Goal: Transaction & Acquisition: Purchase product/service

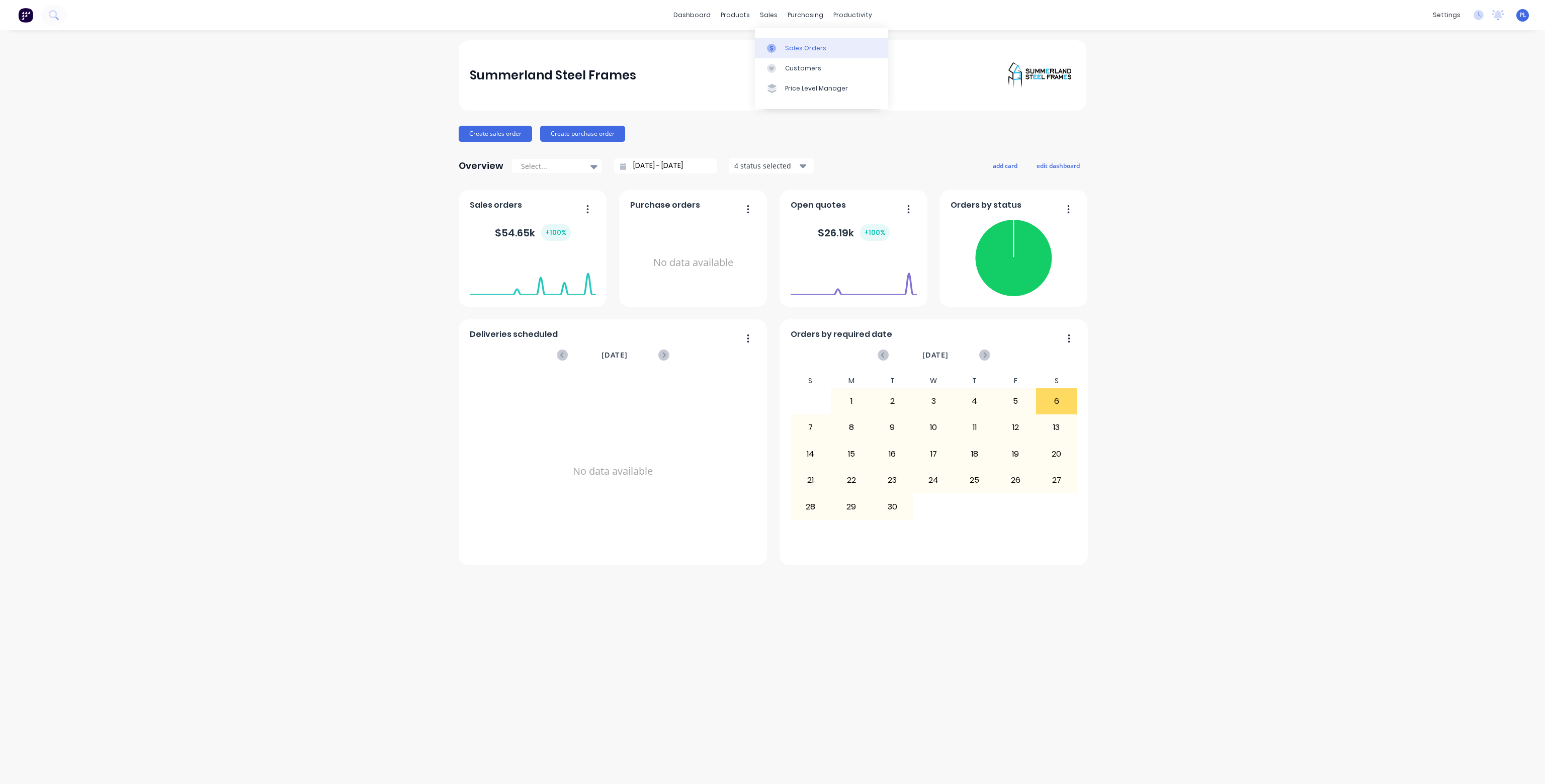
click at [798, 44] on div "Sales Orders" at bounding box center [805, 48] width 41 height 9
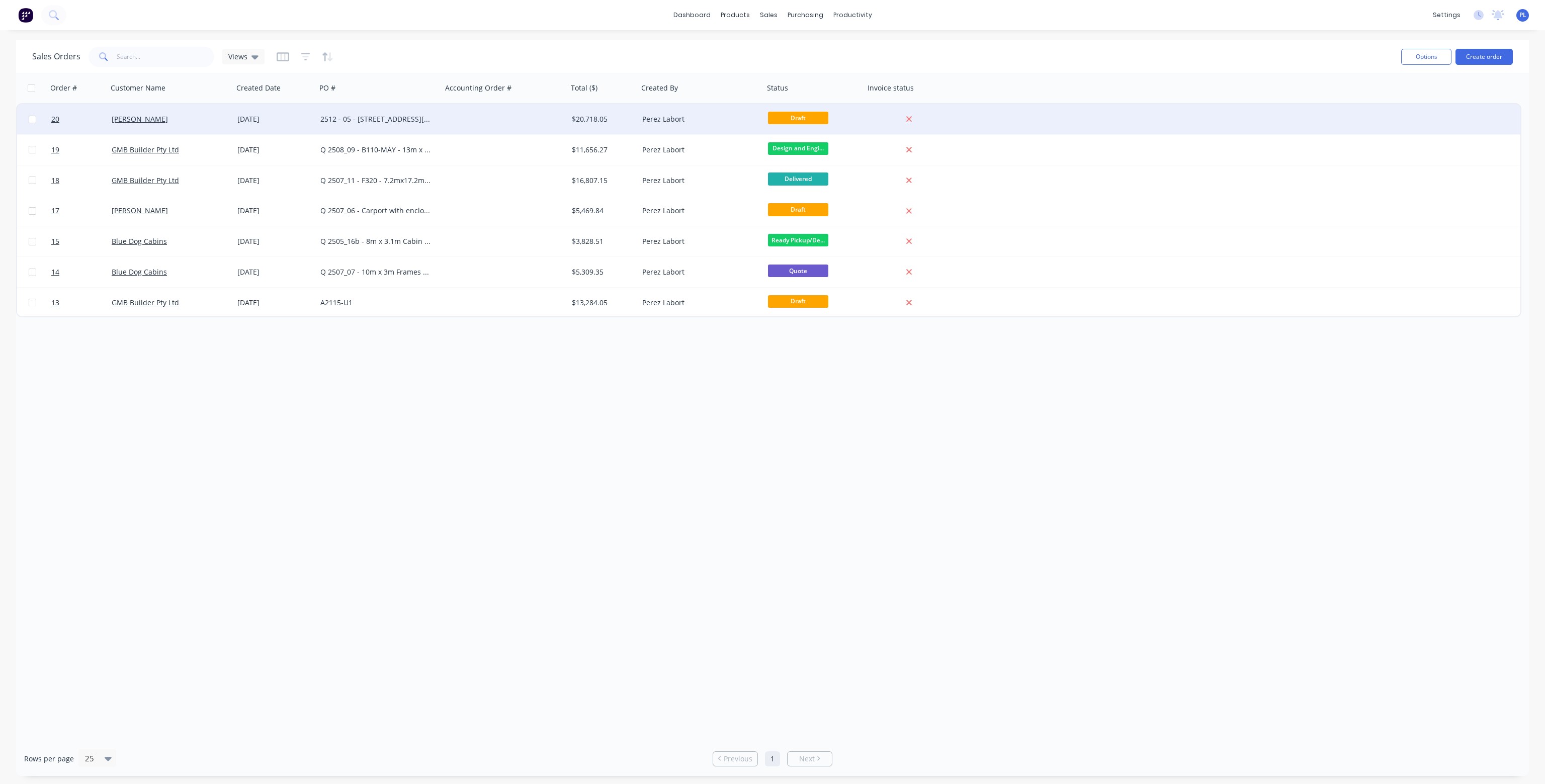
click at [473, 122] on div at bounding box center [505, 119] width 126 height 30
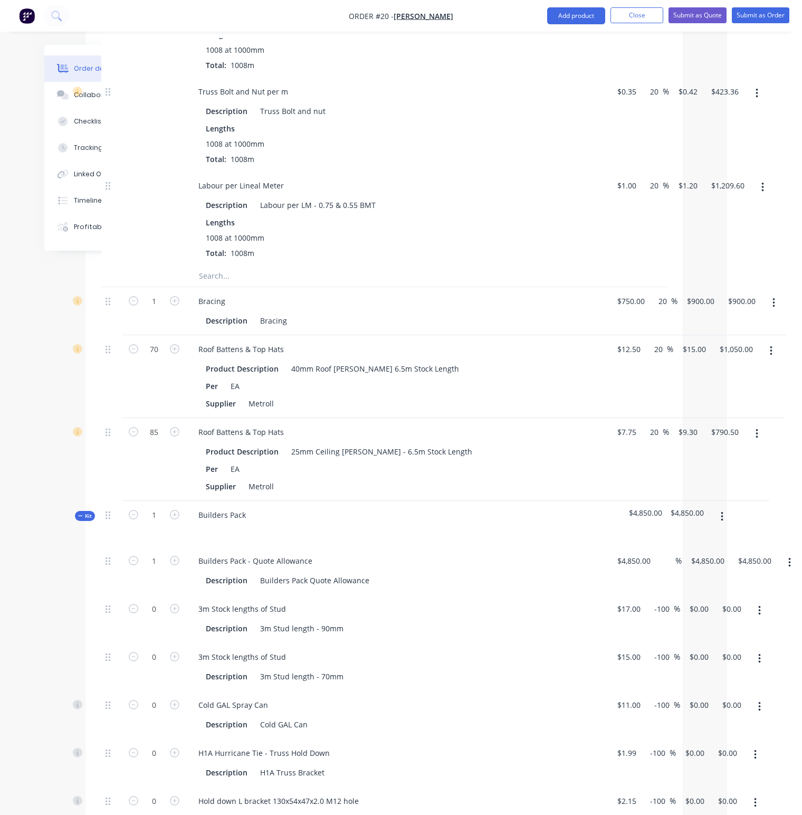
scroll to position [1263, 75]
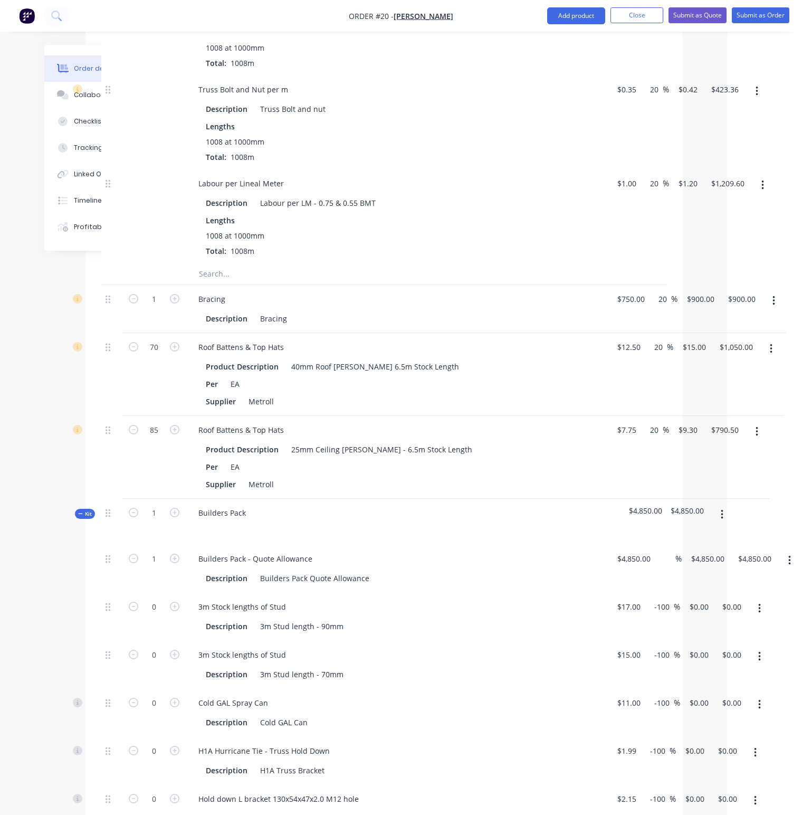
click at [722, 509] on icon "button" at bounding box center [722, 515] width 3 height 12
click at [665, 598] on div "Delete" at bounding box center [684, 605] width 81 height 15
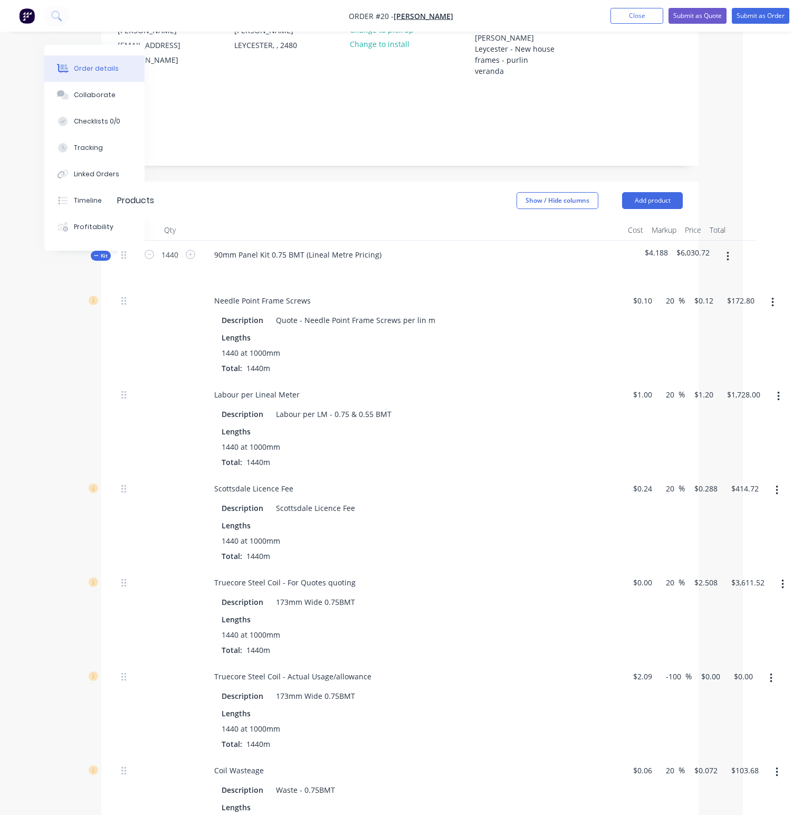
scroll to position [158, 59]
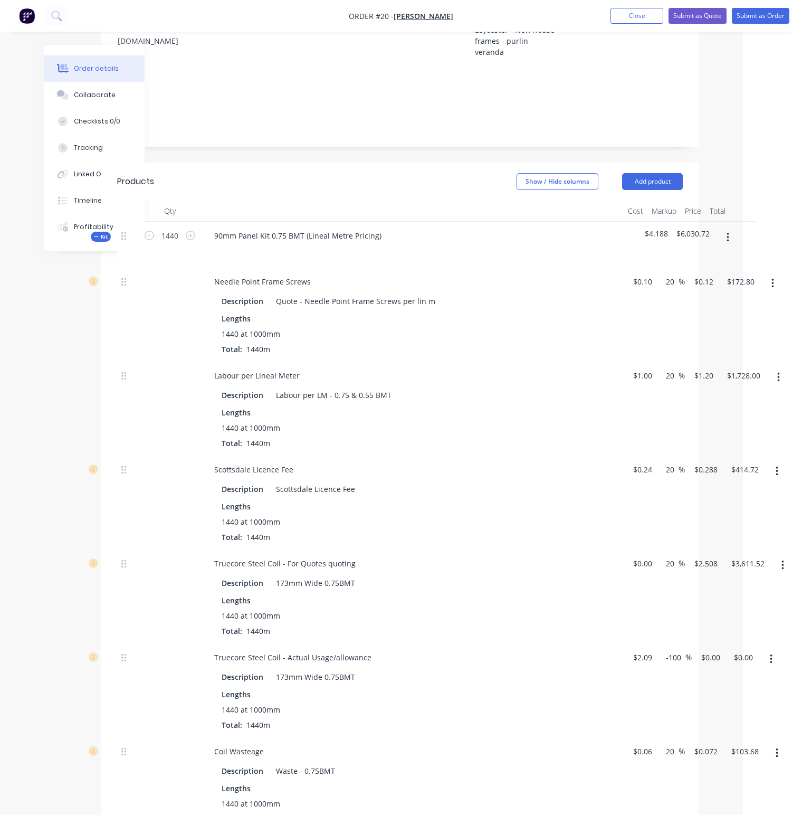
click at [774, 649] on button "button" at bounding box center [771, 658] width 25 height 19
click at [710, 721] on div "Delete" at bounding box center [733, 728] width 81 height 15
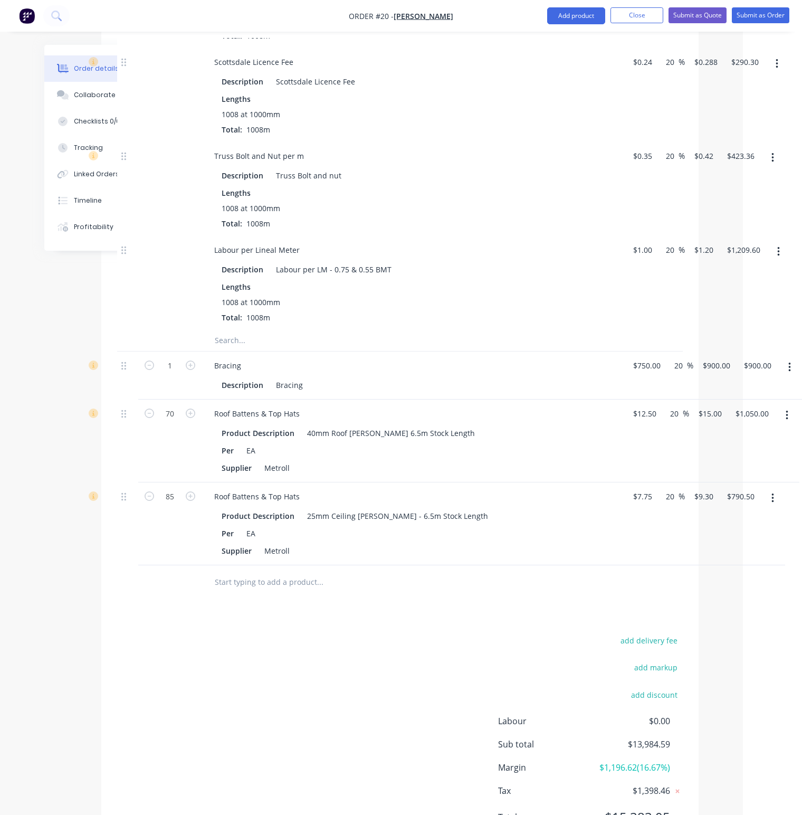
scroll to position [1121, 59]
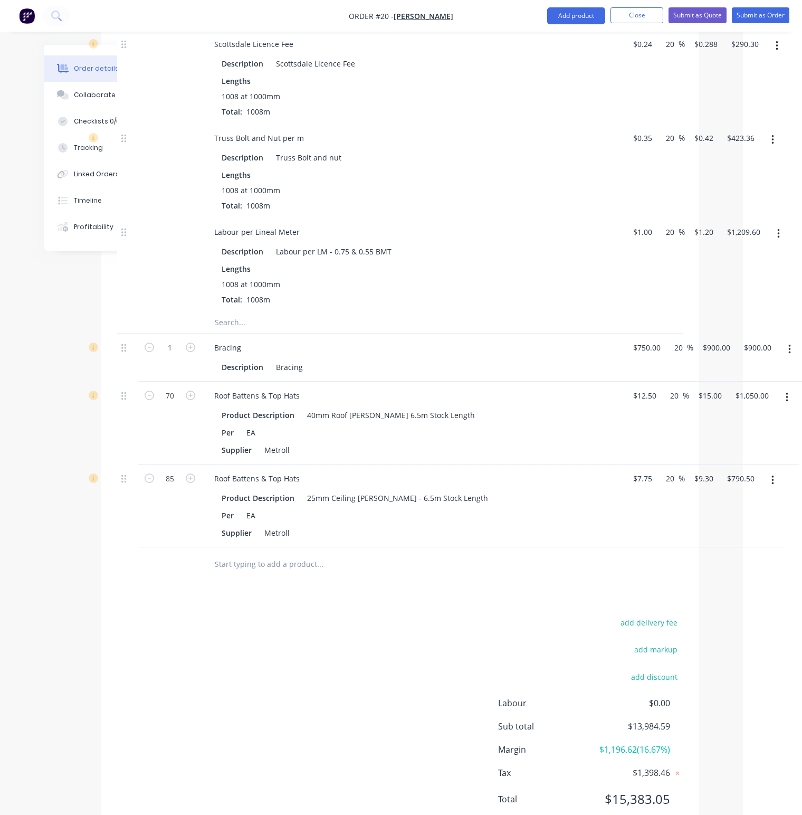
click at [258, 553] on input "text" at bounding box center [319, 563] width 211 height 21
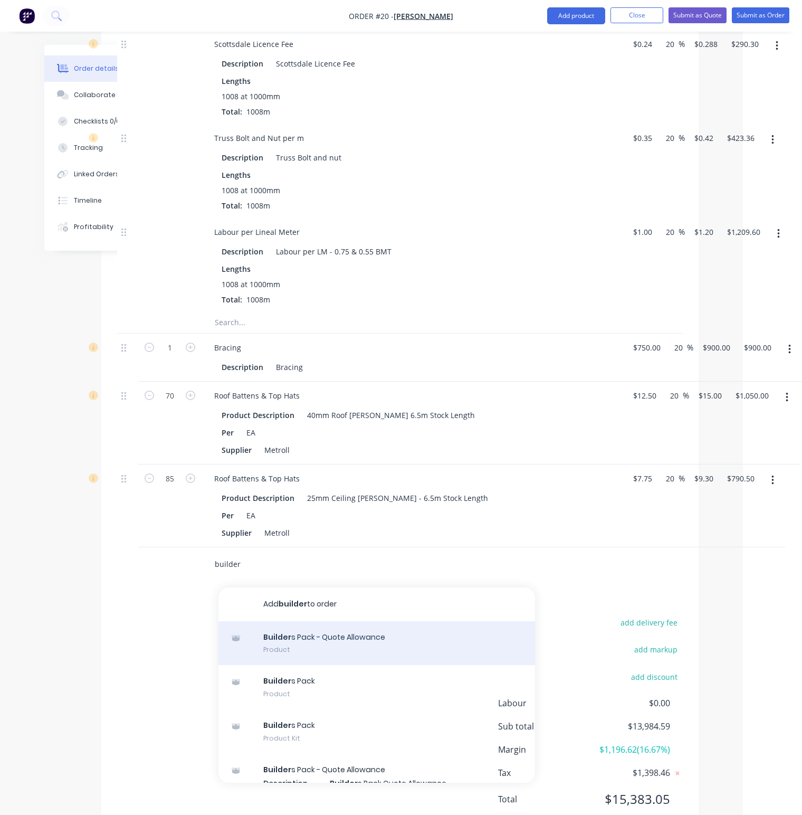
type input "builder"
click at [347, 621] on div "Builder s Pack - Quote Allowance Product" at bounding box center [376, 643] width 317 height 44
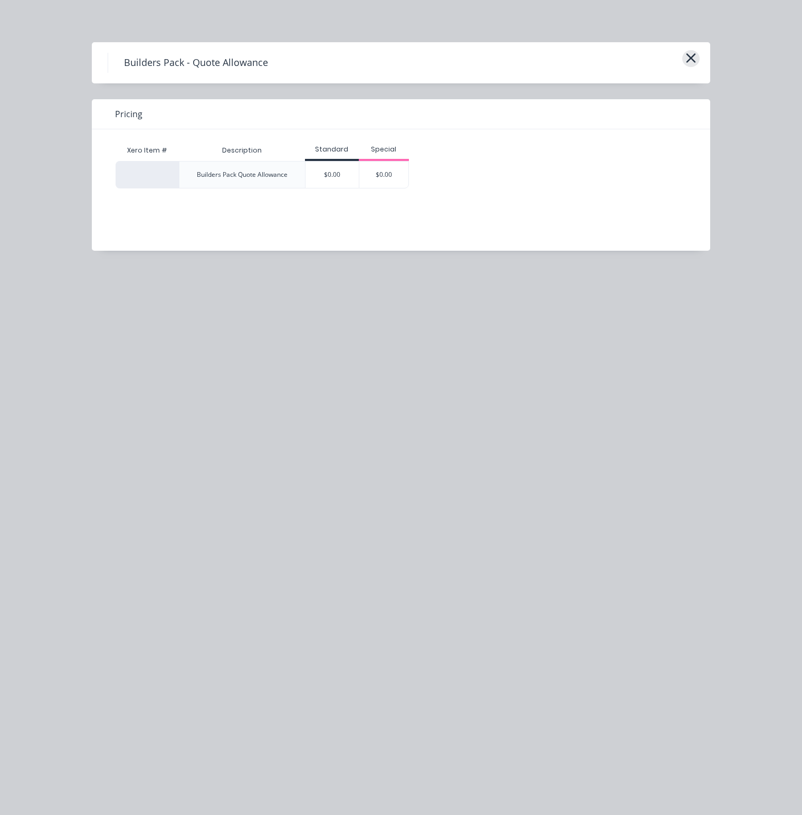
click at [691, 54] on icon "button" at bounding box center [690, 58] width 11 height 15
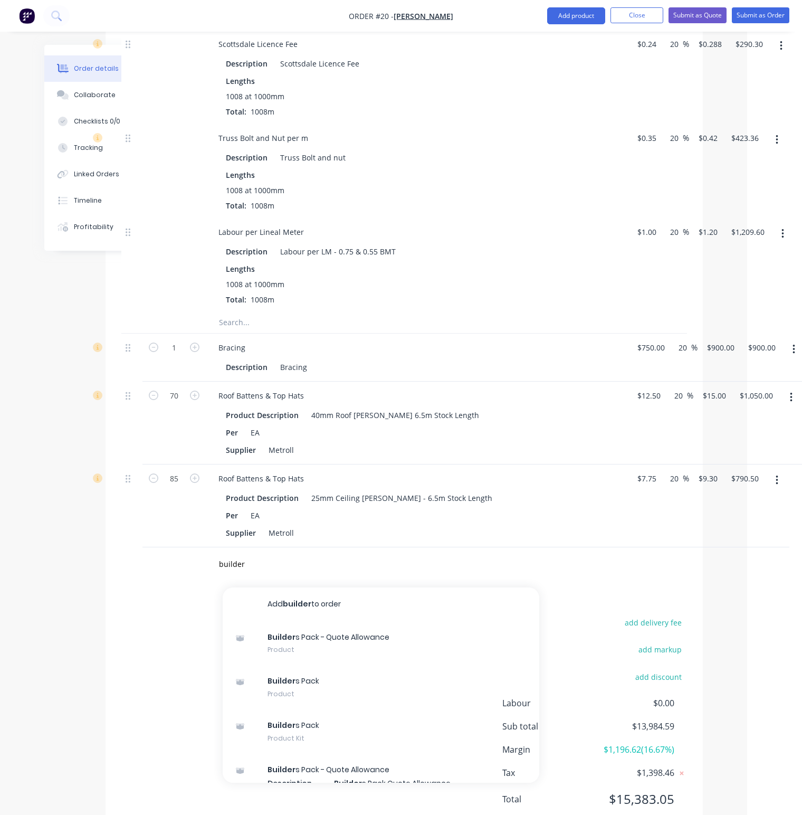
click at [346, 547] on div "builder Add builder to order Builder s Pack - Quote Allowance Product Builder s…" at bounding box center [396, 564] width 380 height 34
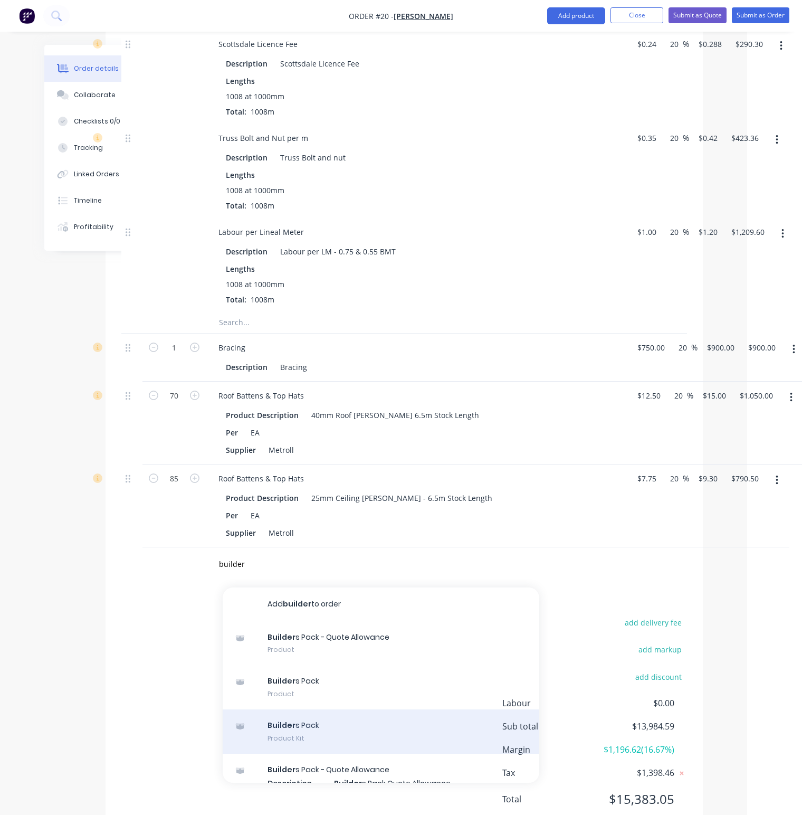
click at [300, 709] on div "Builder s Pack Product Kit" at bounding box center [381, 731] width 317 height 44
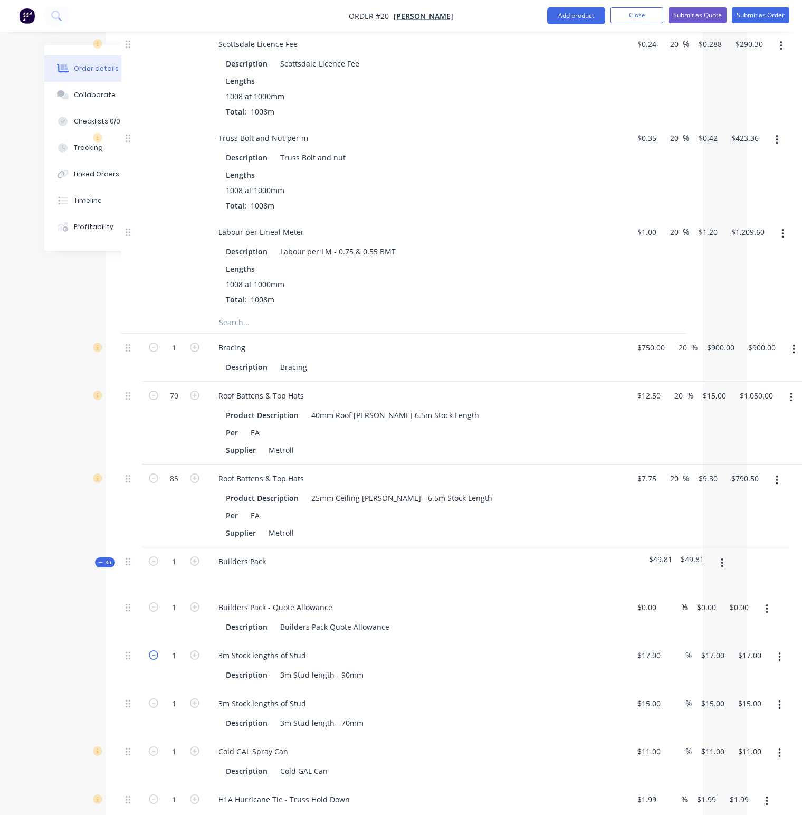
click at [154, 650] on icon "button" at bounding box center [153, 654] width 9 height 9
type input "0"
type input "$0.00"
click at [152, 698] on icon "button" at bounding box center [153, 702] width 9 height 9
type input "0"
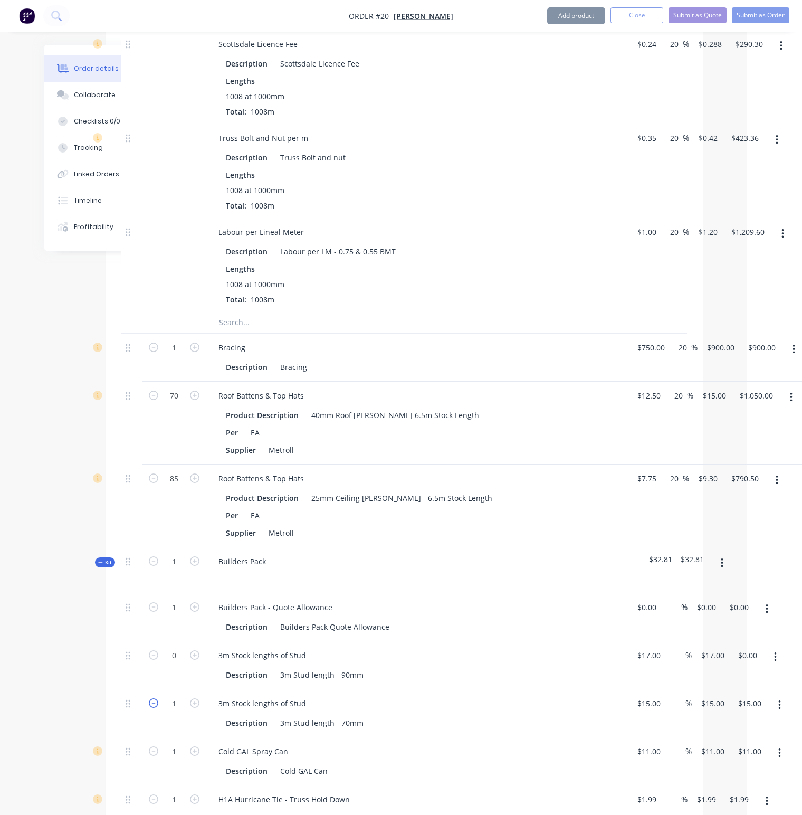
type input "$0.00"
click at [152, 746] on icon "button" at bounding box center [153, 750] width 9 height 9
type input "0"
type input "$0.00"
click at [154, 794] on icon "button" at bounding box center [153, 798] width 9 height 9
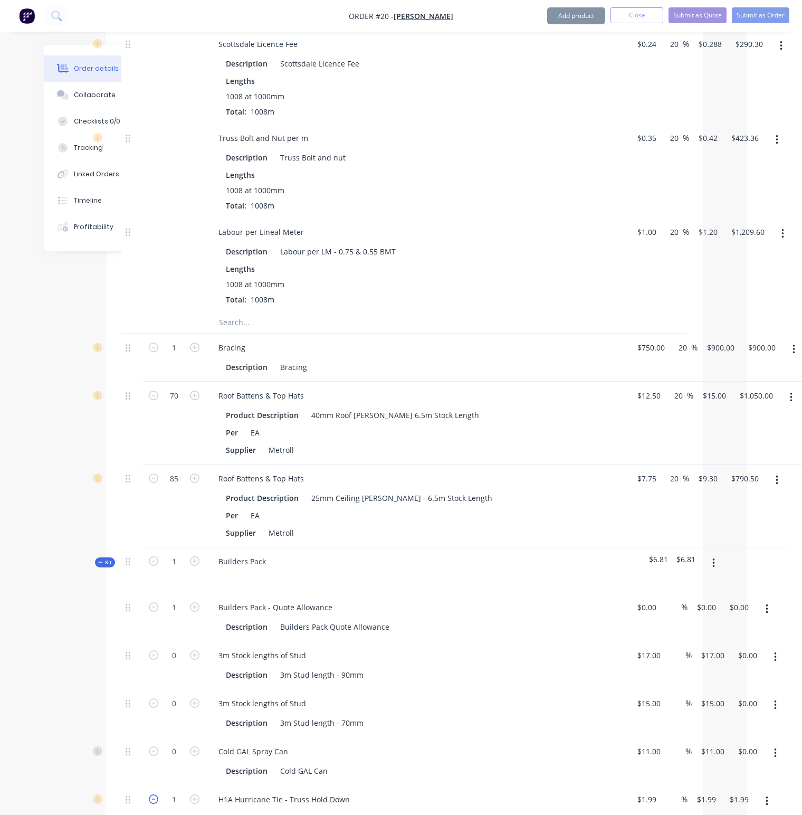
type input "0"
type input "$0.00"
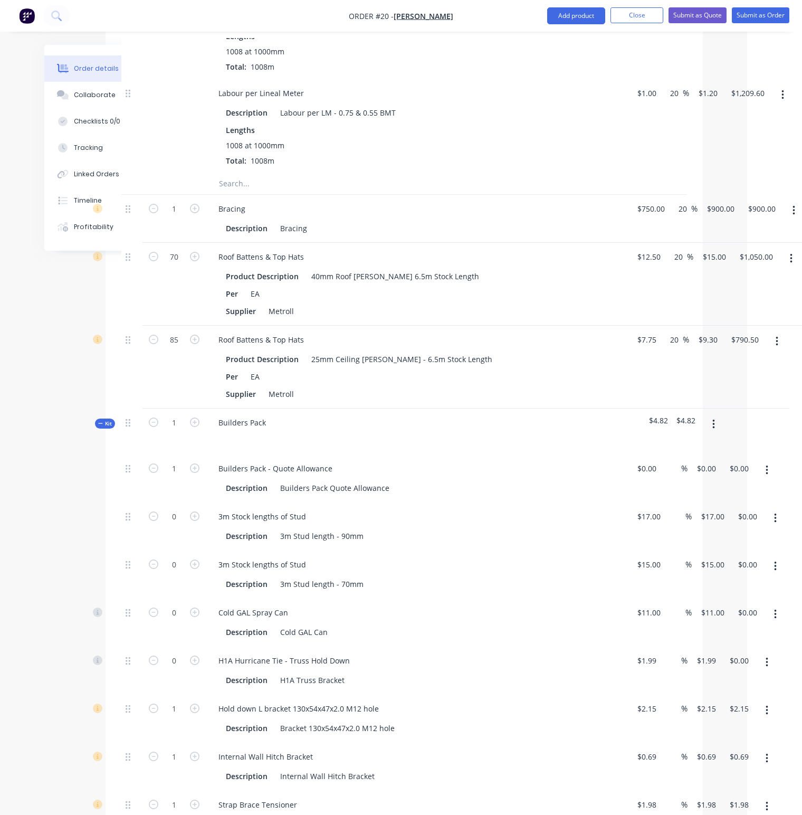
scroll to position [1279, 55]
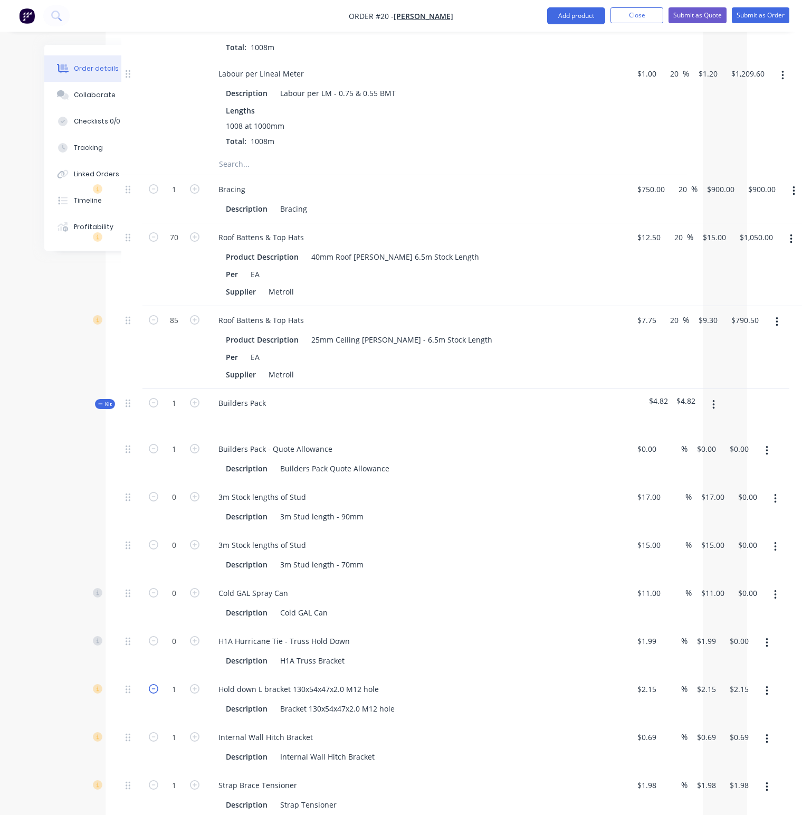
click at [154, 684] on icon "button" at bounding box center [153, 688] width 9 height 9
type input "0"
type input "$0.00"
drag, startPoint x: 153, startPoint y: 698, endPoint x: 152, endPoint y: 710, distance: 12.1
click at [153, 732] on icon "button" at bounding box center [153, 736] width 9 height 9
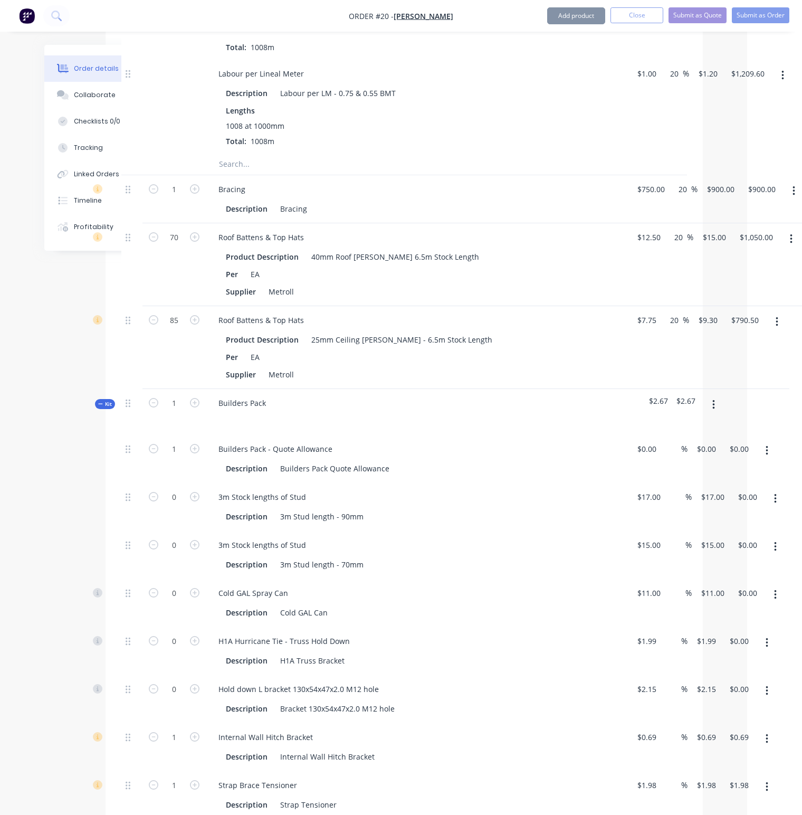
type input "0"
type input "$0.00"
click at [152, 780] on icon "button" at bounding box center [153, 784] width 9 height 9
type input "0"
type input "$0.00"
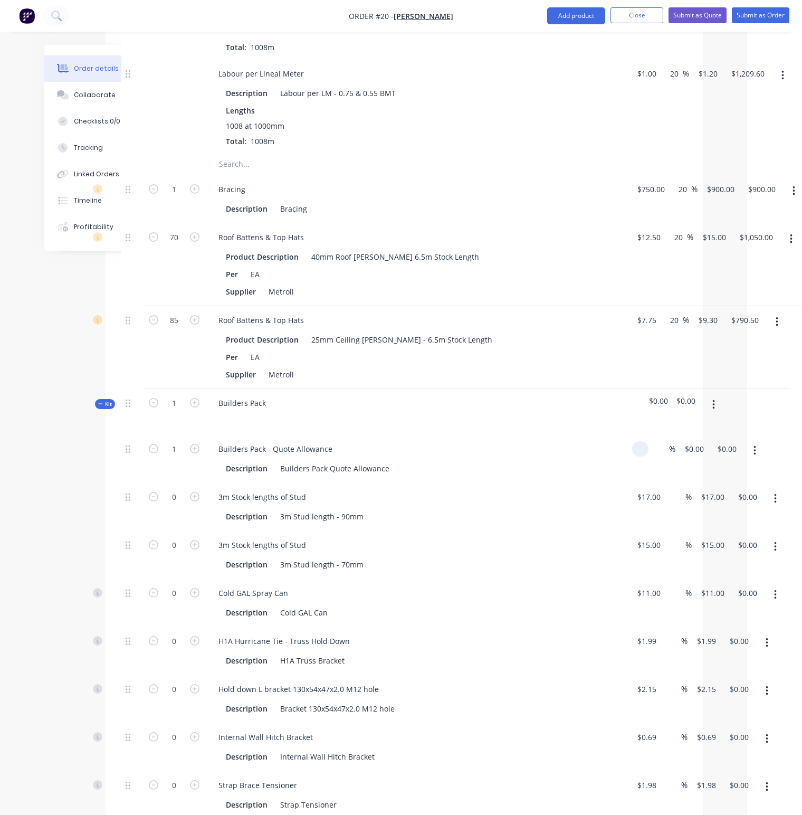
click at [647, 441] on input at bounding box center [642, 448] width 12 height 15
click at [657, 395] on span "$0.00" at bounding box center [658, 400] width 19 height 11
type input "$4,850.00"
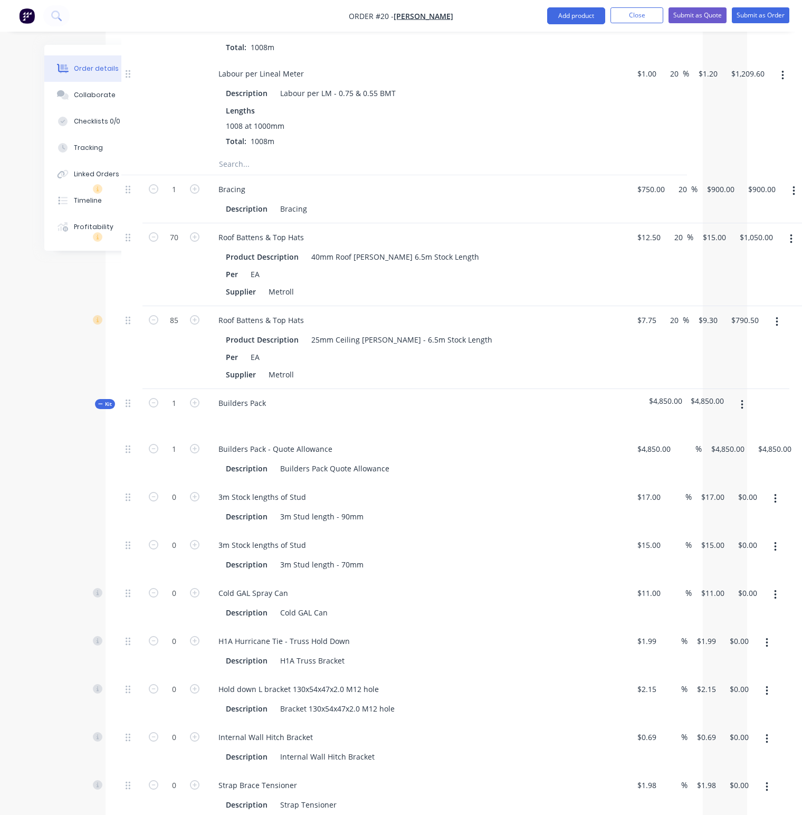
click at [513, 483] on div "3m Stock lengths of Stud Description 3m Stud length - 90mm" at bounding box center [417, 507] width 422 height 48
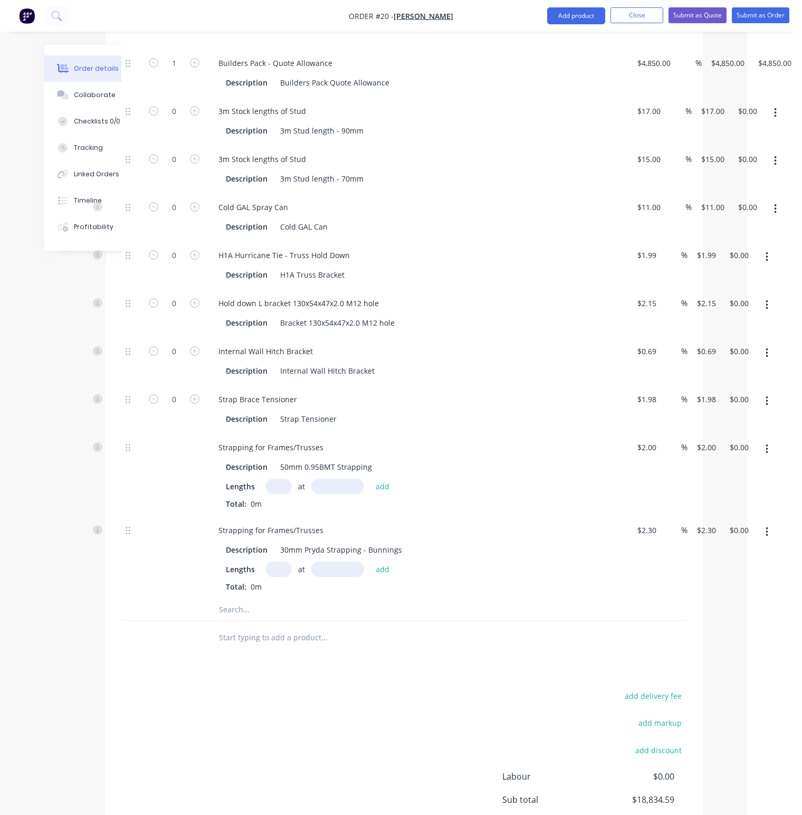
scroll to position [1737, 55]
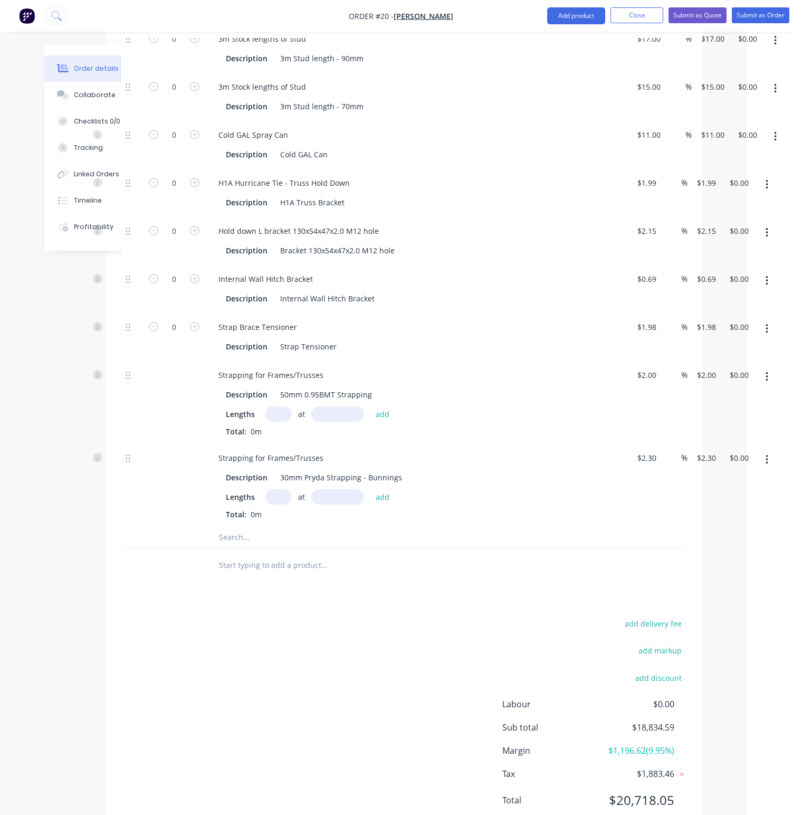
click at [227, 555] on input "text" at bounding box center [323, 565] width 211 height 21
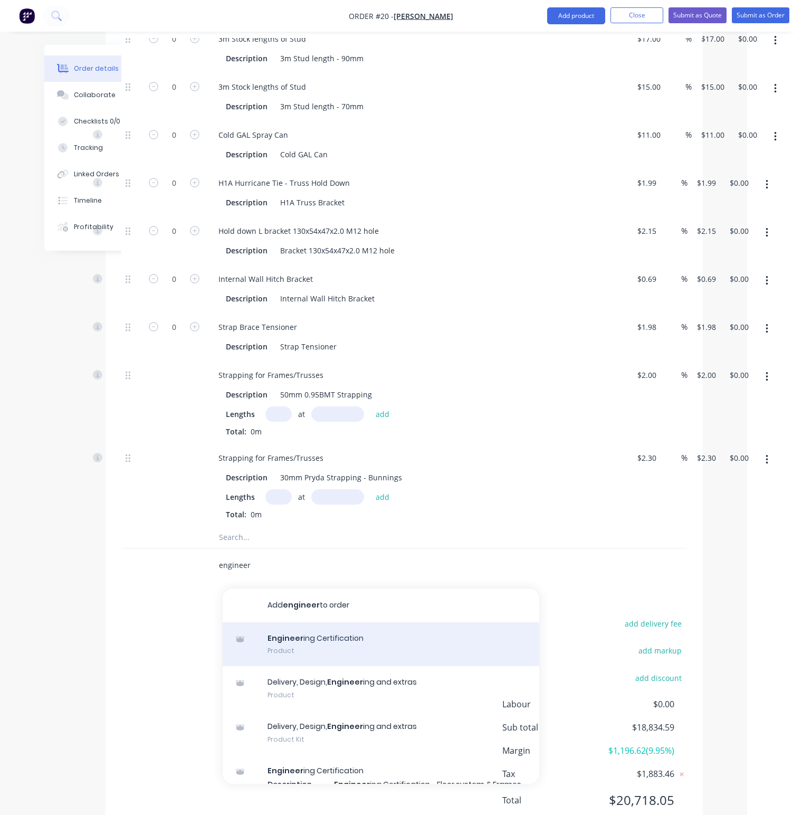
type input "engineer"
click at [329, 622] on div "Engineer ing Certification Product" at bounding box center [381, 644] width 317 height 44
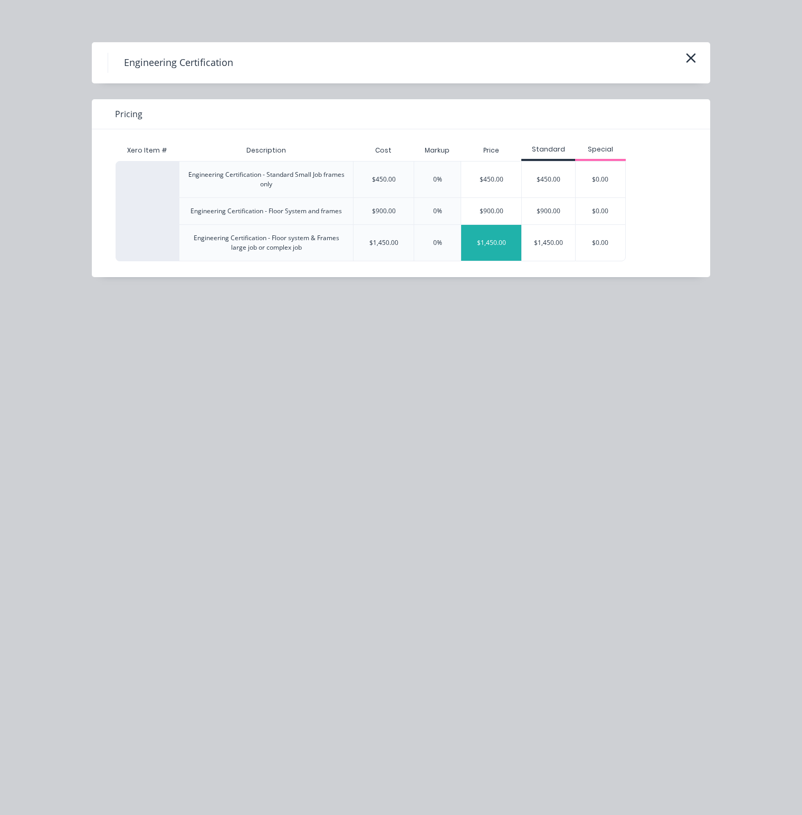
click at [489, 240] on div "$1,450.00" at bounding box center [491, 243] width 60 height 36
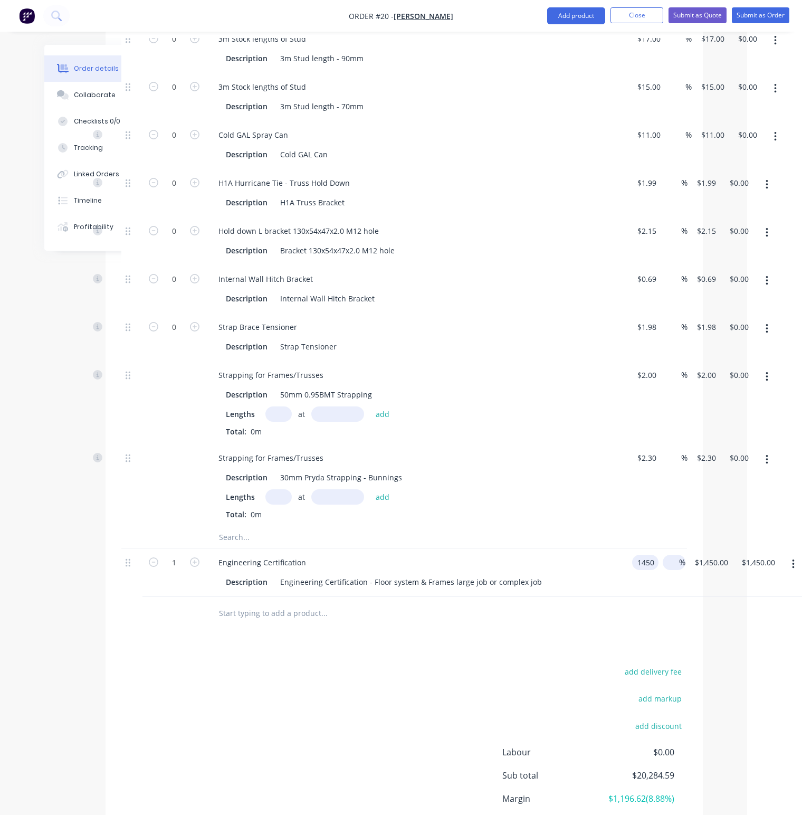
drag, startPoint x: 670, startPoint y: 525, endPoint x: 664, endPoint y: 526, distance: 5.4
click at [664, 548] on div "1 Engineering Certification Description Engineering Certification - Floor syste…" at bounding box center [404, 572] width 566 height 48
type input "$2,000.00"
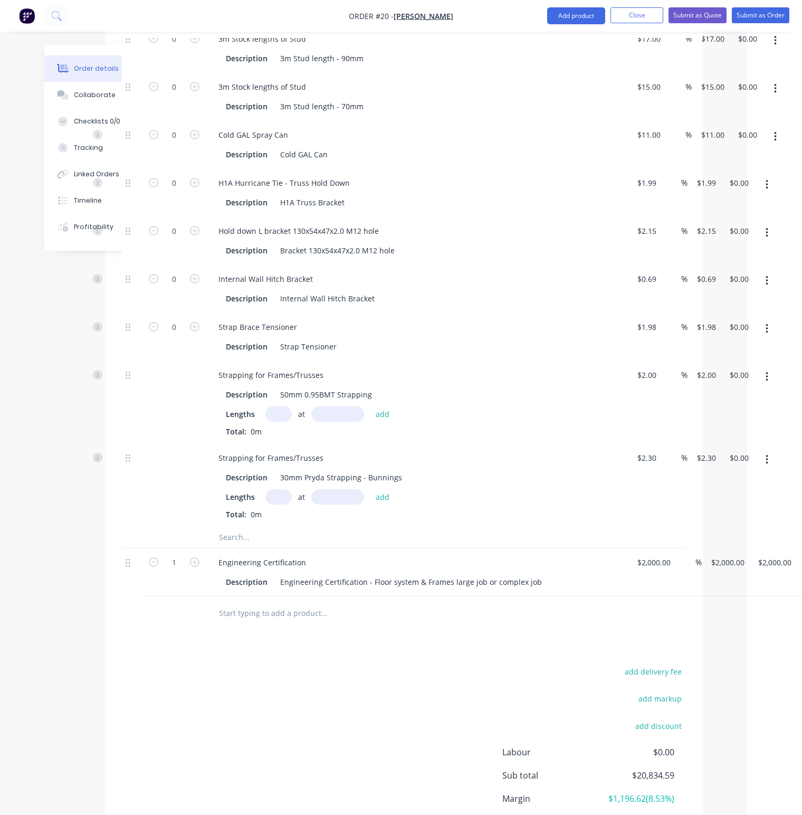
click at [614, 596] on div at bounding box center [404, 613] width 566 height 34
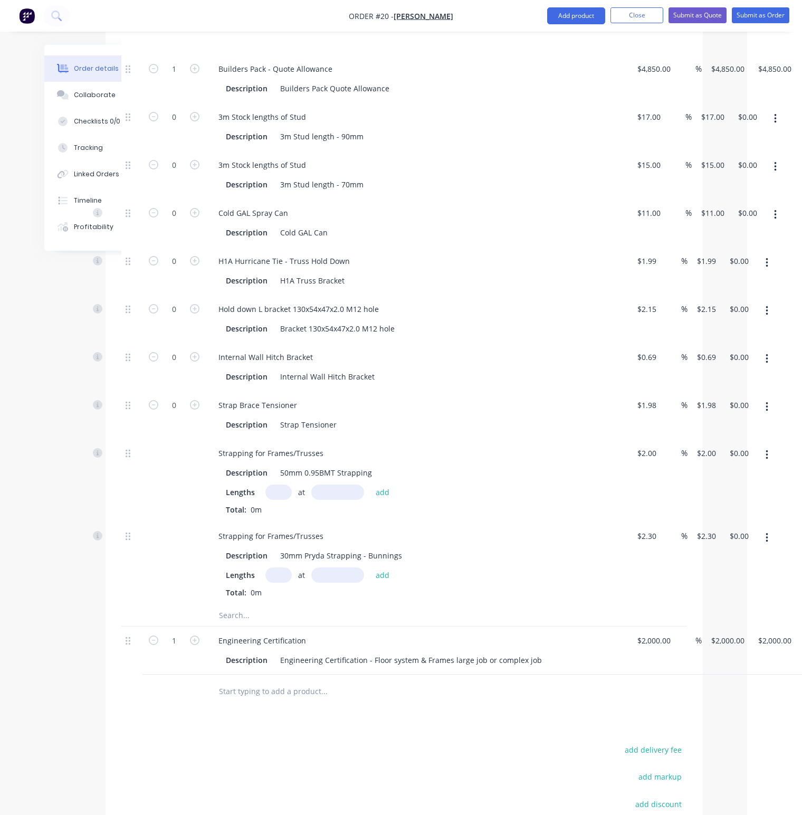
scroll to position [1574, 55]
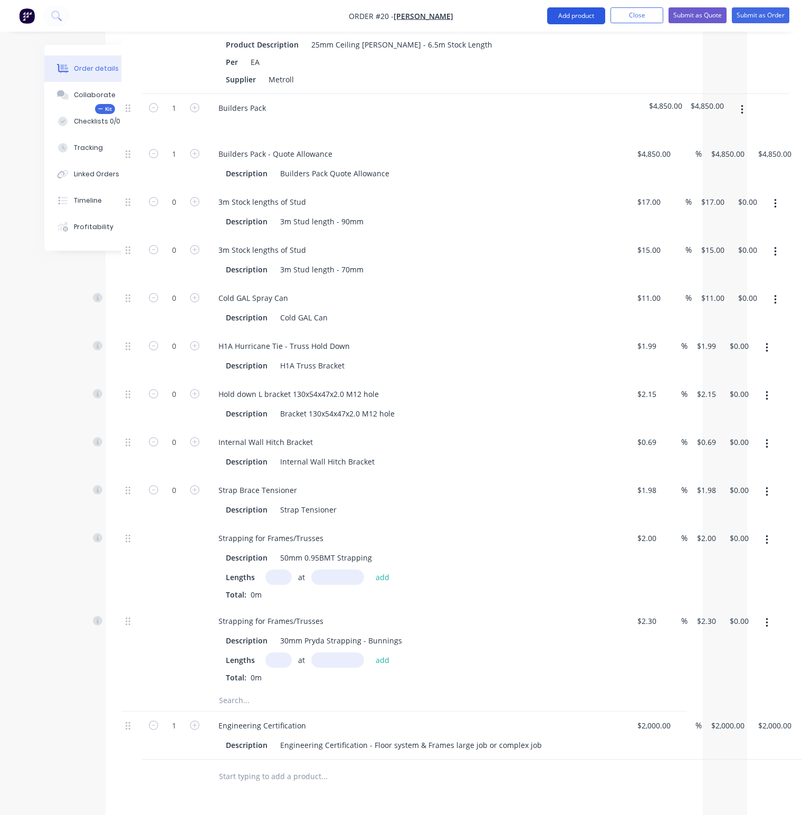
click at [584, 12] on button "Add product" at bounding box center [576, 15] width 58 height 17
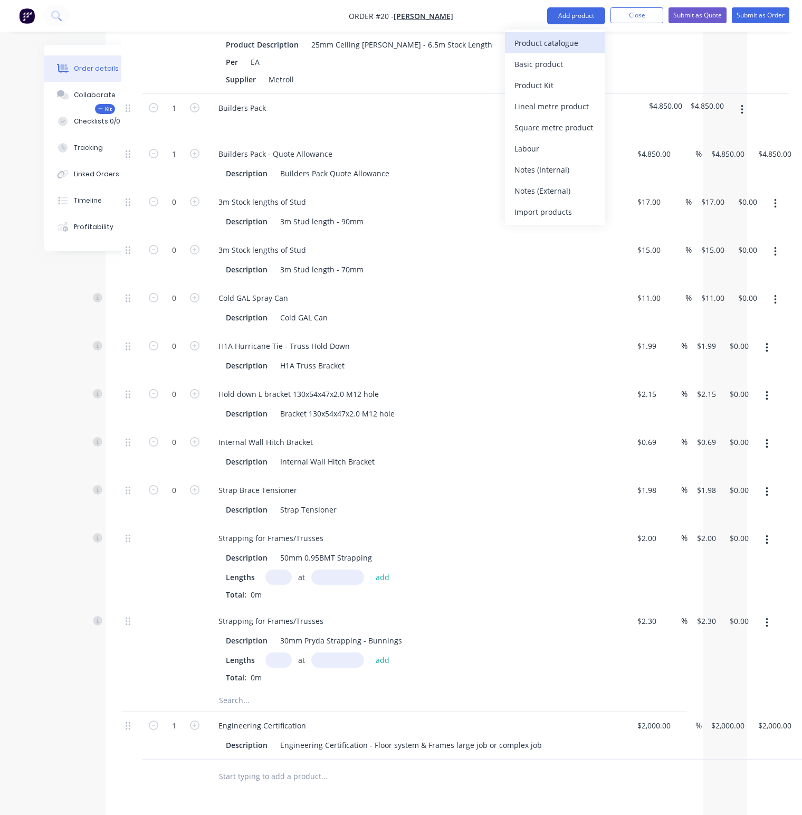
click at [556, 42] on div "Product catalogue" at bounding box center [554, 42] width 81 height 15
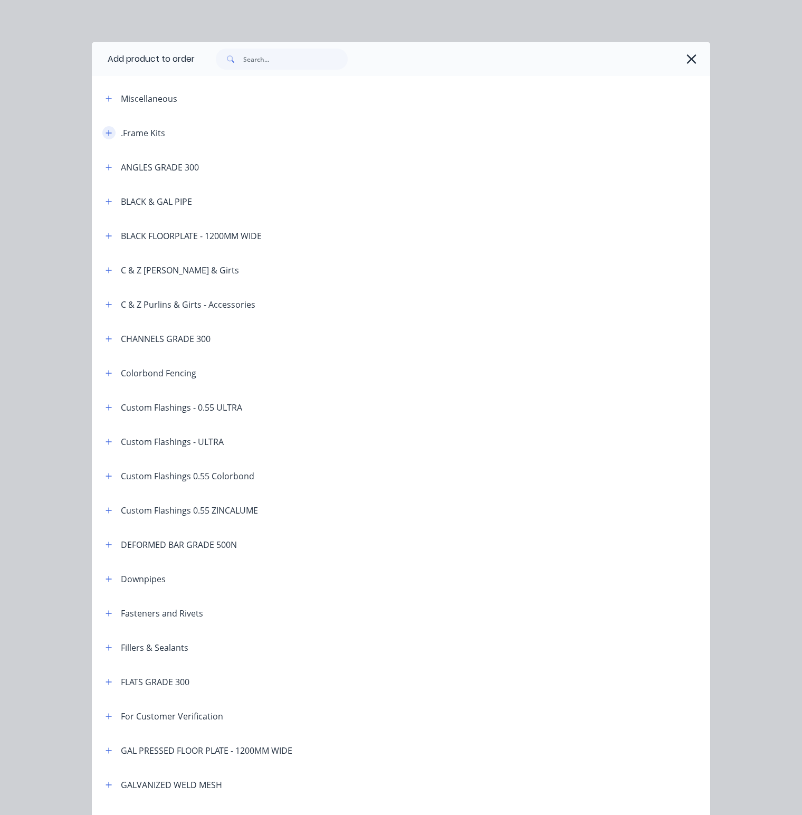
click at [106, 133] on icon "button" at bounding box center [109, 132] width 6 height 7
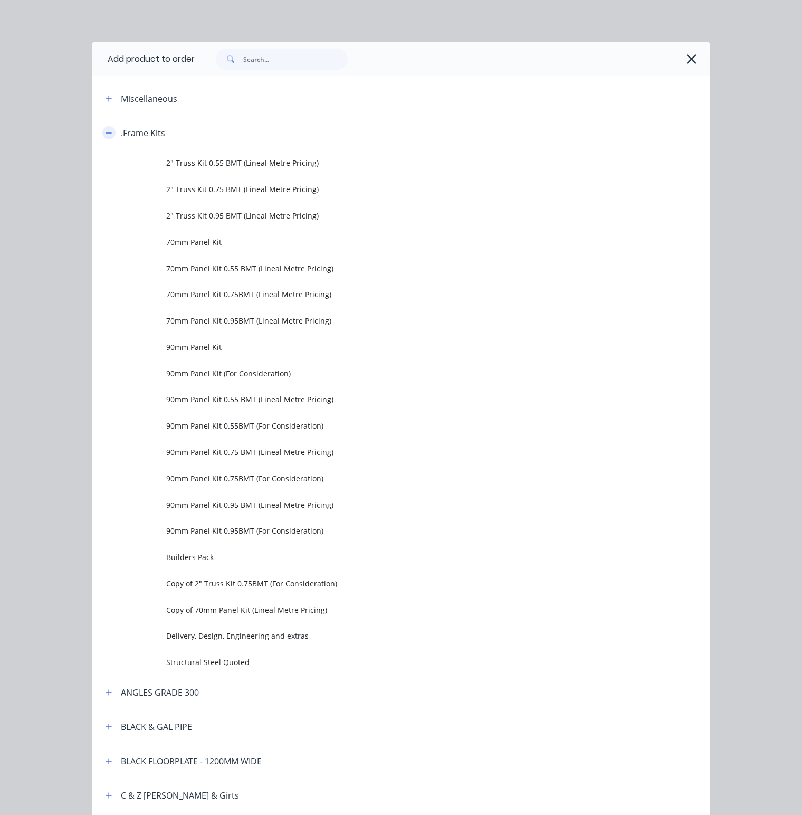
click at [106, 131] on icon "button" at bounding box center [109, 132] width 6 height 7
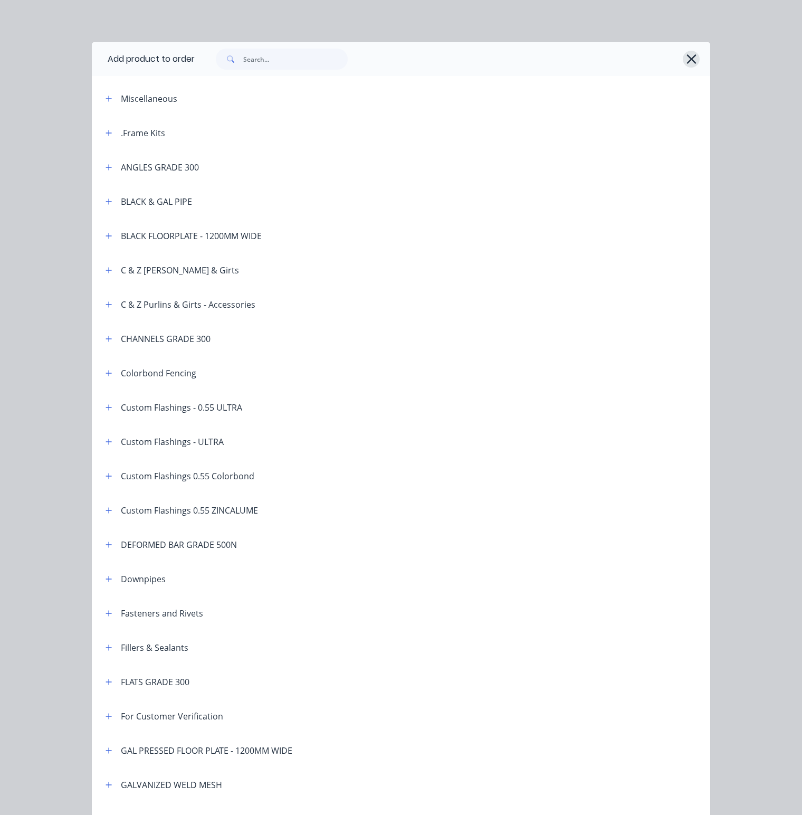
click at [687, 55] on icon "button" at bounding box center [691, 59] width 11 height 15
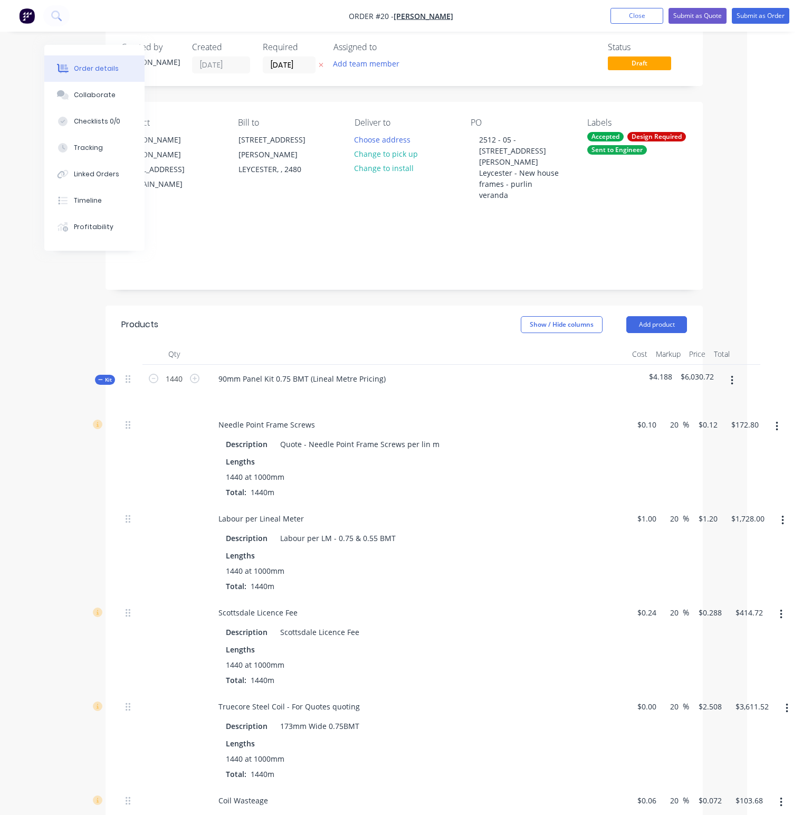
scroll to position [0, 55]
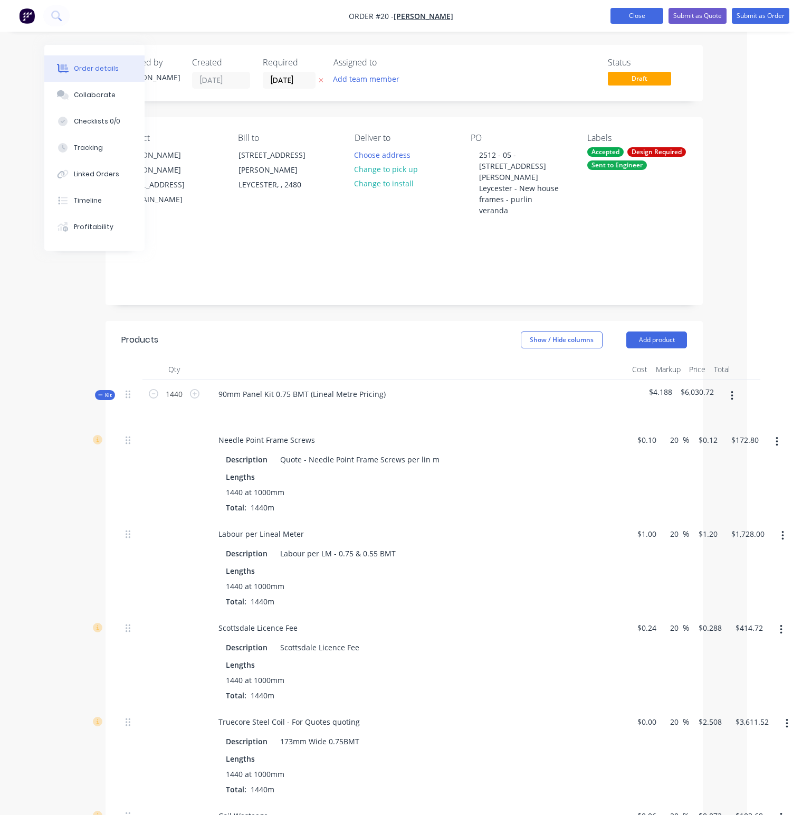
click at [635, 17] on button "Close" at bounding box center [636, 16] width 53 height 16
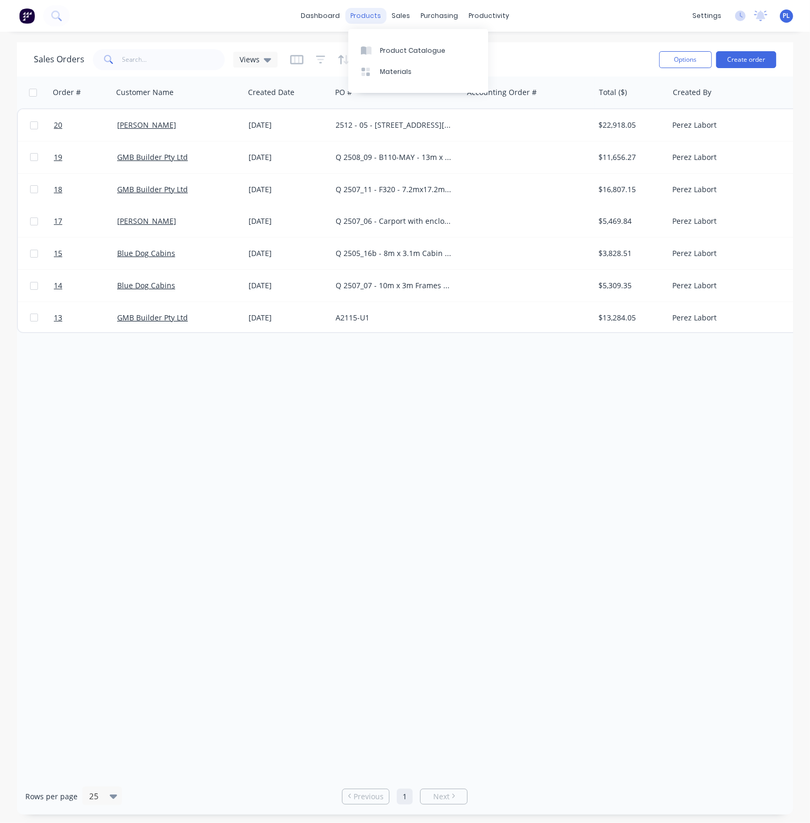
click at [366, 14] on div "products" at bounding box center [365, 16] width 41 height 16
click at [391, 50] on div "Product Catalogue" at bounding box center [412, 50] width 65 height 9
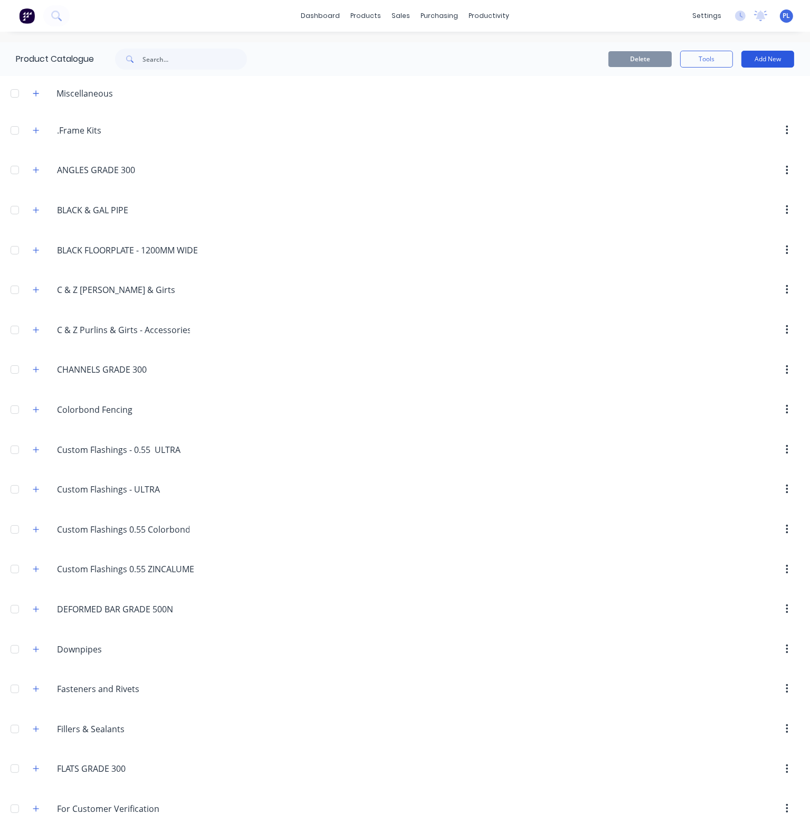
click at [758, 60] on button "Add New" at bounding box center [767, 59] width 53 height 17
click at [728, 126] on div "Product Kit" at bounding box center [743, 128] width 81 height 15
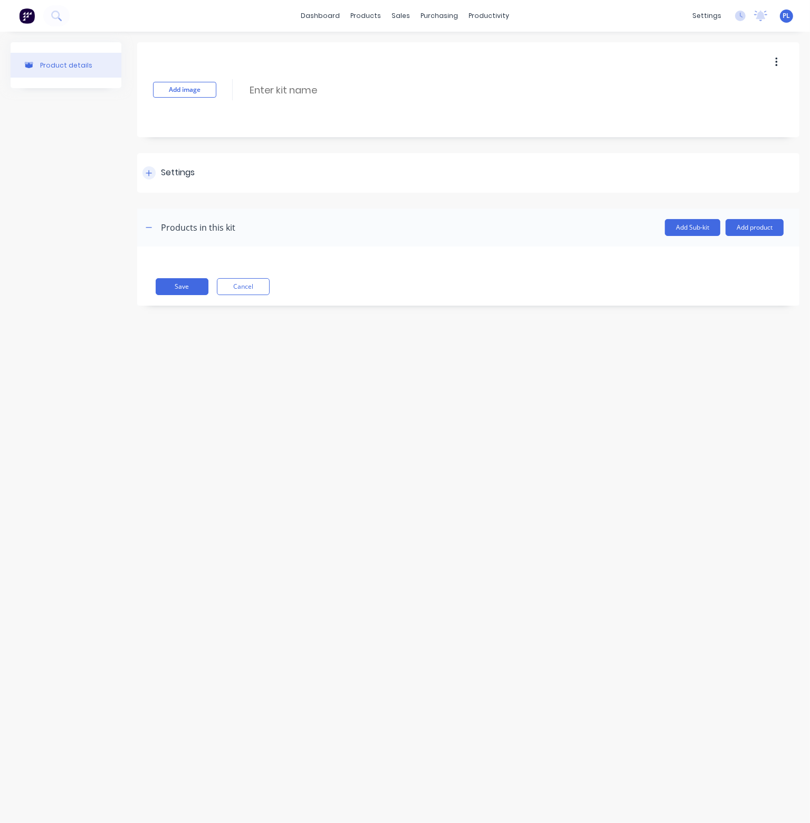
click at [150, 173] on icon at bounding box center [149, 173] width 6 height 6
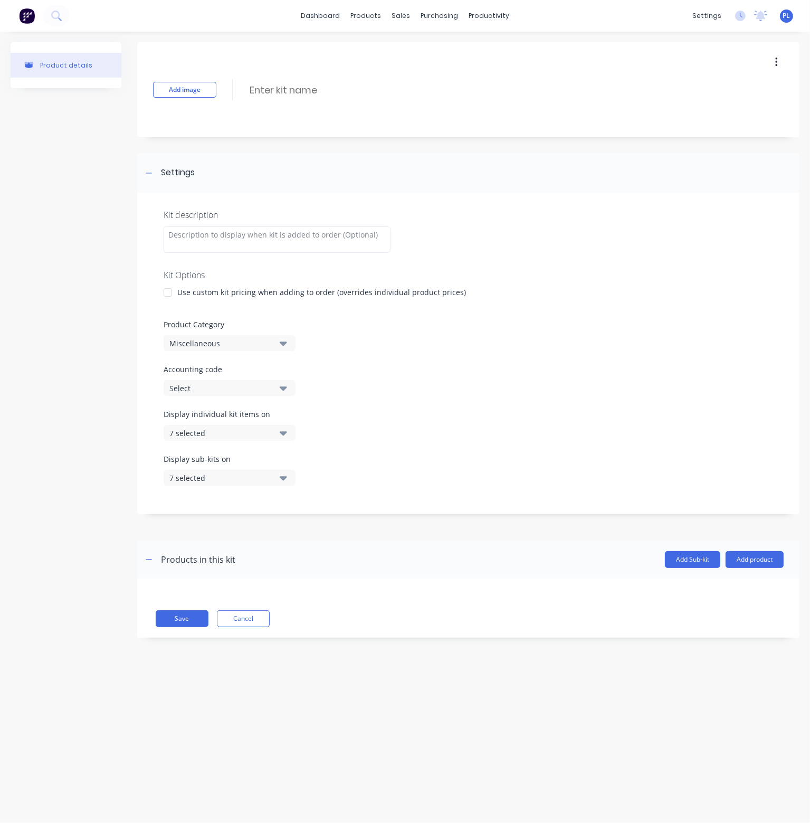
click at [195, 347] on div "Miscellaneous" at bounding box center [220, 343] width 102 height 11
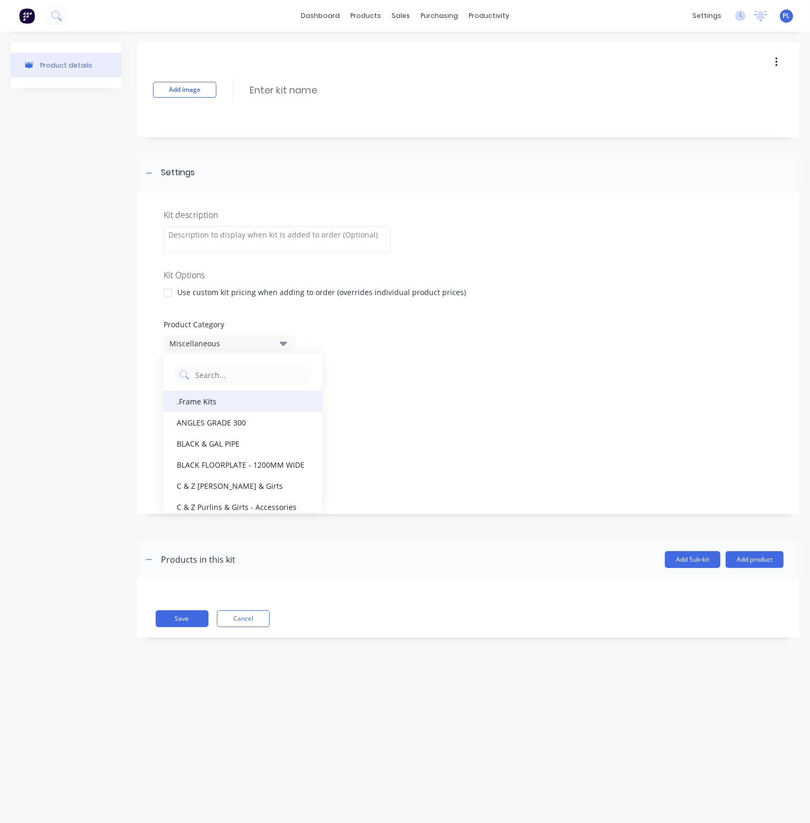
click at [198, 400] on div ".Frame Kits" at bounding box center [243, 400] width 158 height 21
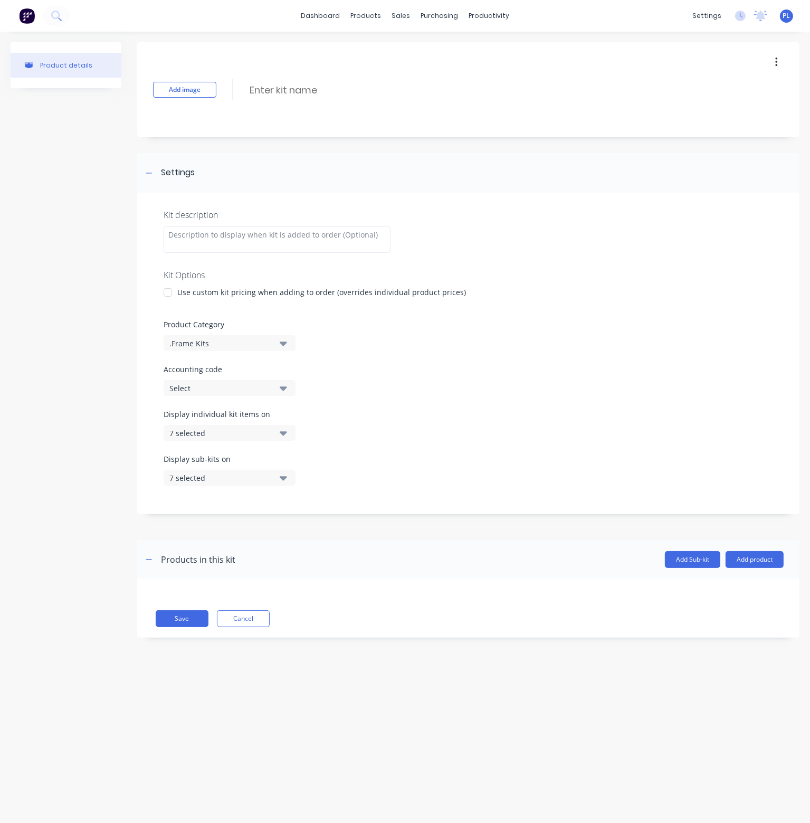
click at [203, 390] on div "Select" at bounding box center [220, 388] width 102 height 11
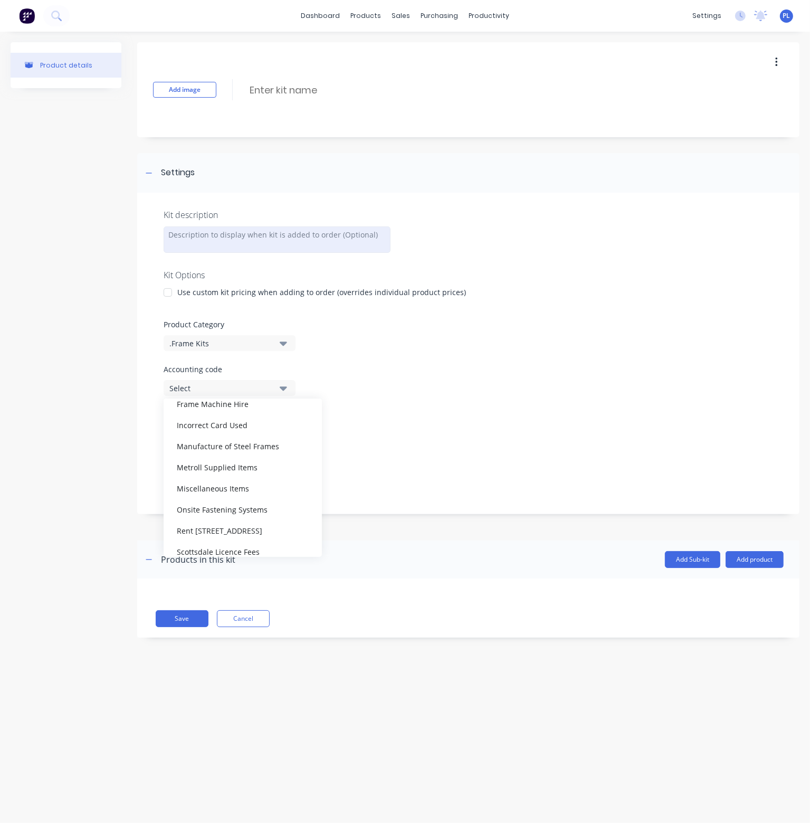
click at [368, 238] on div at bounding box center [277, 239] width 227 height 26
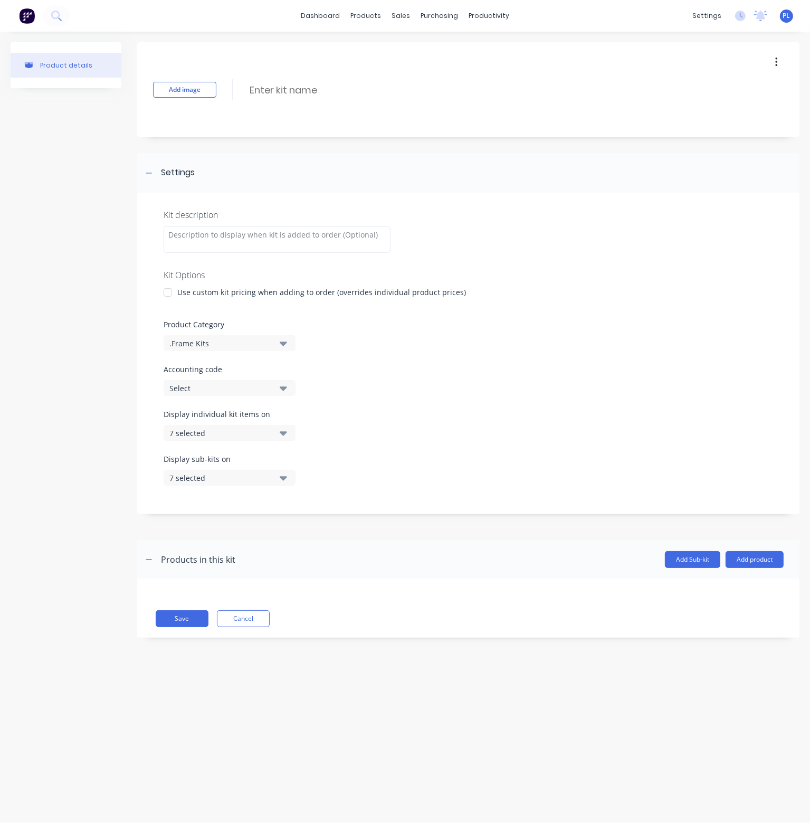
click at [285, 389] on icon "button" at bounding box center [283, 388] width 7 height 4
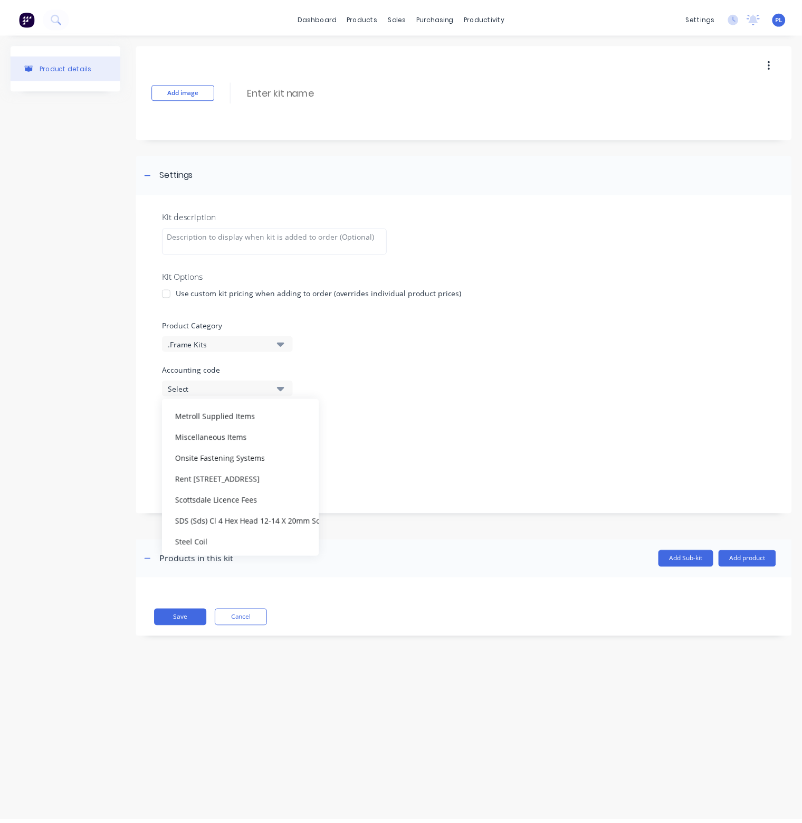
scroll to position [200, 0]
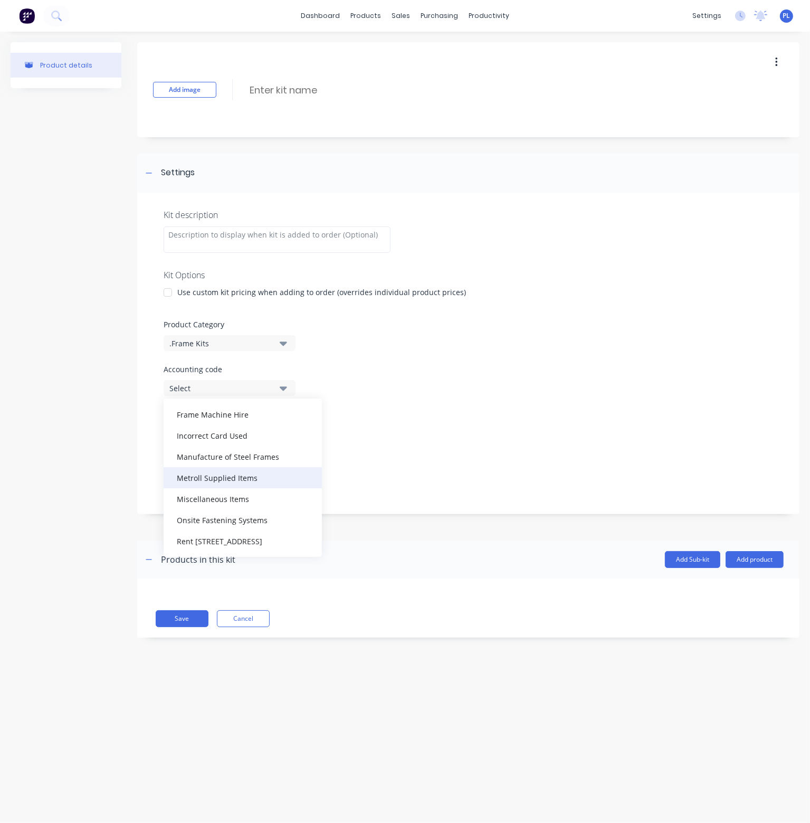
click at [260, 472] on div "Metroll Supplied Items" at bounding box center [243, 477] width 158 height 21
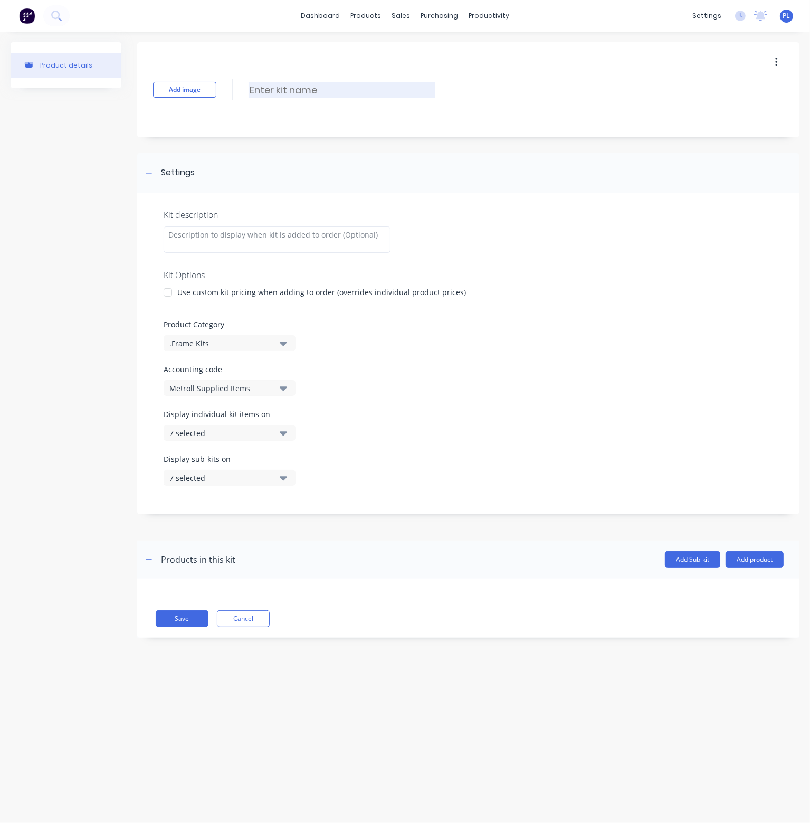
click at [273, 90] on input at bounding box center [341, 89] width 187 height 15
type input "Metroll Supplied Items"
click at [751, 562] on button "Add product" at bounding box center [754, 559] width 58 height 17
click at [715, 587] on div "Product catalogue" at bounding box center [733, 586] width 81 height 15
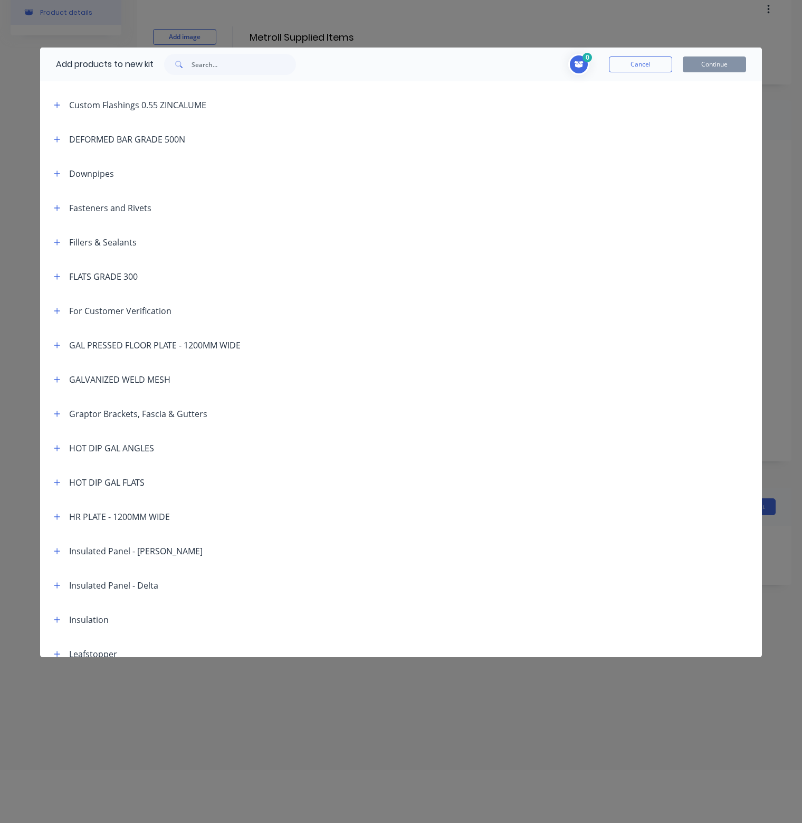
scroll to position [352, 0]
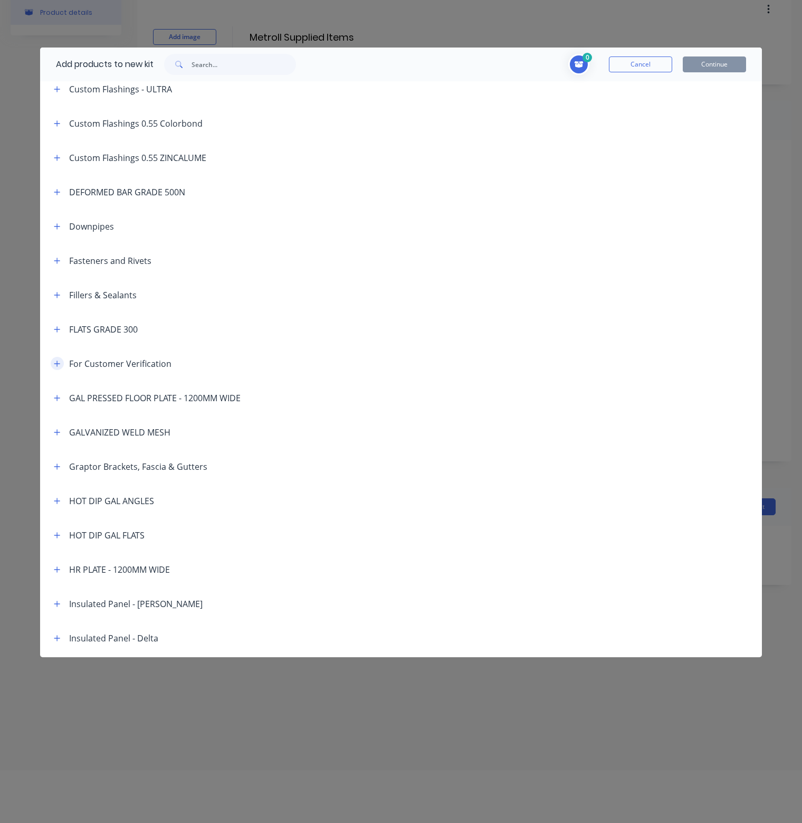
click at [59, 360] on icon "button" at bounding box center [57, 363] width 6 height 7
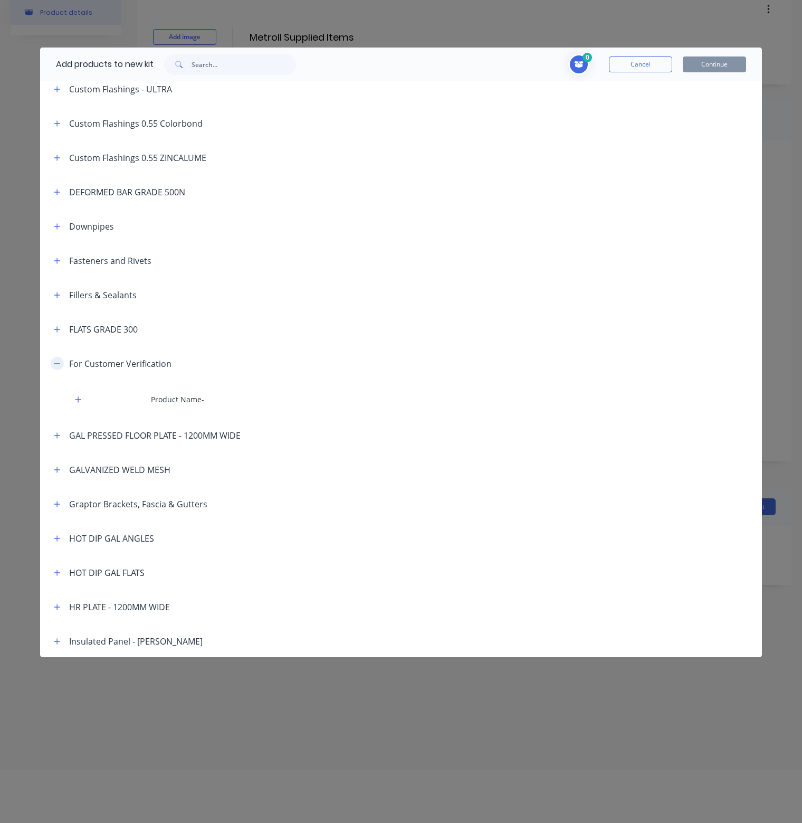
click at [59, 360] on icon "button" at bounding box center [57, 363] width 6 height 7
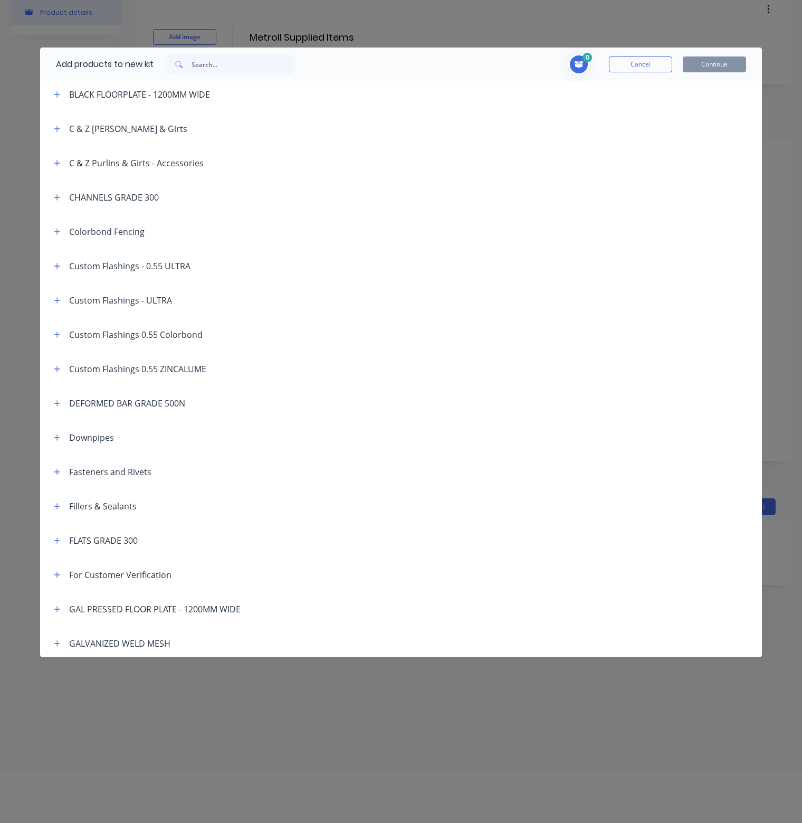
scroll to position [89, 0]
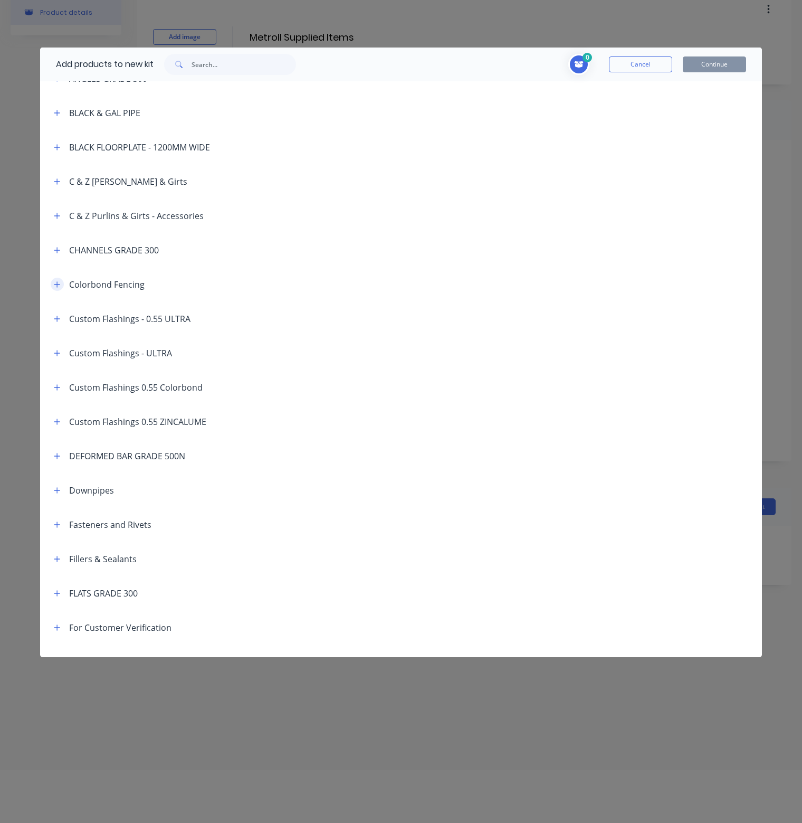
click at [57, 285] on icon "button" at bounding box center [57, 284] width 6 height 6
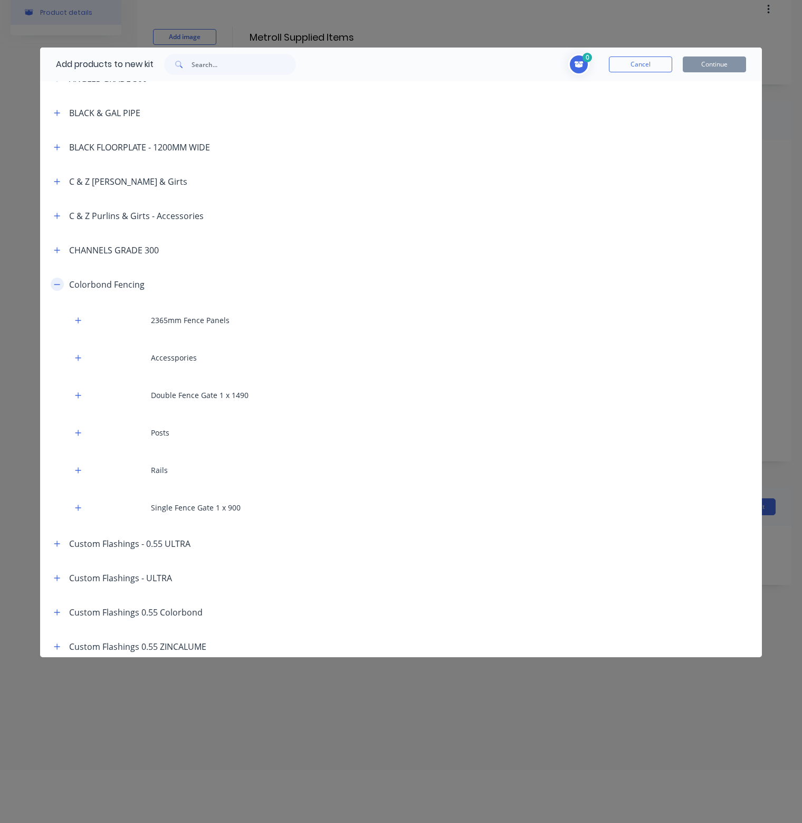
click at [57, 285] on icon "button" at bounding box center [57, 284] width 6 height 7
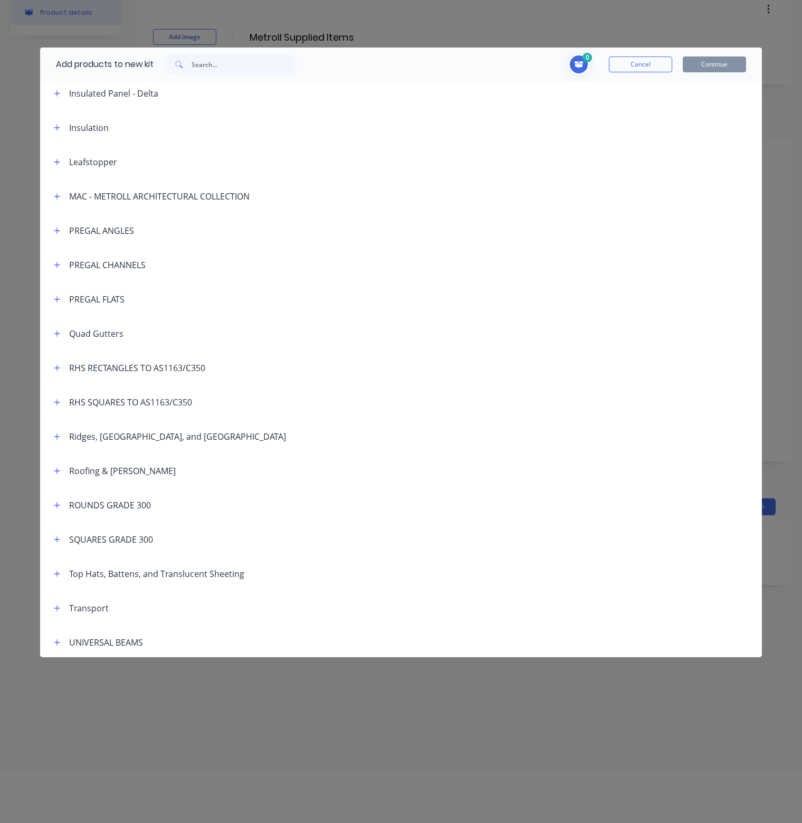
scroll to position [933, 0]
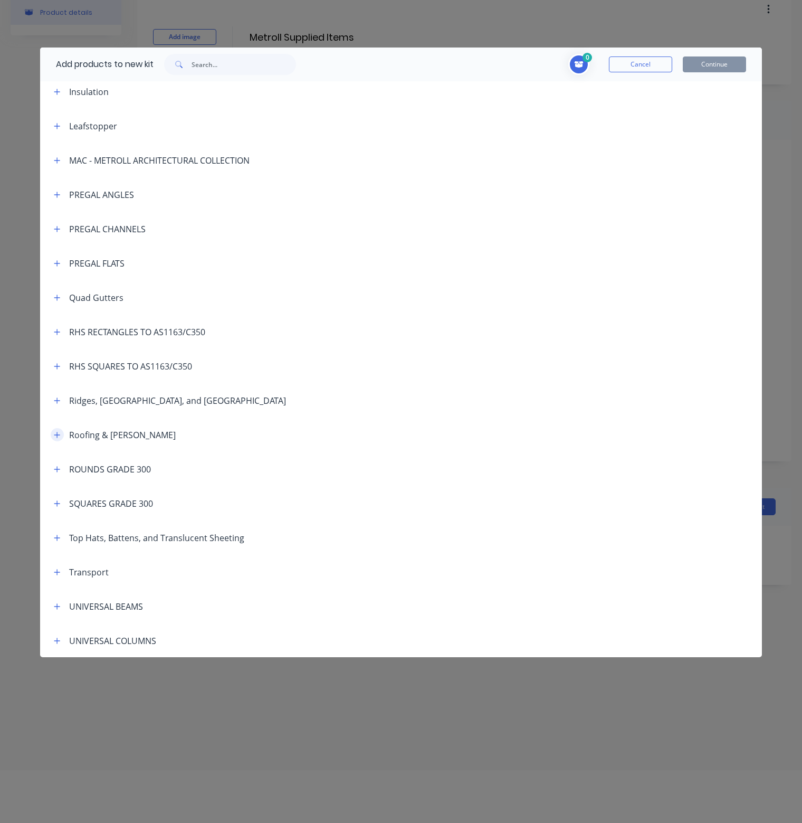
click at [59, 428] on button "button" at bounding box center [57, 434] width 13 height 13
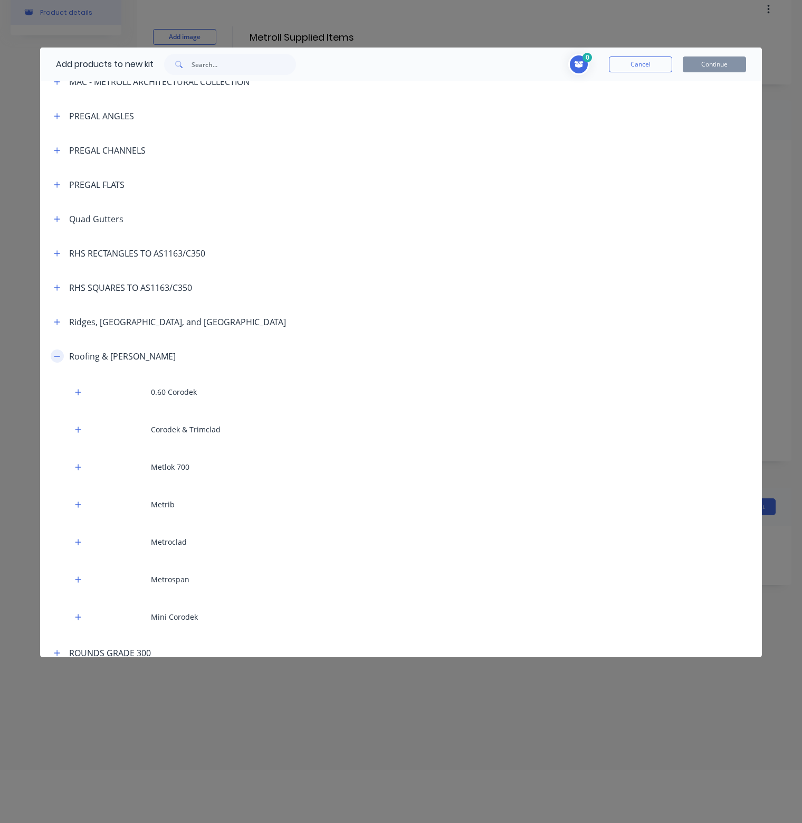
scroll to position [1038, 0]
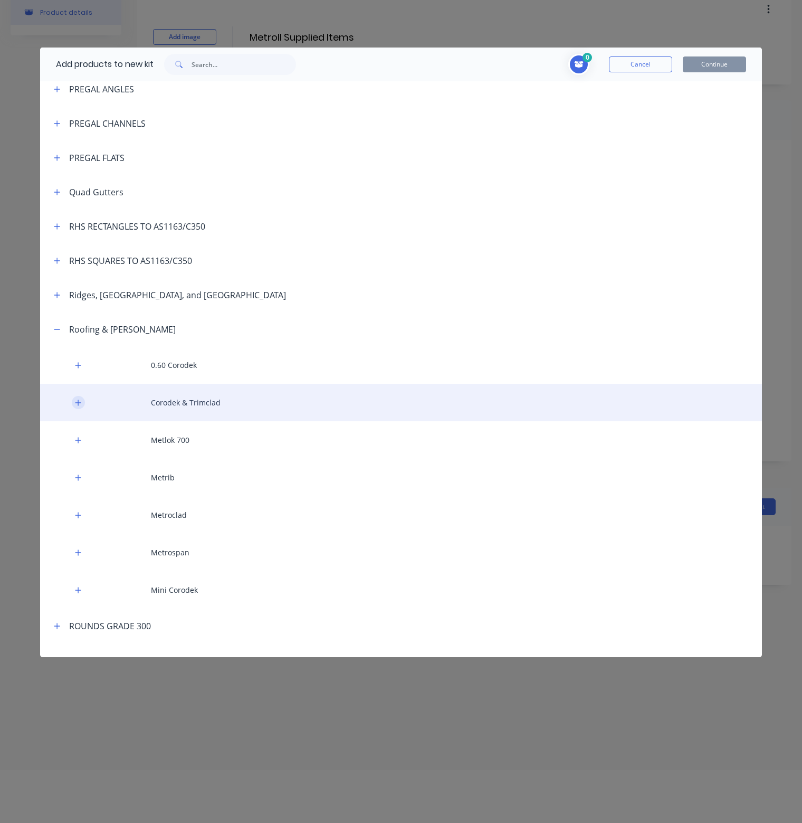
click at [76, 400] on icon "button" at bounding box center [78, 402] width 6 height 7
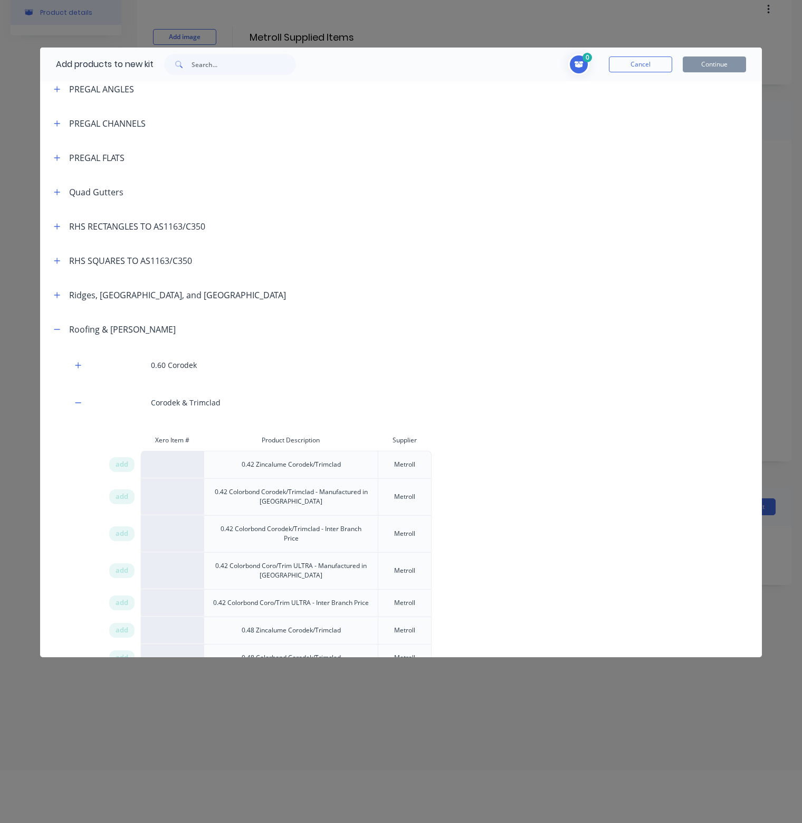
scroll to position [1091, 0]
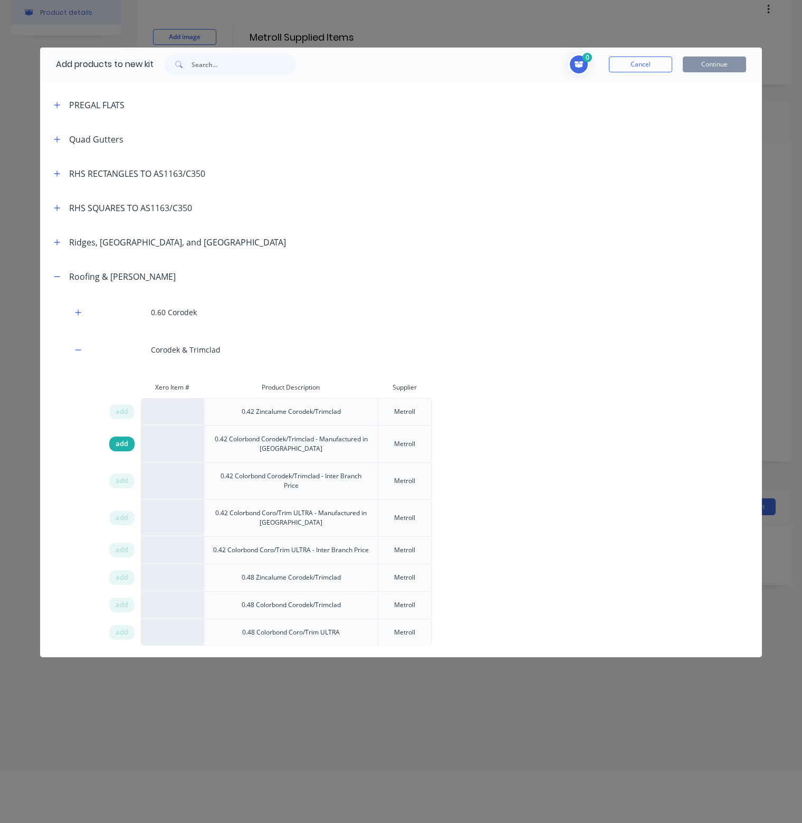
click at [118, 441] on span "add" at bounding box center [122, 443] width 13 height 11
click at [733, 63] on button "Continue" at bounding box center [714, 64] width 63 height 16
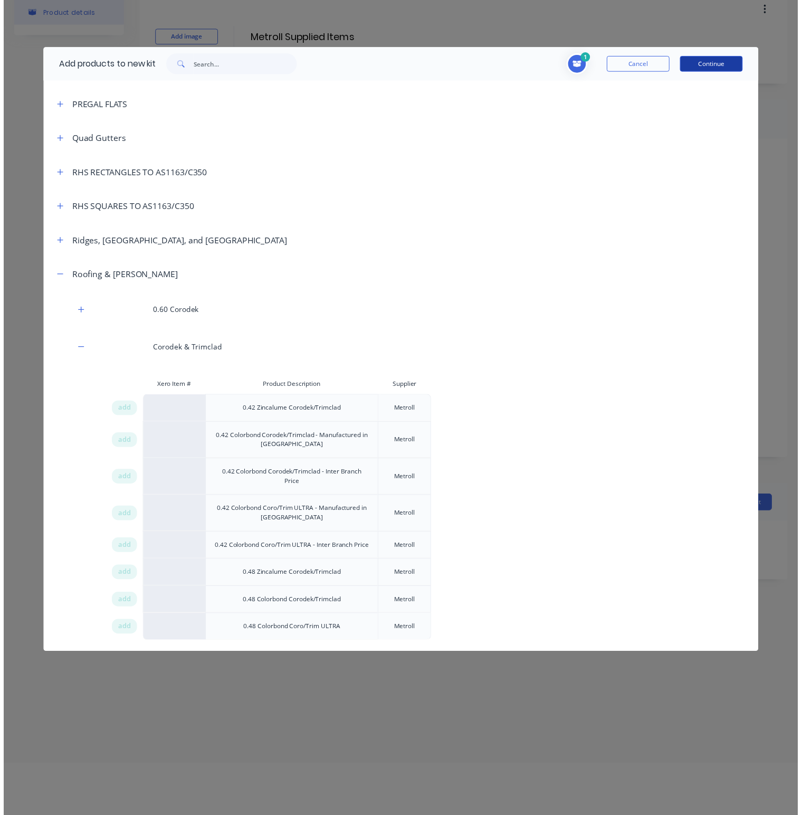
scroll to position [0, 0]
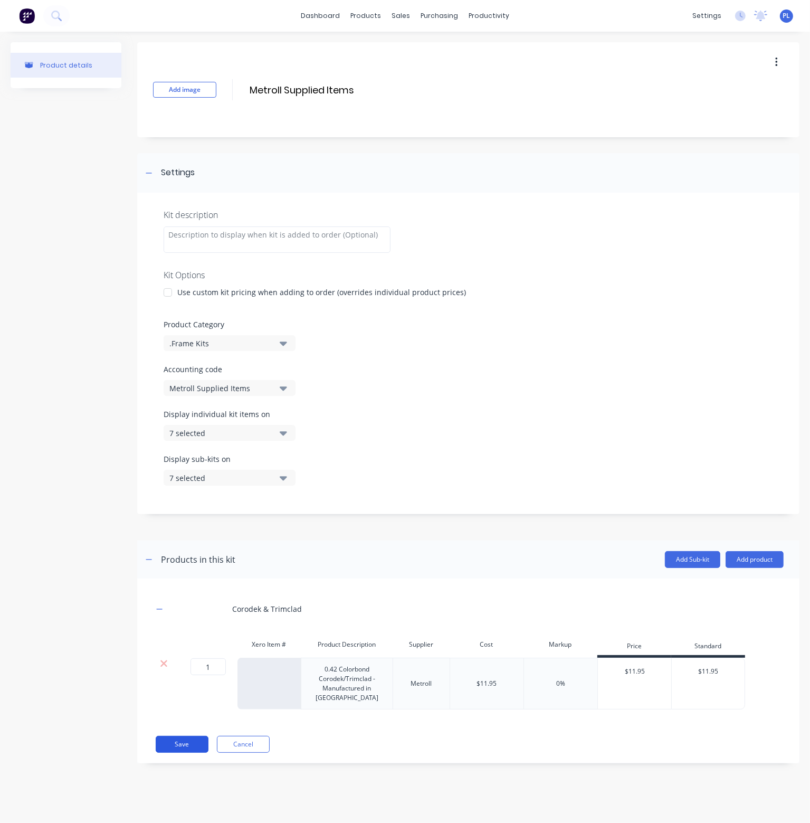
click at [180, 740] on button "Save" at bounding box center [182, 743] width 53 height 17
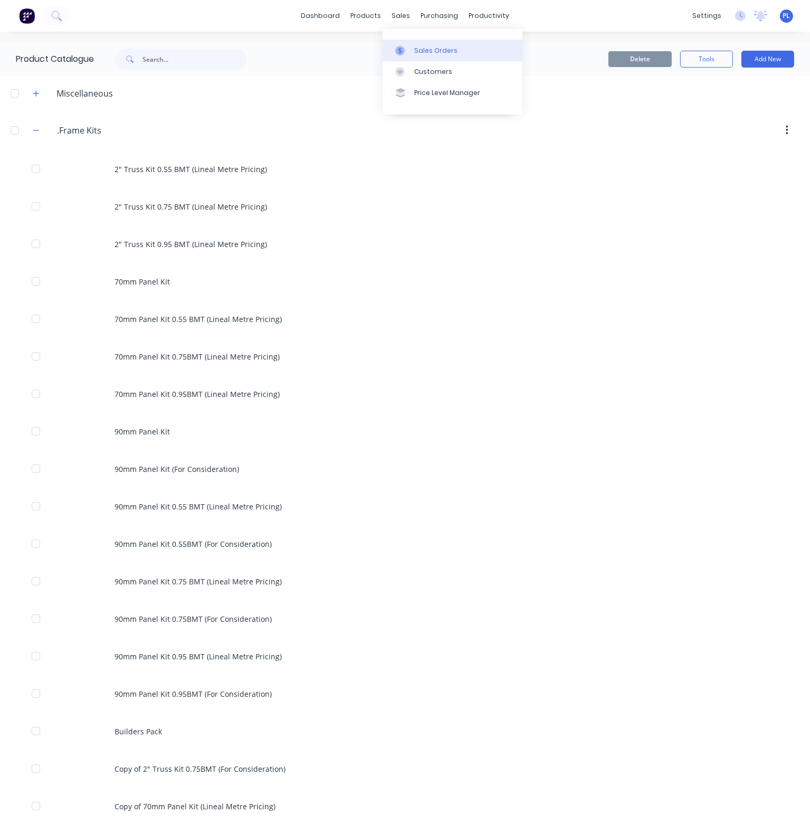
click at [419, 55] on link "Sales Orders" at bounding box center [453, 50] width 140 height 21
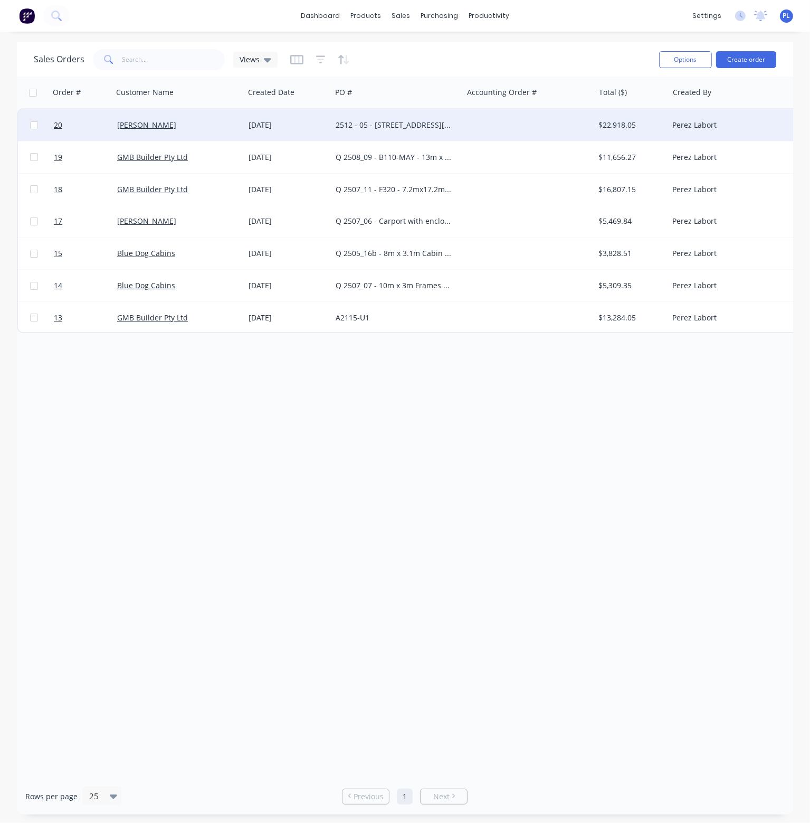
click at [194, 120] on div "[PERSON_NAME]" at bounding box center [175, 125] width 117 height 11
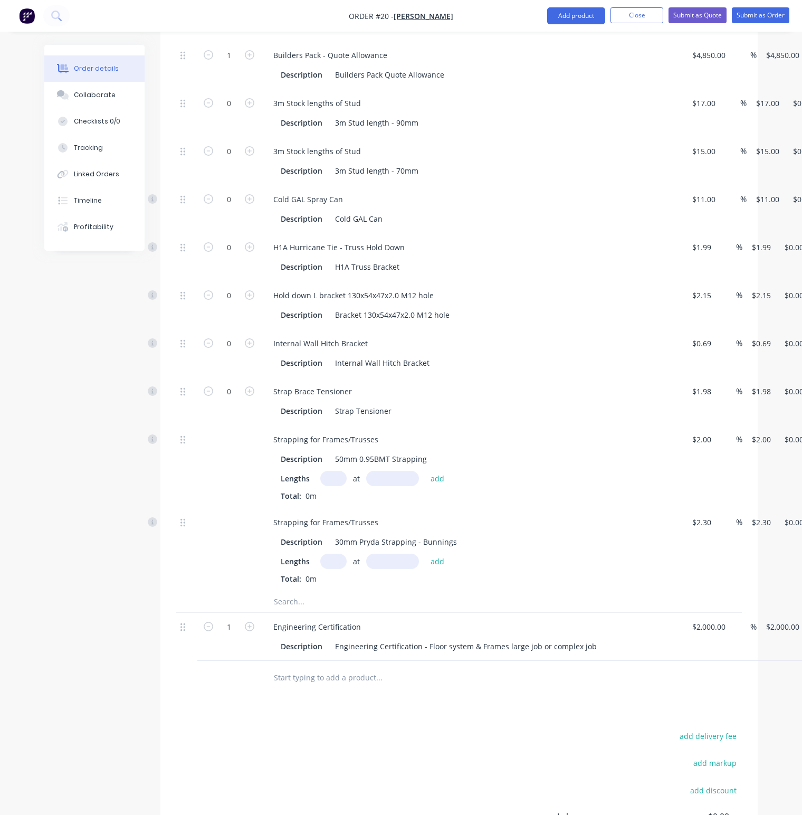
scroll to position [1741, 0]
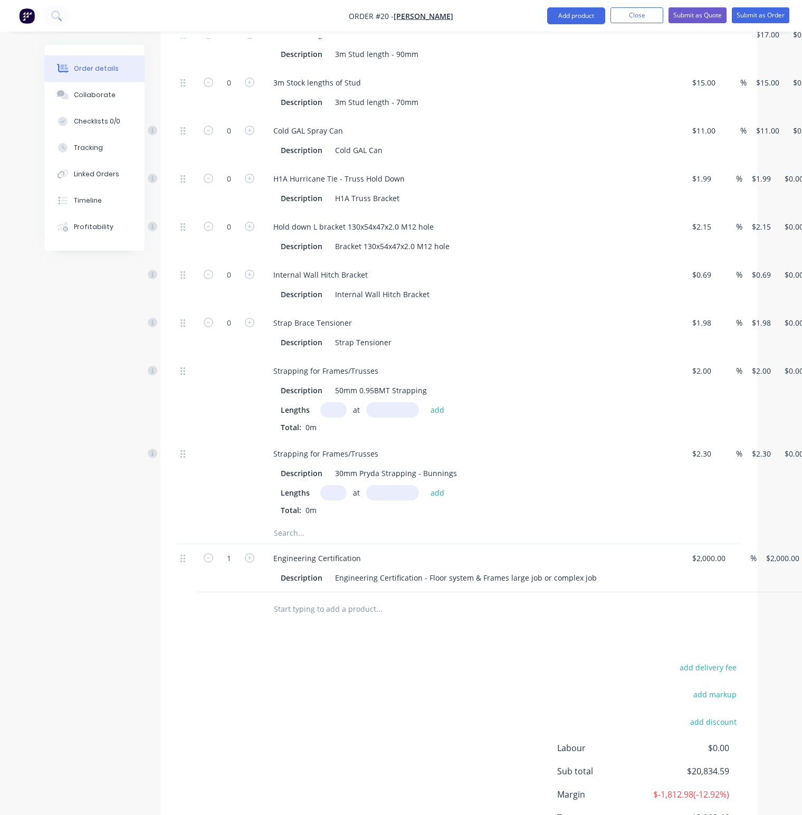
click at [302, 598] on input "text" at bounding box center [378, 608] width 211 height 21
click at [585, 14] on button "Add product" at bounding box center [576, 15] width 58 height 17
click at [555, 40] on div "Product catalogue" at bounding box center [554, 42] width 81 height 15
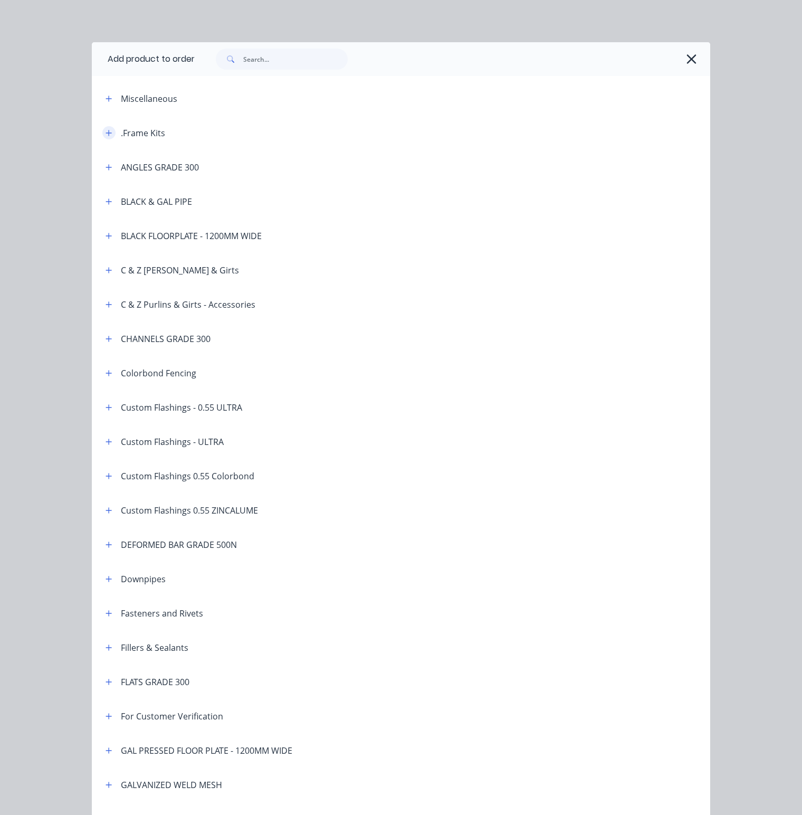
click at [106, 133] on icon "button" at bounding box center [109, 132] width 6 height 7
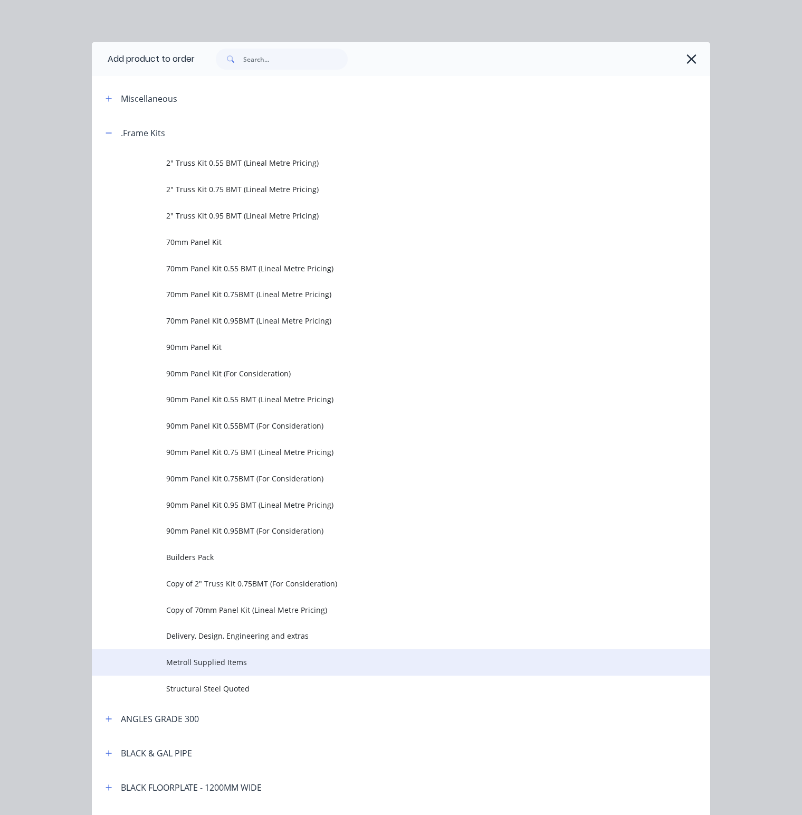
click at [209, 667] on span "Metroll Supplied Items" at bounding box center [383, 661] width 435 height 11
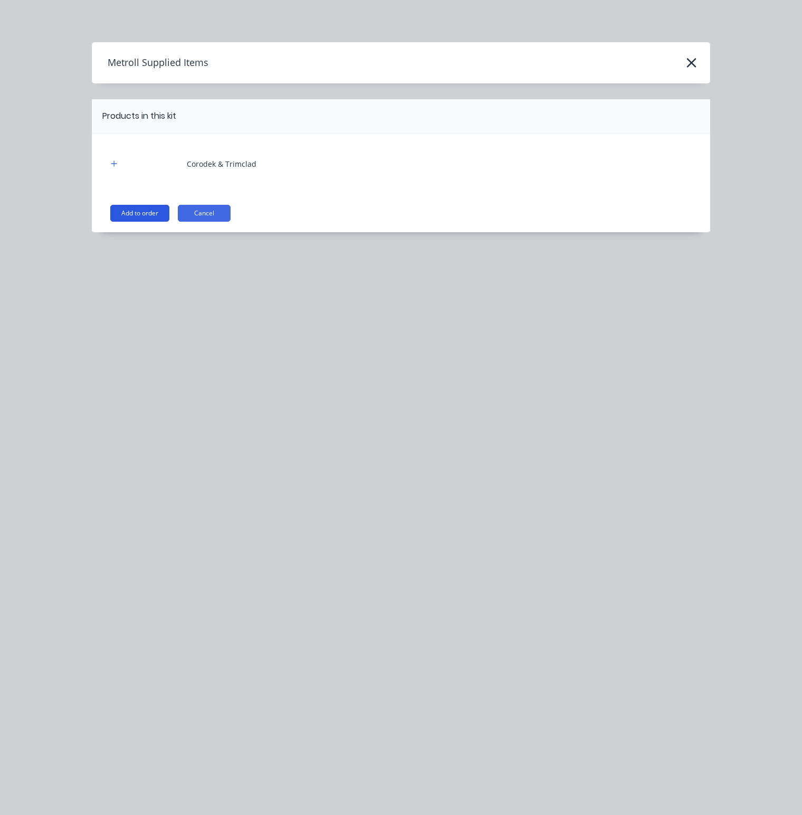
click at [137, 215] on button "Add to order" at bounding box center [139, 213] width 59 height 17
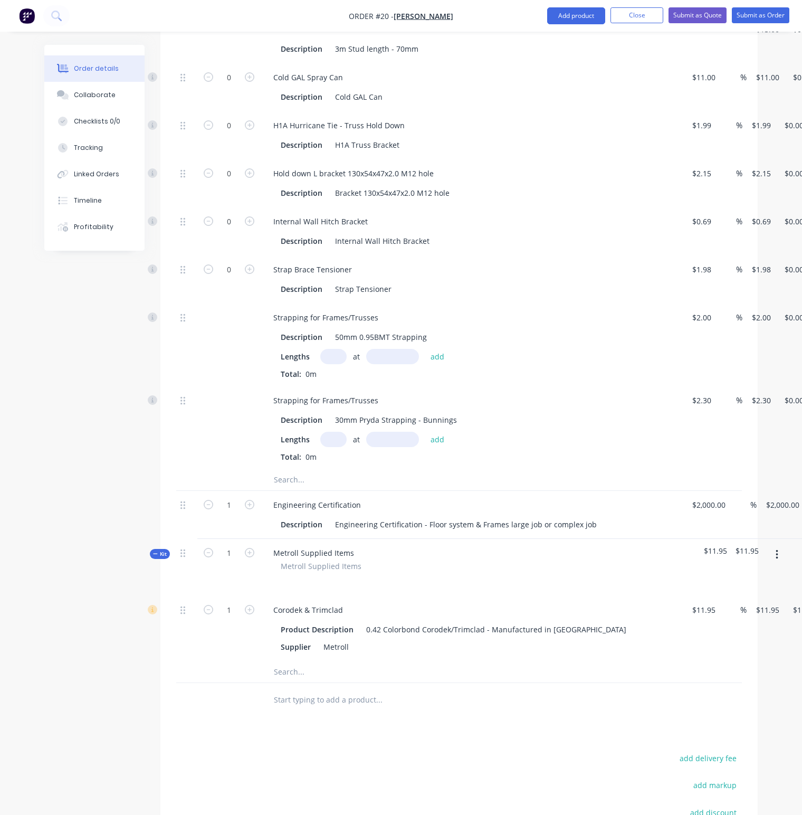
scroll to position [1847, 0]
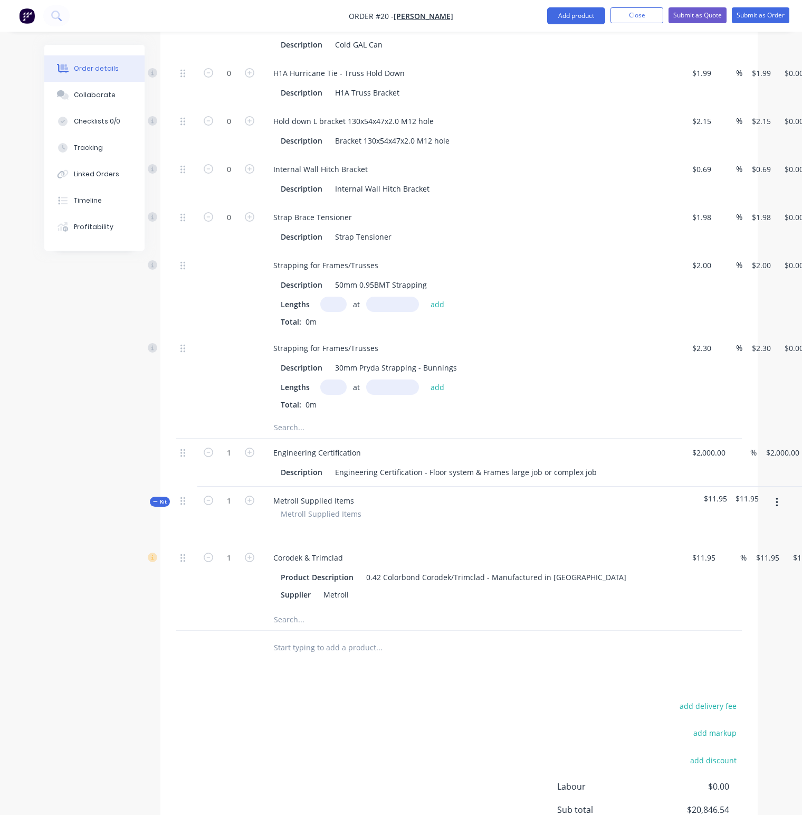
click at [777, 496] on icon "button" at bounding box center [777, 502] width 3 height 12
click at [719, 522] on div "Add product to kit" at bounding box center [739, 529] width 81 height 15
click at [727, 565] on div "Product catalogue" at bounding box center [739, 572] width 81 height 15
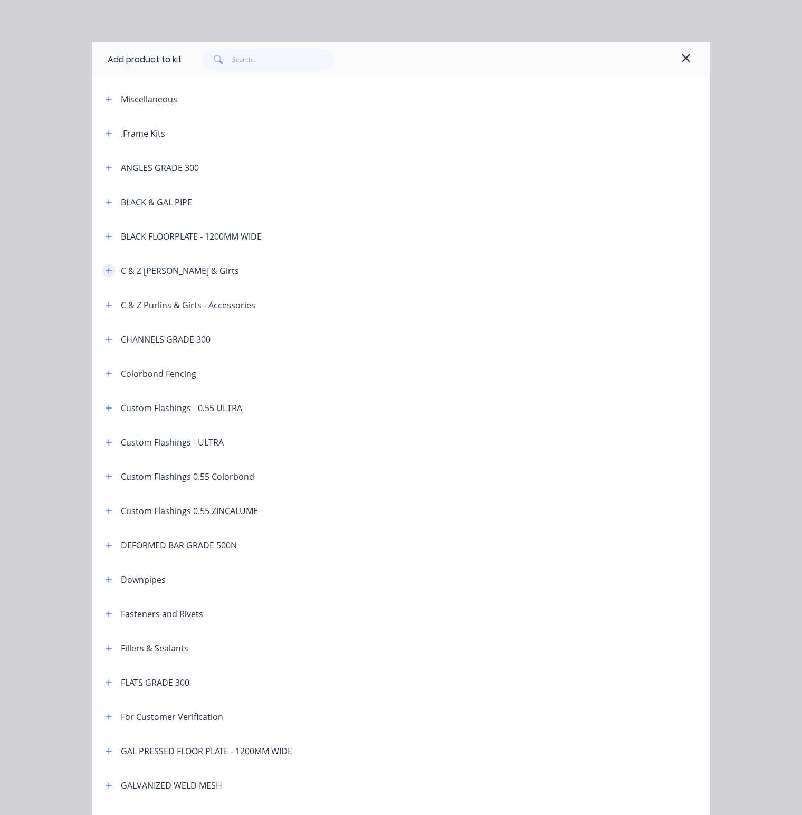
click at [106, 271] on icon "button" at bounding box center [109, 270] width 6 height 7
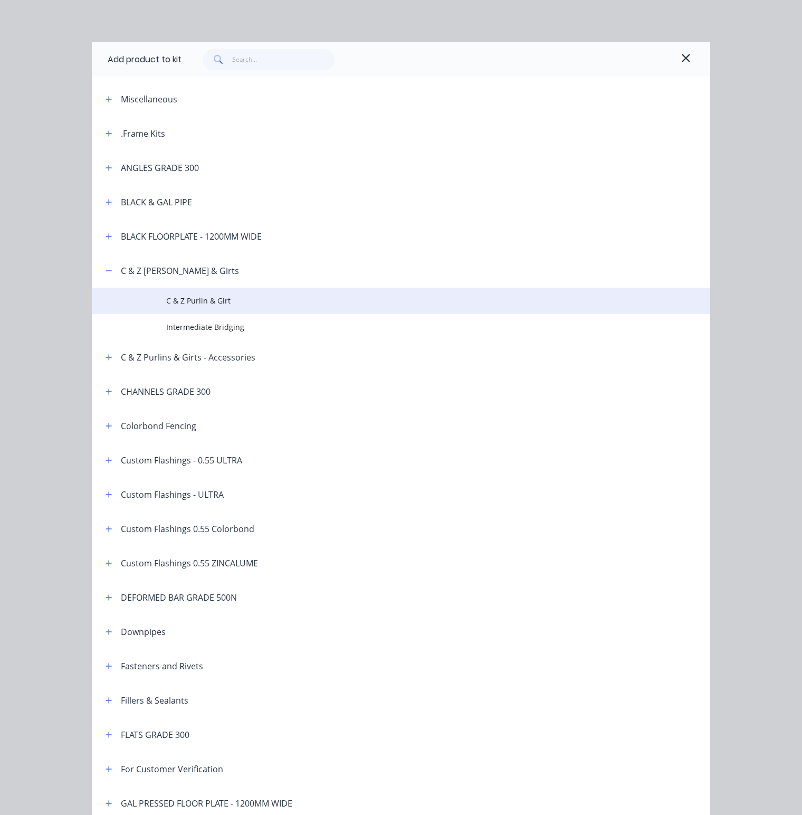
click at [200, 299] on span "C & Z Purlin & Girt" at bounding box center [383, 300] width 435 height 11
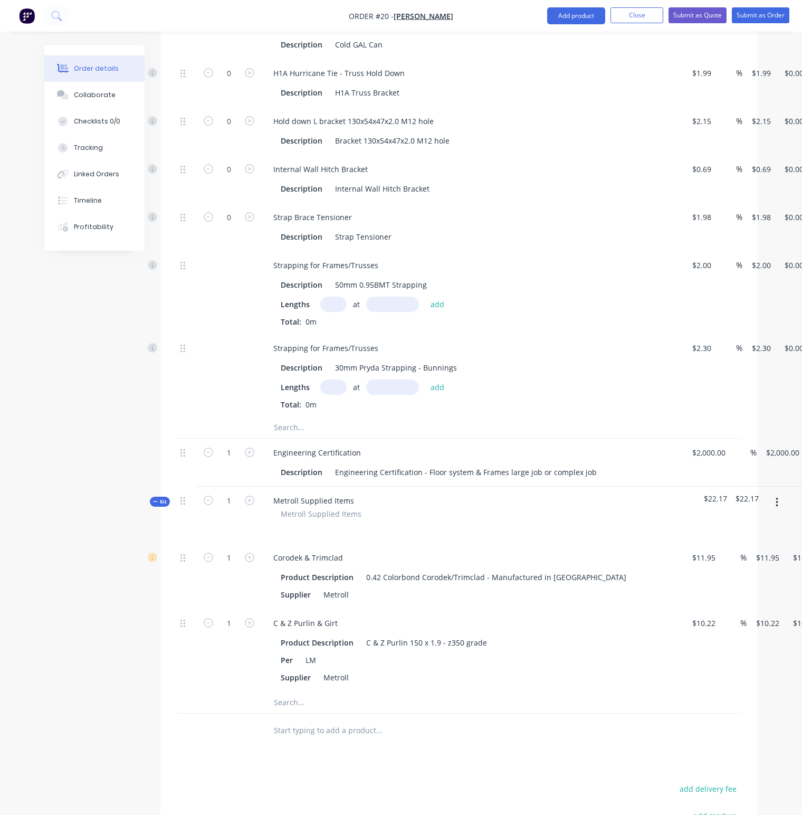
click at [776, 496] on icon "button" at bounding box center [777, 502] width 3 height 12
click at [733, 522] on div "Add product to kit" at bounding box center [739, 529] width 81 height 15
click at [709, 565] on div "Product catalogue" at bounding box center [739, 572] width 81 height 15
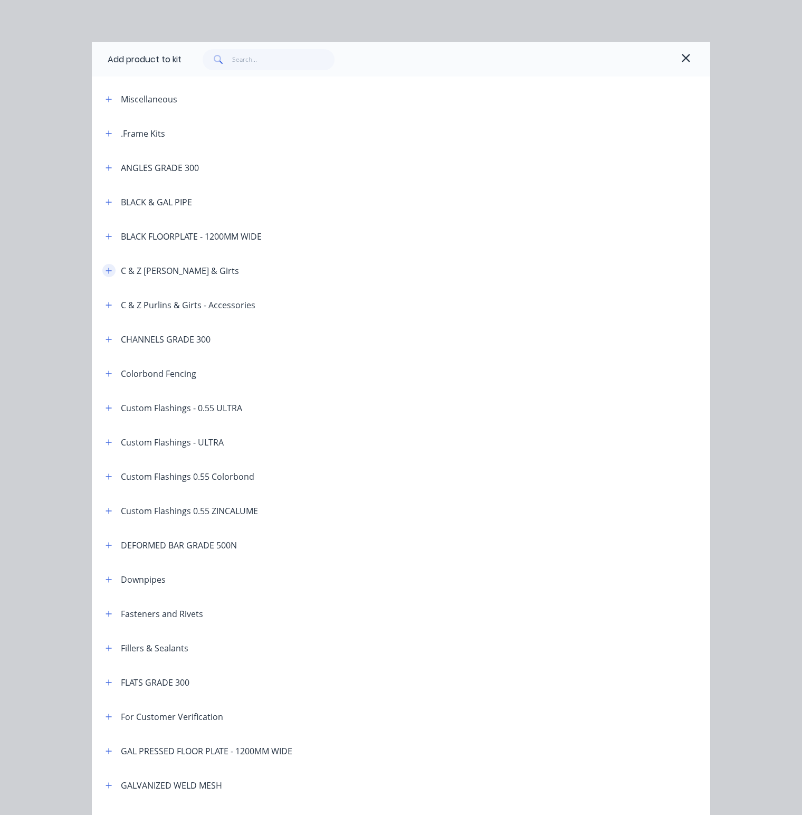
click at [106, 271] on icon "button" at bounding box center [109, 270] width 6 height 6
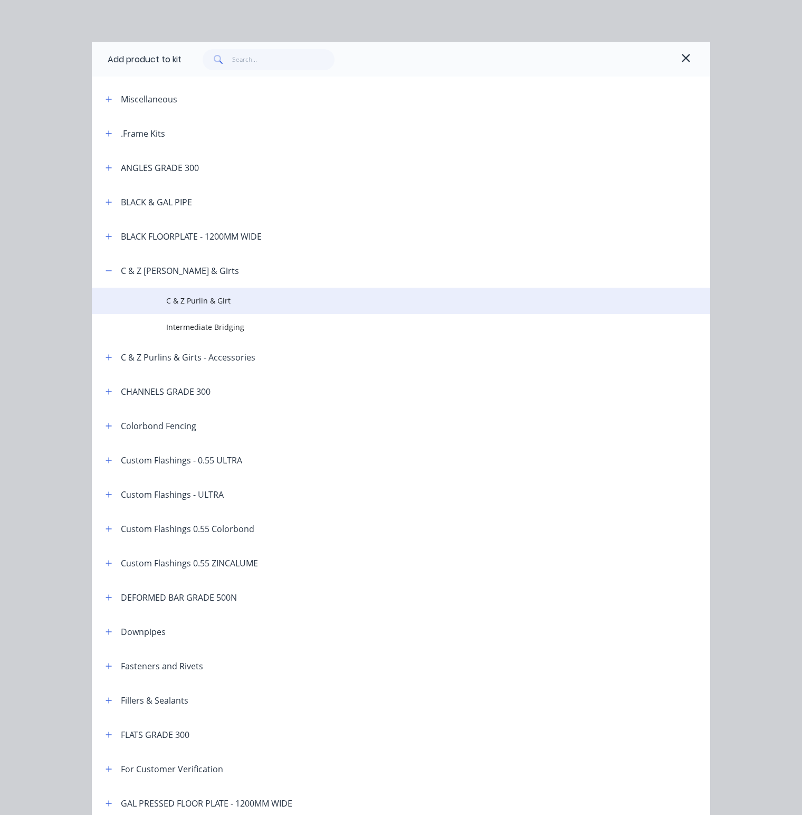
click at [194, 299] on span "C & Z Purlin & Girt" at bounding box center [383, 300] width 435 height 11
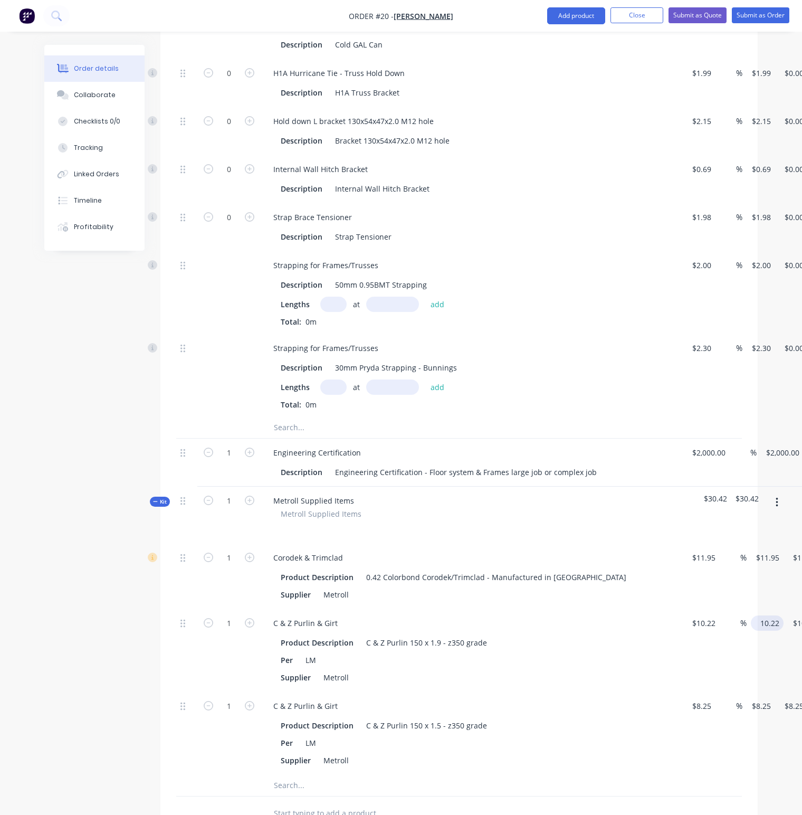
click at [761, 615] on input "10.22" at bounding box center [769, 622] width 28 height 15
type input "11"
click at [762, 629] on div "11 11" at bounding box center [758, 650] width 22 height 83
type input "7.63"
type input "$11.00"
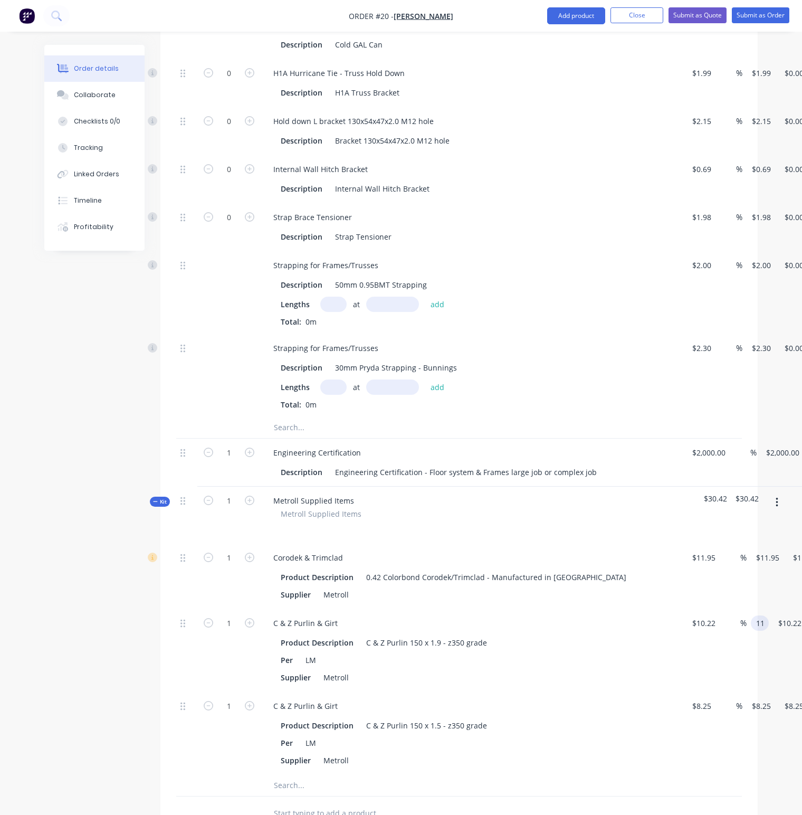
type input "$11.00"
click at [767, 698] on input "8.25" at bounding box center [763, 705] width 24 height 15
type input "9"
type input "9.09"
type input "$9.00"
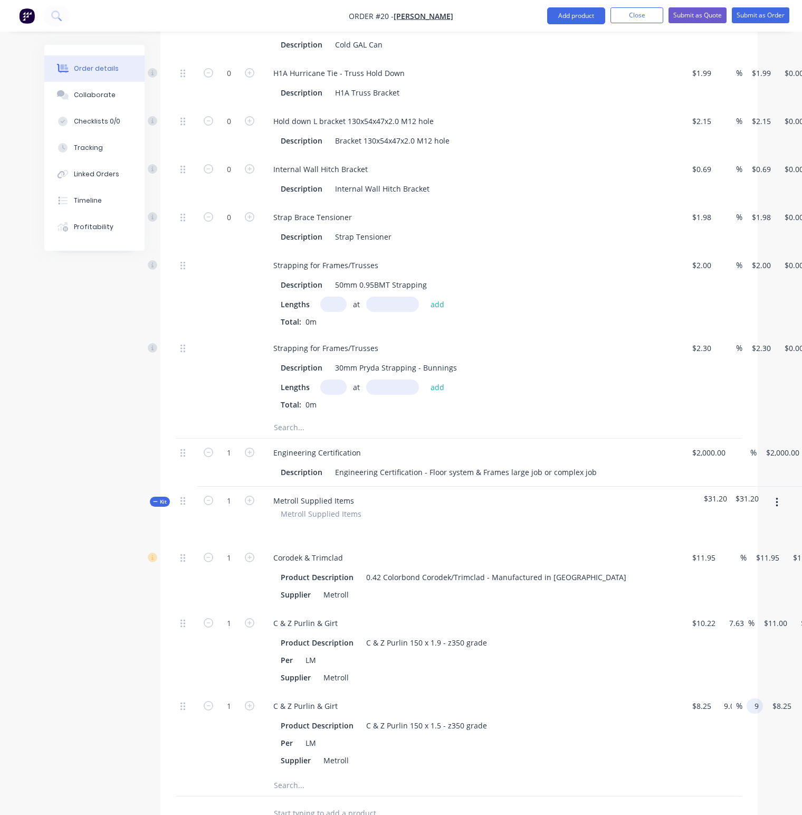
type input "$9.00"
click at [742, 699] on div "1 C & Z Purlin & Girt Product Description C & Z Purlin 150 x 1.5 - z350 grade P…" at bounding box center [459, 733] width 566 height 83
click at [778, 493] on button "button" at bounding box center [776, 502] width 25 height 19
click at [747, 522] on div "Add product to kit" at bounding box center [739, 529] width 81 height 15
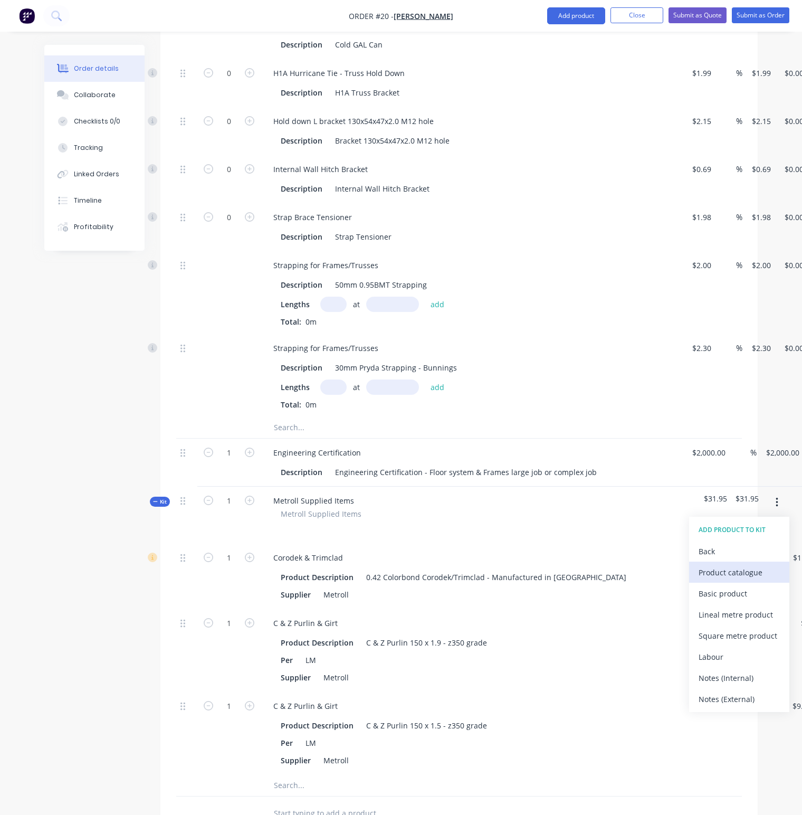
click at [734, 565] on div "Product catalogue" at bounding box center [739, 572] width 81 height 15
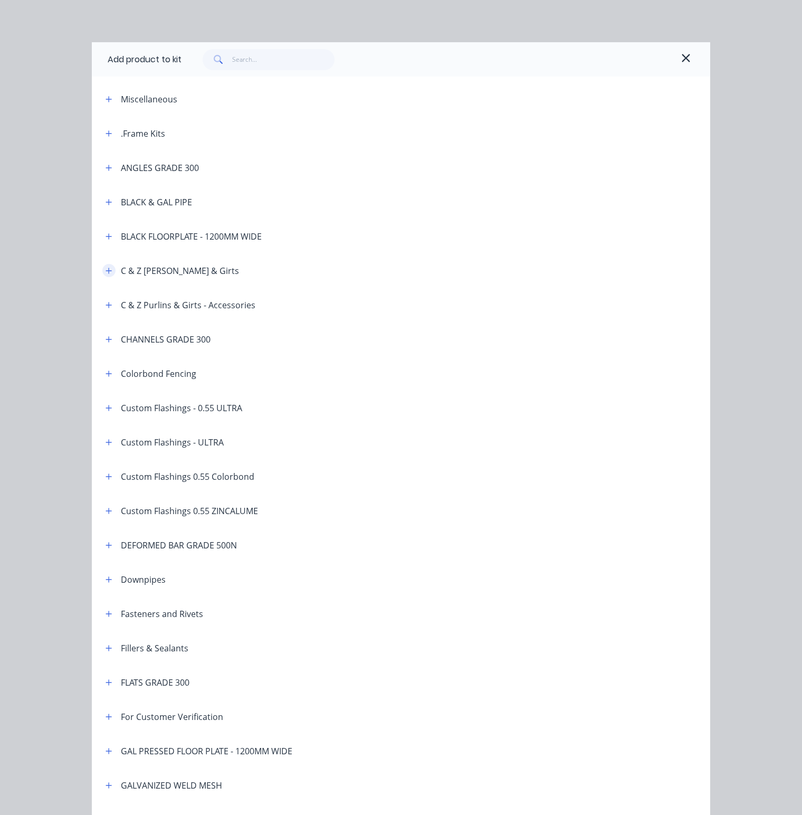
click at [107, 269] on icon "button" at bounding box center [109, 270] width 6 height 7
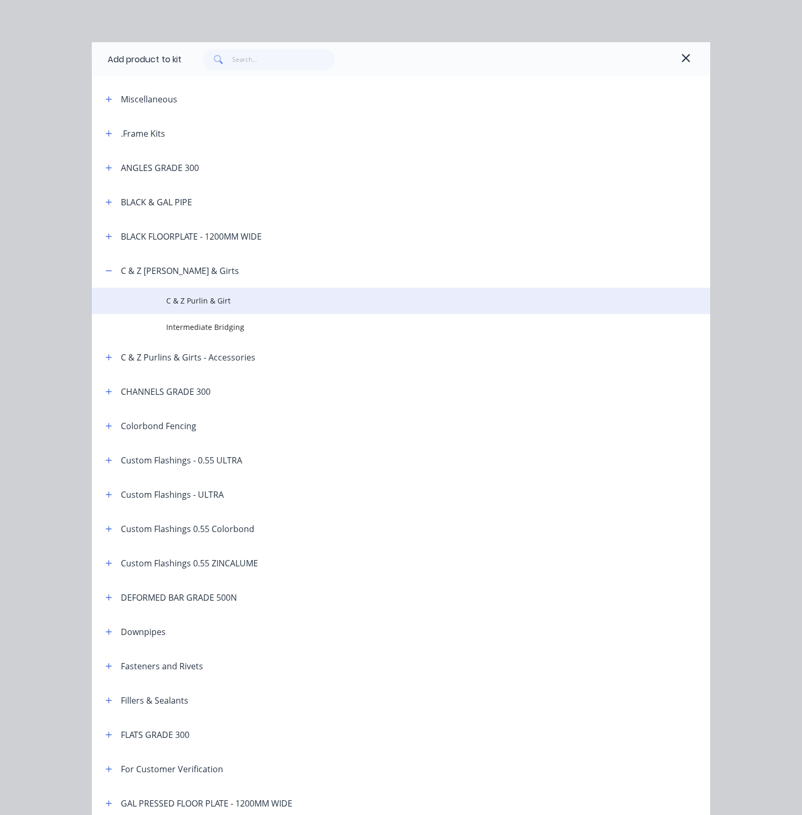
click at [178, 299] on span "C & Z Purlin & Girt" at bounding box center [383, 300] width 435 height 11
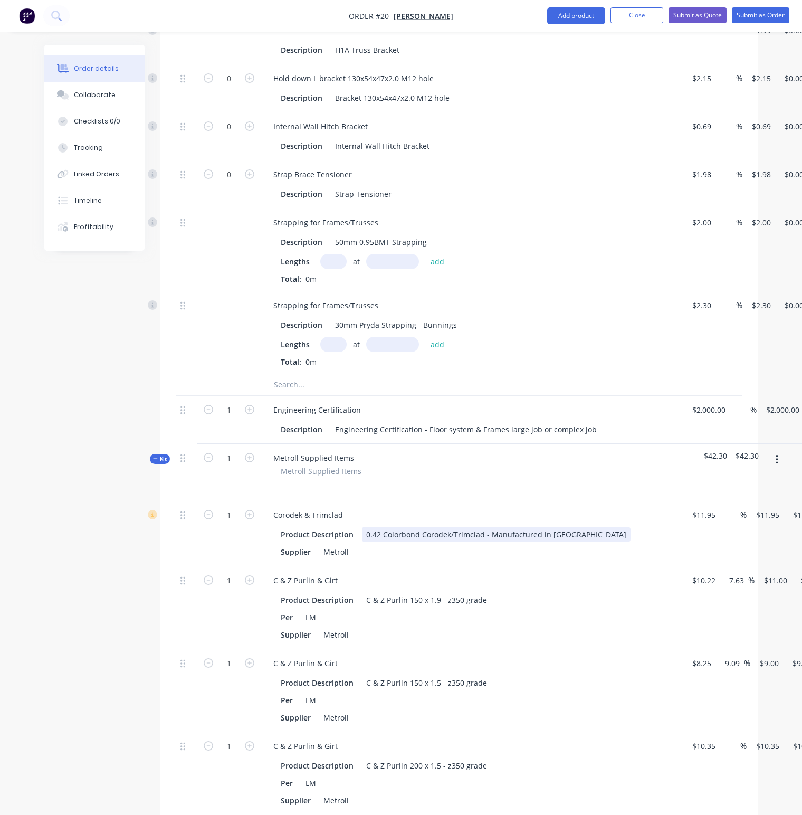
scroll to position [1952, 0]
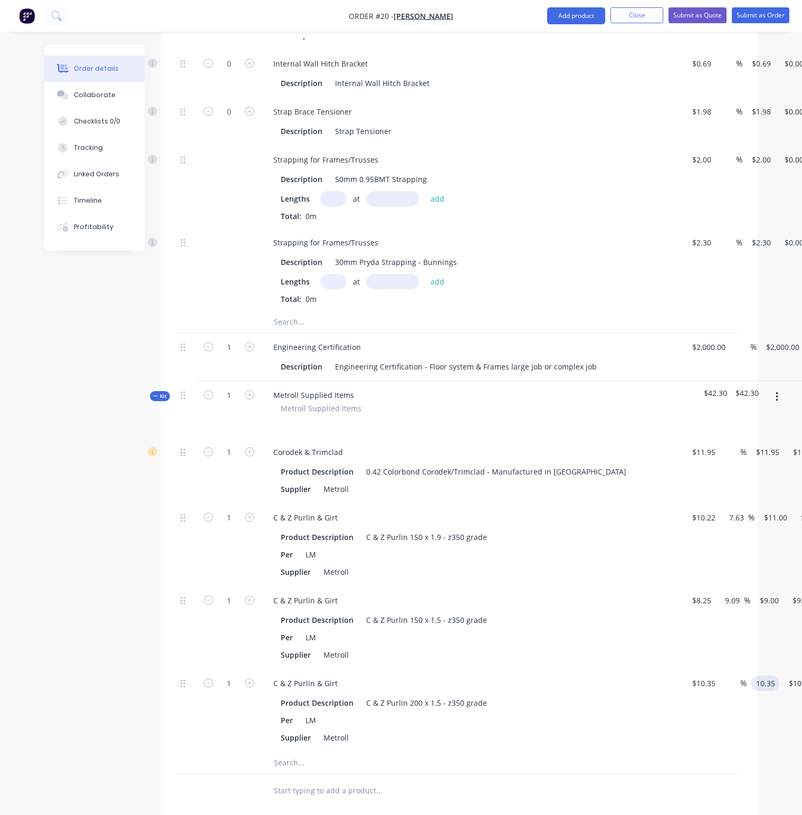
click at [767, 675] on input "10.35" at bounding box center [767, 682] width 24 height 15
type input "11"
type input "6.28"
type input "$11.00"
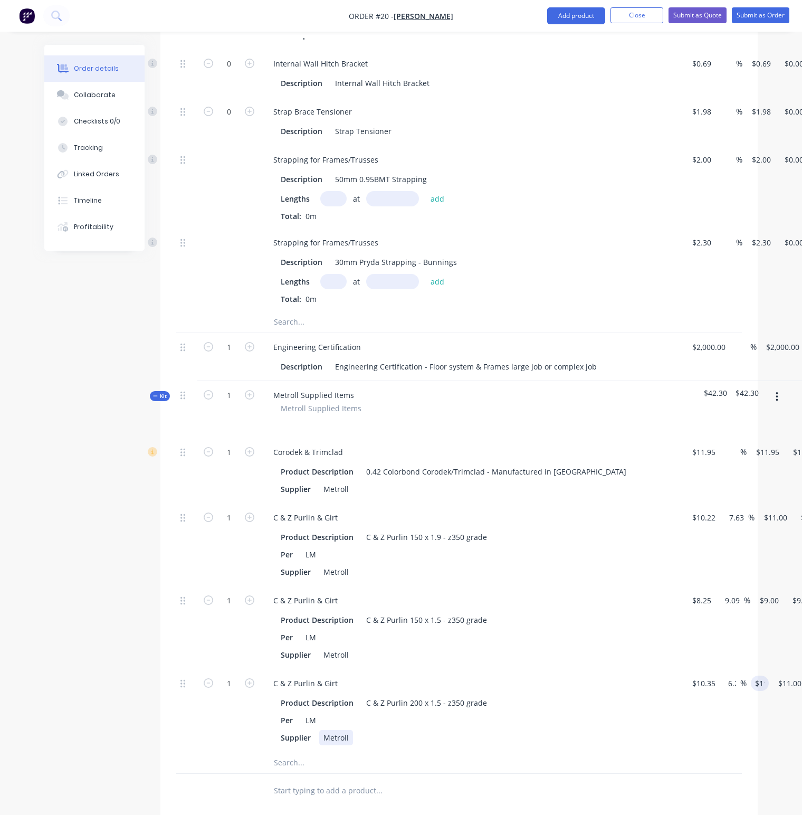
click at [658, 730] on div "Supplier Metroll" at bounding box center [469, 737] width 386 height 15
click at [772, 387] on button "button" at bounding box center [776, 396] width 25 height 19
click at [740, 417] on div "Add product to kit" at bounding box center [739, 424] width 81 height 15
click at [732, 459] on div "Product catalogue" at bounding box center [739, 466] width 81 height 15
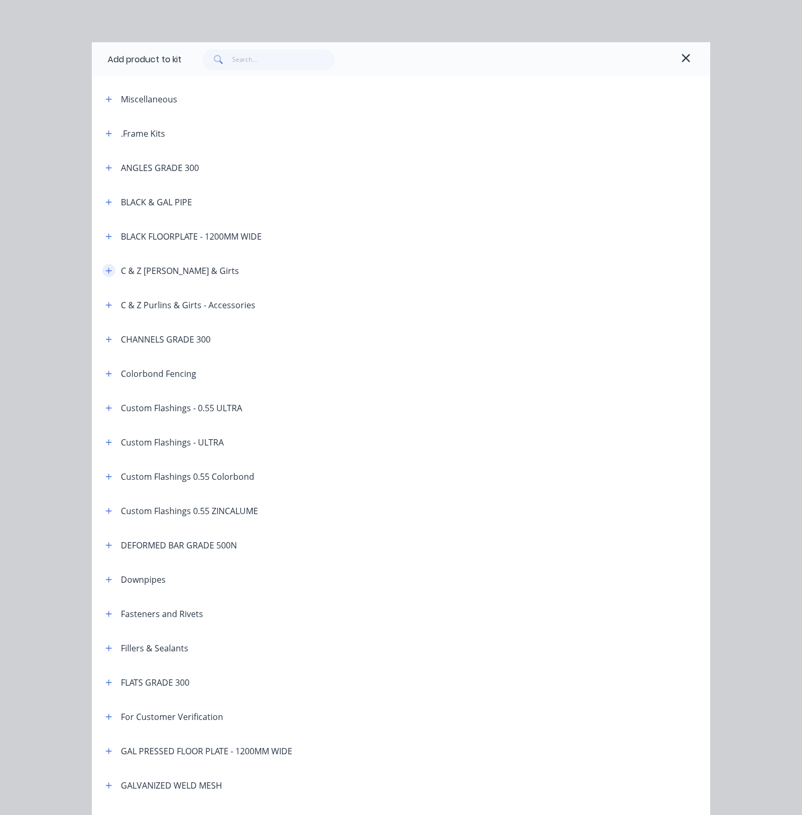
click at [107, 271] on icon "button" at bounding box center [109, 270] width 6 height 7
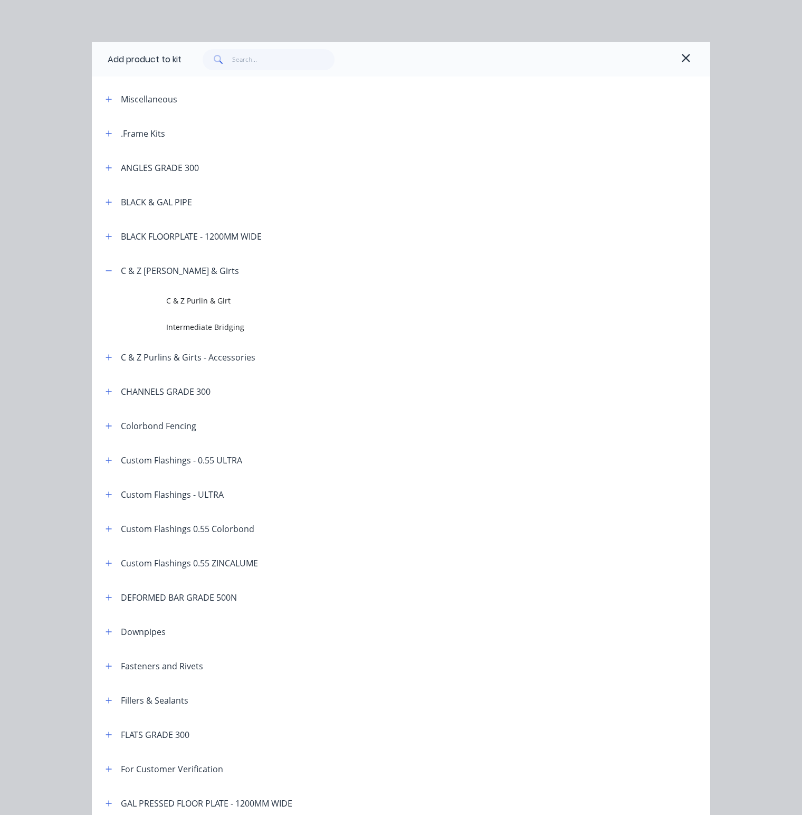
click at [166, 305] on span "C & Z Purlin & Girt" at bounding box center [383, 300] width 435 height 11
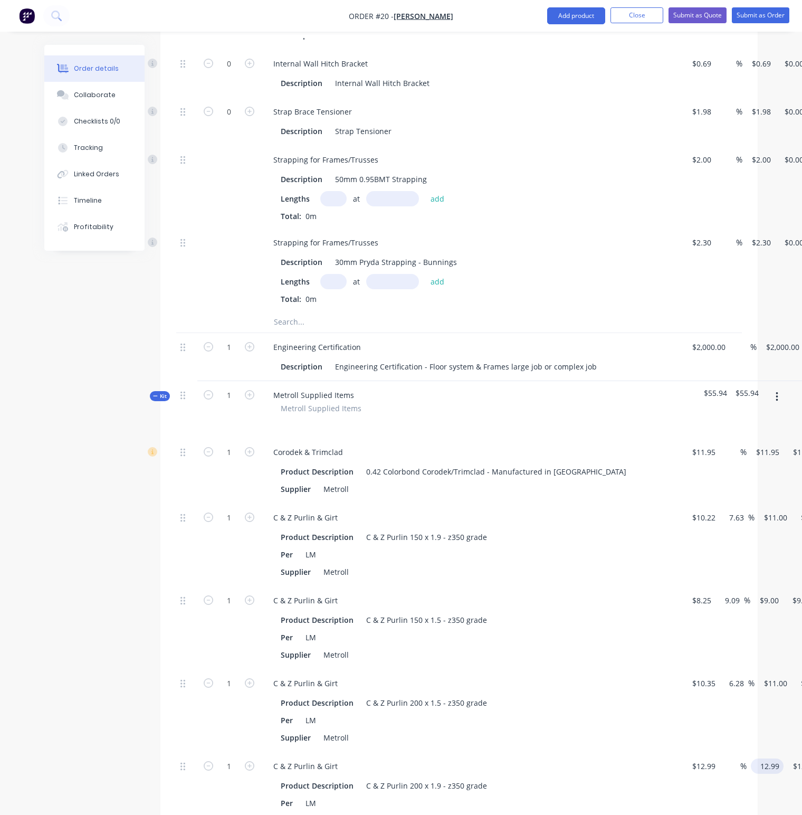
click at [773, 758] on input "12.99" at bounding box center [769, 765] width 28 height 15
type input "13"
type input "0.08"
type input "$13.00"
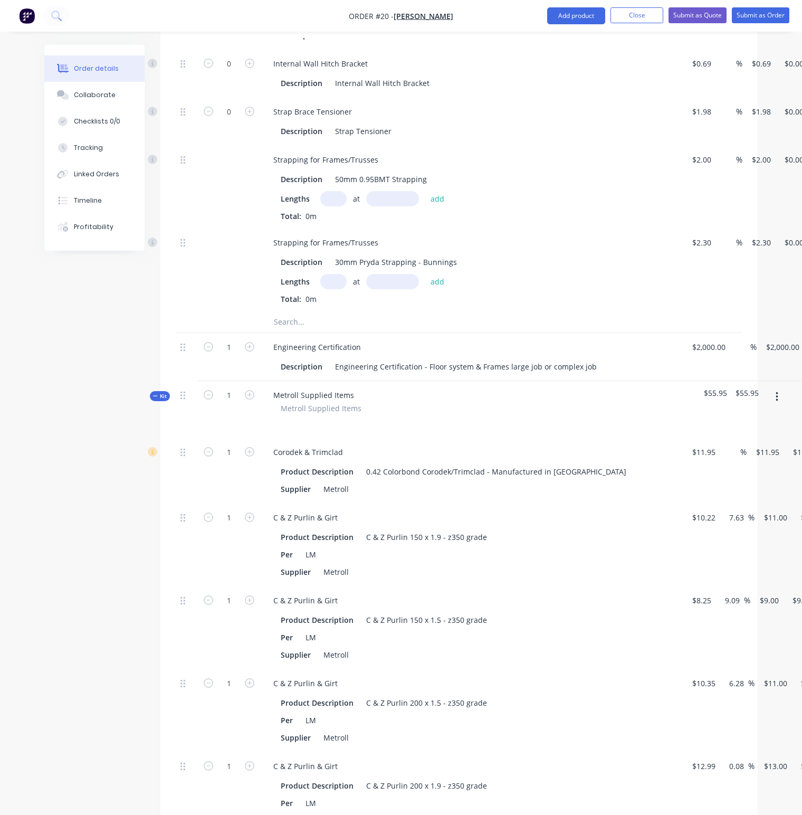
click at [751, 691] on div "6.28 6.28 %" at bounding box center [737, 710] width 35 height 83
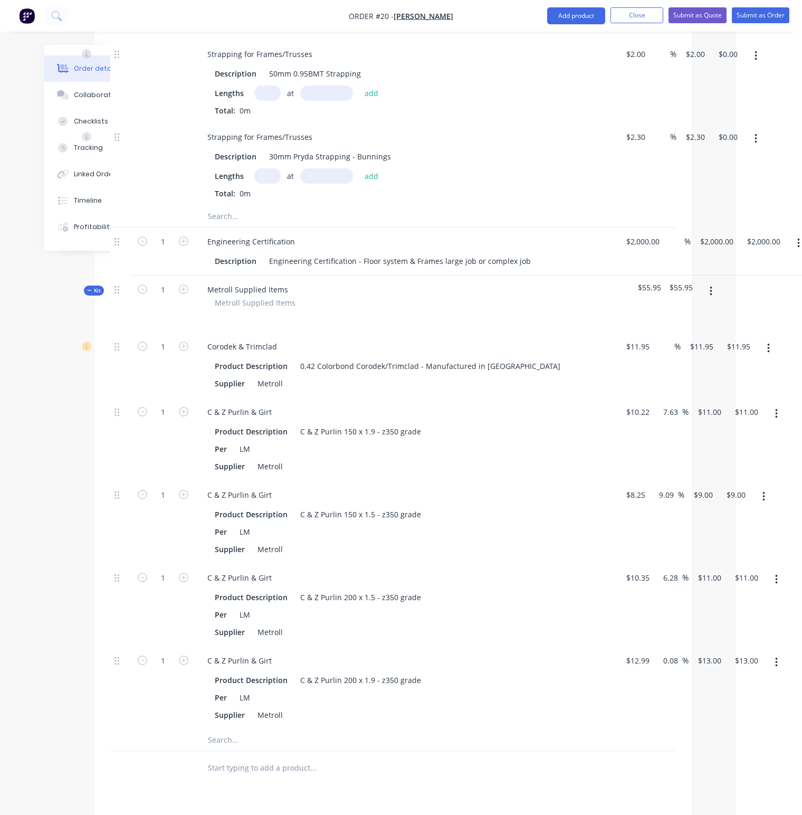
scroll to position [2058, 75]
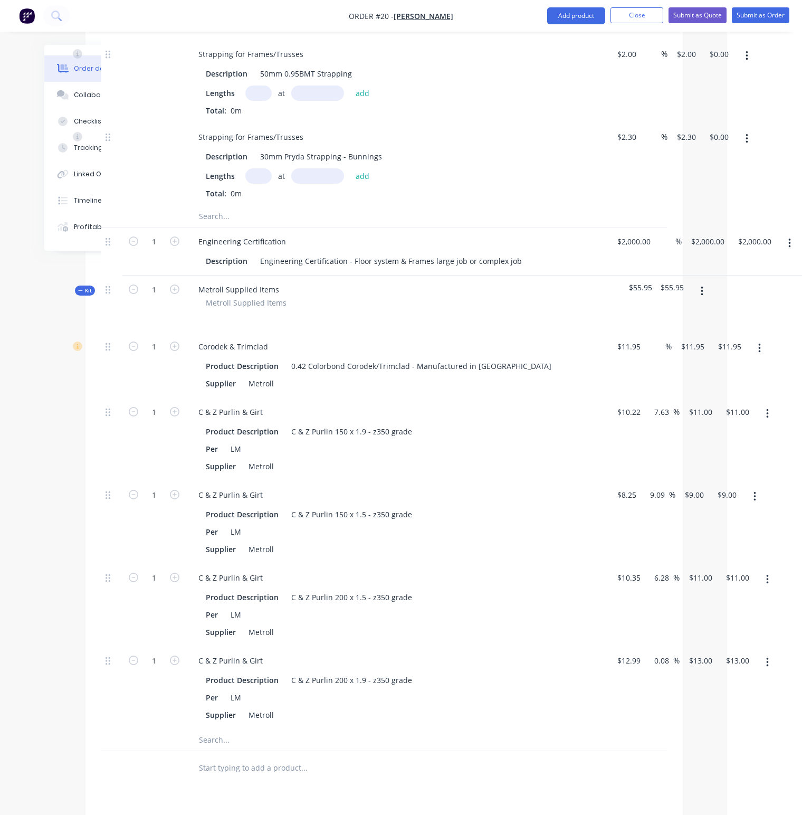
click at [758, 342] on icon "button" at bounding box center [759, 348] width 3 height 12
click at [703, 410] on div "Delete" at bounding box center [721, 417] width 81 height 15
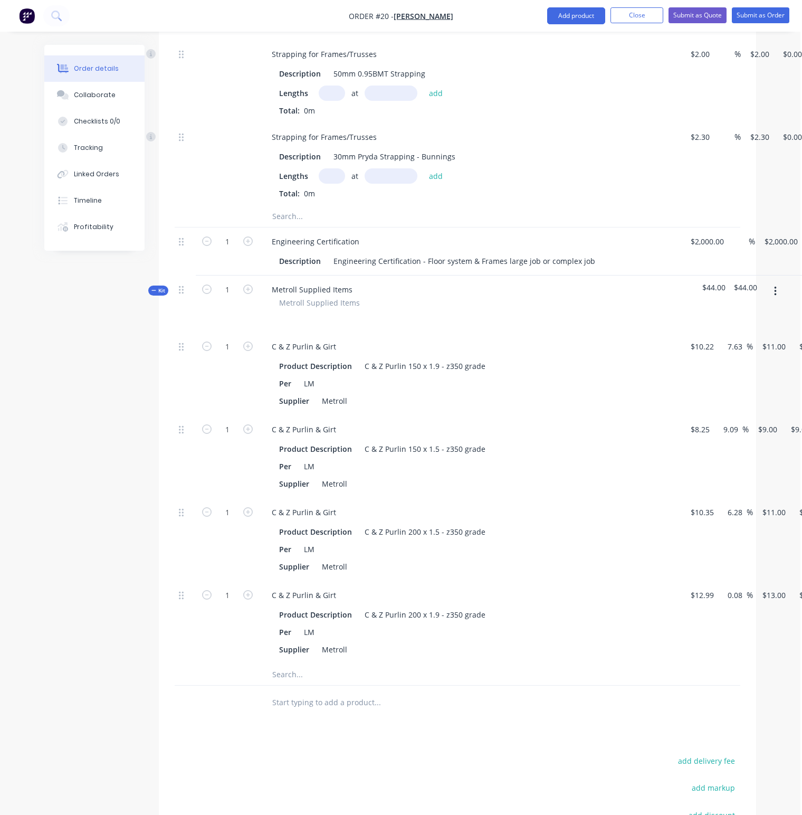
scroll to position [2058, 0]
type input "105"
type input "$1,155.00"
click at [229, 422] on input "1" at bounding box center [228, 430] width 27 height 16
type input "332"
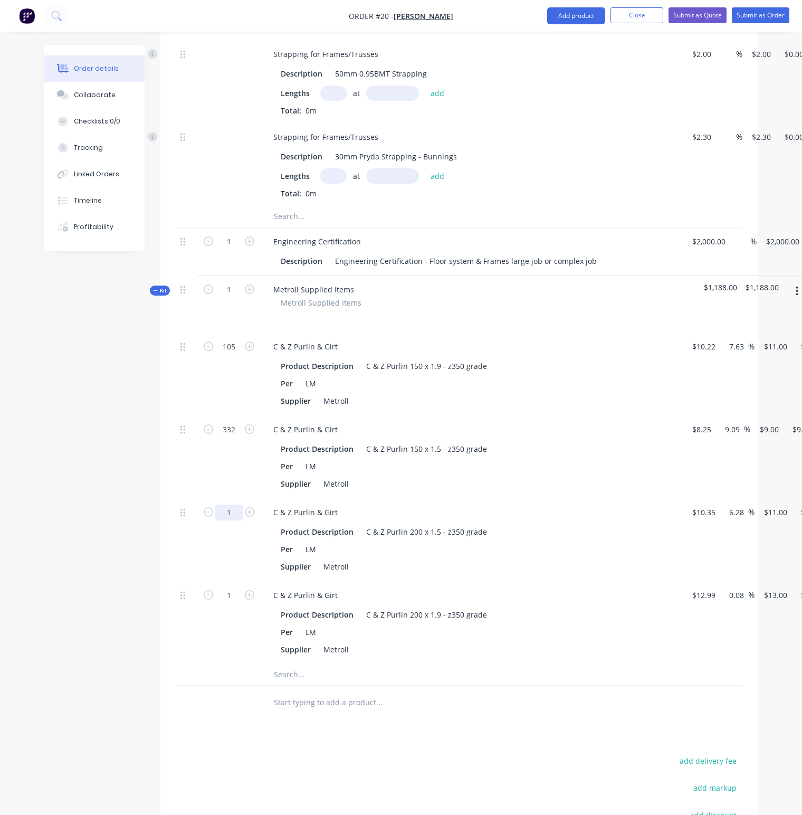
type input "$2,988.00"
click at [227, 504] on input "1" at bounding box center [228, 512] width 27 height 16
type input "64"
type input "$704.00"
click at [232, 587] on input "1" at bounding box center [228, 595] width 27 height 16
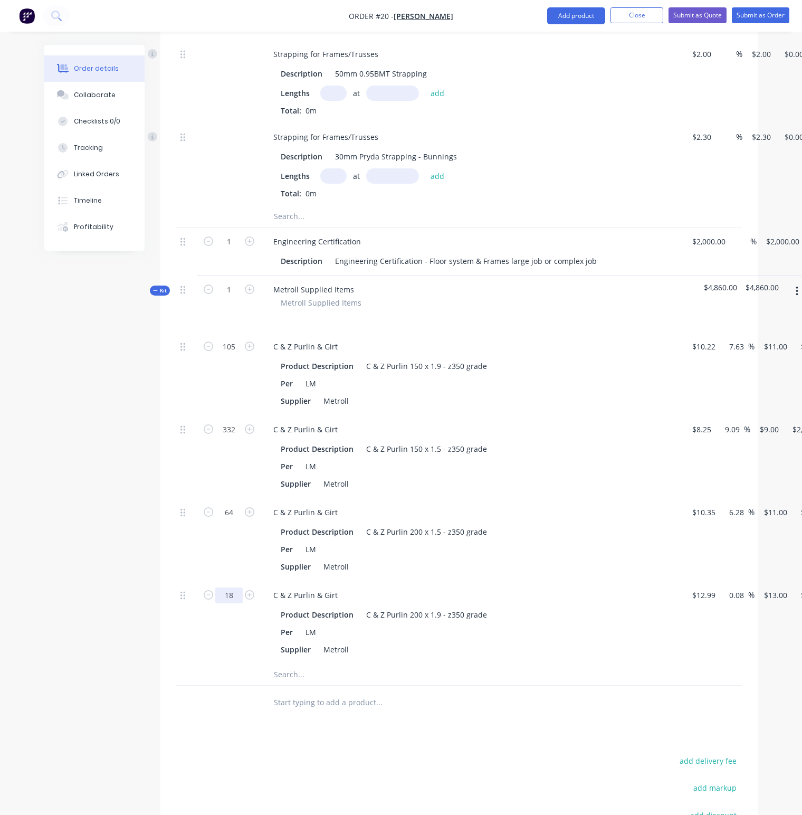
type input "18"
click at [222, 664] on div at bounding box center [228, 674] width 63 height 21
type input "$234.00"
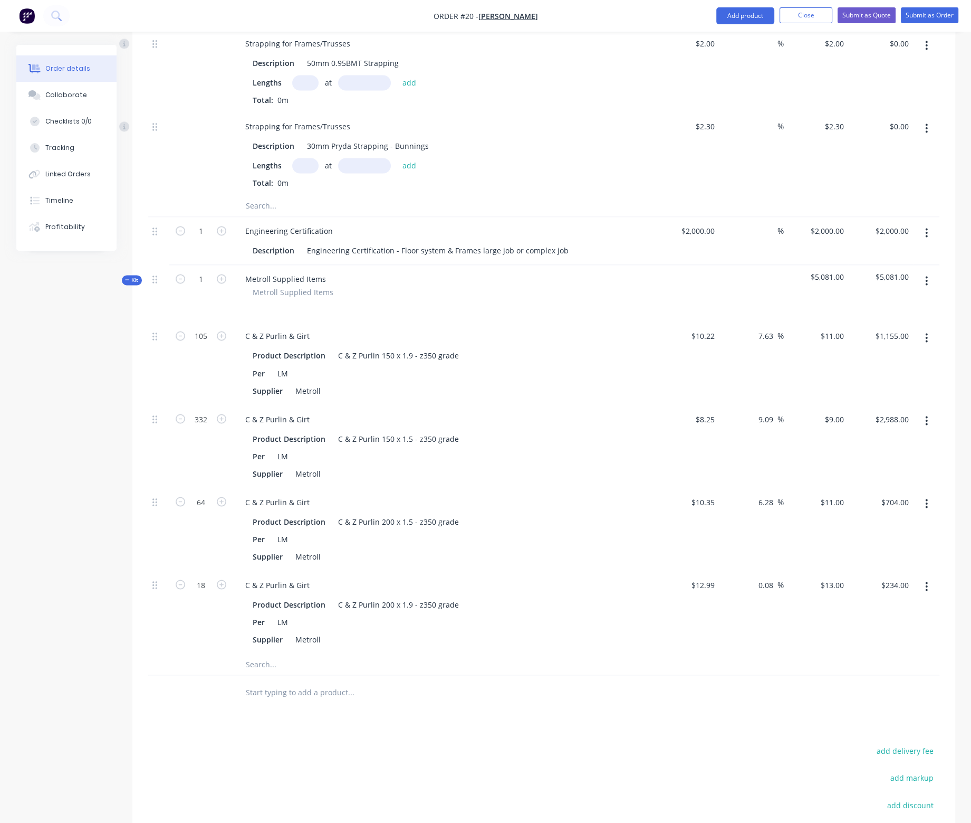
click at [926, 275] on icon "button" at bounding box center [926, 281] width 3 height 12
click at [878, 301] on div "Add product to kit" at bounding box center [889, 308] width 81 height 15
click at [885, 343] on div "Product catalogue" at bounding box center [889, 350] width 81 height 15
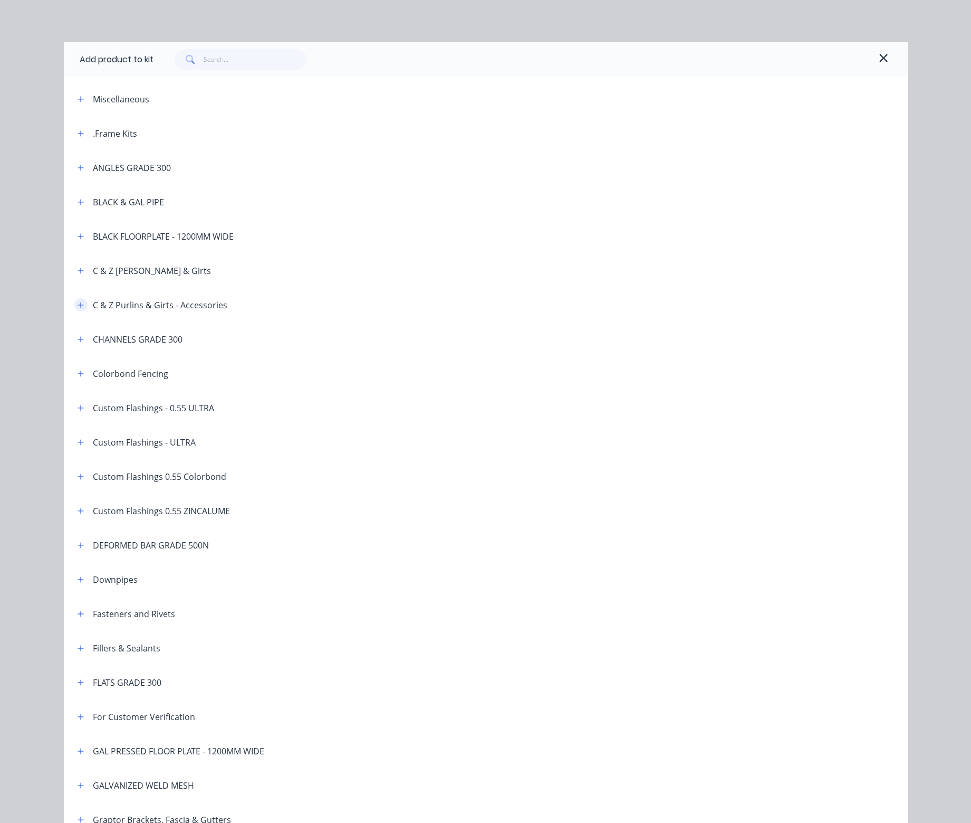
click at [78, 304] on icon "button" at bounding box center [81, 304] width 6 height 7
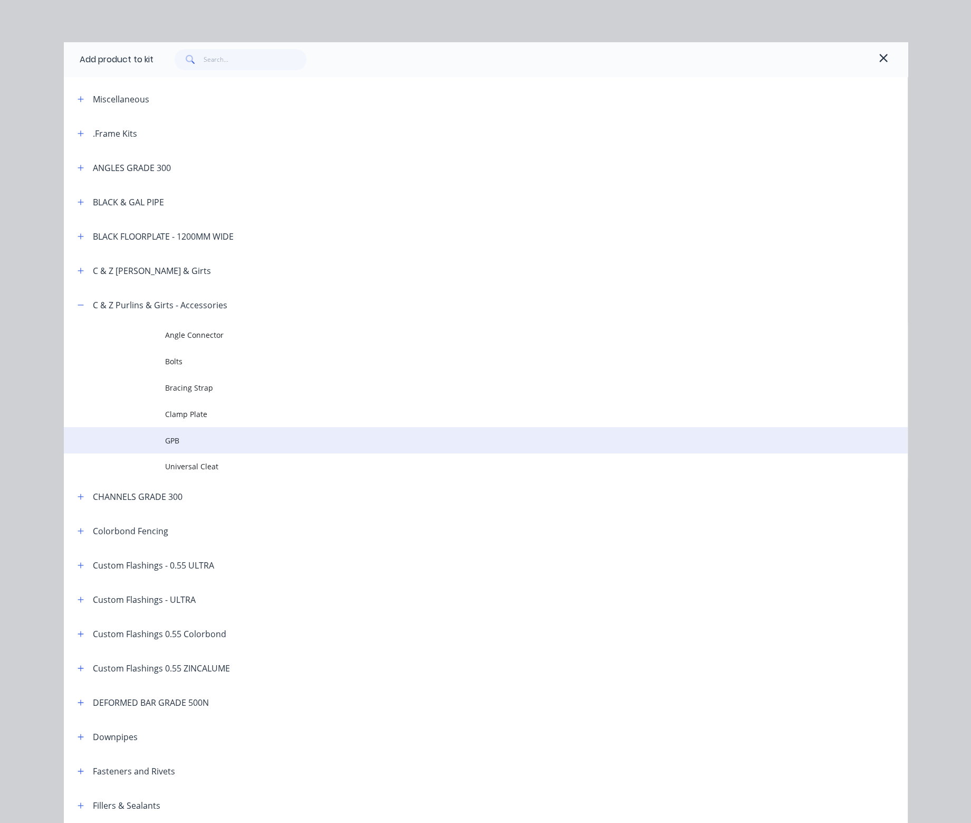
click at [175, 440] on span "GPB" at bounding box center [462, 440] width 594 height 11
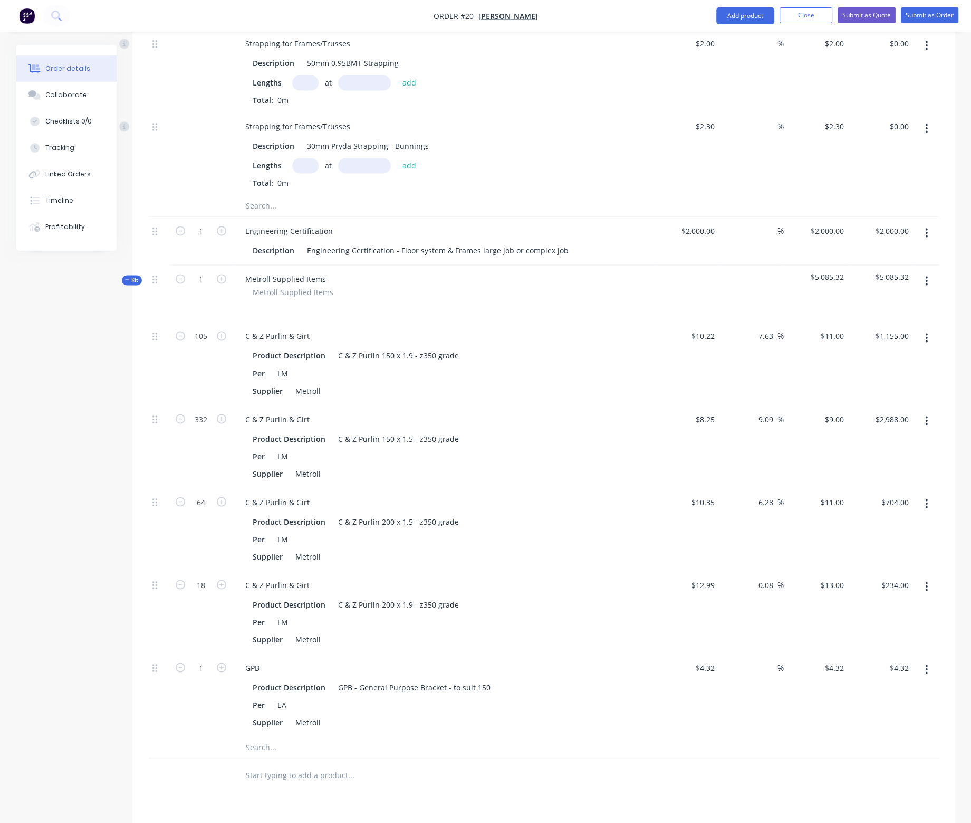
click at [927, 275] on icon "button" at bounding box center [926, 281] width 3 height 12
click at [896, 301] on div "Add product to kit" at bounding box center [889, 308] width 81 height 15
click at [861, 343] on div "Product catalogue" at bounding box center [889, 350] width 81 height 15
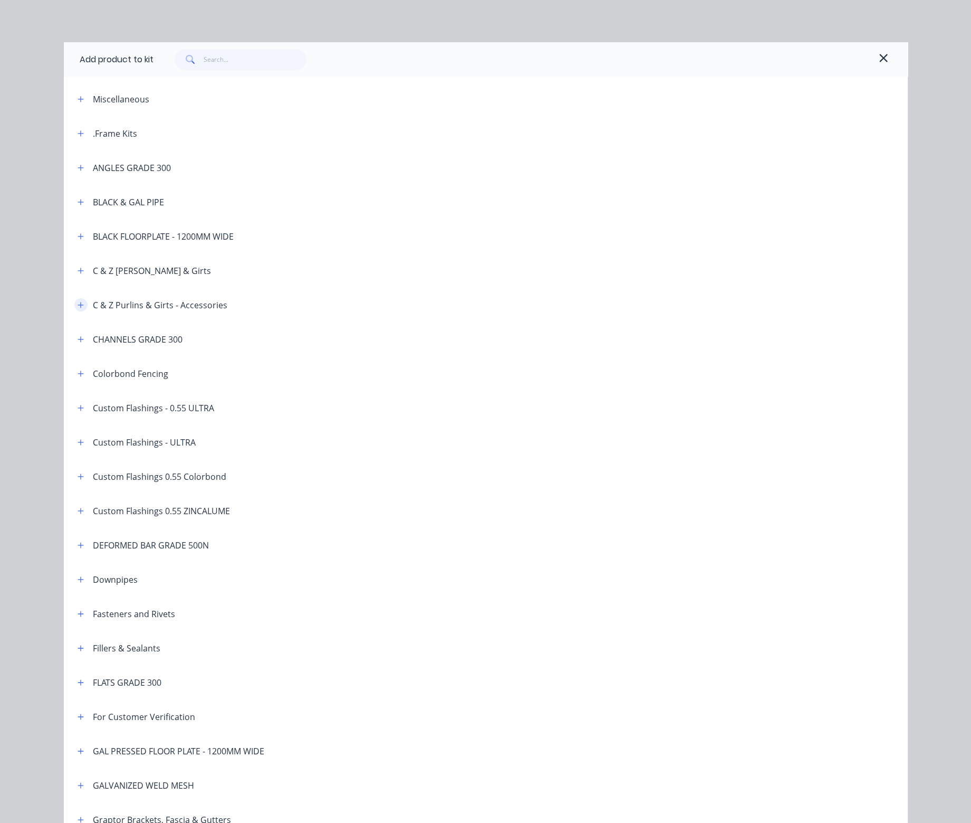
click at [78, 303] on icon "button" at bounding box center [81, 305] width 6 height 6
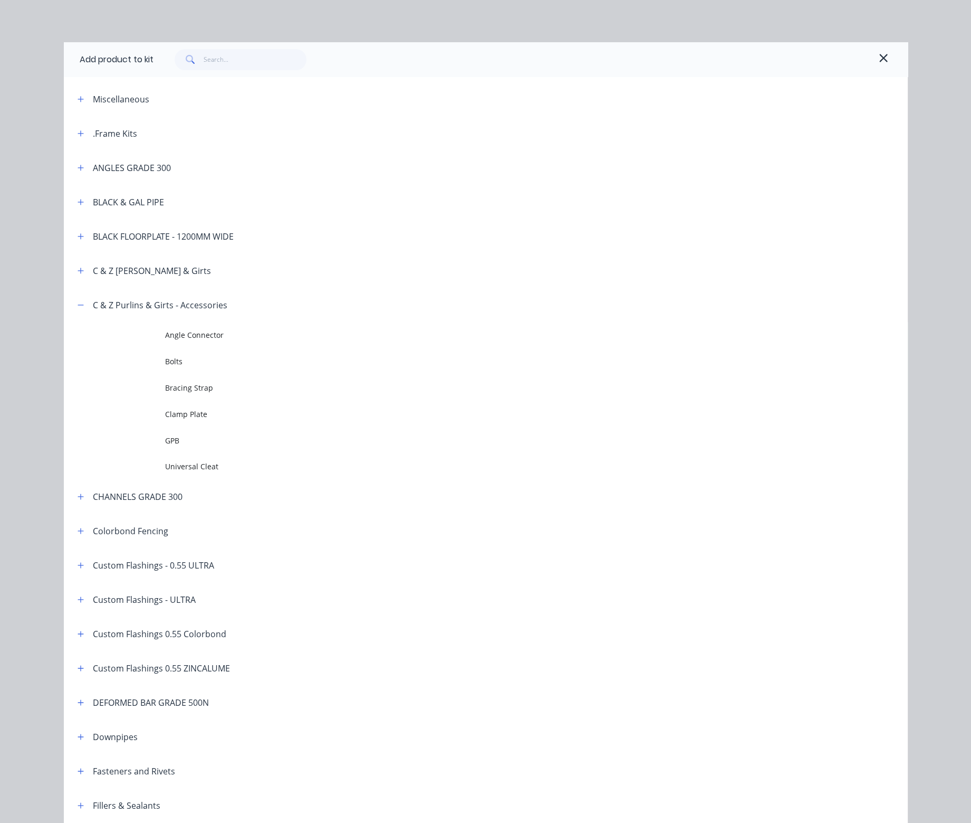
click at [176, 441] on span "GPB" at bounding box center [462, 440] width 594 height 11
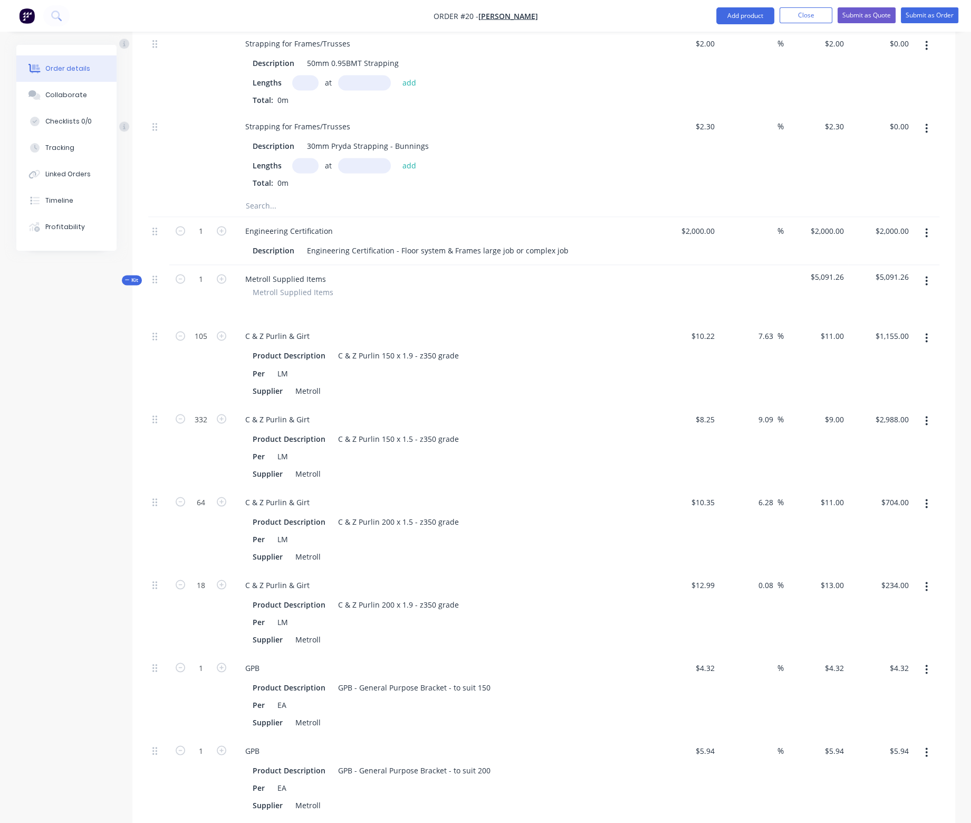
click at [926, 276] on icon "button" at bounding box center [927, 280] width 2 height 9
click at [894, 301] on div "Add product to kit" at bounding box center [889, 308] width 81 height 15
click at [876, 343] on div "Product catalogue" at bounding box center [889, 350] width 81 height 15
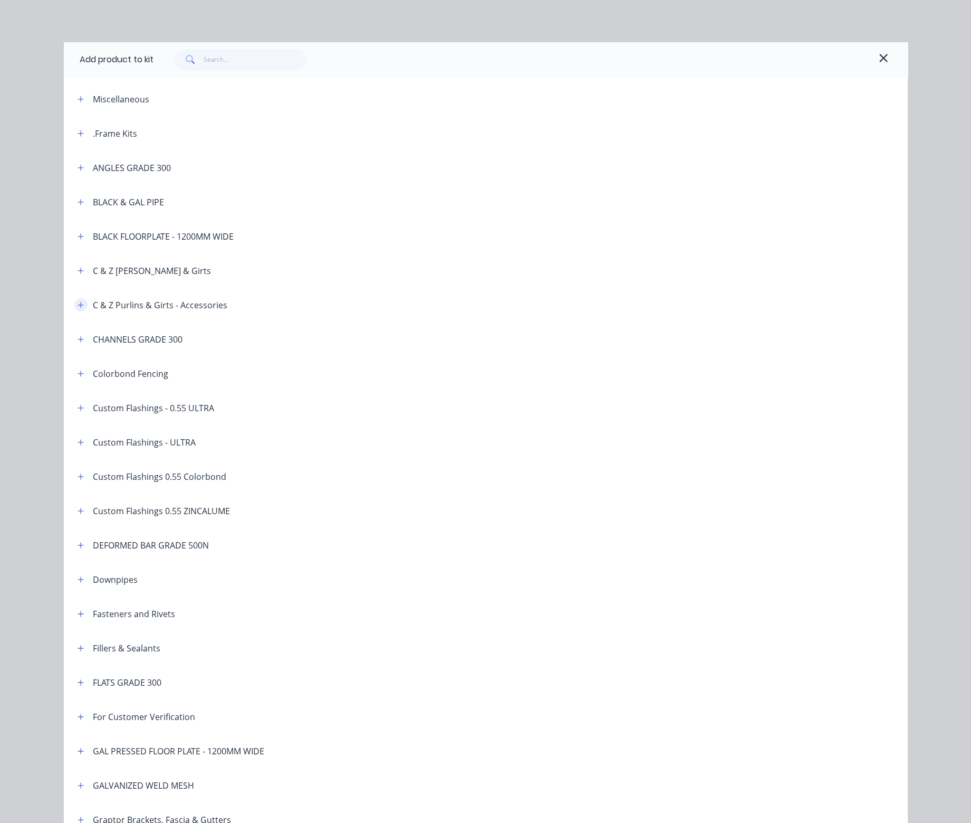
click at [78, 303] on icon "button" at bounding box center [81, 304] width 6 height 7
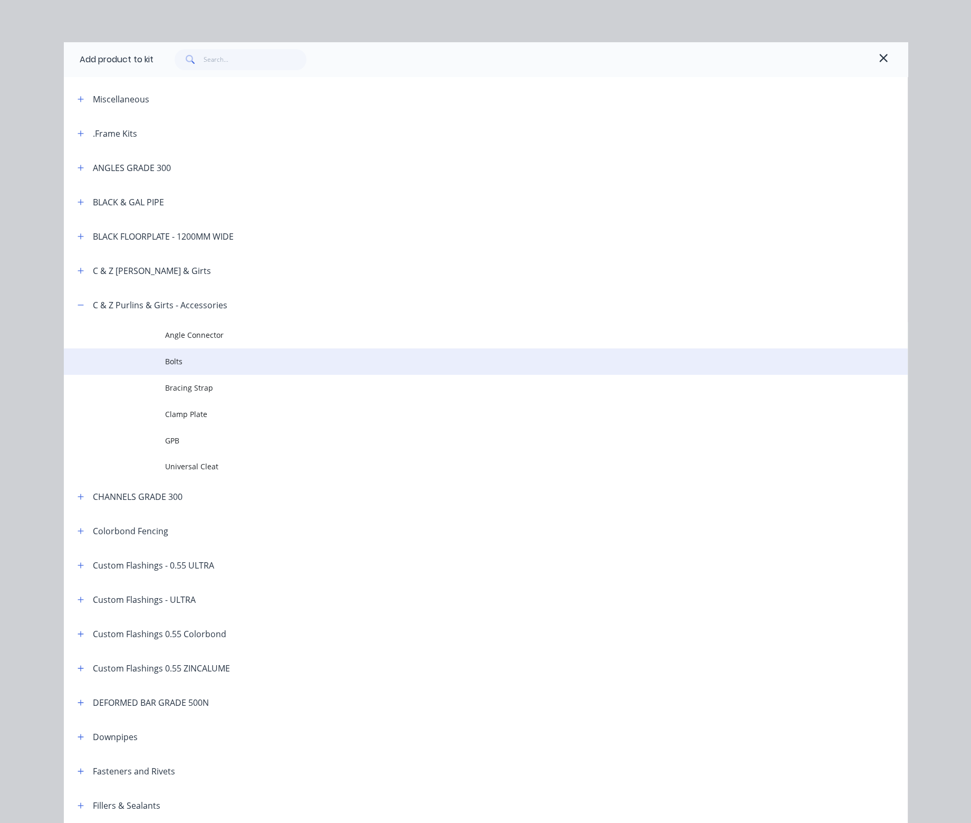
click at [174, 361] on span "Bolts" at bounding box center [462, 361] width 594 height 11
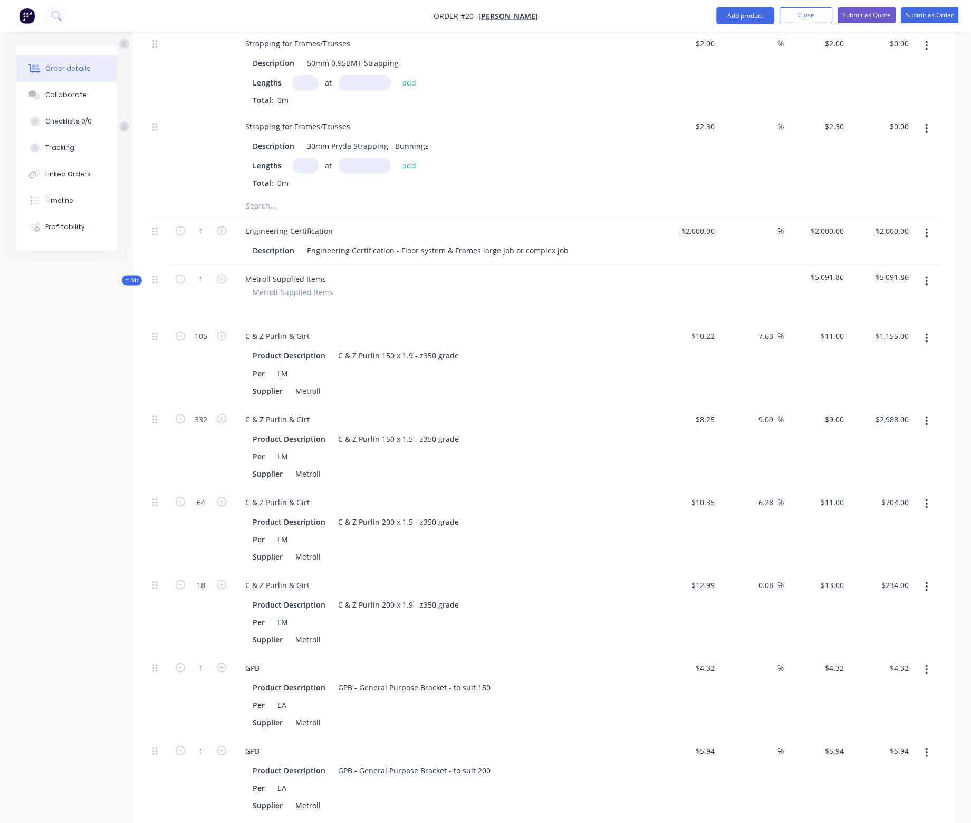
click at [925, 275] on icon "button" at bounding box center [926, 281] width 3 height 12
click at [880, 301] on div "Add product to kit" at bounding box center [889, 308] width 81 height 15
click at [858, 343] on div "Product catalogue" at bounding box center [889, 350] width 81 height 15
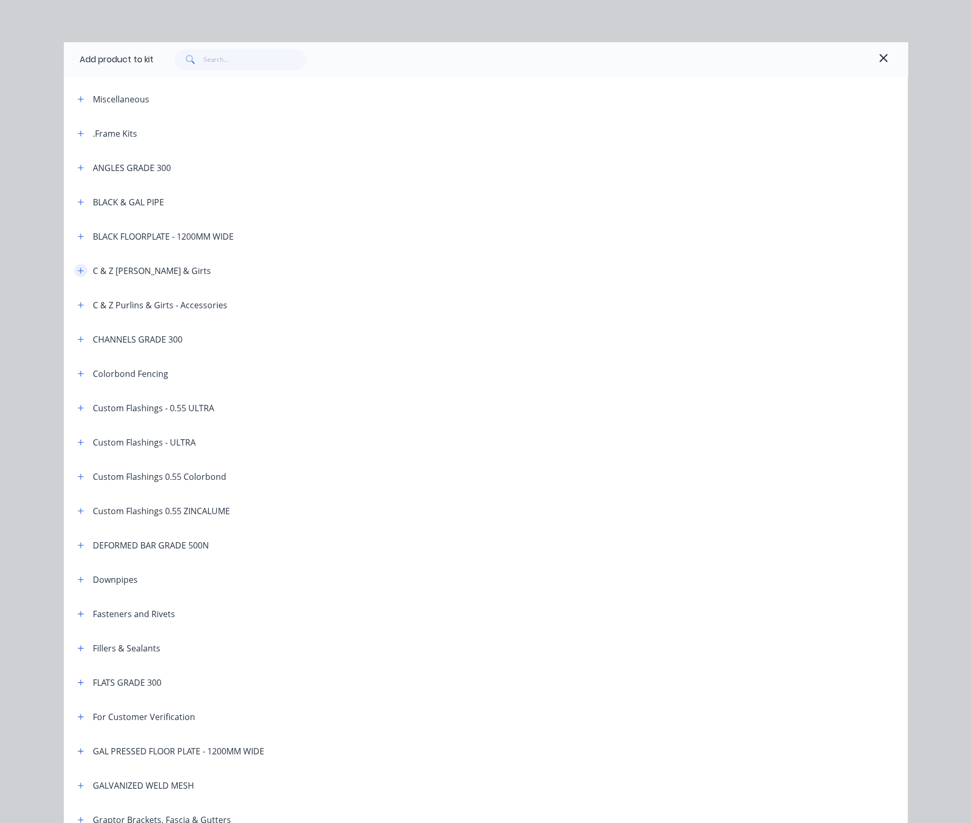
click at [80, 267] on icon "button" at bounding box center [81, 270] width 6 height 7
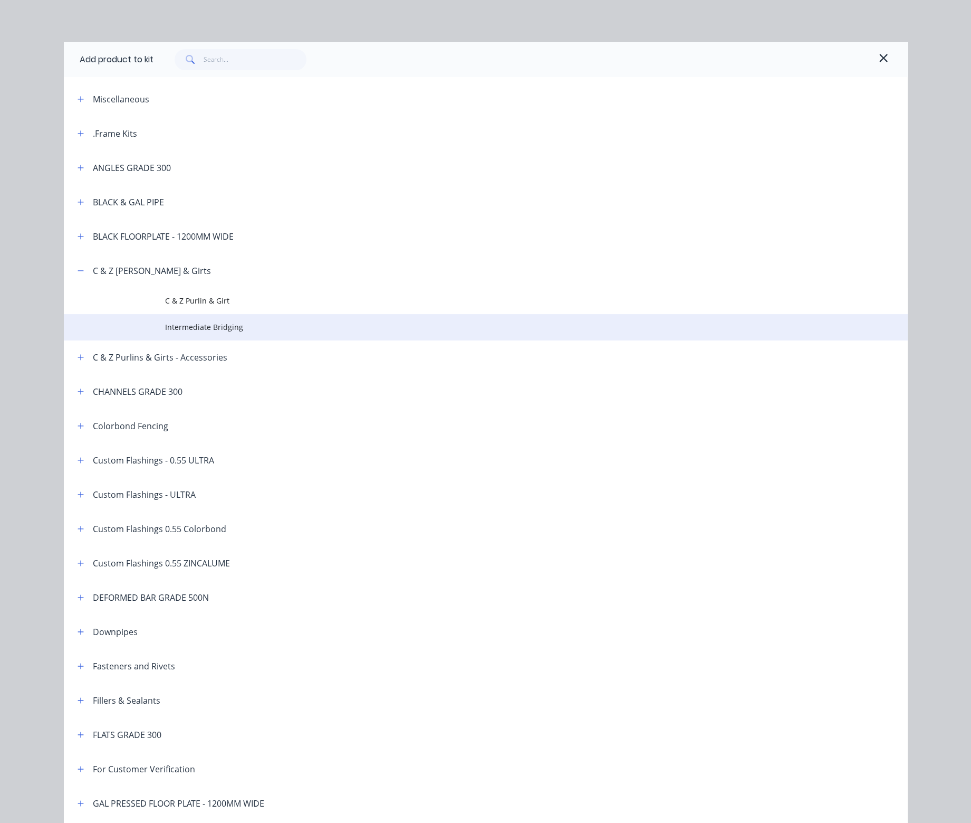
click at [179, 329] on span "Intermediate Bridging" at bounding box center [462, 326] width 594 height 11
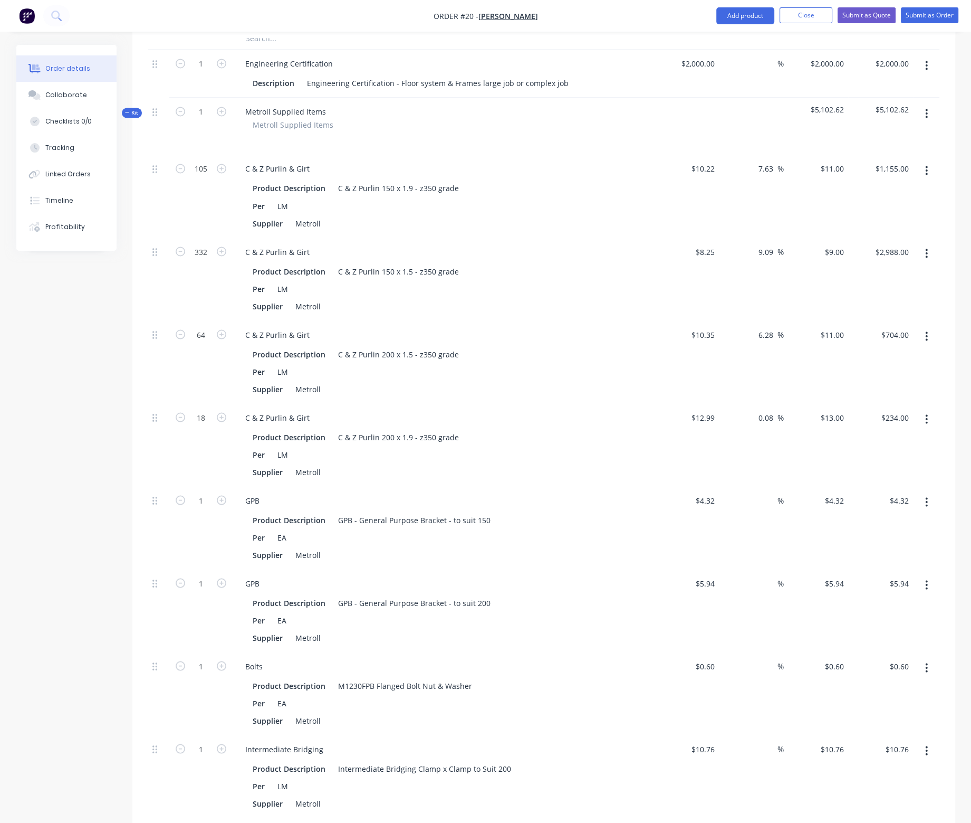
scroll to position [2163, 0]
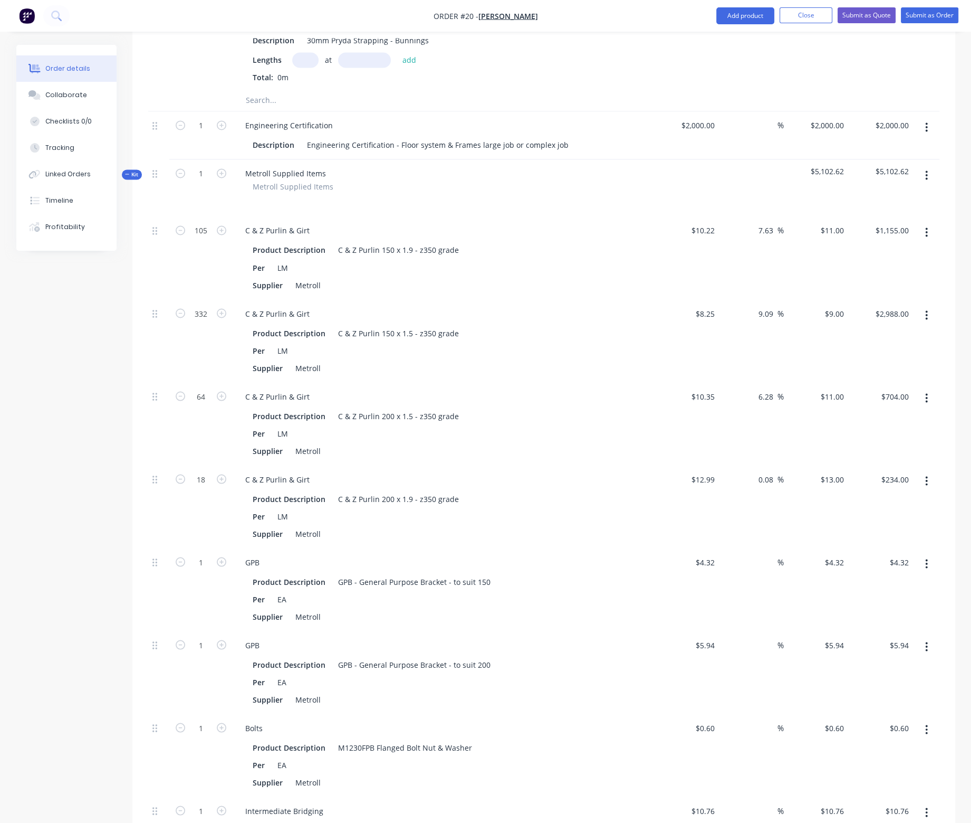
click at [924, 166] on button "button" at bounding box center [926, 175] width 25 height 19
click at [880, 195] on div "Add product to kit" at bounding box center [889, 202] width 81 height 15
click at [884, 237] on div "Product catalogue" at bounding box center [889, 244] width 81 height 15
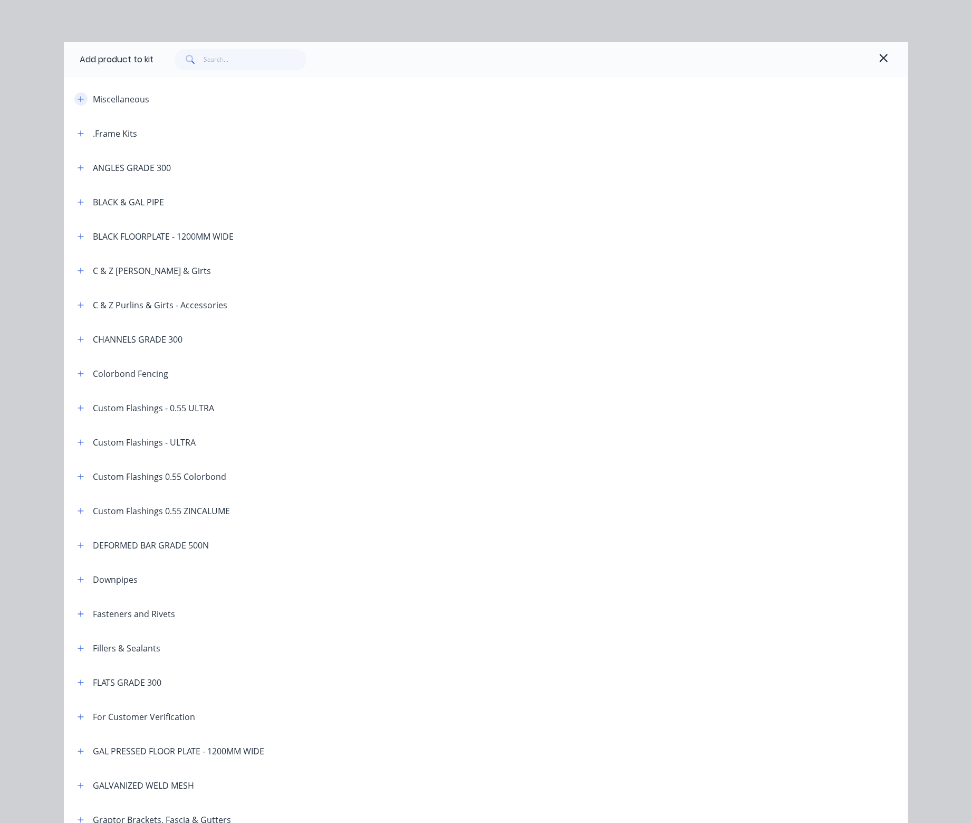
click at [80, 102] on icon "button" at bounding box center [81, 98] width 6 height 7
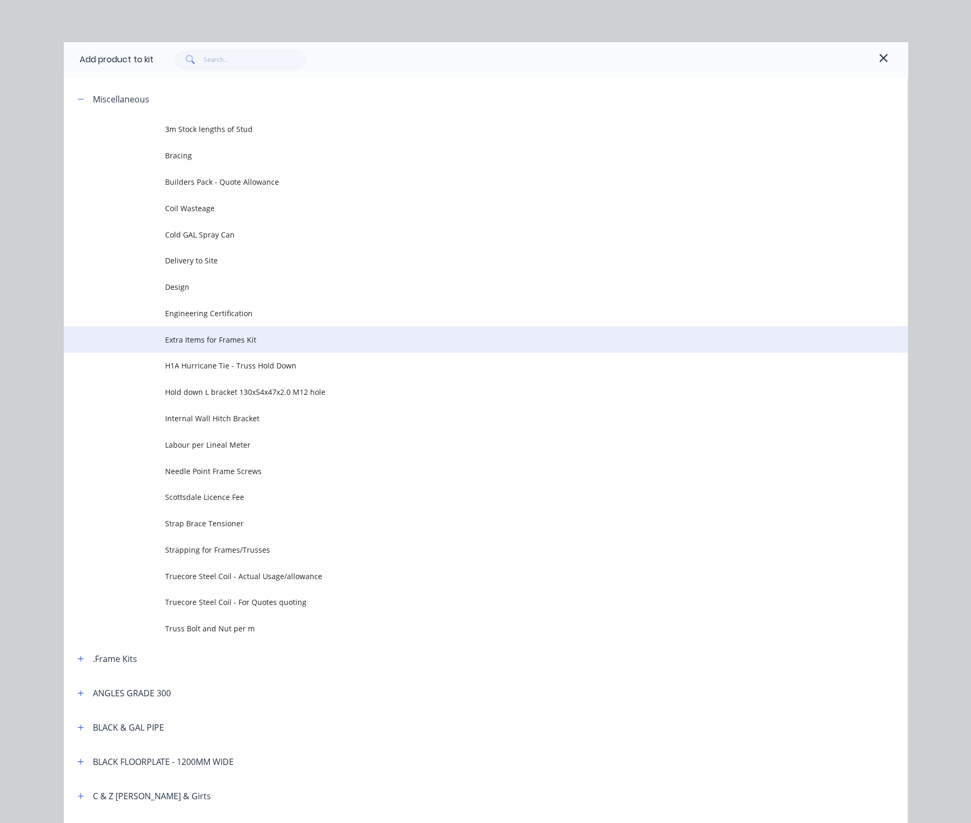
click at [198, 337] on span "Extra Items for Frames Kit" at bounding box center [462, 339] width 594 height 11
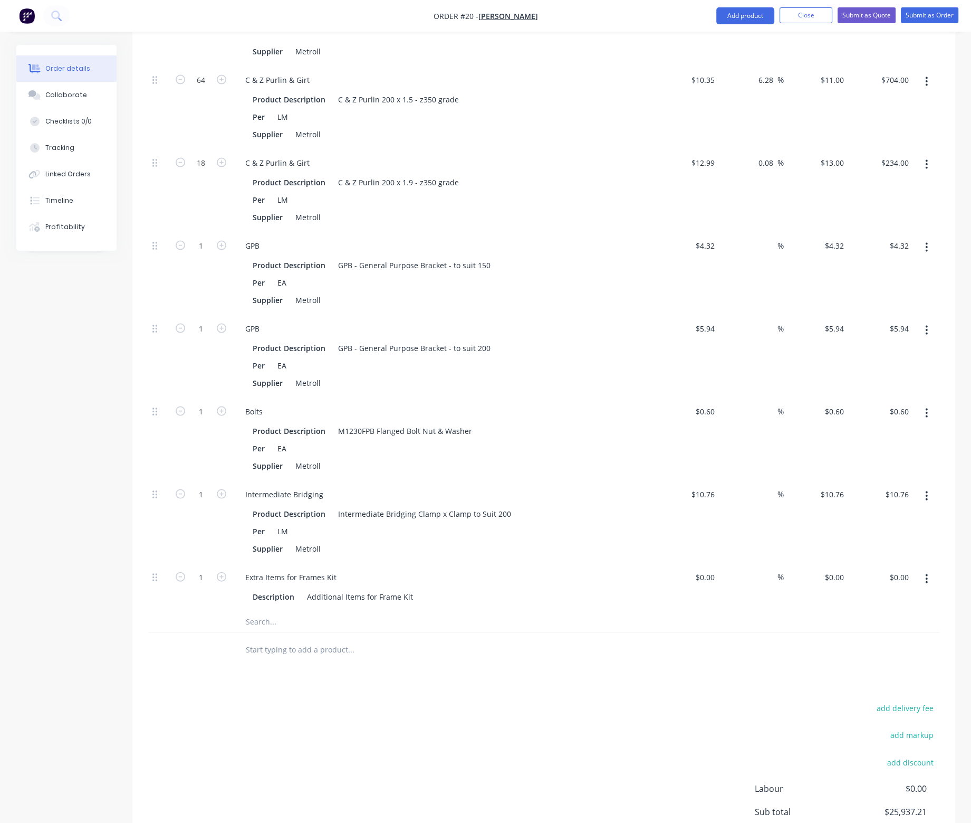
scroll to position [2480, 0]
click at [203, 237] on input "1" at bounding box center [200, 245] width 27 height 16
type input "160"
type input "$691.20"
click at [201, 320] on input "1" at bounding box center [200, 328] width 27 height 16
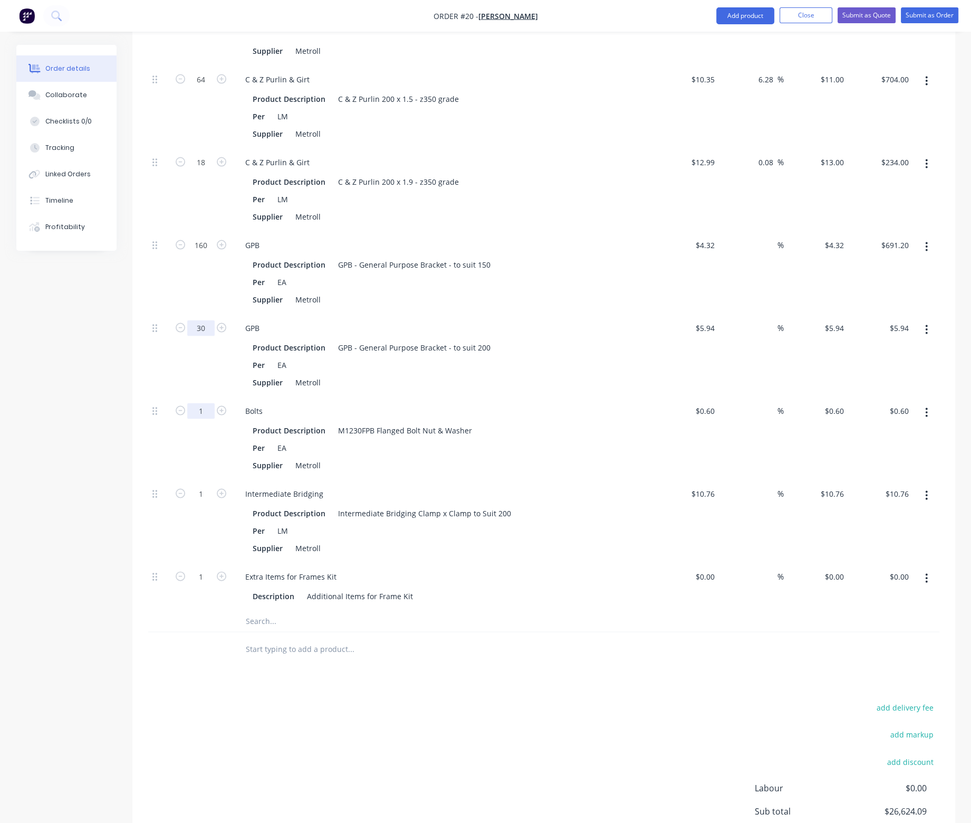
type input "30"
type input "$178.20"
click at [203, 403] on input "1" at bounding box center [200, 411] width 27 height 16
type input "836"
type input "$501.60"
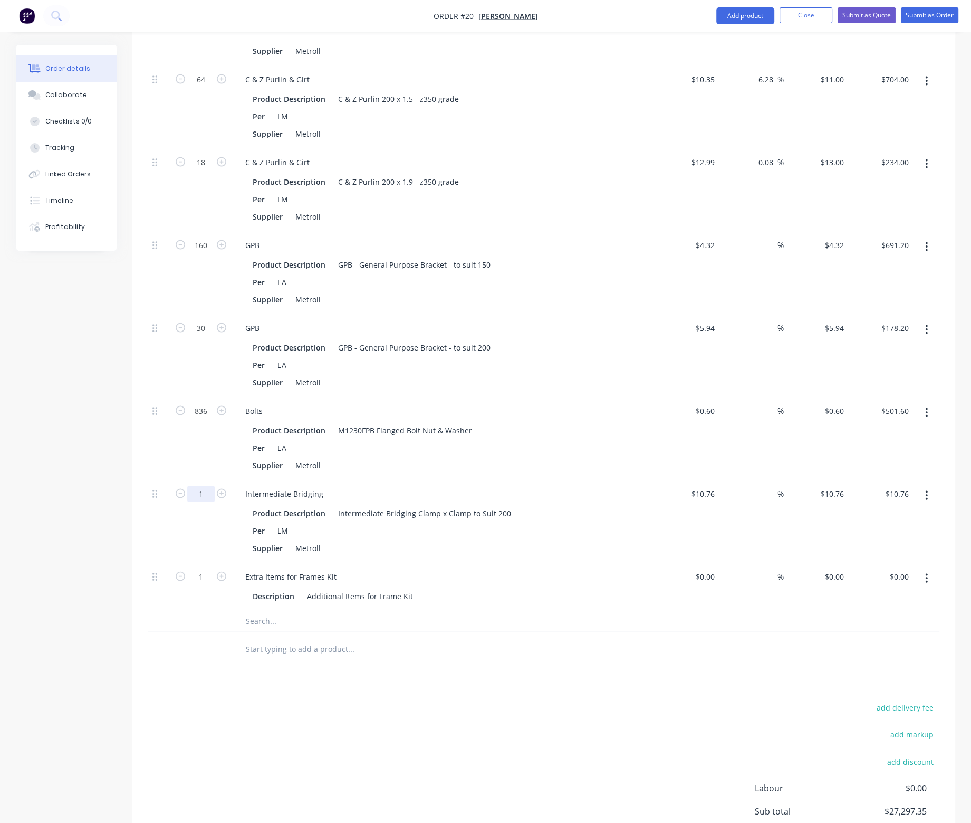
click at [207, 486] on input "1" at bounding box center [200, 494] width 27 height 16
type input "80"
click at [413, 457] on div "Supplier Metroll" at bounding box center [441, 464] width 386 height 15
type input "$860.80"
click at [709, 569] on input at bounding box center [713, 576] width 12 height 15
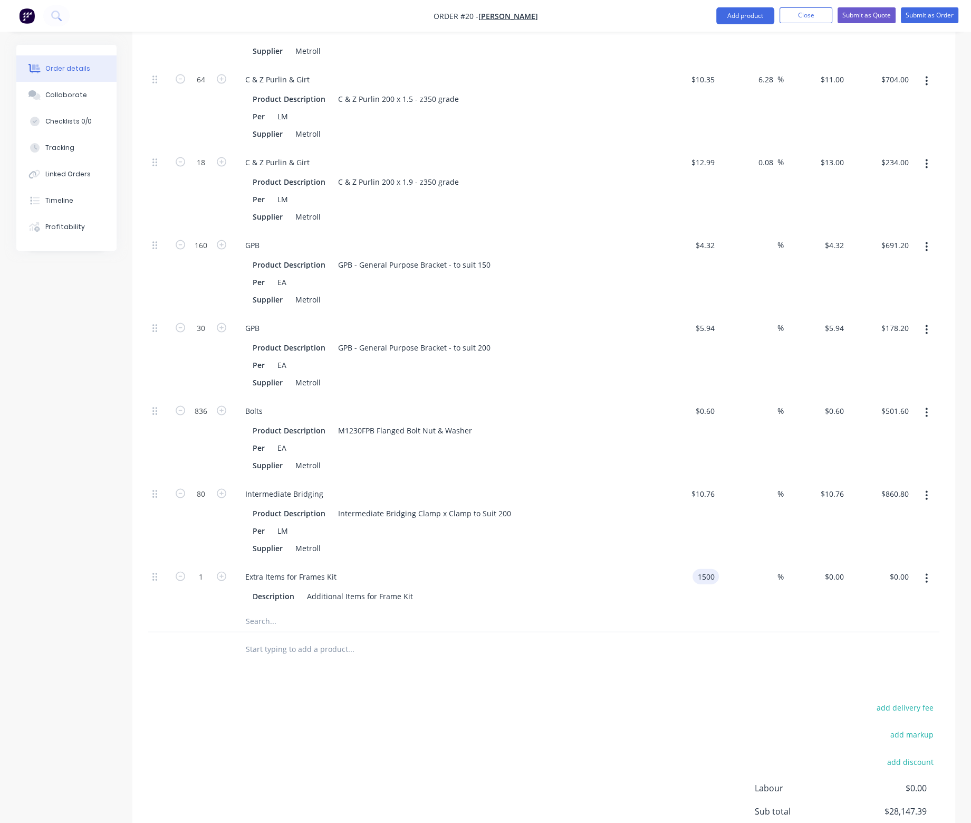
type input "$1,500.00"
click at [711, 580] on div "$1,500.00 1500" at bounding box center [687, 586] width 65 height 48
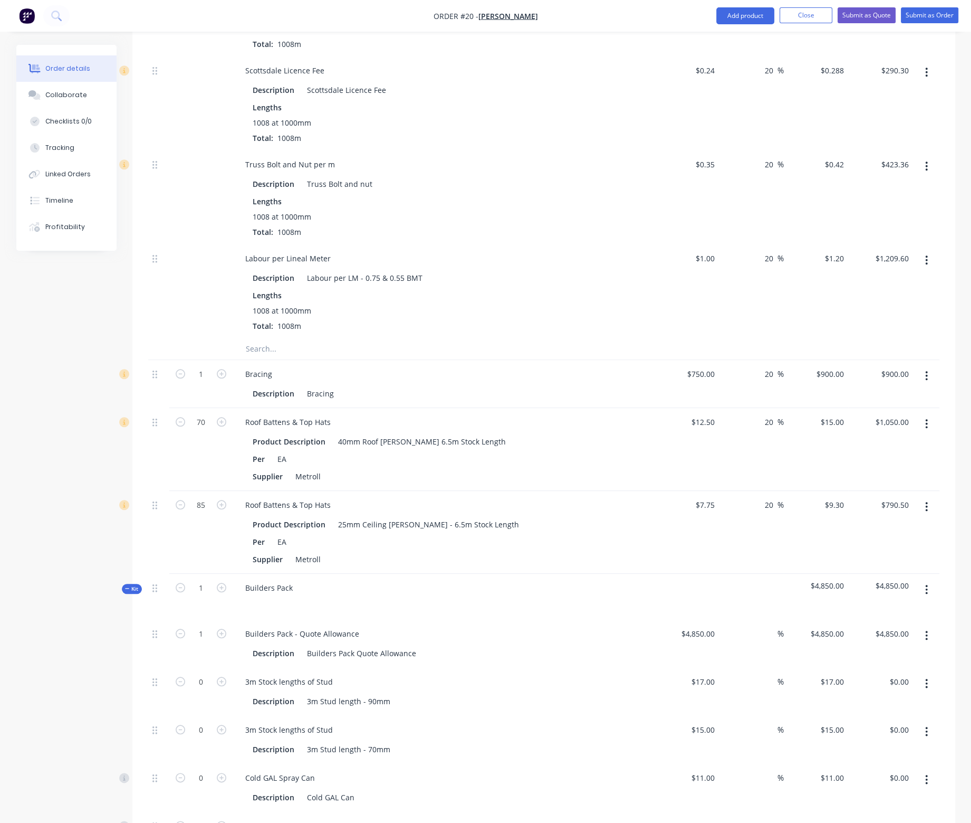
scroll to position [1108, 0]
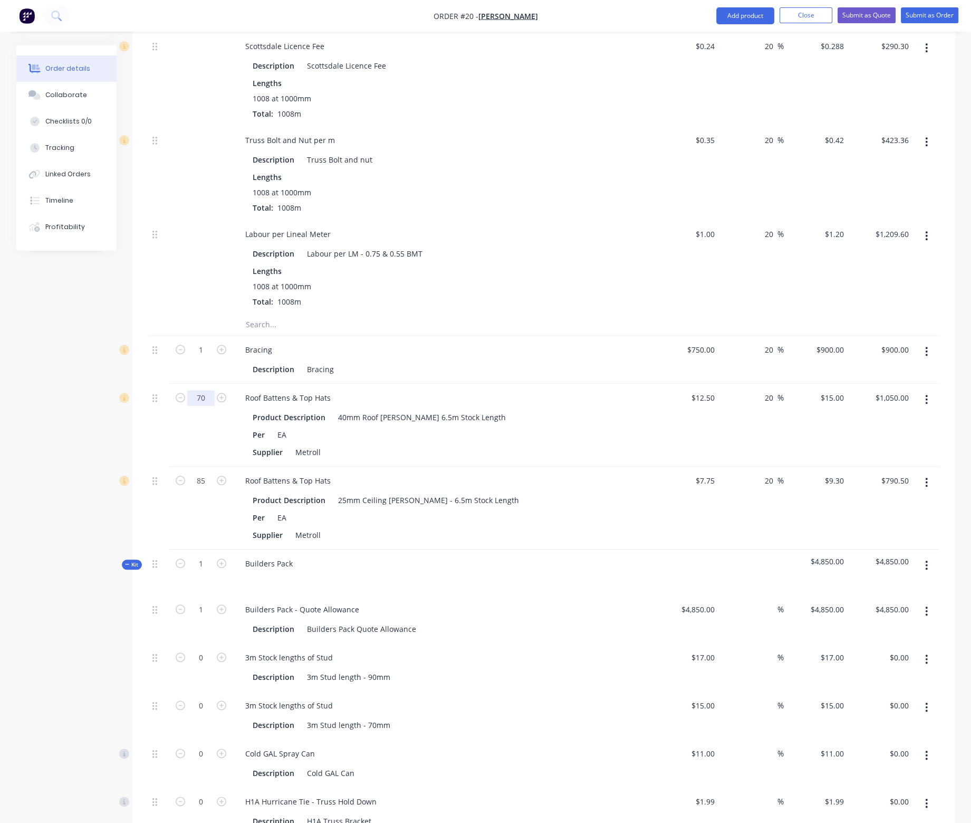
click at [203, 390] on input "70" at bounding box center [200, 398] width 27 height 16
type input "75"
type input "$1,125.00"
click at [568, 390] on div "Roof Battens & Top Hats" at bounding box center [444, 397] width 414 height 15
click at [205, 390] on input "75" at bounding box center [200, 398] width 27 height 16
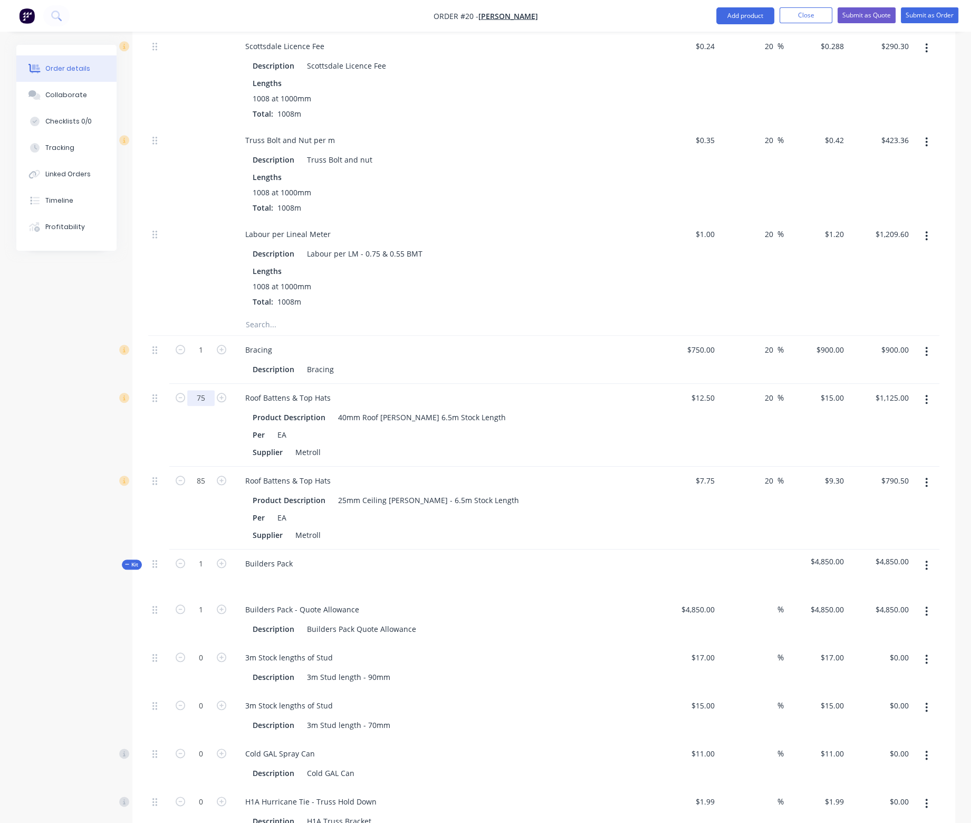
click at [207, 390] on input "75" at bounding box center [200, 398] width 27 height 16
type input "73"
type input "$1,095.00"
click at [481, 361] on div "Description Bracing" at bounding box center [441, 368] width 386 height 15
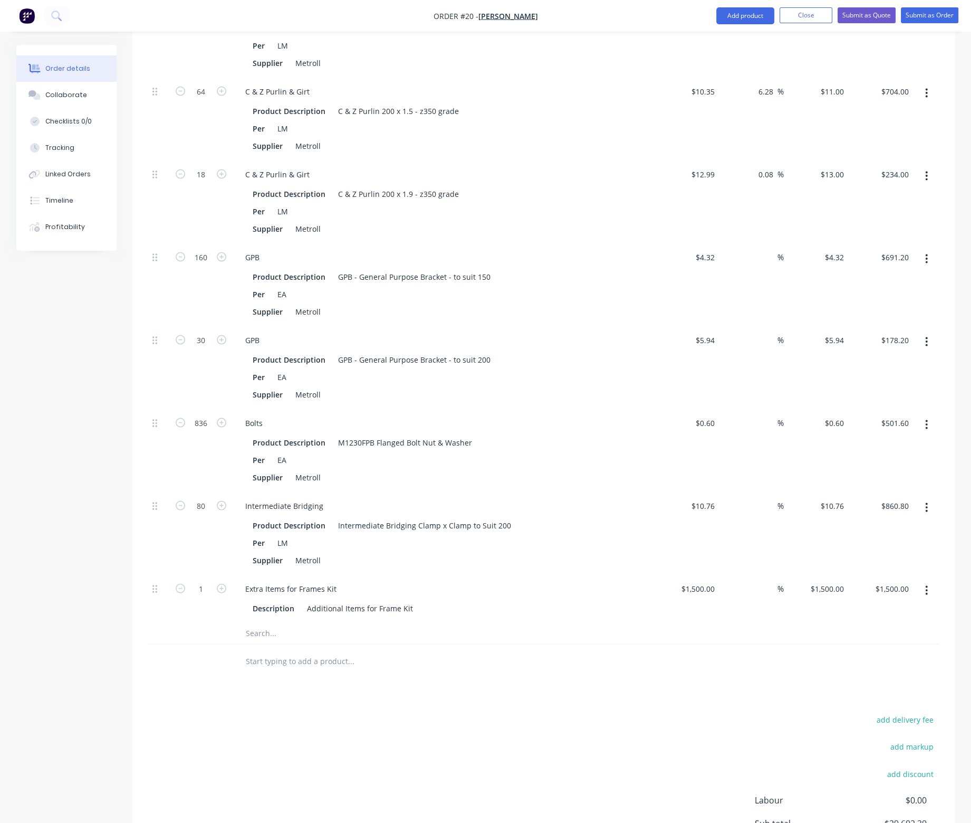
scroll to position [2354, 0]
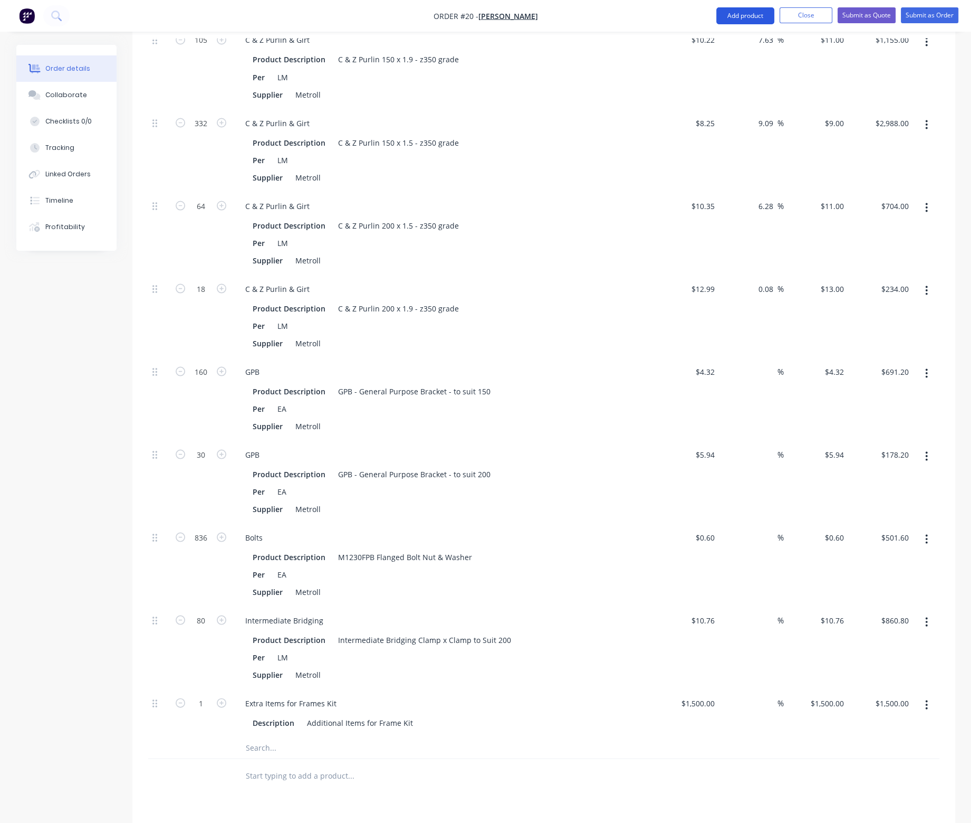
click at [745, 14] on button "Add product" at bounding box center [745, 15] width 58 height 17
click at [722, 41] on div "Product catalogue" at bounding box center [724, 42] width 81 height 15
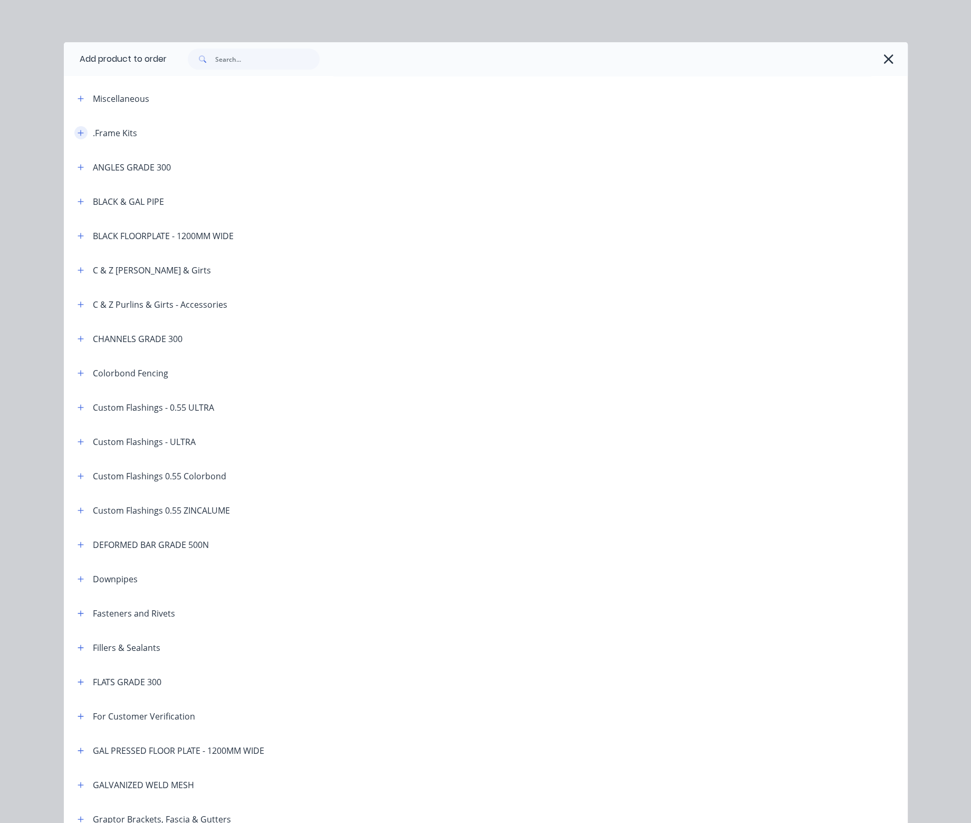
click at [78, 131] on icon "button" at bounding box center [81, 132] width 6 height 7
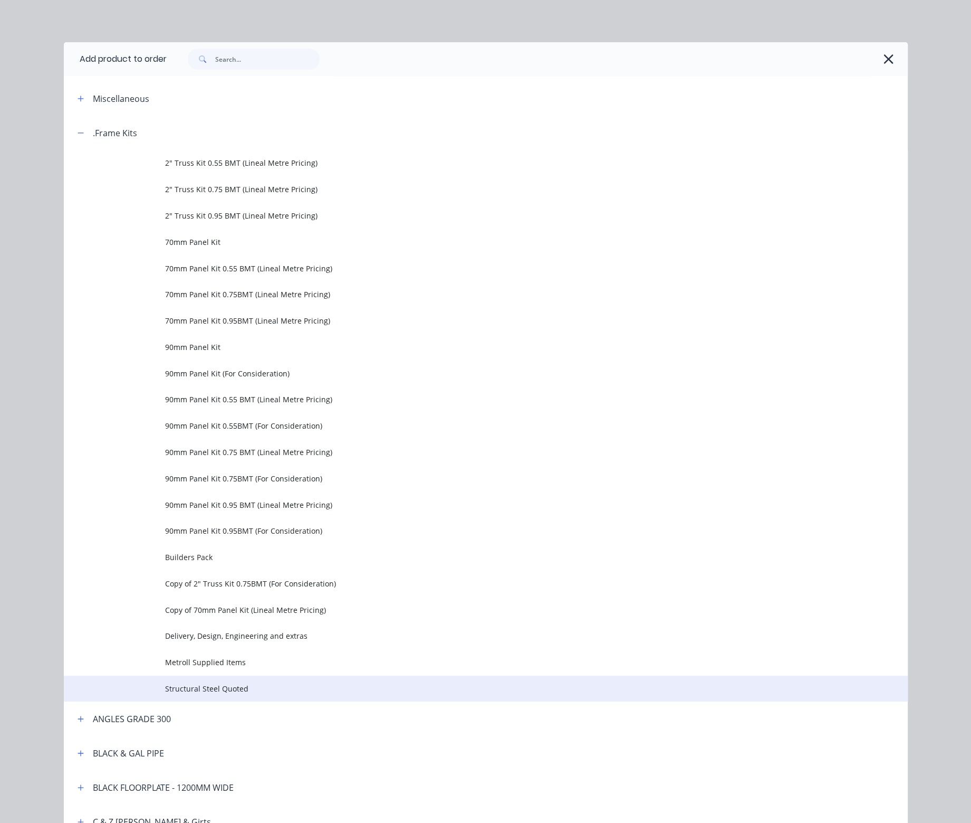
click at [204, 687] on span "Structural Steel Quoted" at bounding box center [462, 688] width 594 height 11
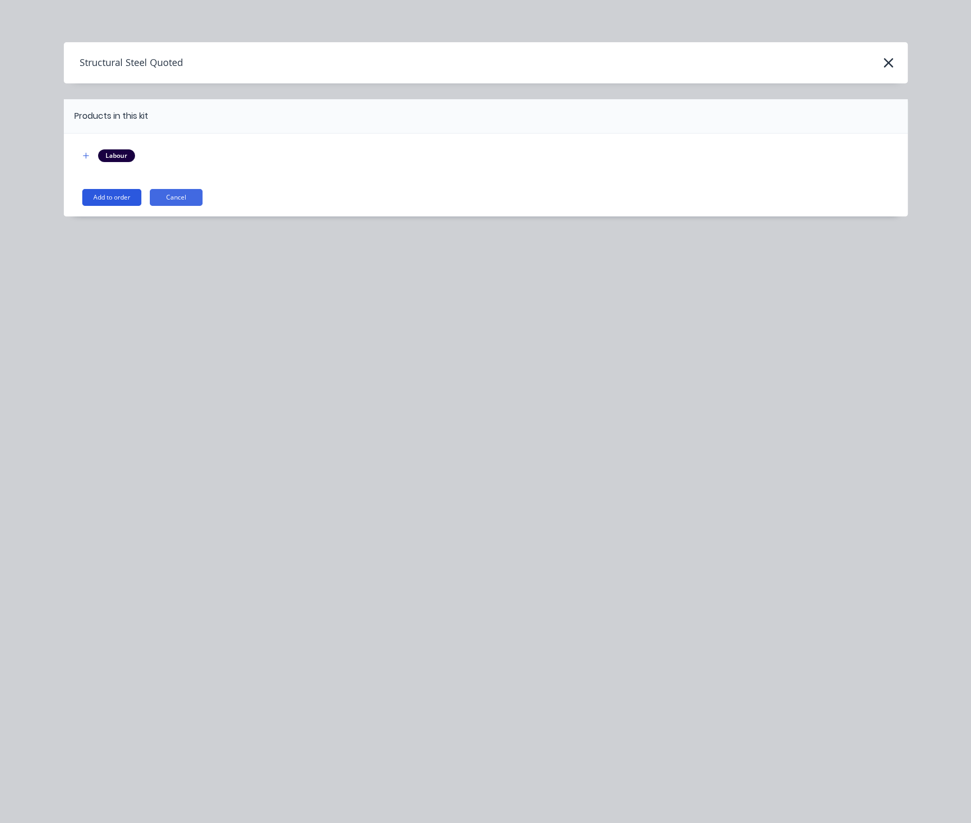
click at [122, 196] on button "Add to order" at bounding box center [111, 197] width 59 height 17
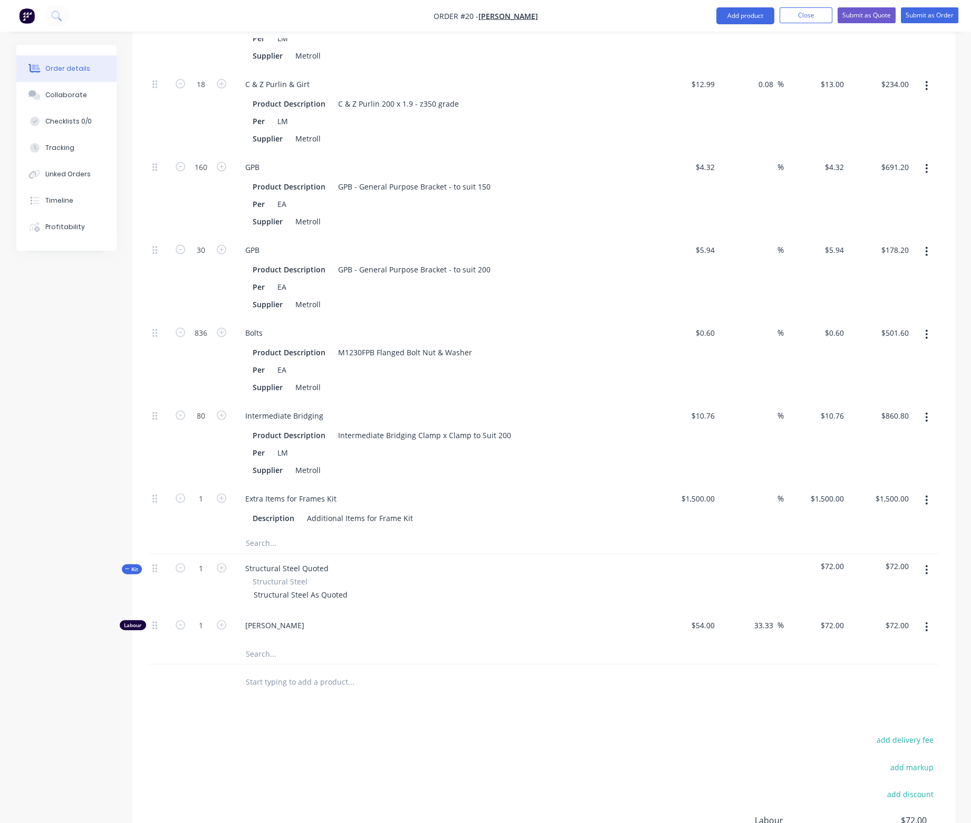
scroll to position [2565, 0]
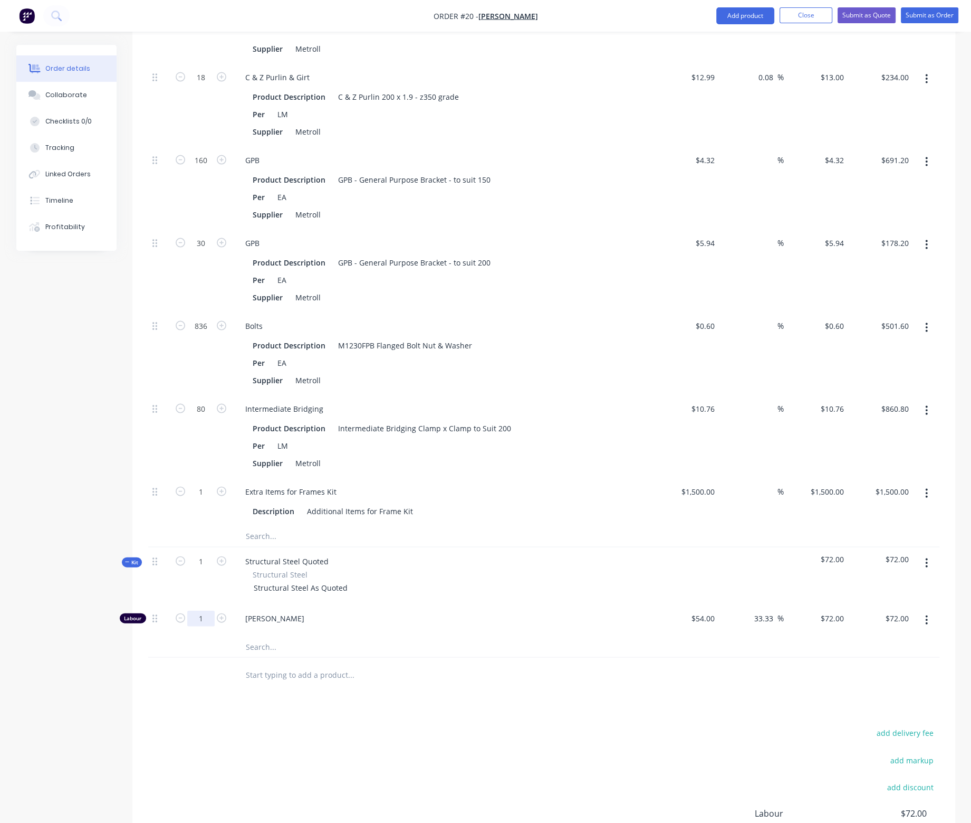
click at [200, 610] on input "1" at bounding box center [200, 618] width 27 height 16
type input "83.3333"
type input "$6,000.00"
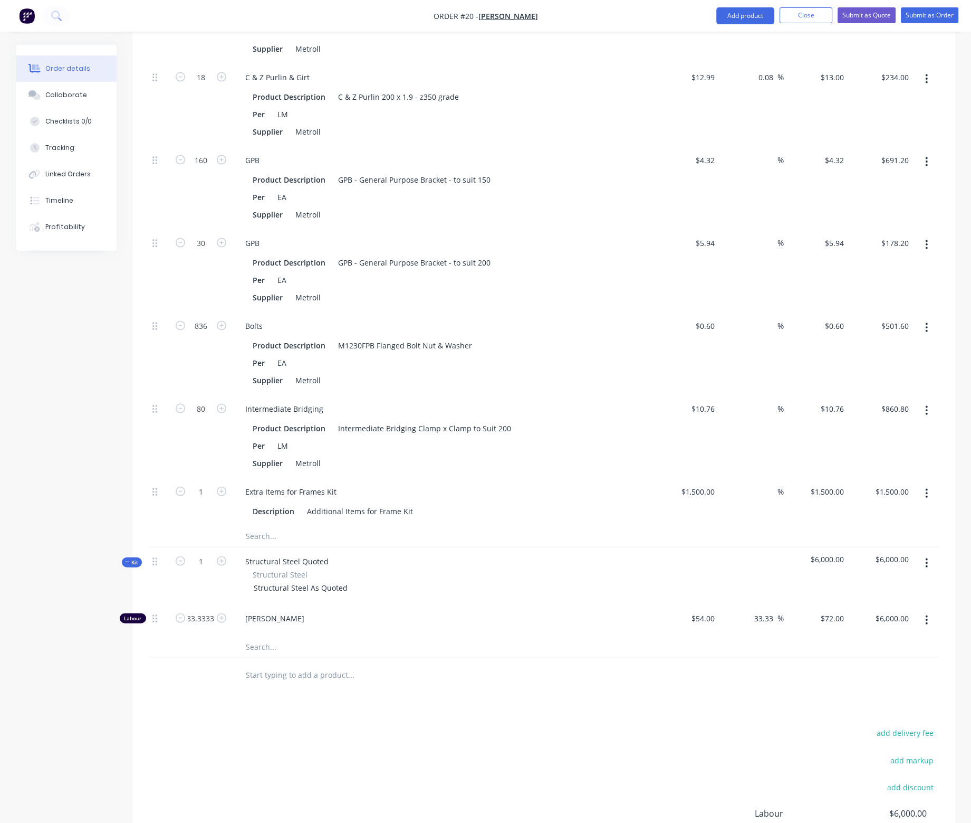
scroll to position [0, 0]
click at [926, 557] on icon "button" at bounding box center [926, 563] width 3 height 12
click at [868, 583] on div "Add product to kit" at bounding box center [889, 590] width 81 height 15
click at [878, 625] on div "Product catalogue" at bounding box center [889, 632] width 81 height 15
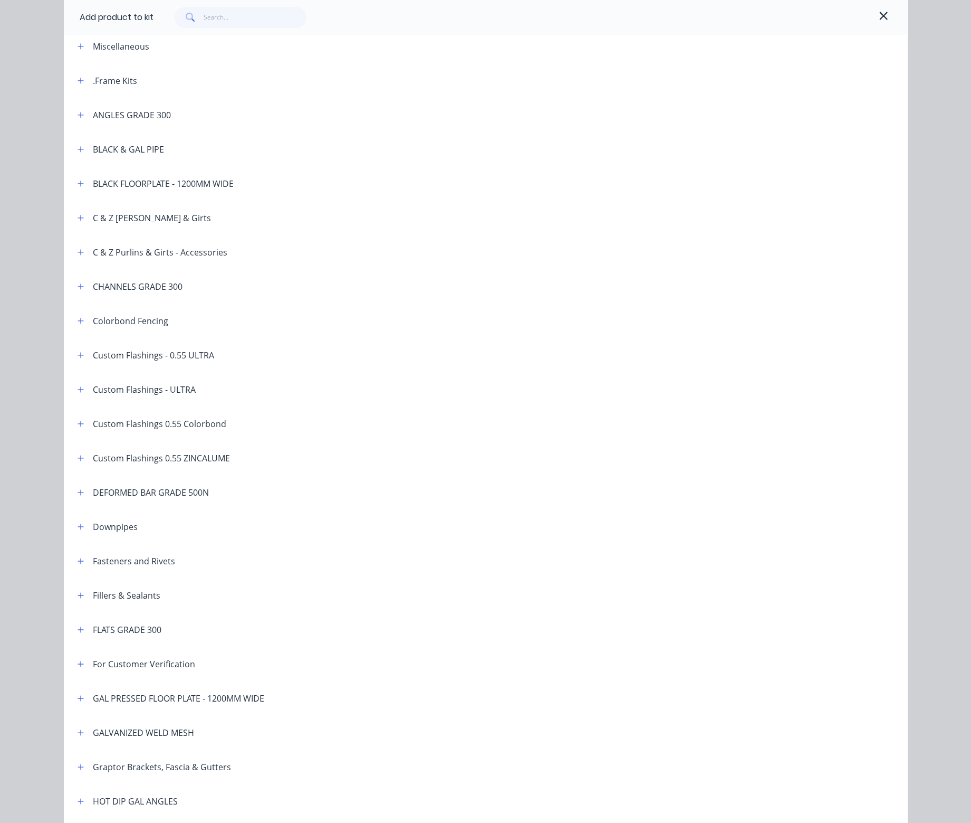
scroll to position [106, 0]
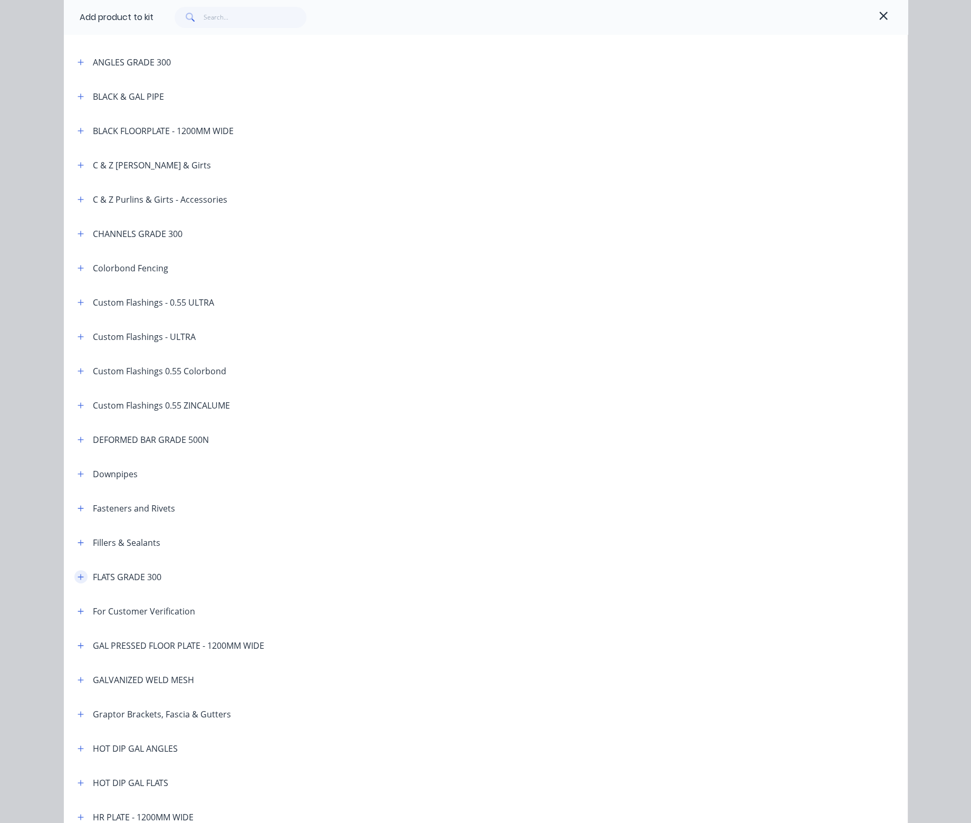
click at [78, 576] on icon "button" at bounding box center [81, 577] width 6 height 6
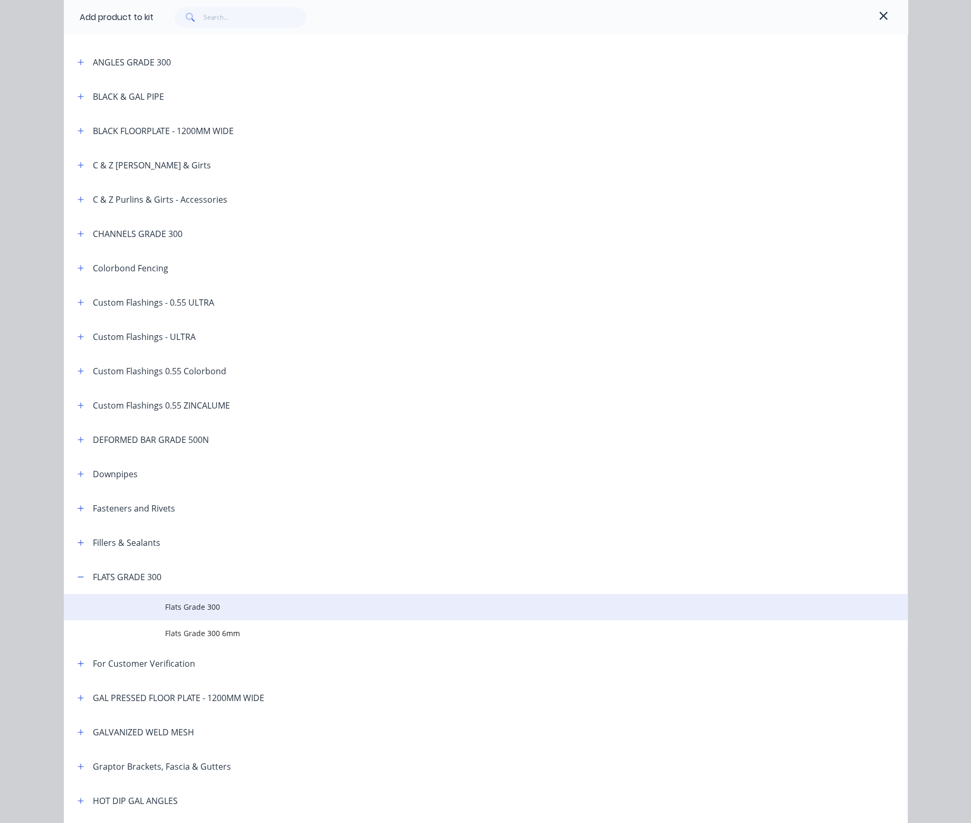
click at [185, 606] on span "Flats Grade 300" at bounding box center [462, 606] width 594 height 11
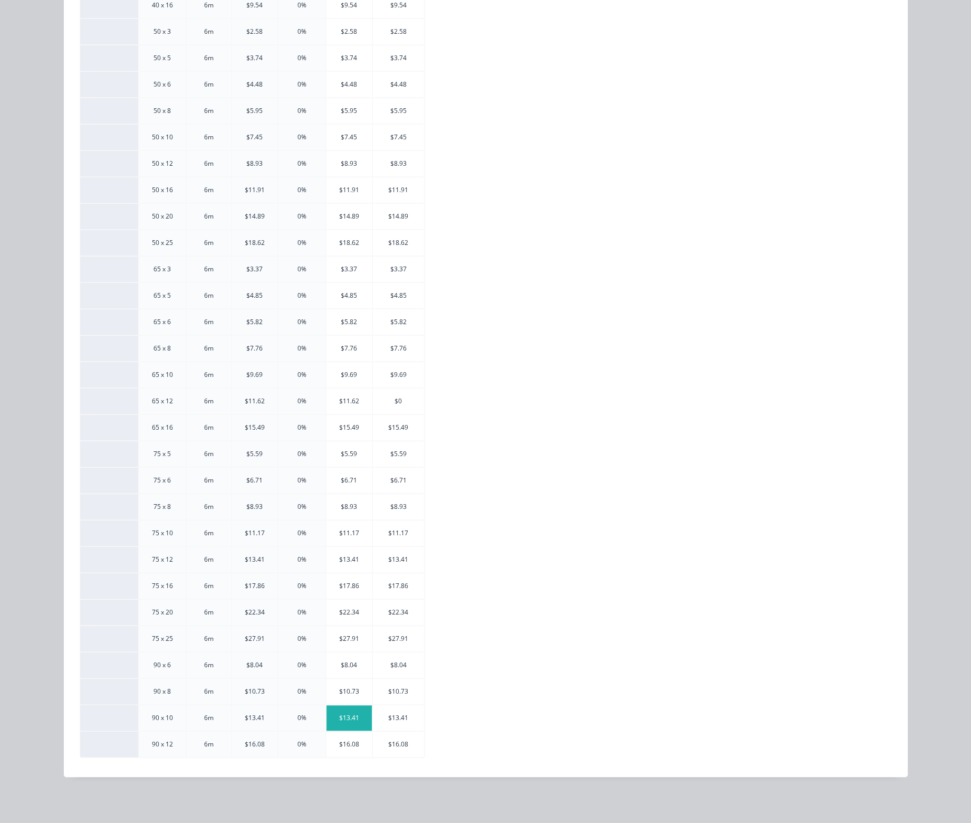
scroll to position [0, 0]
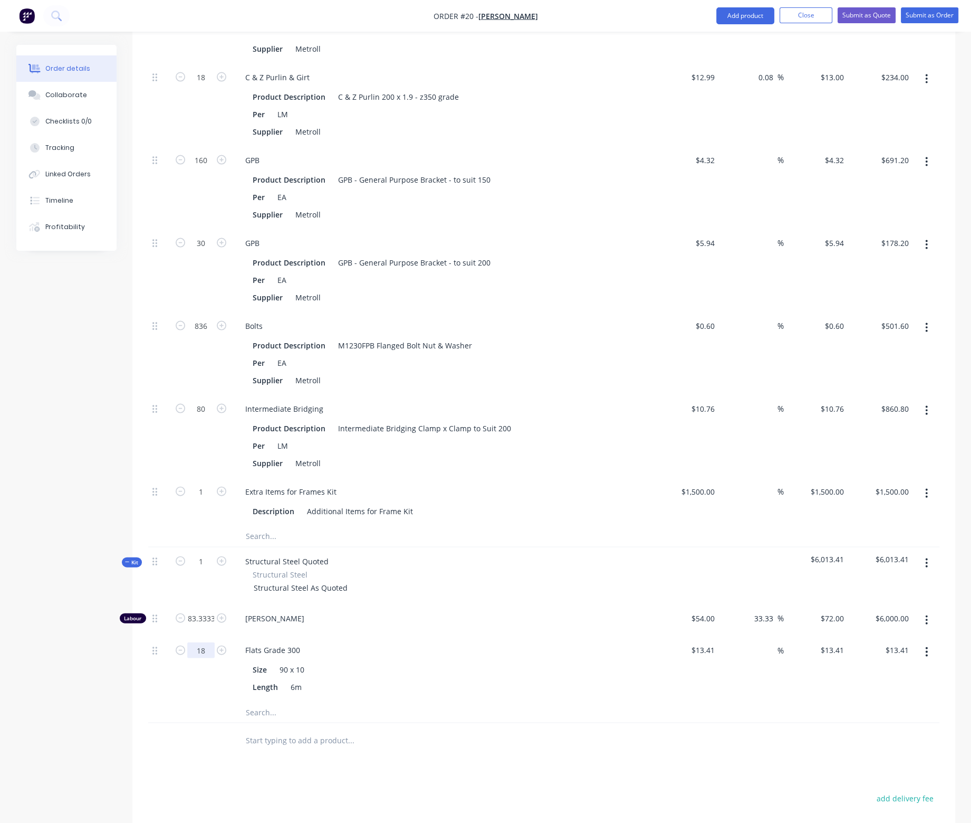
type input "18"
click at [196, 665] on div "18" at bounding box center [200, 668] width 63 height 65
type input "$241.38"
click at [926, 557] on icon "button" at bounding box center [926, 563] width 3 height 12
click at [887, 583] on div "Add product to kit" at bounding box center [889, 590] width 81 height 15
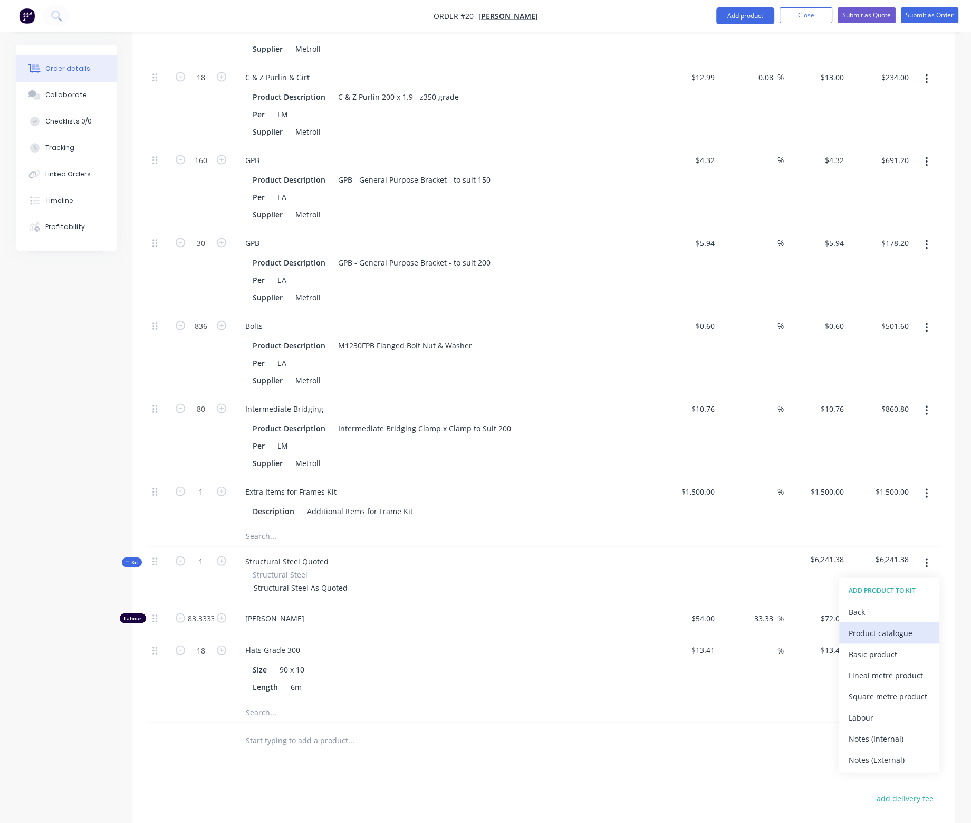
click at [877, 625] on div "Product catalogue" at bounding box center [889, 632] width 81 height 15
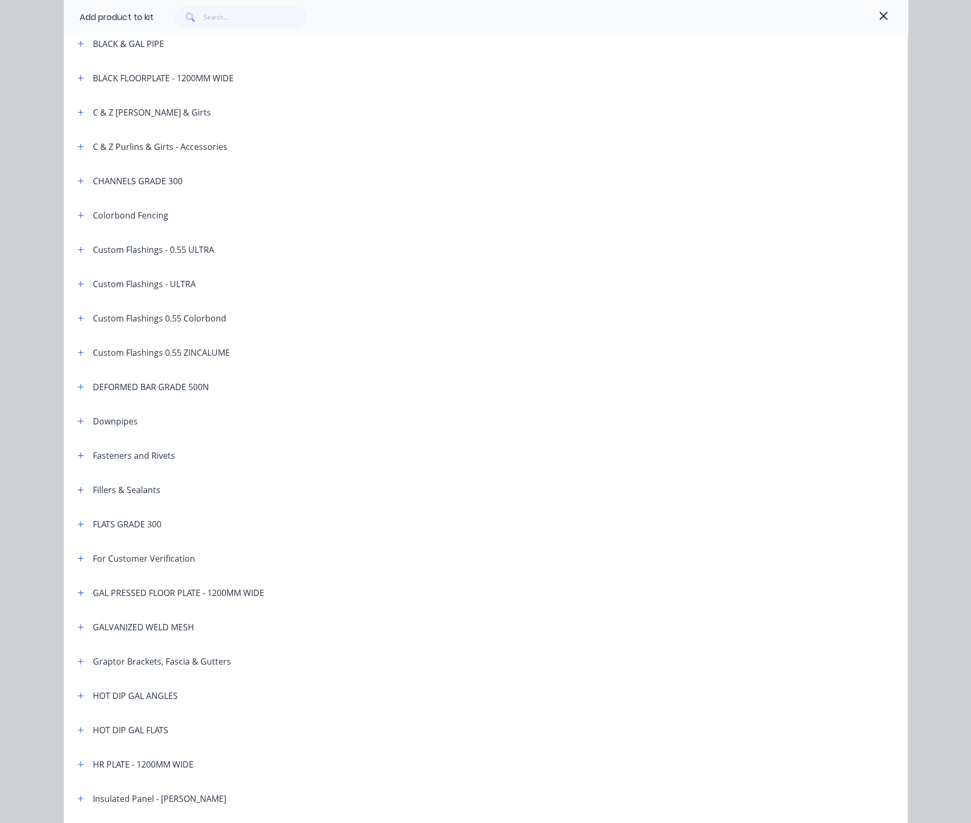
scroll to position [106, 0]
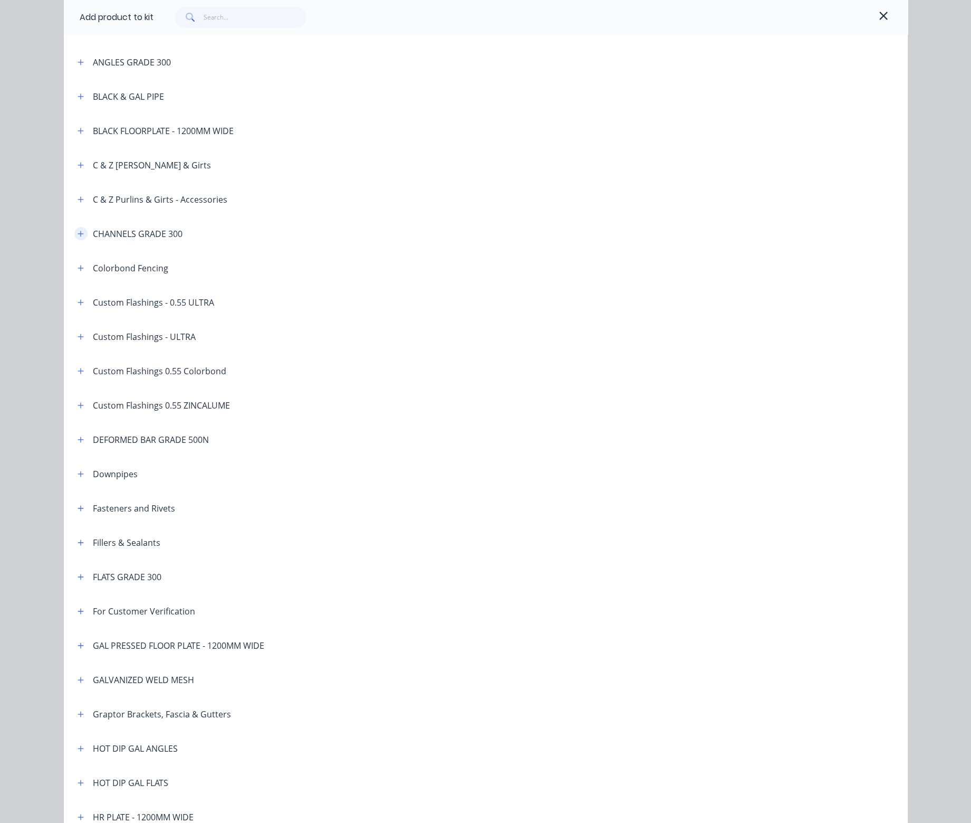
click at [78, 232] on icon "button" at bounding box center [81, 233] width 6 height 7
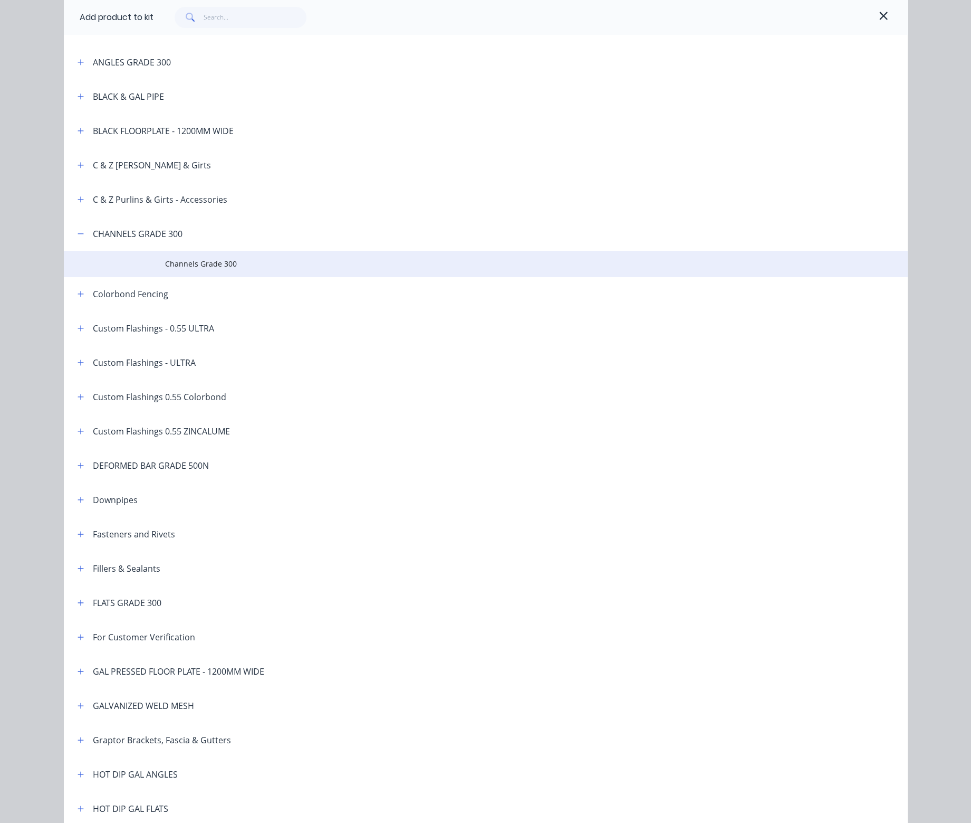
click at [196, 266] on span "Channels Grade 300" at bounding box center [462, 263] width 594 height 11
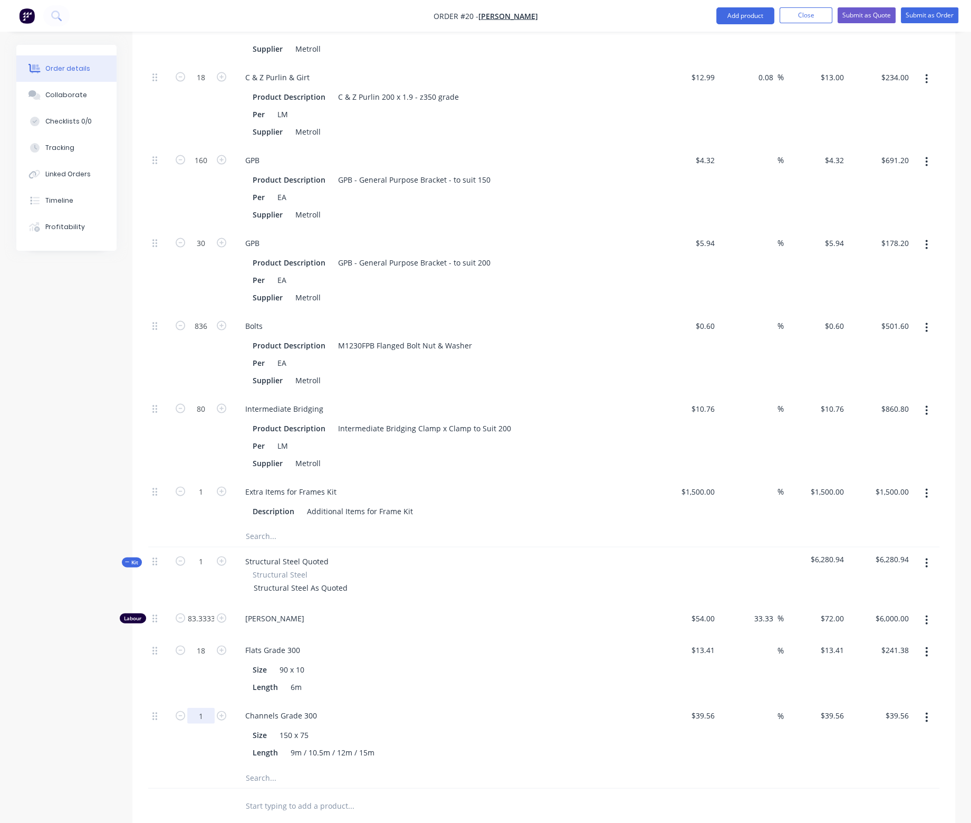
click at [205, 708] on input "1" at bounding box center [200, 716] width 27 height 16
type input "18"
type input "$712.08"
click at [524, 679] on div "Length 6m" at bounding box center [441, 686] width 386 height 15
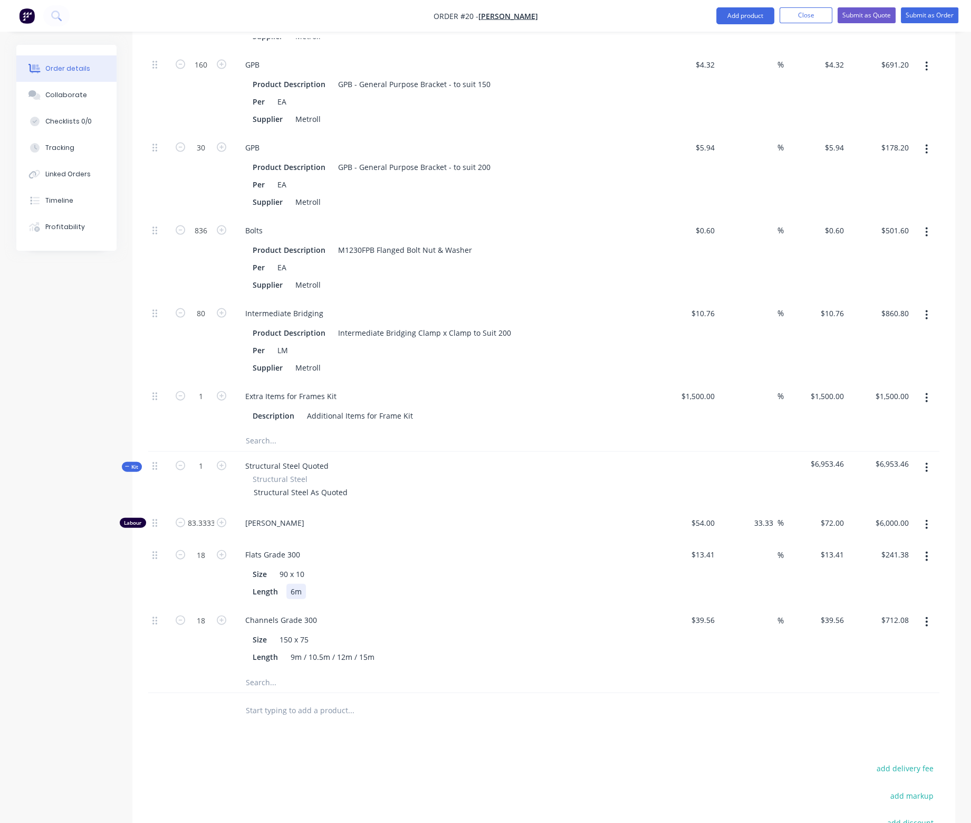
scroll to position [2670, 0]
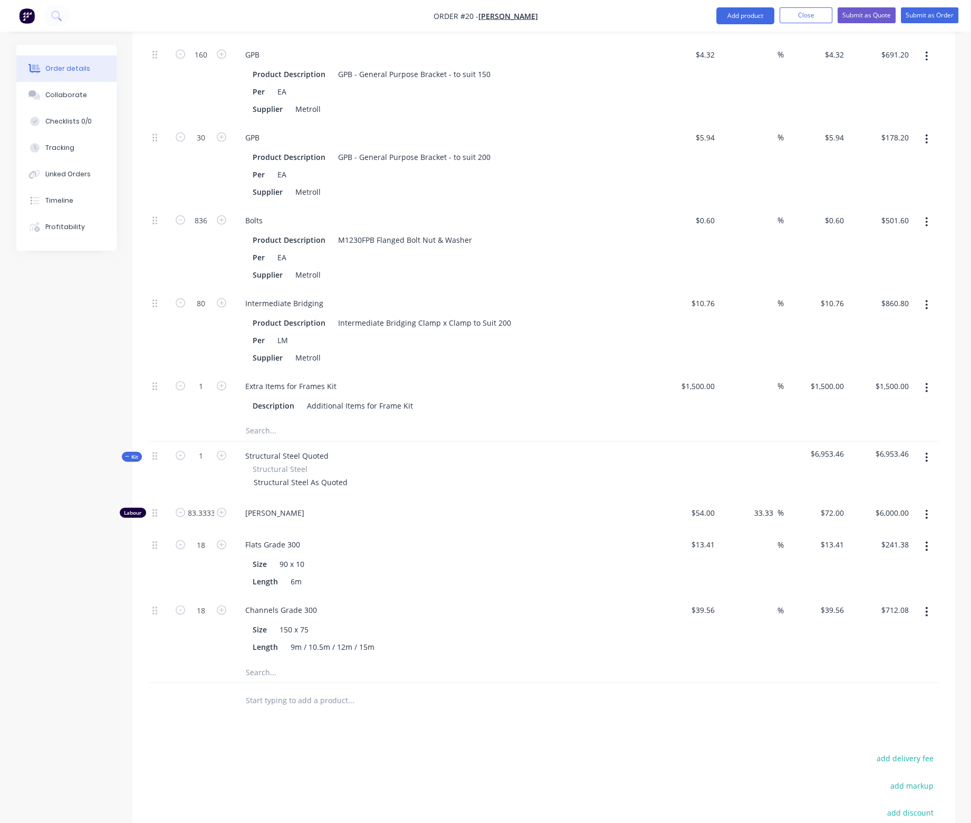
click at [508, 661] on div at bounding box center [395, 671] width 317 height 21
click at [929, 448] on button "button" at bounding box center [926, 457] width 25 height 19
click at [906, 477] on div "Add product to kit" at bounding box center [889, 484] width 81 height 15
click at [897, 520] on div "Product catalogue" at bounding box center [889, 527] width 81 height 15
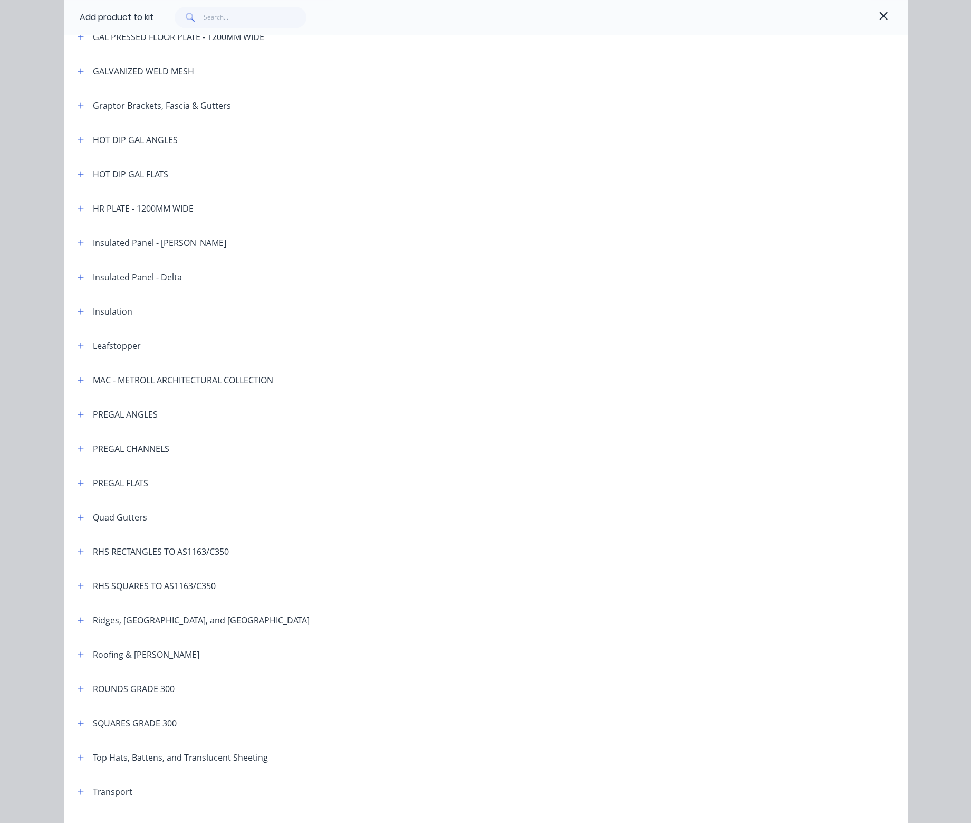
scroll to position [739, 0]
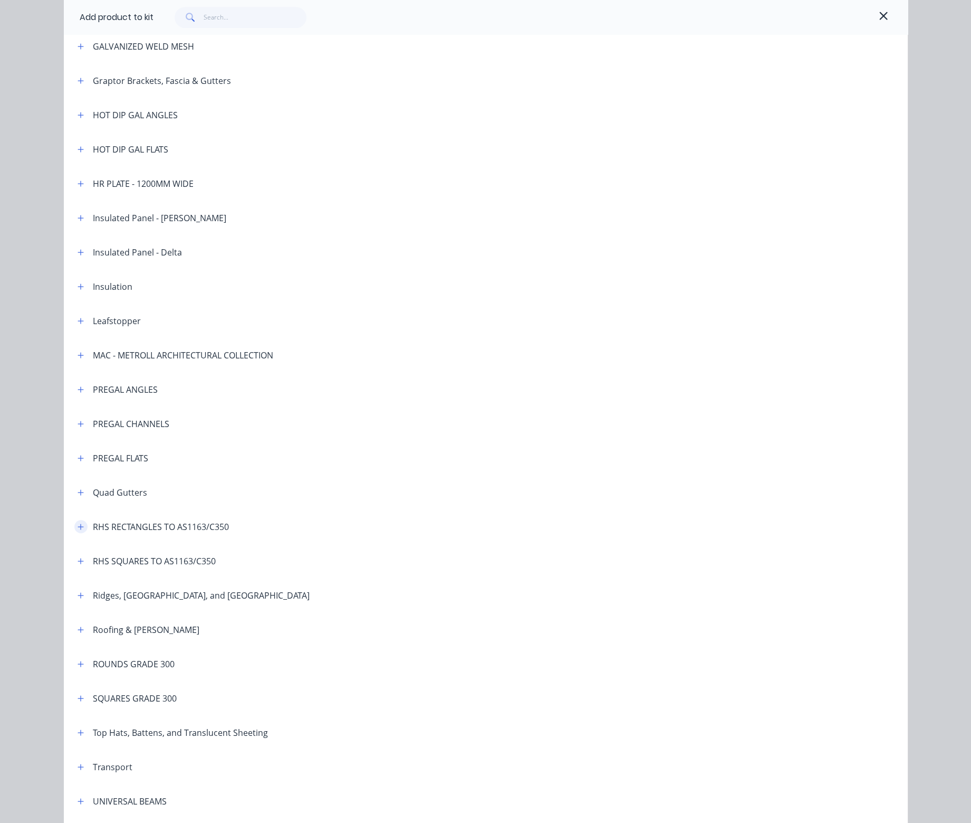
click at [78, 525] on icon "button" at bounding box center [81, 526] width 6 height 7
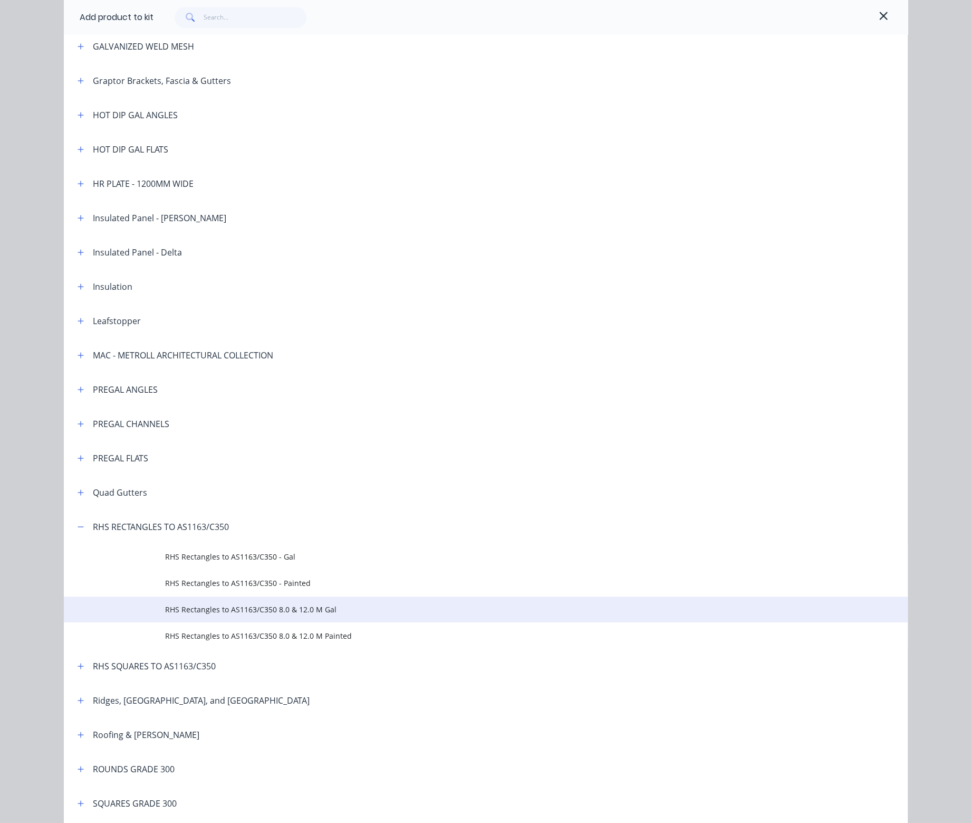
click at [209, 605] on span "RHS Rectangles to AS1163/C350 8.0 & 12.0 M Gal" at bounding box center [462, 609] width 594 height 11
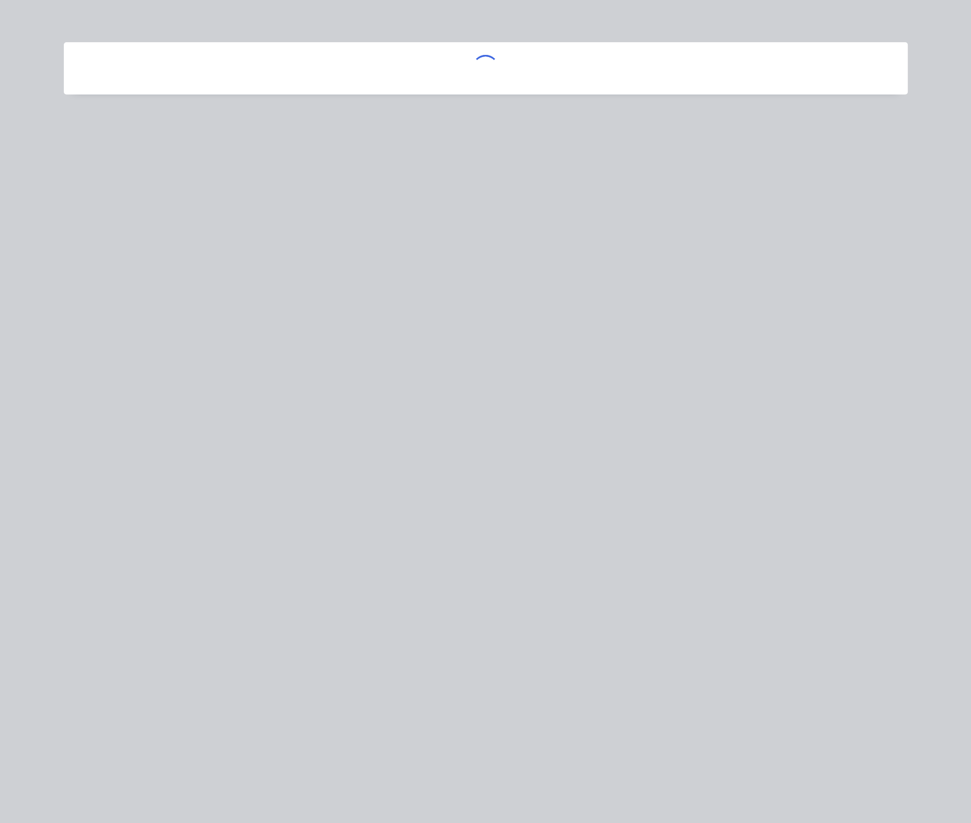
scroll to position [0, 0]
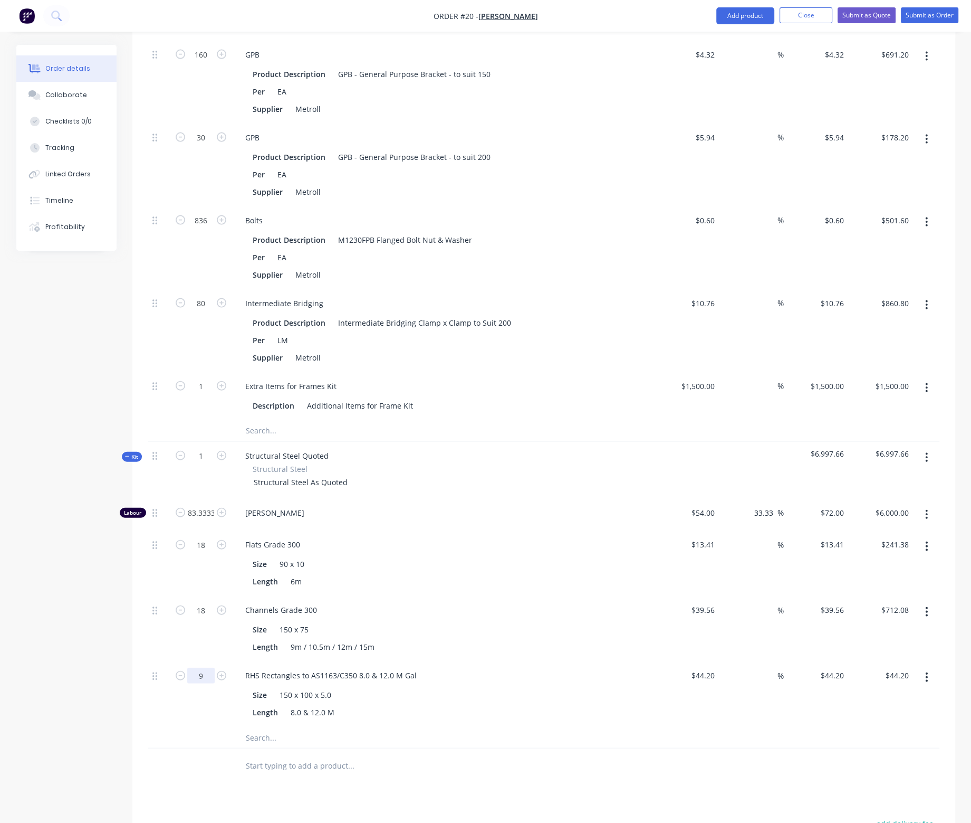
type input "9"
click at [504, 574] on div "Length 6m" at bounding box center [441, 581] width 386 height 15
type input "$397.80"
click at [930, 448] on button "button" at bounding box center [926, 457] width 25 height 19
click at [912, 477] on div "Add product to kit" at bounding box center [889, 484] width 81 height 15
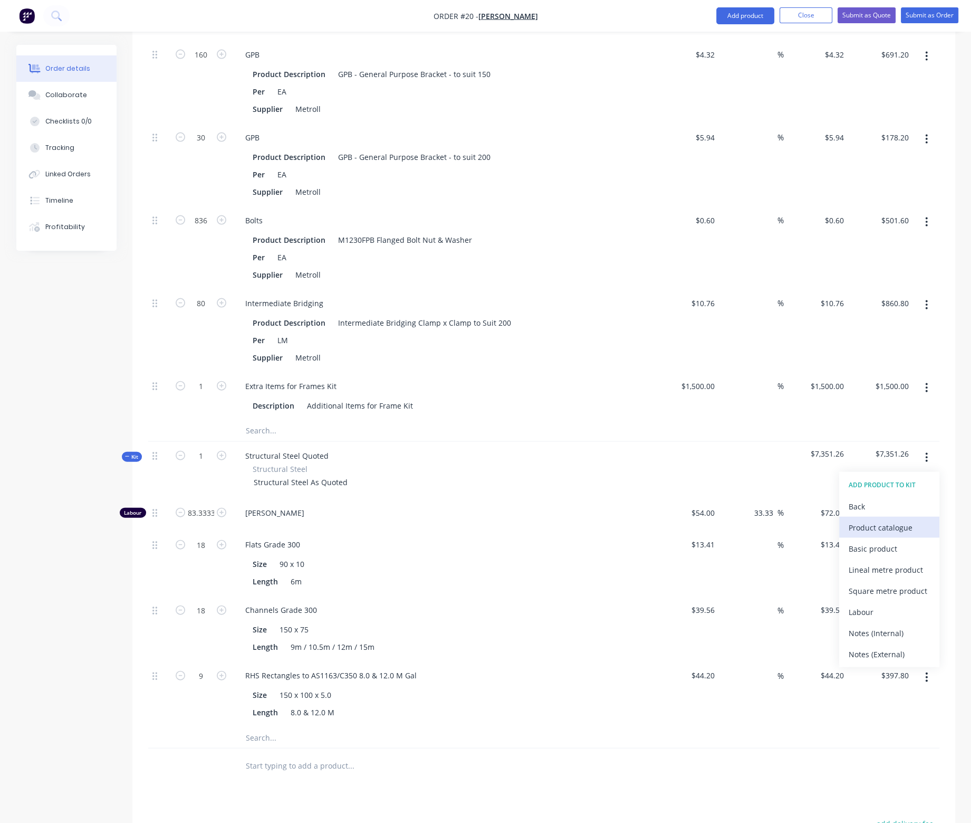
click at [866, 520] on div "Product catalogue" at bounding box center [889, 527] width 81 height 15
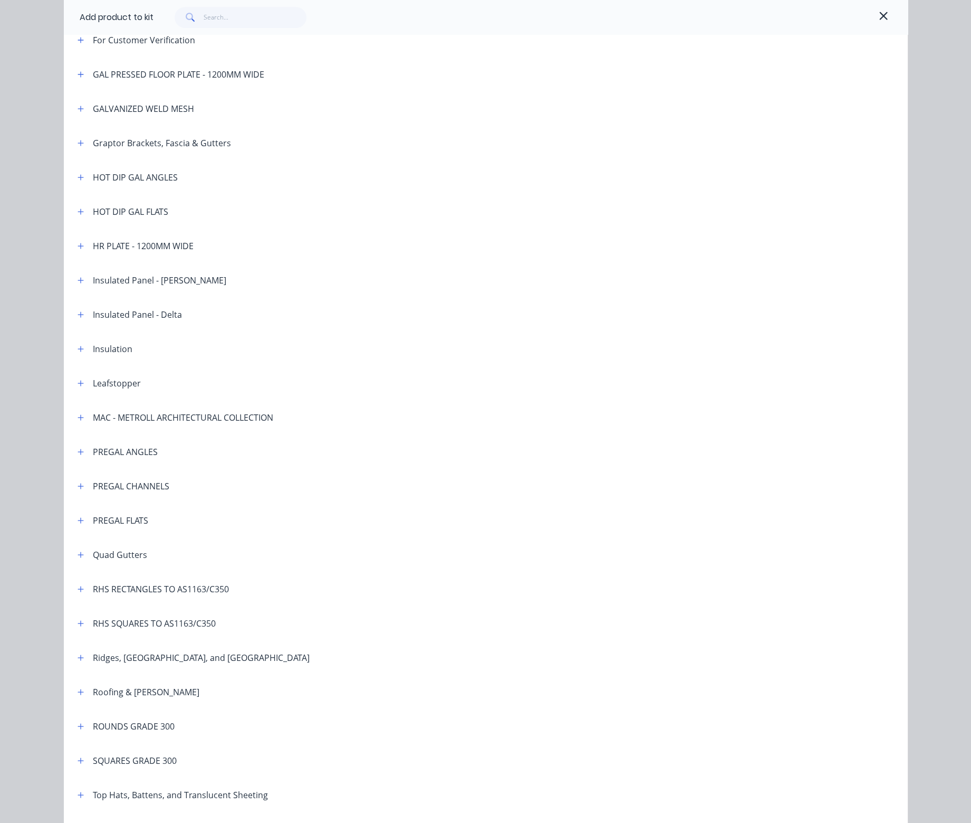
scroll to position [686, 0]
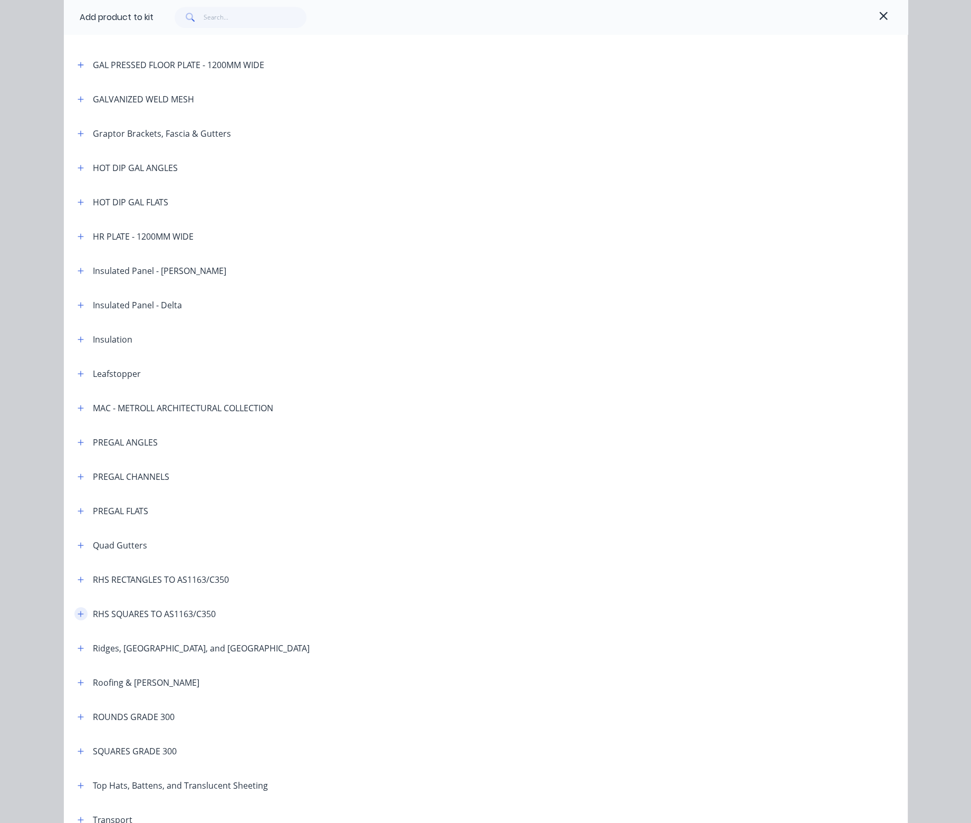
click at [78, 614] on icon "button" at bounding box center [81, 613] width 6 height 7
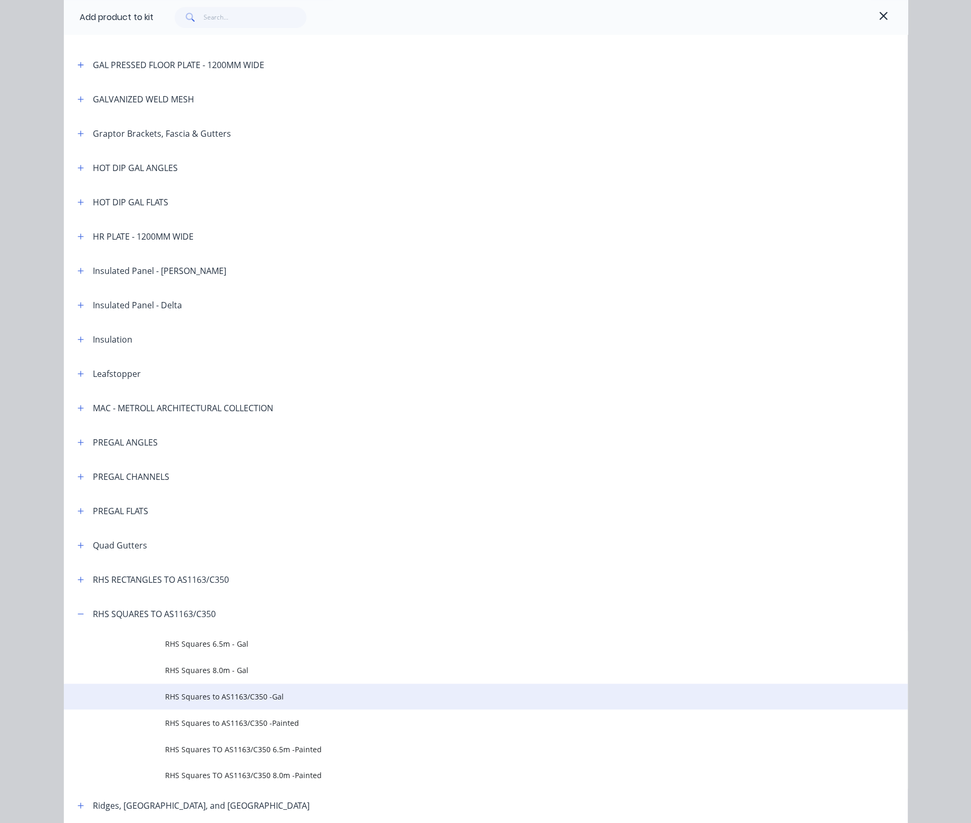
click at [218, 697] on span "RHS Squares to AS1163/C350 -Gal" at bounding box center [462, 696] width 594 height 11
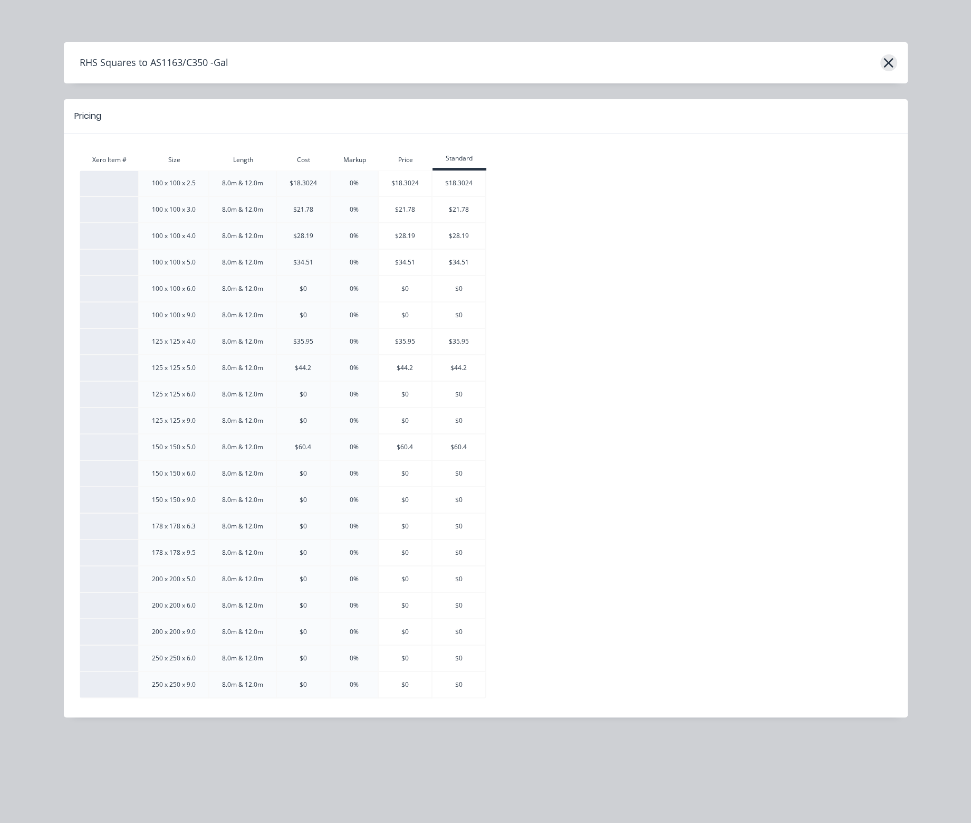
click at [889, 58] on icon "button" at bounding box center [888, 62] width 11 height 15
click at [888, 63] on icon "button" at bounding box center [888, 62] width 9 height 9
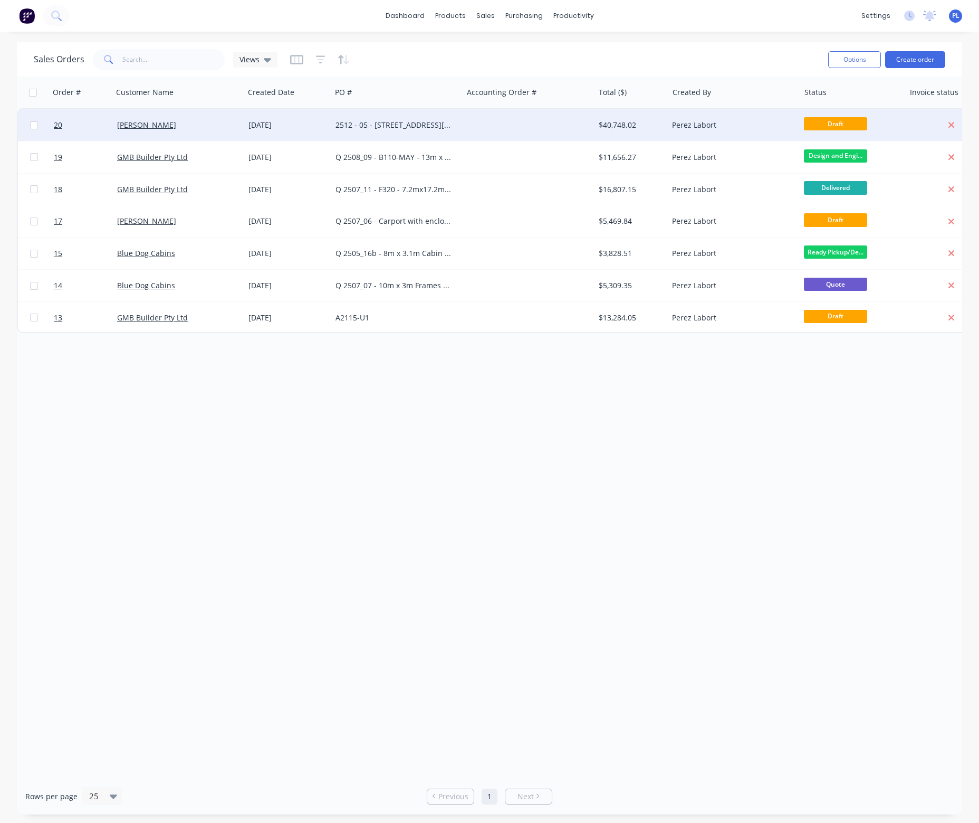
click at [403, 124] on div "2512 - 05 - [STREET_ADDRESS][PERSON_NAME] Leycester - New house frames - purlin…" at bounding box center [394, 125] width 117 height 11
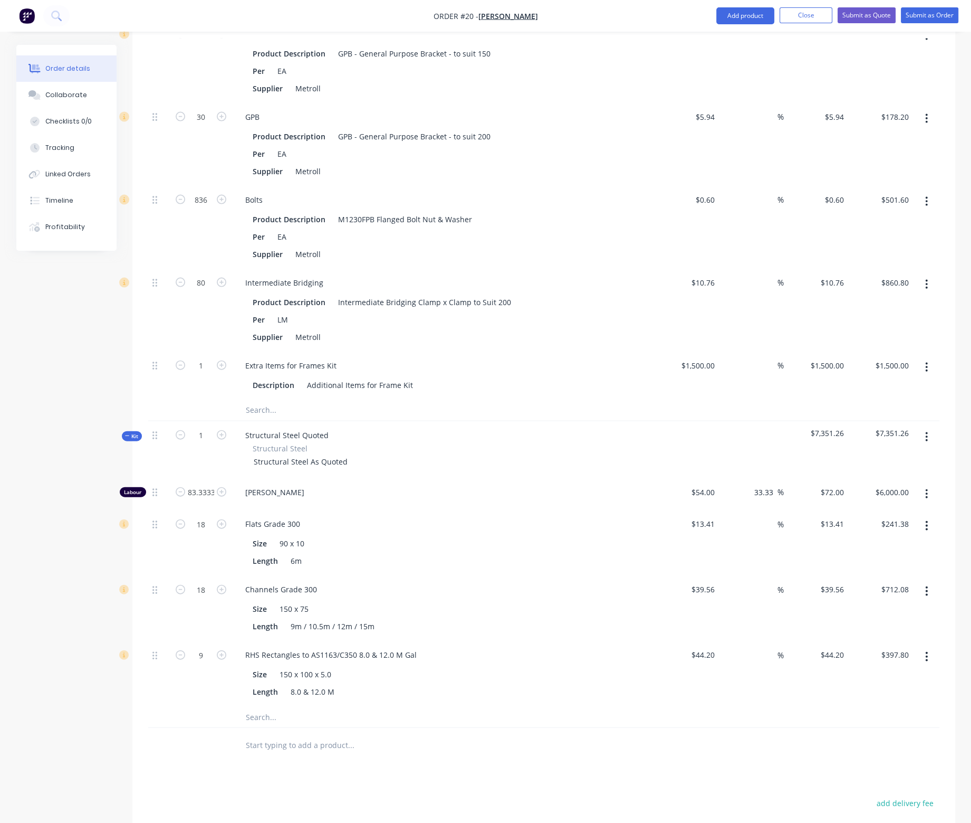
scroll to position [2871, 0]
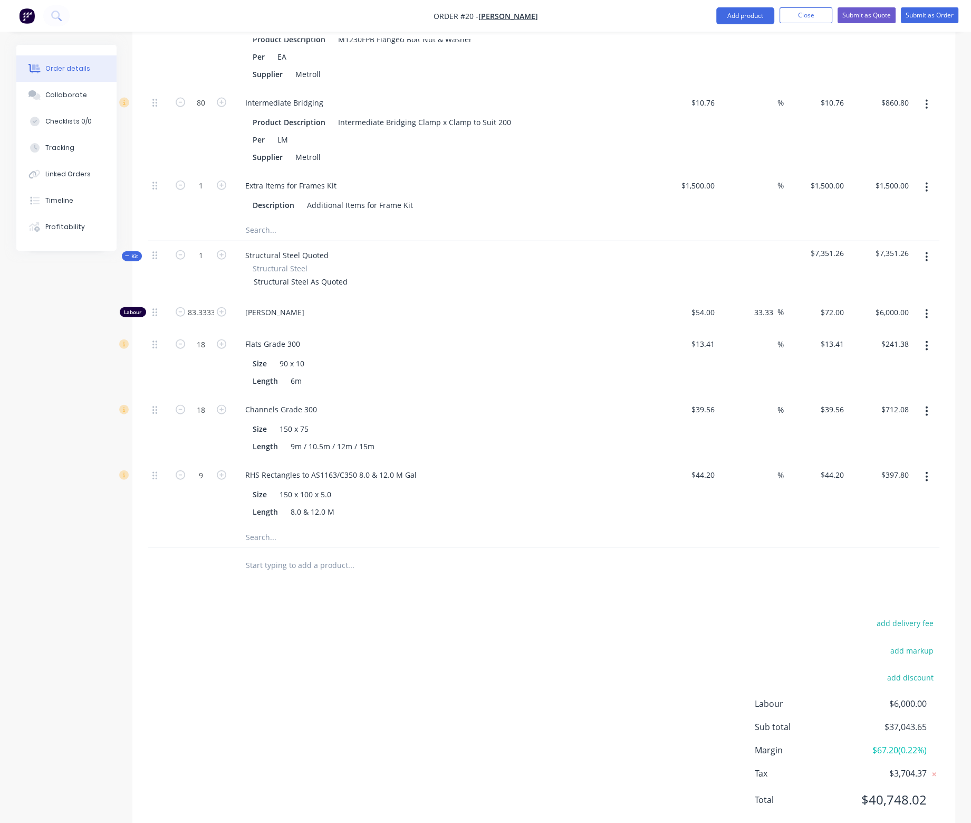
click at [926, 252] on icon "button" at bounding box center [927, 256] width 2 height 9
click at [899, 277] on div "Add product to kit" at bounding box center [889, 284] width 81 height 15
click at [884, 319] on div "Product catalogue" at bounding box center [889, 326] width 81 height 15
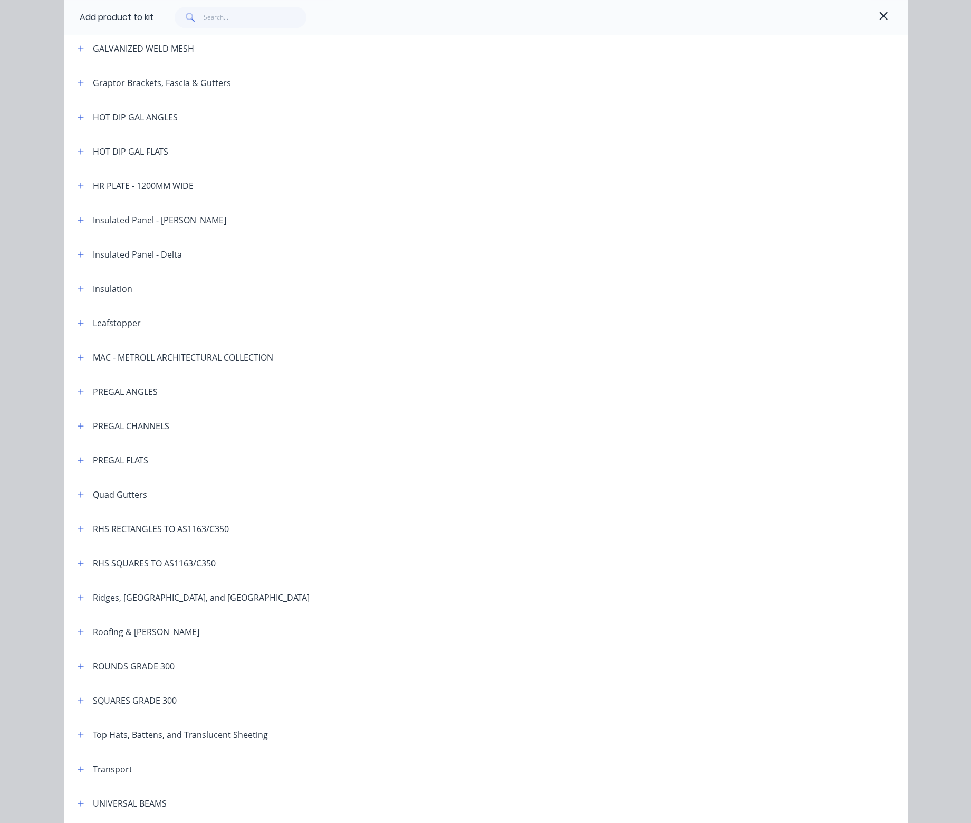
scroll to position [739, 0]
click at [78, 559] on icon "button" at bounding box center [81, 560] width 6 height 7
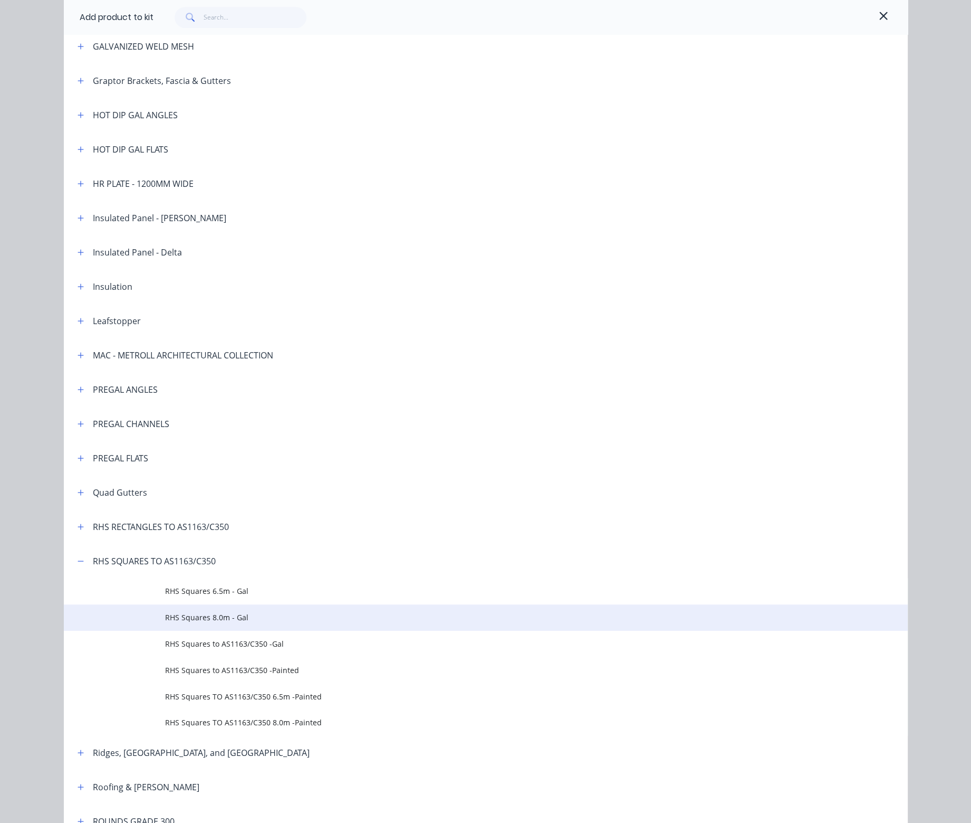
click at [201, 616] on span "RHS Squares 8.0m - Gal" at bounding box center [462, 616] width 594 height 11
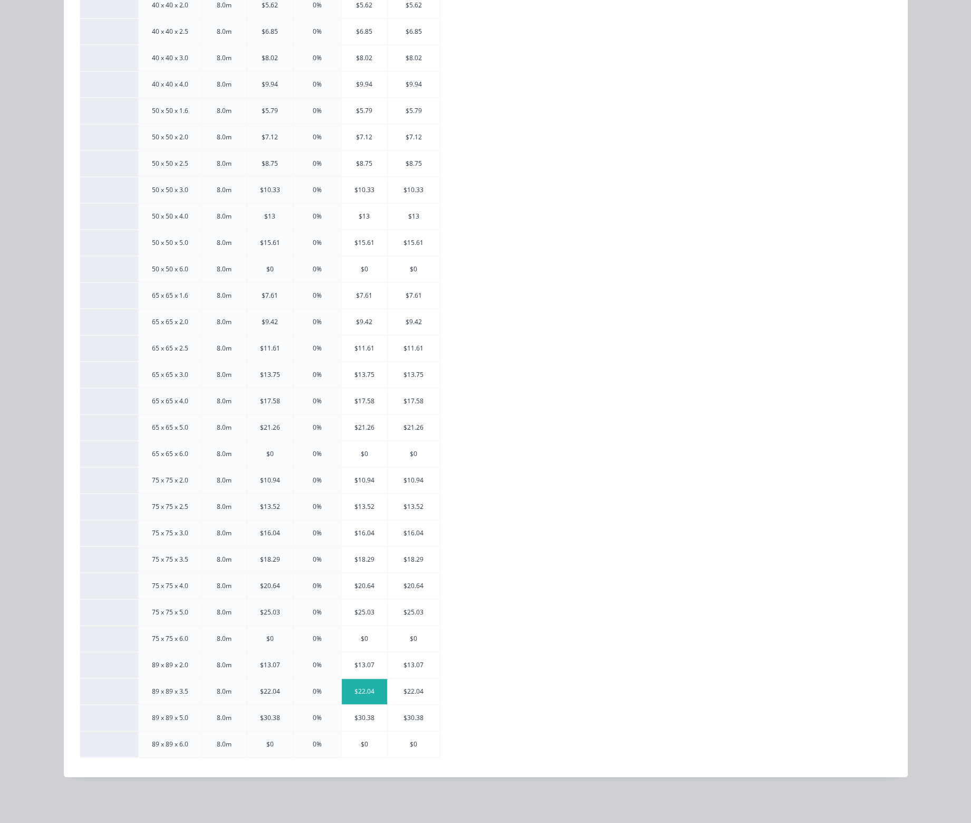
scroll to position [0, 0]
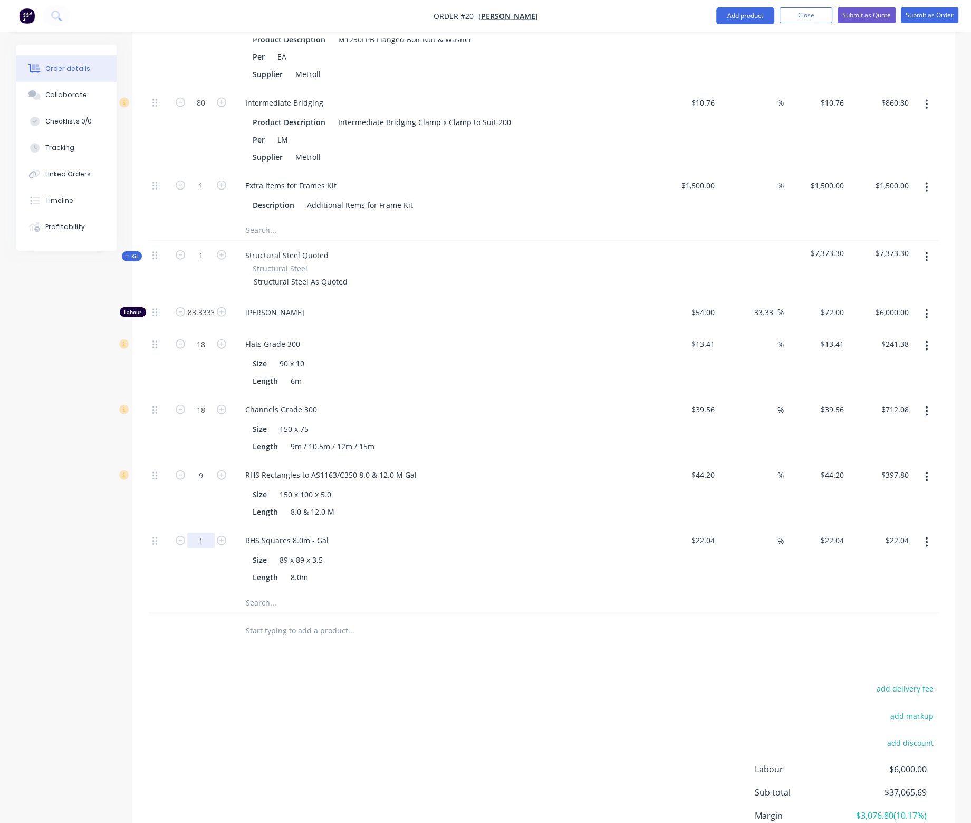
type input "9"
type input "72"
type input "$1,586.88"
click at [930, 247] on button "button" at bounding box center [926, 256] width 25 height 19
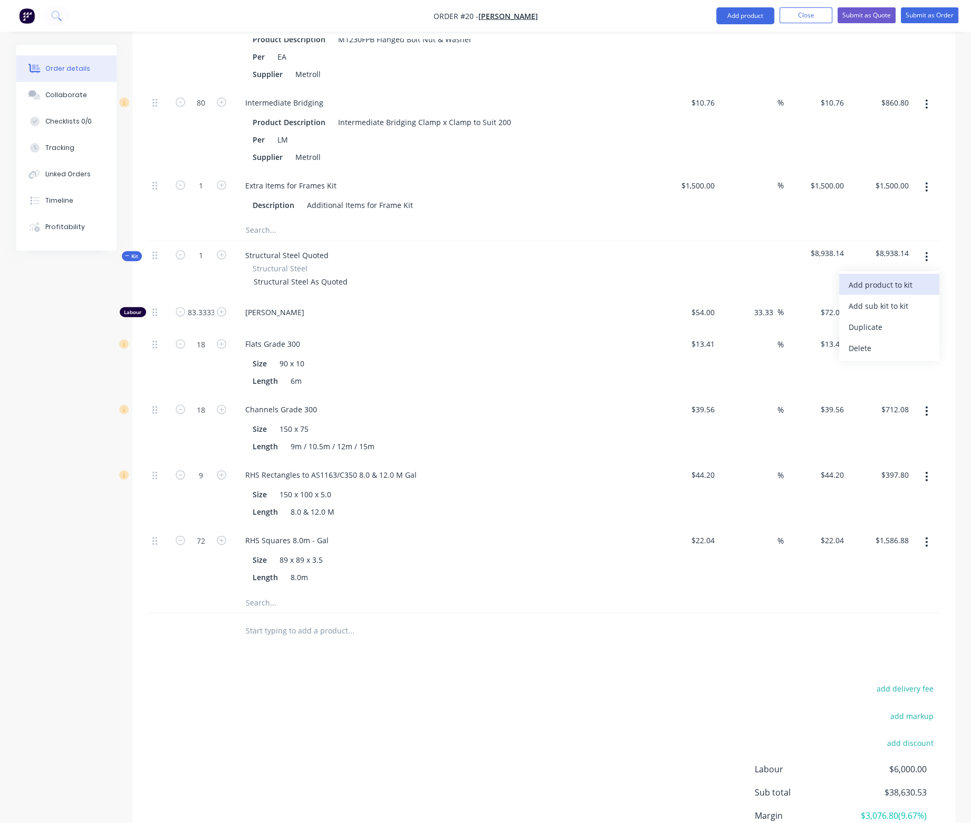
click at [910, 277] on div "Add product to kit" at bounding box center [889, 284] width 81 height 15
click at [886, 319] on div "Product catalogue" at bounding box center [889, 326] width 81 height 15
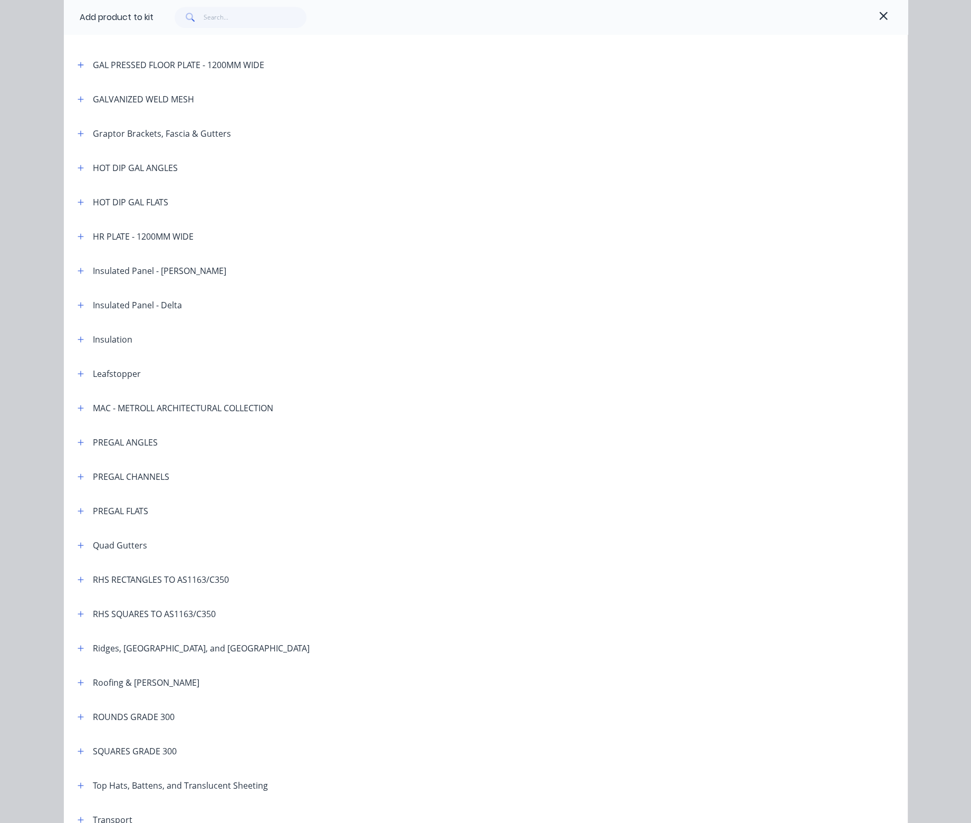
scroll to position [739, 0]
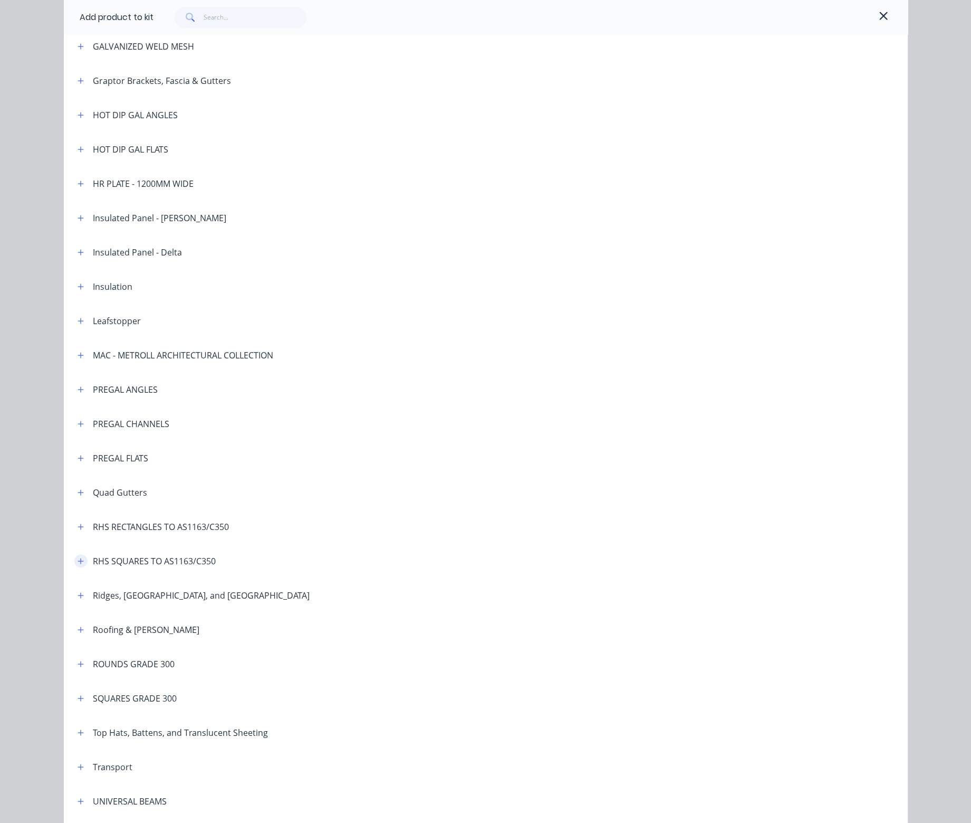
click at [78, 559] on icon "button" at bounding box center [81, 560] width 6 height 7
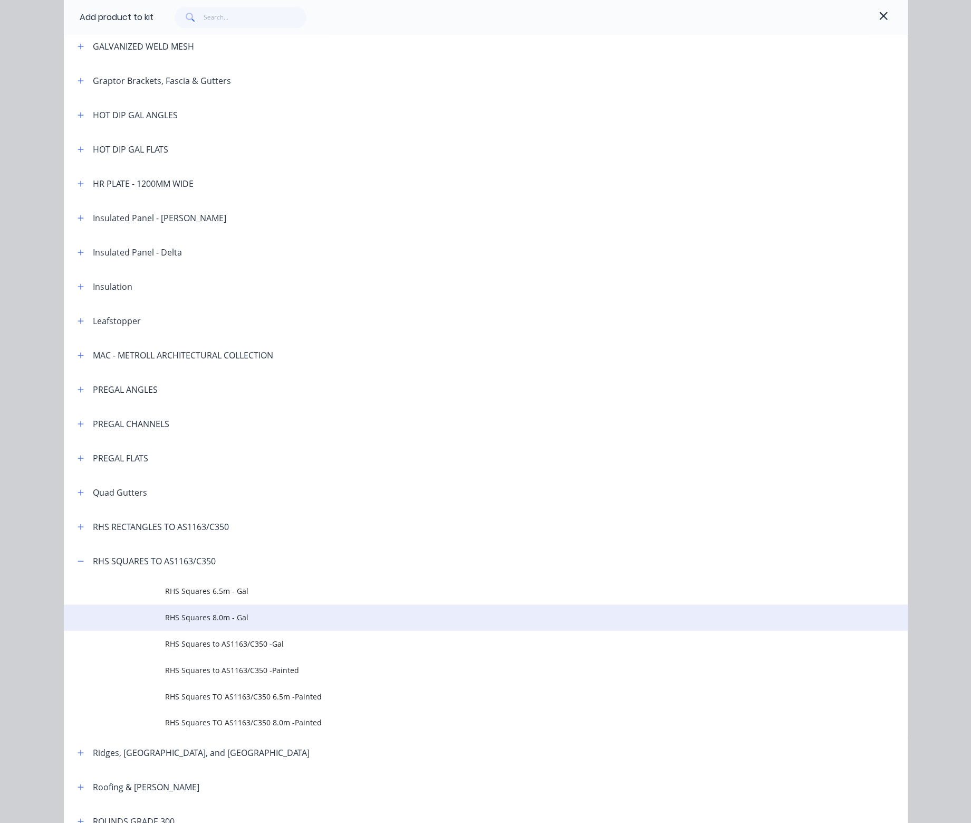
click at [219, 615] on span "RHS Squares 8.0m - Gal" at bounding box center [462, 616] width 594 height 11
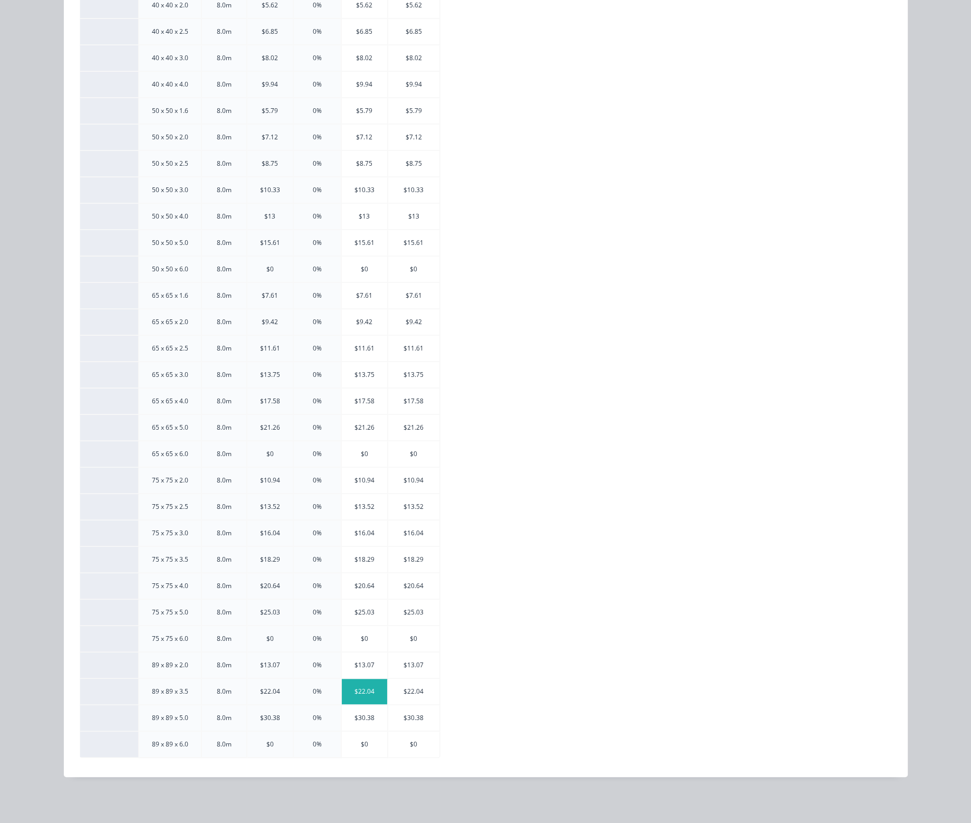
scroll to position [0, 0]
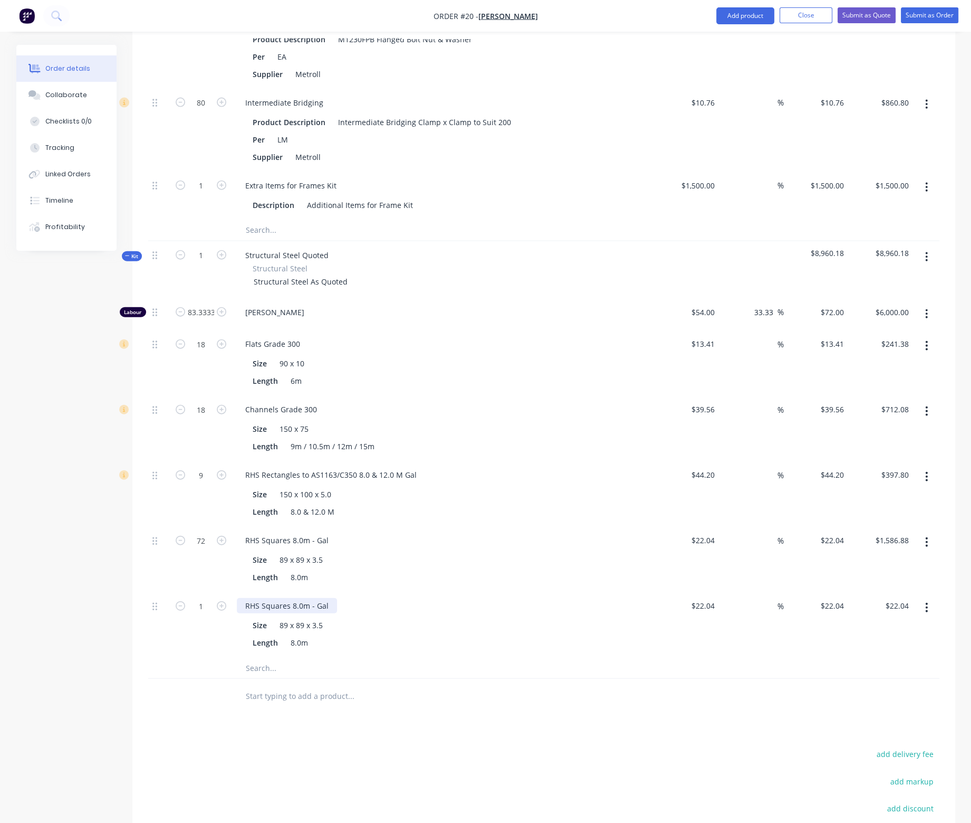
click at [291, 598] on div "RHS Squares 8.0m - Gal" at bounding box center [287, 605] width 100 height 15
drag, startPoint x: 293, startPoint y: 576, endPoint x: 300, endPoint y: 577, distance: 6.9
click at [300, 598] on div "RHS Squares 8.0m - Gal" at bounding box center [287, 605] width 100 height 15
click at [302, 598] on div "RHS Squares 8.0m - Gal" at bounding box center [287, 605] width 100 height 15
click at [202, 598] on input "1" at bounding box center [200, 606] width 27 height 16
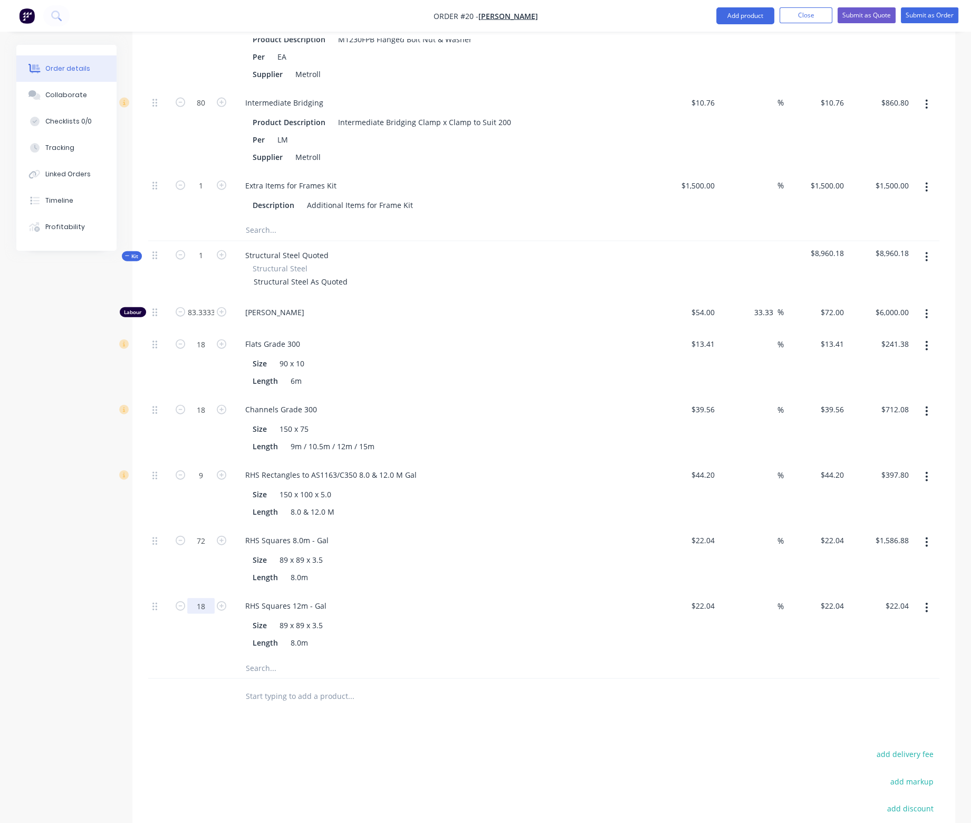
type input "18"
type input "$396.72"
click at [203, 657] on div at bounding box center [200, 667] width 63 height 21
click at [324, 598] on div "RHS Squares 12m - Gal" at bounding box center [286, 605] width 98 height 15
click at [481, 657] on div at bounding box center [395, 667] width 317 height 21
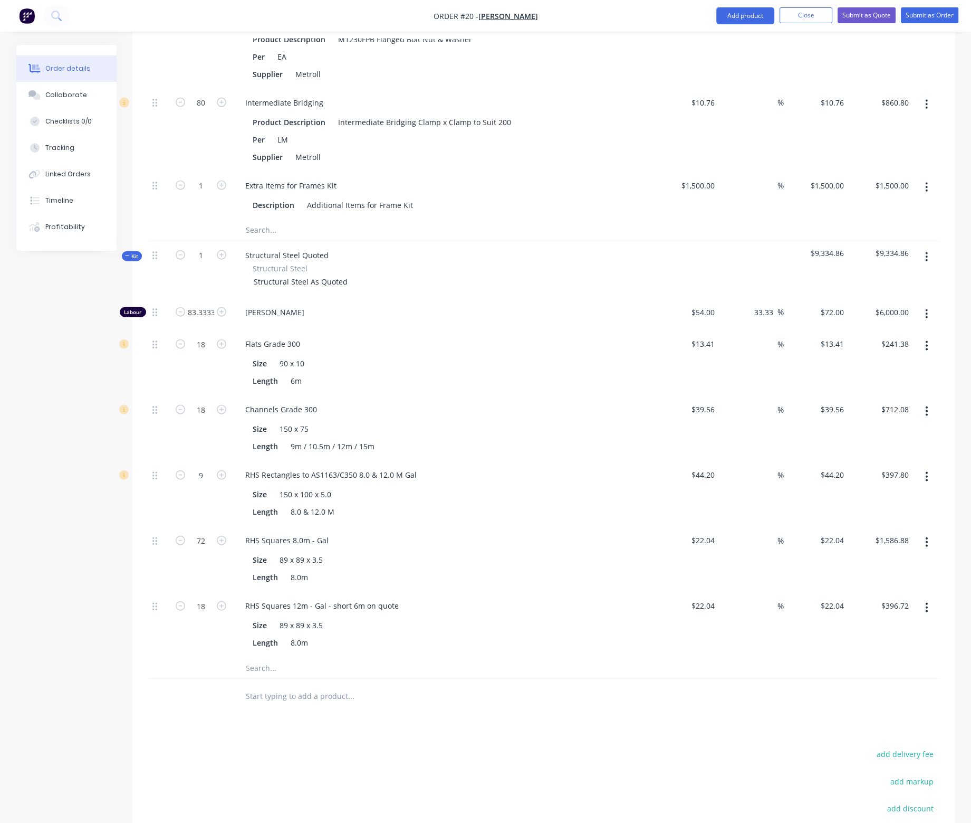
click at [928, 251] on icon "button" at bounding box center [926, 257] width 3 height 12
click at [888, 277] on div "Add product to kit" at bounding box center [889, 284] width 81 height 15
click at [881, 319] on div "Product catalogue" at bounding box center [889, 326] width 81 height 15
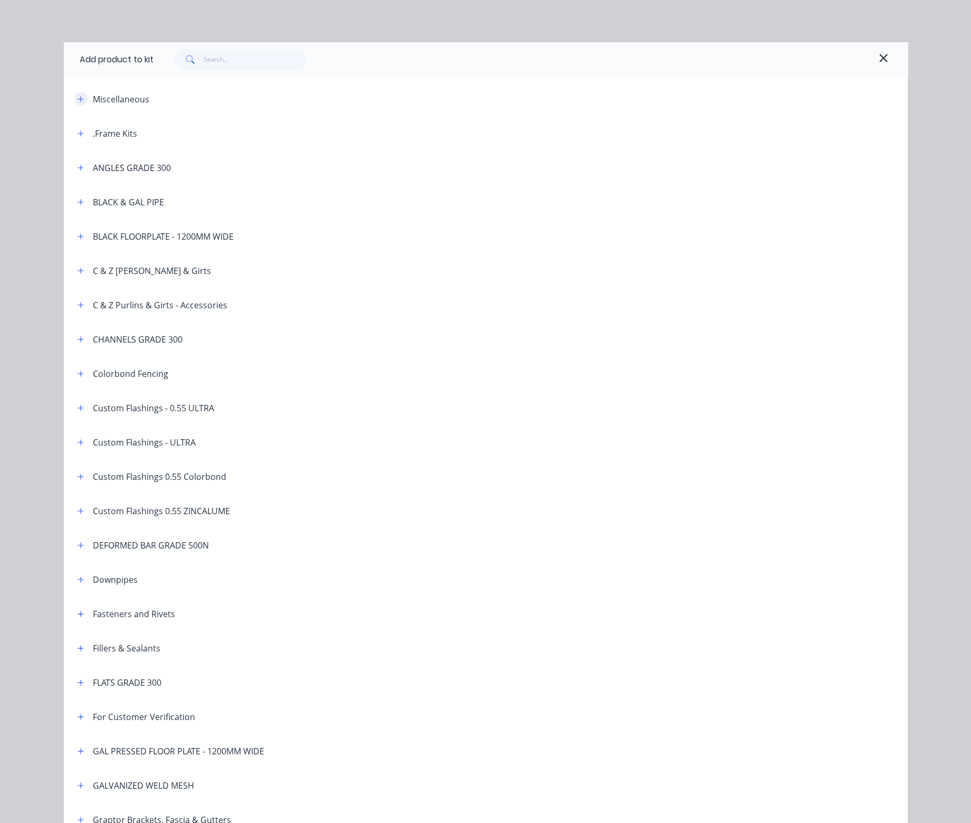
click at [78, 99] on icon "button" at bounding box center [81, 98] width 6 height 7
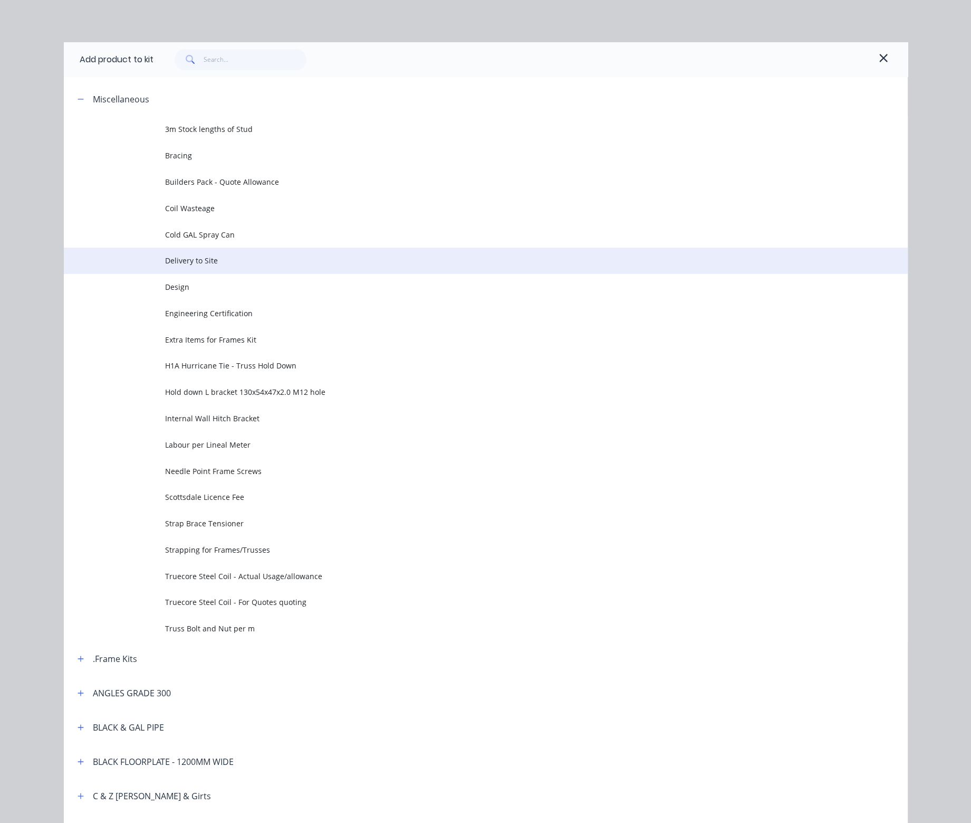
click at [198, 261] on span "Delivery to Site" at bounding box center [462, 260] width 594 height 11
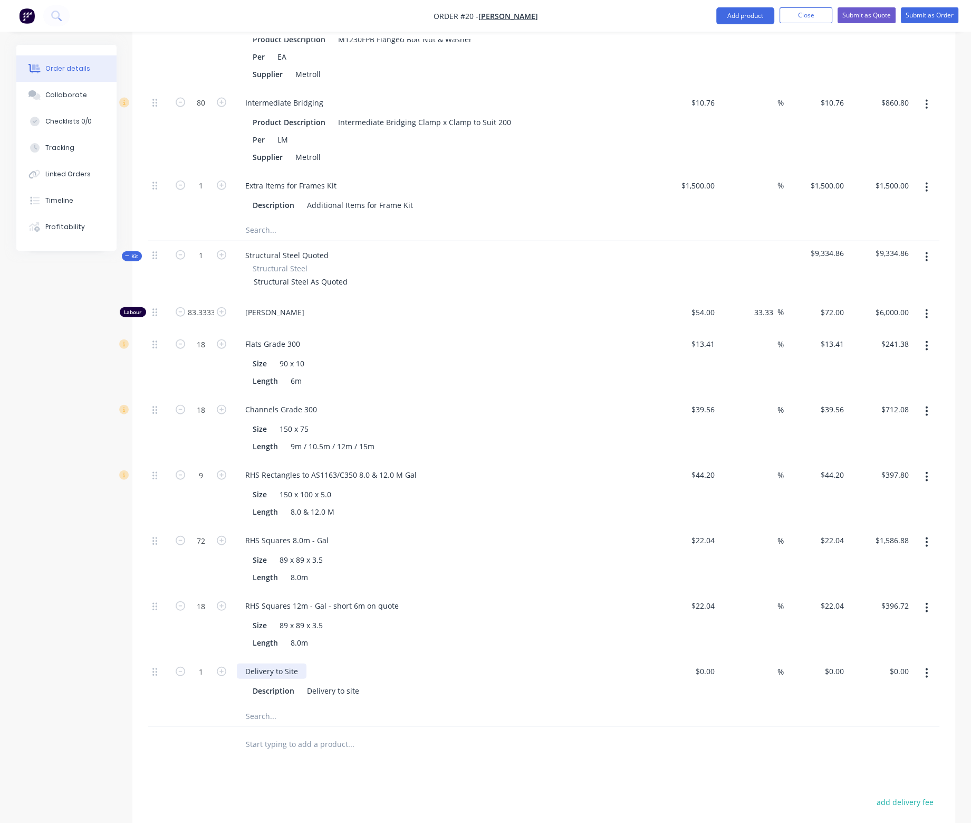
click at [295, 663] on div "Delivery to Site" at bounding box center [272, 670] width 70 height 15
drag, startPoint x: 298, startPoint y: 639, endPoint x: 241, endPoint y: 643, distance: 57.1
click at [241, 663] on div "Delivery to Site" at bounding box center [272, 670] width 70 height 15
click at [324, 683] on div "Delivery to site" at bounding box center [333, 690] width 61 height 15
drag, startPoint x: 356, startPoint y: 660, endPoint x: 343, endPoint y: 662, distance: 13.3
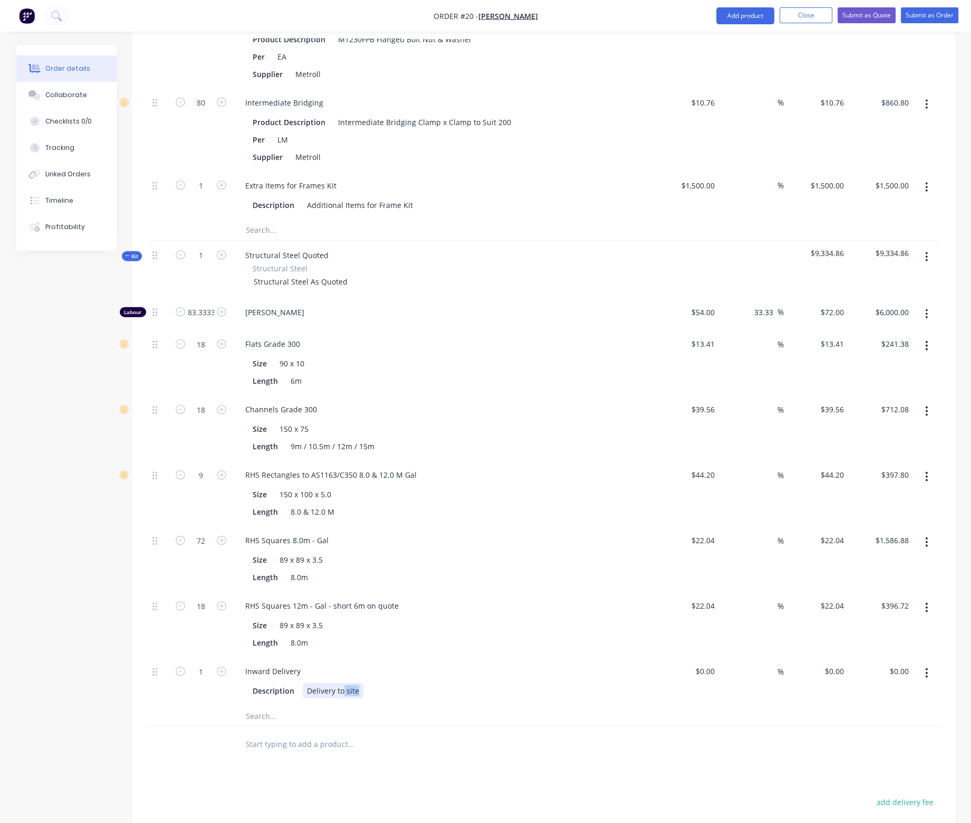
click at [343, 683] on div "Delivery to site" at bounding box center [333, 690] width 61 height 15
click at [713, 663] on input at bounding box center [713, 670] width 12 height 15
type input "$400.00"
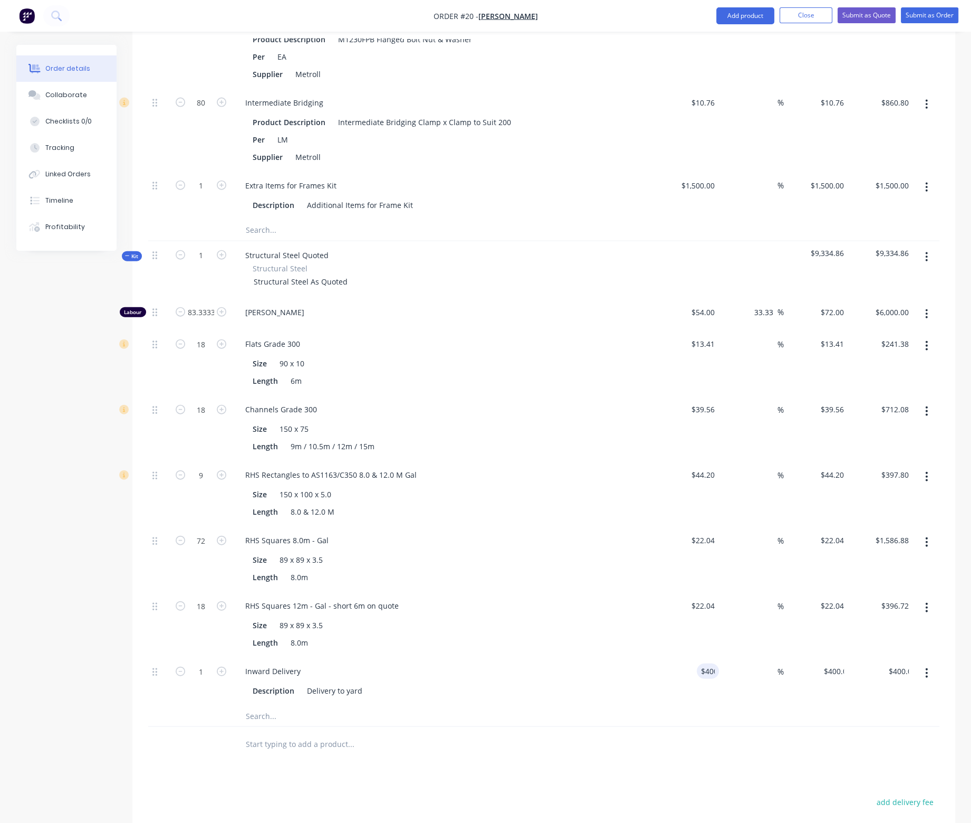
click at [732, 705] on div at bounding box center [543, 716] width 791 height 22
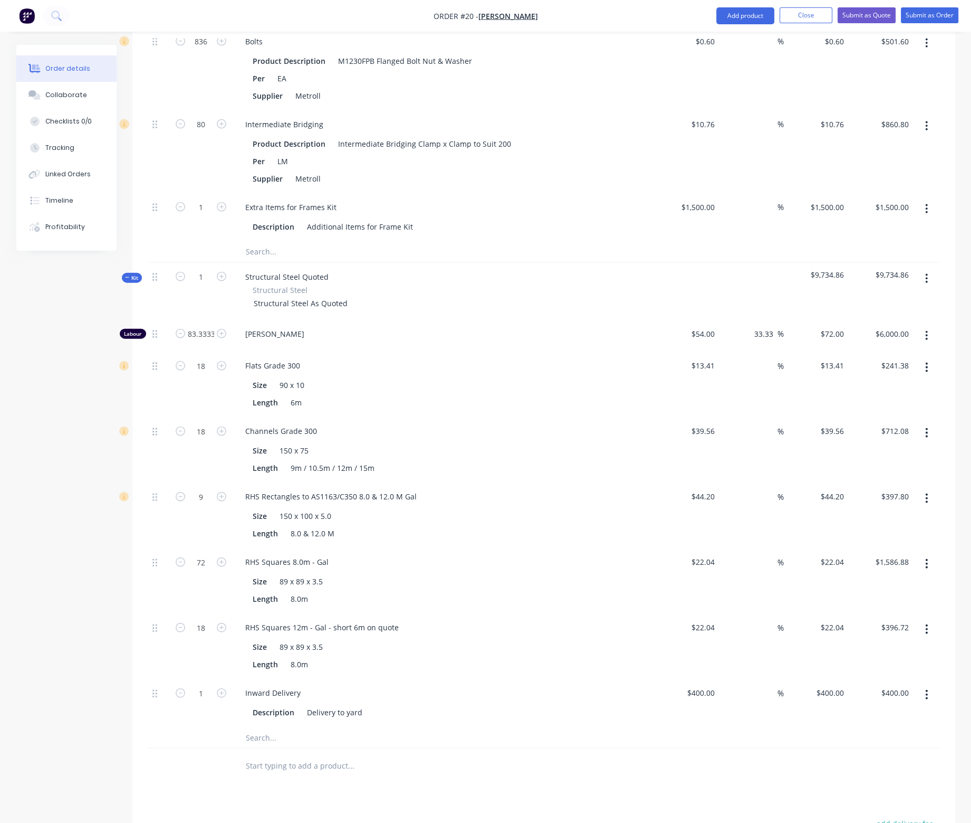
scroll to position [3050, 0]
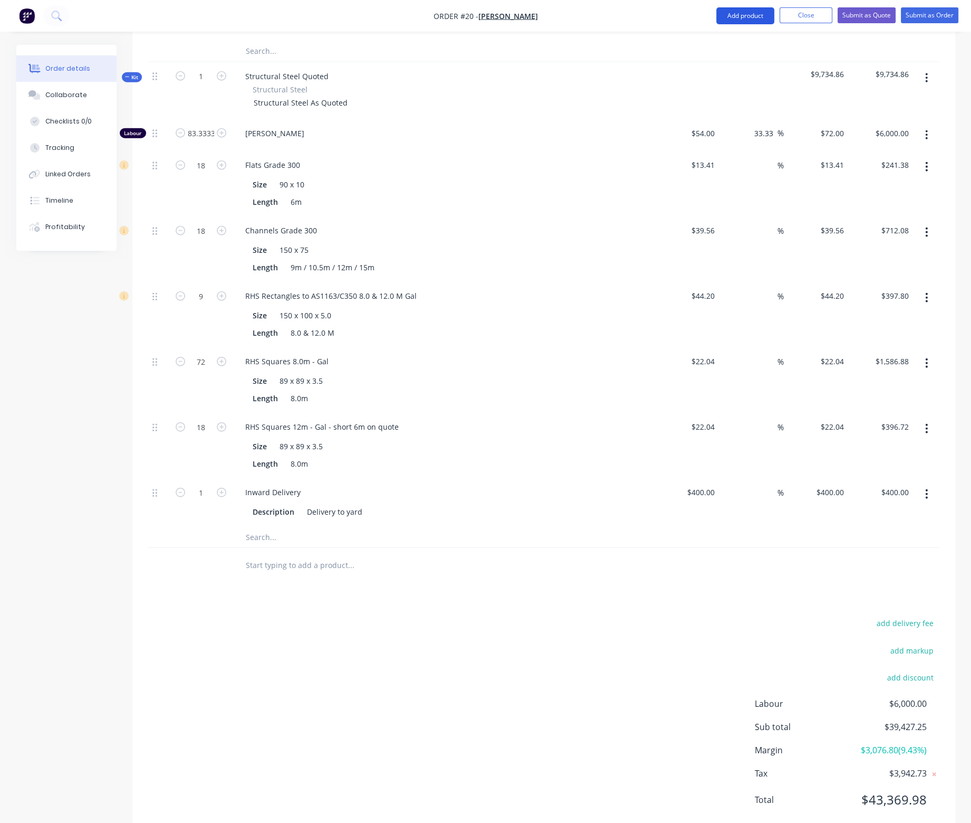
click at [743, 16] on button "Add product" at bounding box center [745, 15] width 58 height 17
click at [726, 59] on div "Basic product" at bounding box center [724, 63] width 81 height 15
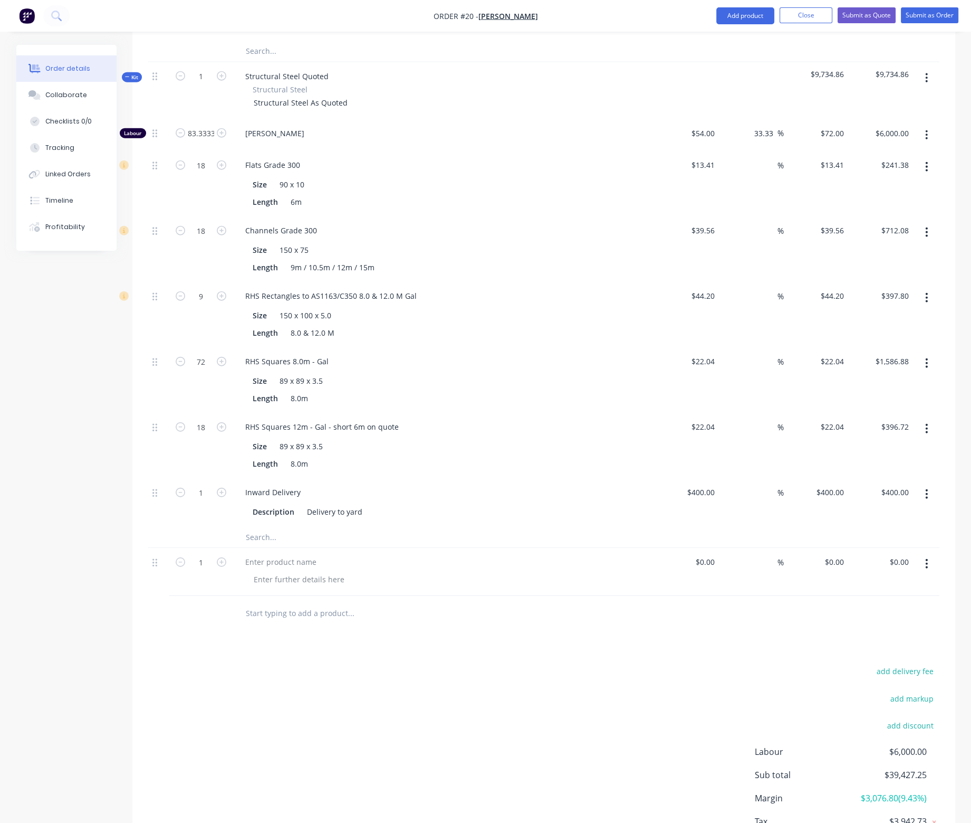
click at [925, 558] on icon "button" at bounding box center [926, 564] width 3 height 12
click at [867, 647] on div "Delete" at bounding box center [889, 654] width 81 height 15
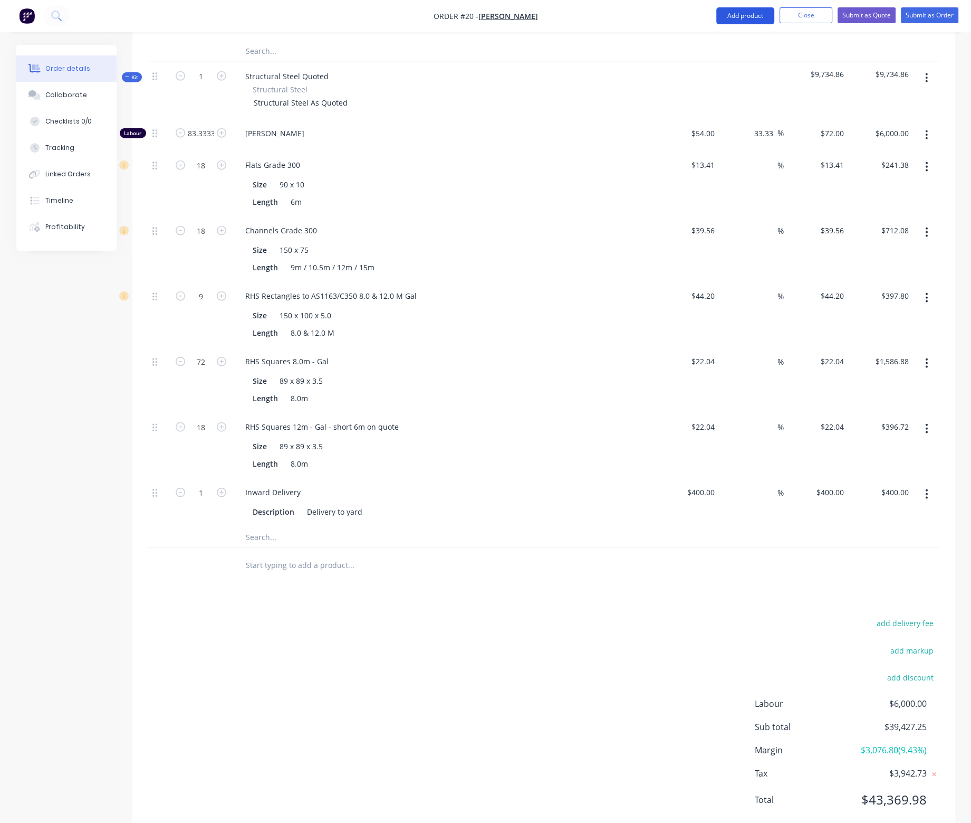
click at [751, 13] on button "Add product" at bounding box center [745, 15] width 58 height 17
click at [734, 42] on div "Product catalogue" at bounding box center [724, 42] width 81 height 15
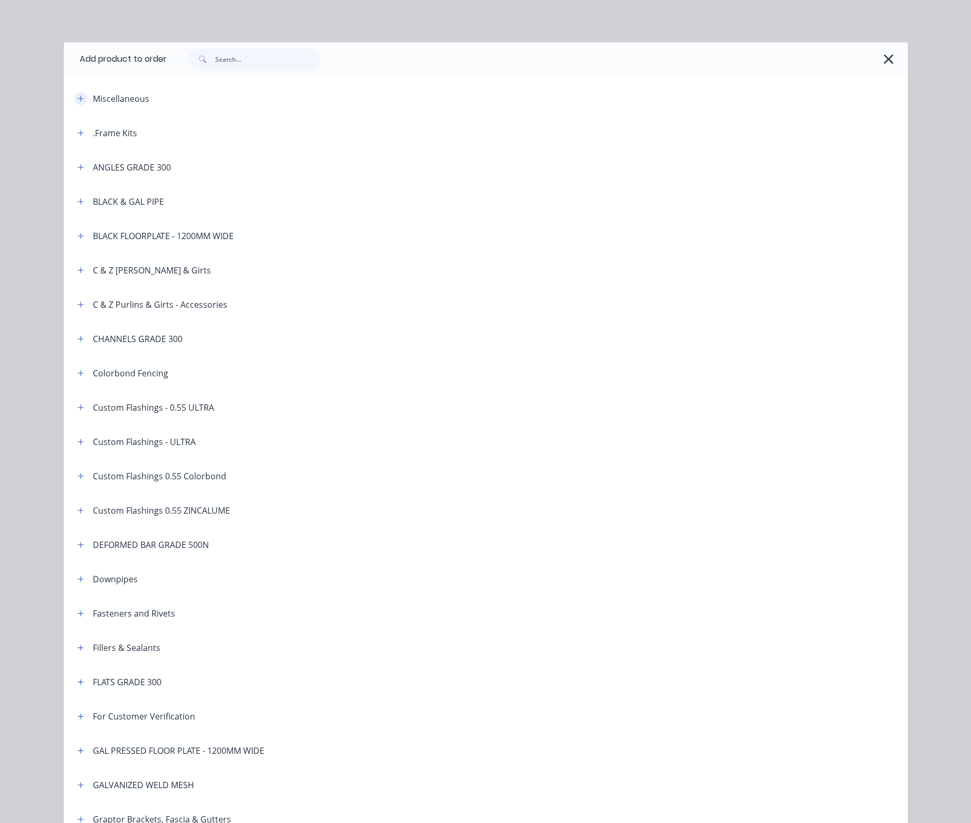
click at [78, 95] on icon "button" at bounding box center [81, 98] width 6 height 7
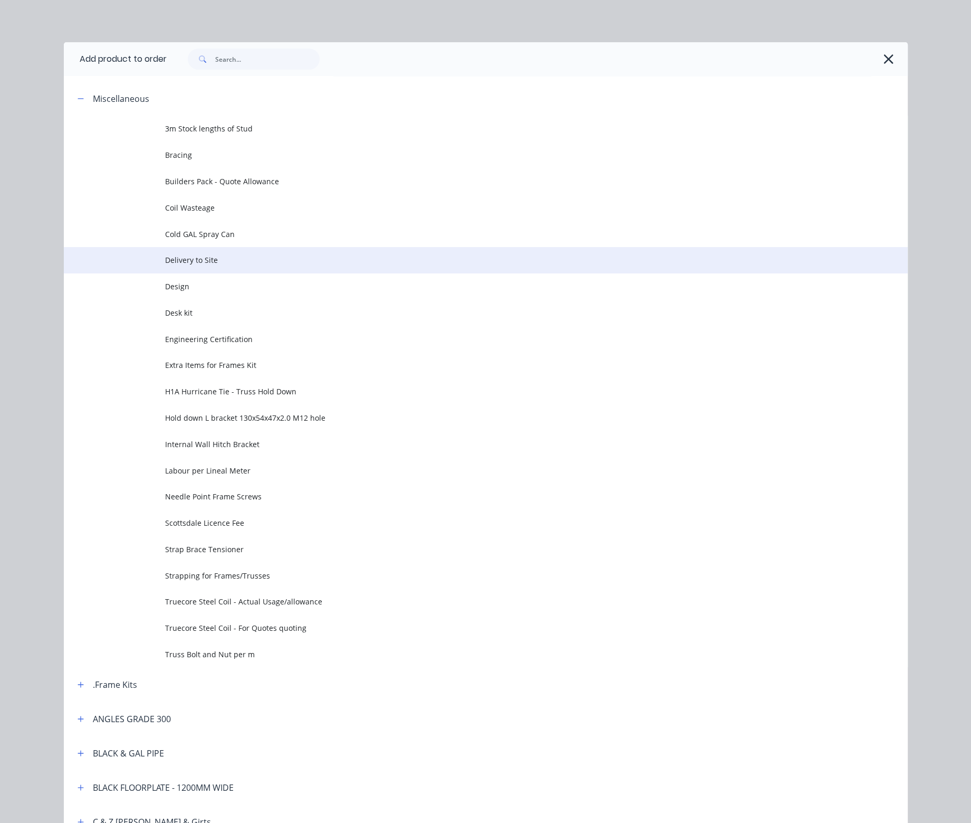
click at [190, 266] on td "Delivery to Site" at bounding box center [536, 260] width 743 height 26
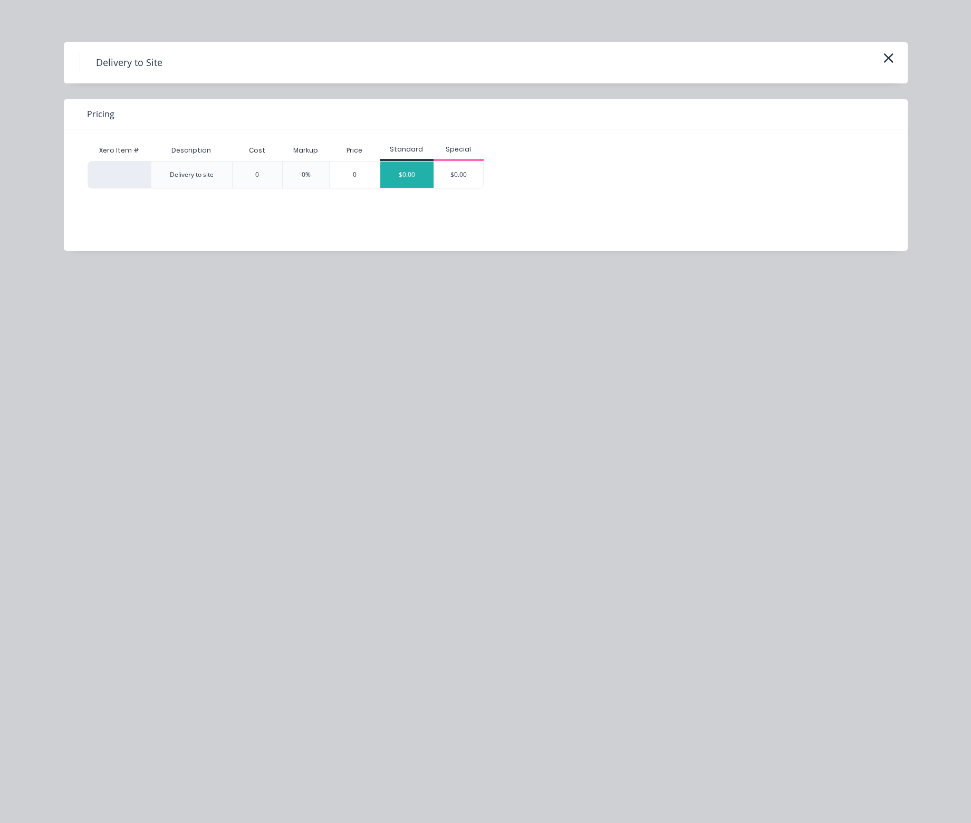
click at [409, 175] on div "$0.00" at bounding box center [406, 174] width 53 height 26
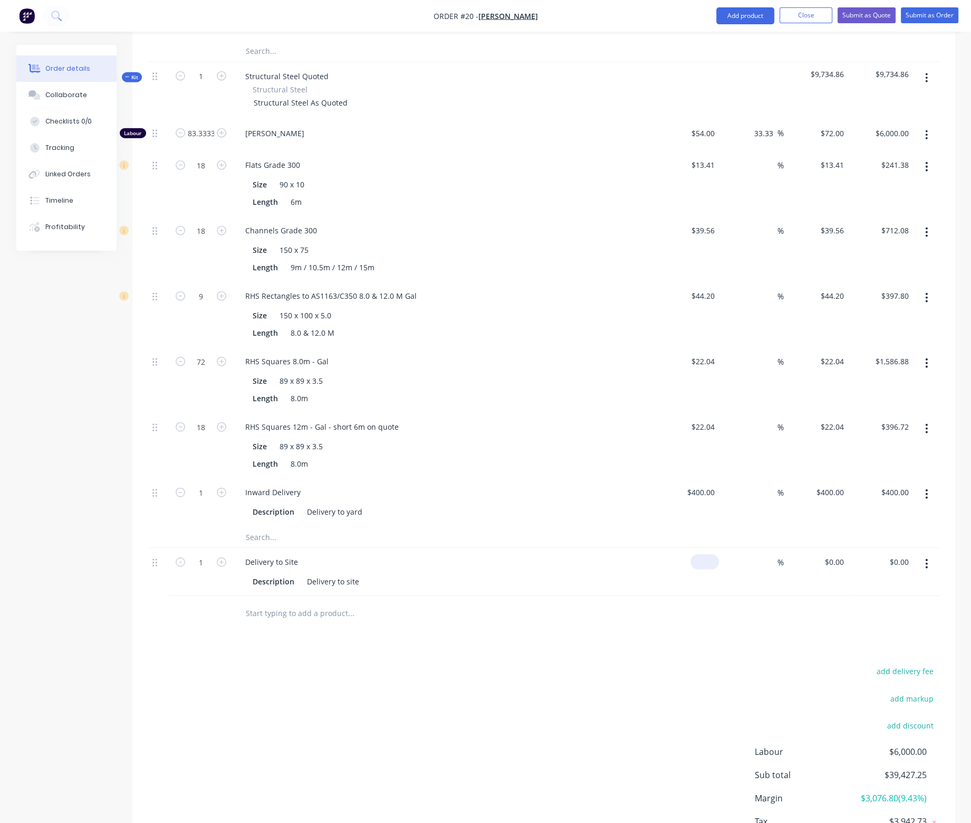
click at [706, 554] on div "$0.00" at bounding box center [707, 561] width 24 height 15
type input "$2,500.00"
click at [928, 72] on icon "button" at bounding box center [926, 78] width 3 height 12
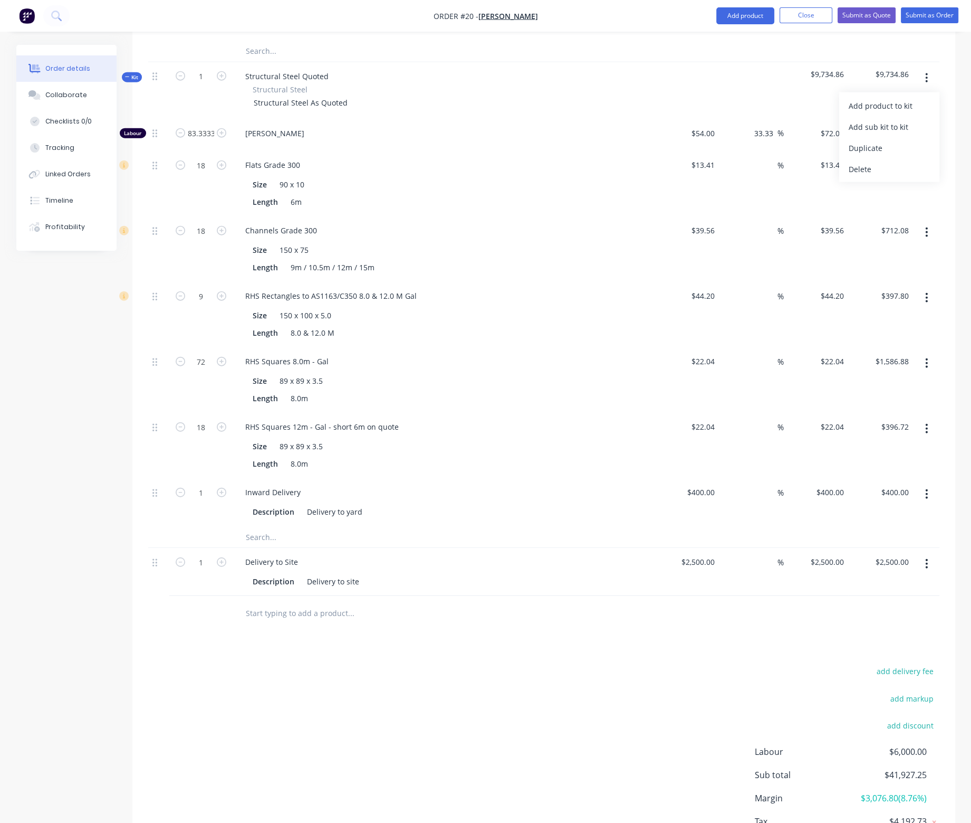
scroll to position [2997, 0]
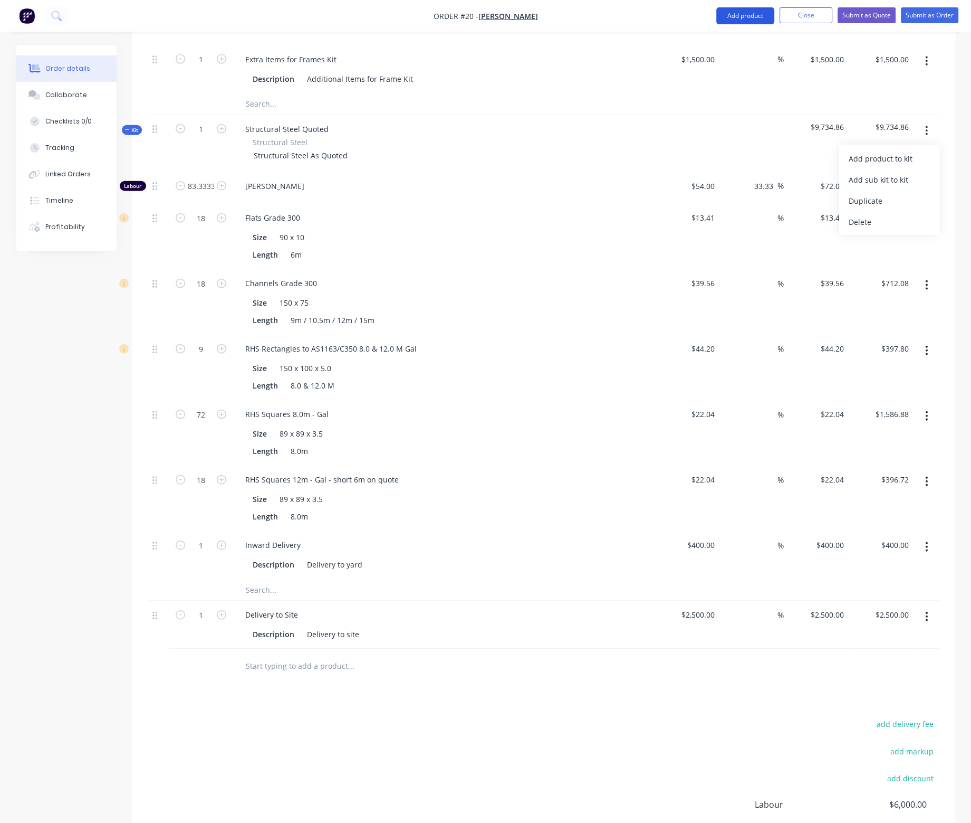
click at [750, 18] on button "Add product" at bounding box center [745, 15] width 58 height 17
click at [731, 37] on div "Product catalogue" at bounding box center [724, 42] width 81 height 15
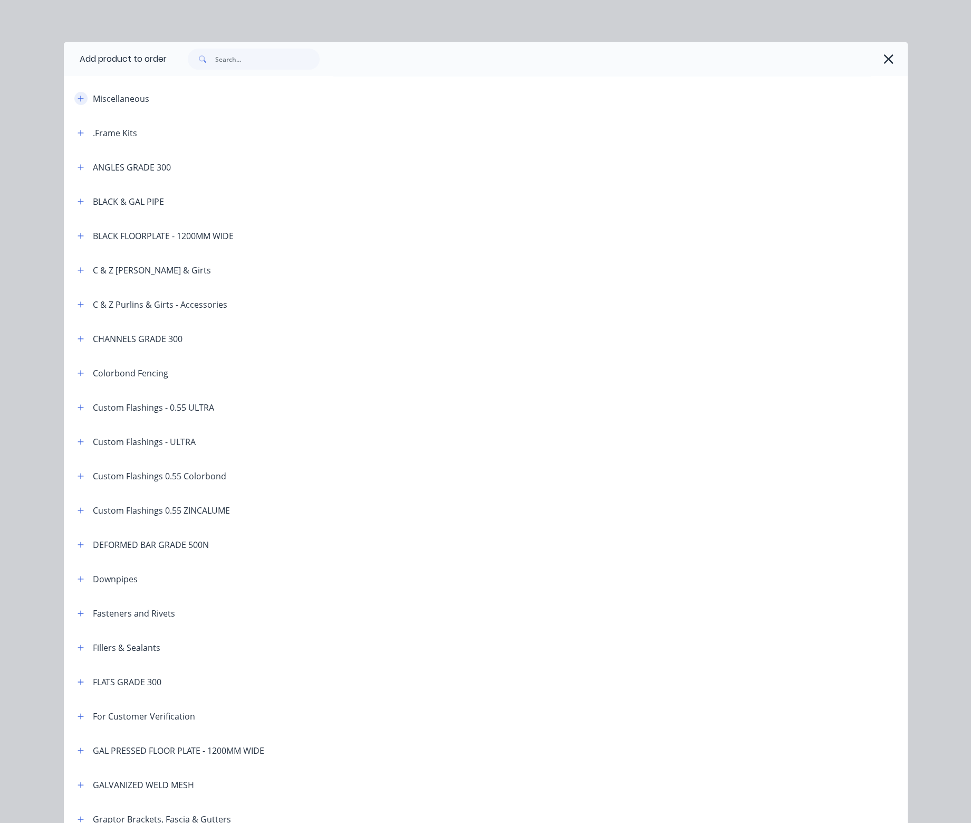
click at [78, 95] on icon "button" at bounding box center [81, 98] width 6 height 7
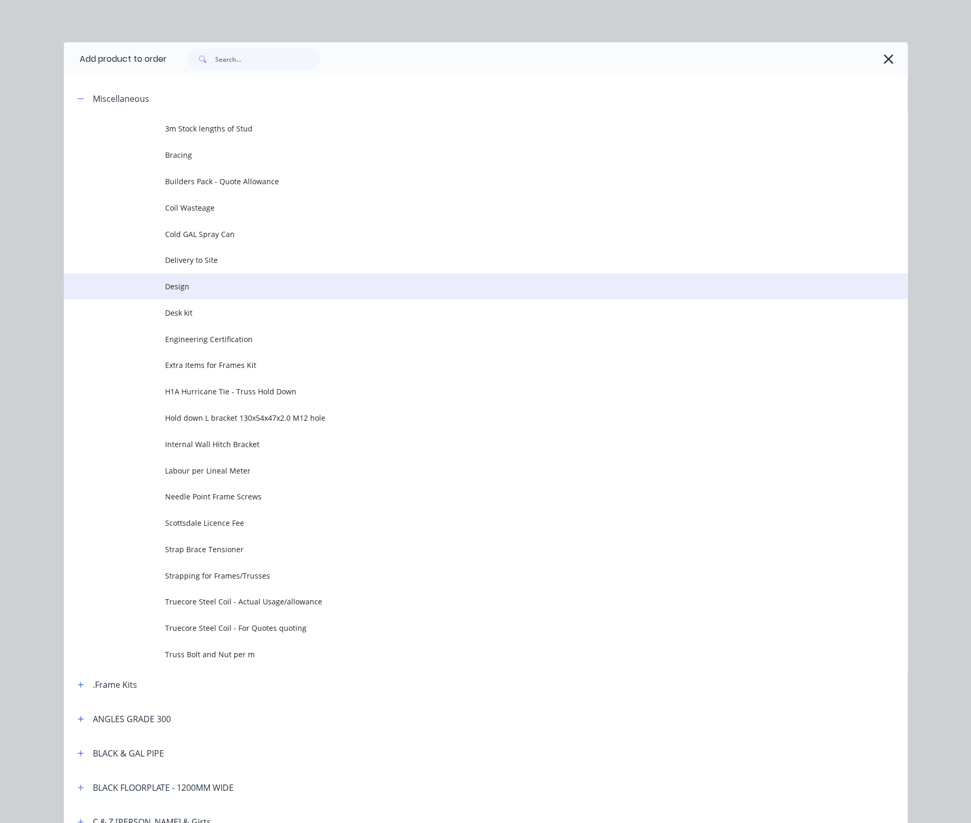
click at [181, 290] on span "Design" at bounding box center [462, 286] width 594 height 11
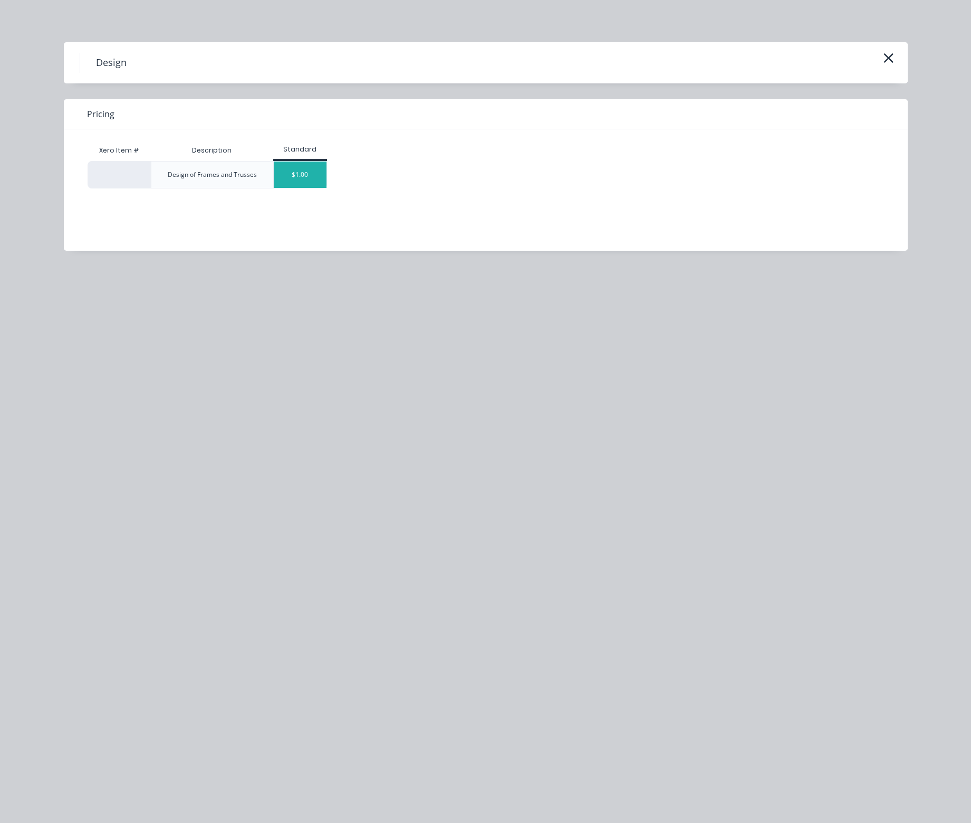
click at [302, 170] on div "$1.00" at bounding box center [300, 174] width 53 height 26
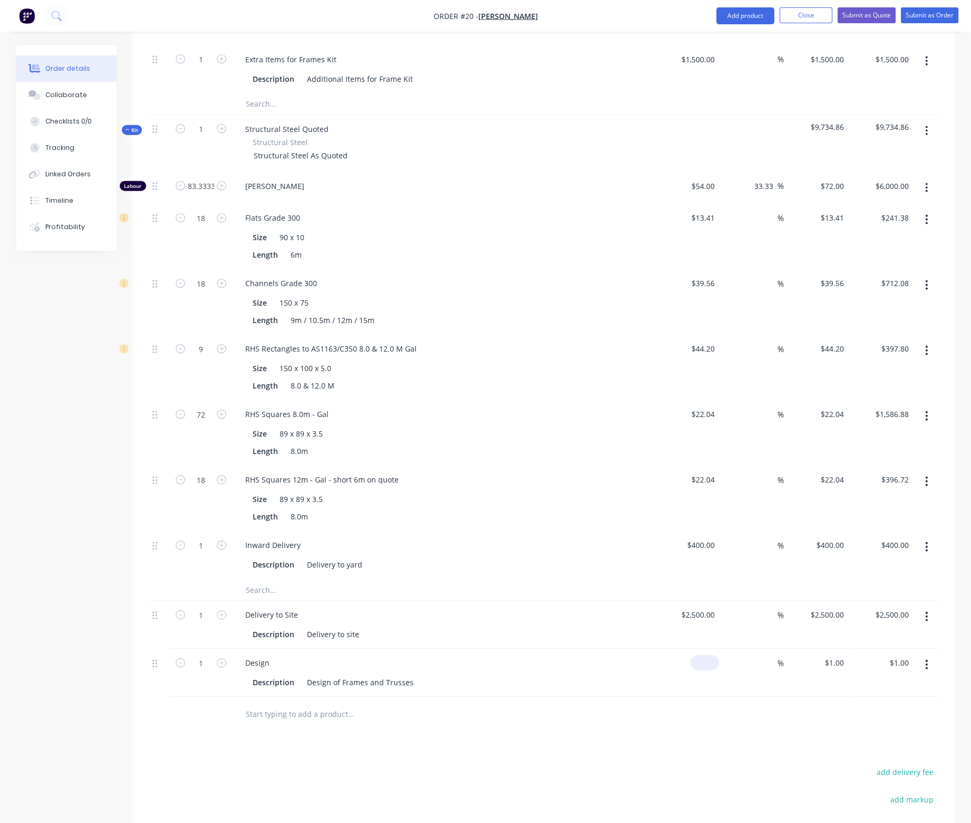
click at [709, 655] on input at bounding box center [707, 662] width 24 height 15
type input "$2,448.00"
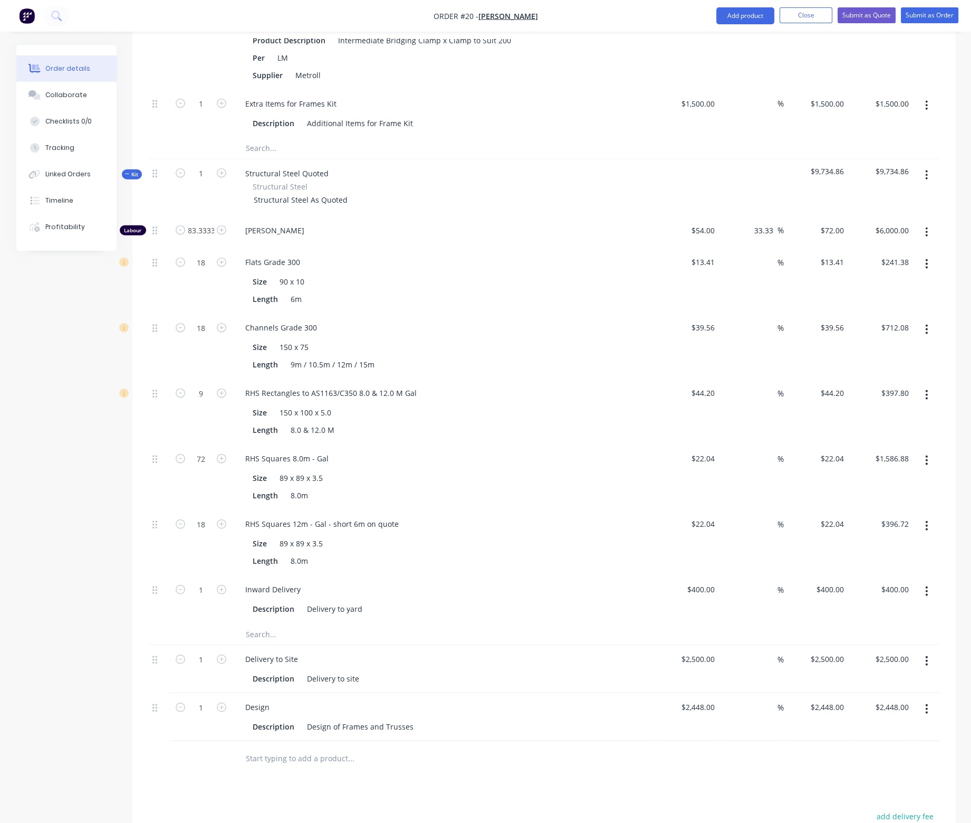
scroll to position [2934, 0]
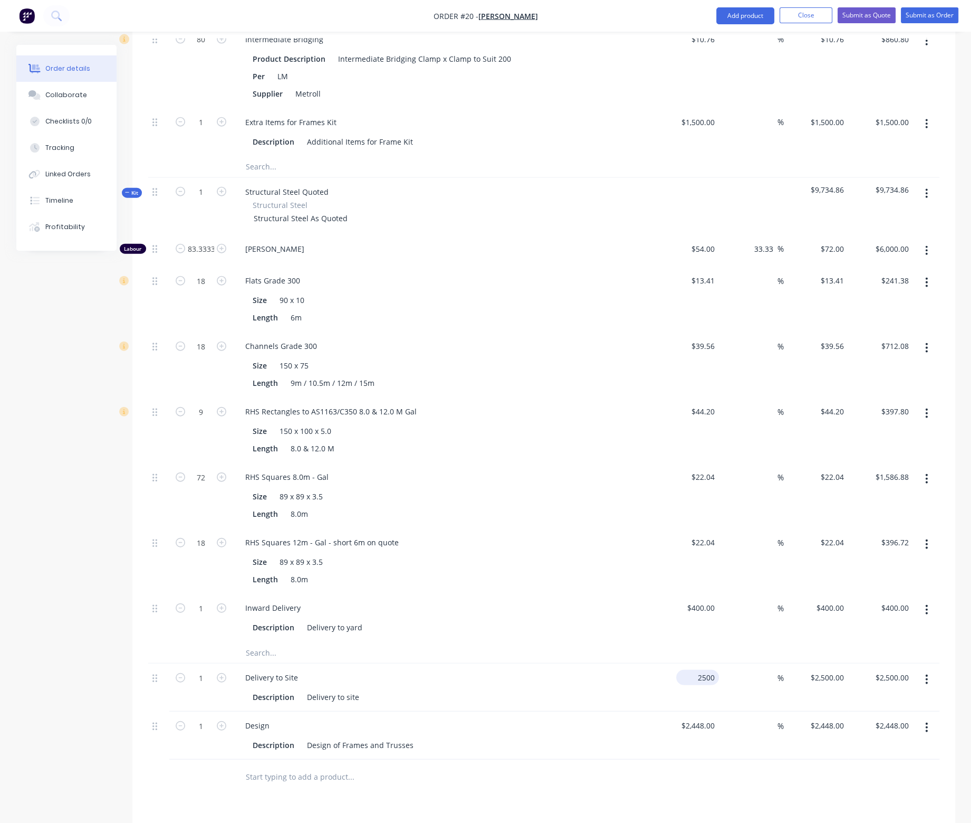
click at [693, 670] on div "2500 $2,500.00" at bounding box center [697, 677] width 43 height 15
click at [705, 670] on input "2500" at bounding box center [708, 677] width 22 height 15
click at [741, 606] on div "%" at bounding box center [751, 618] width 65 height 48
type input "$2,250.00"
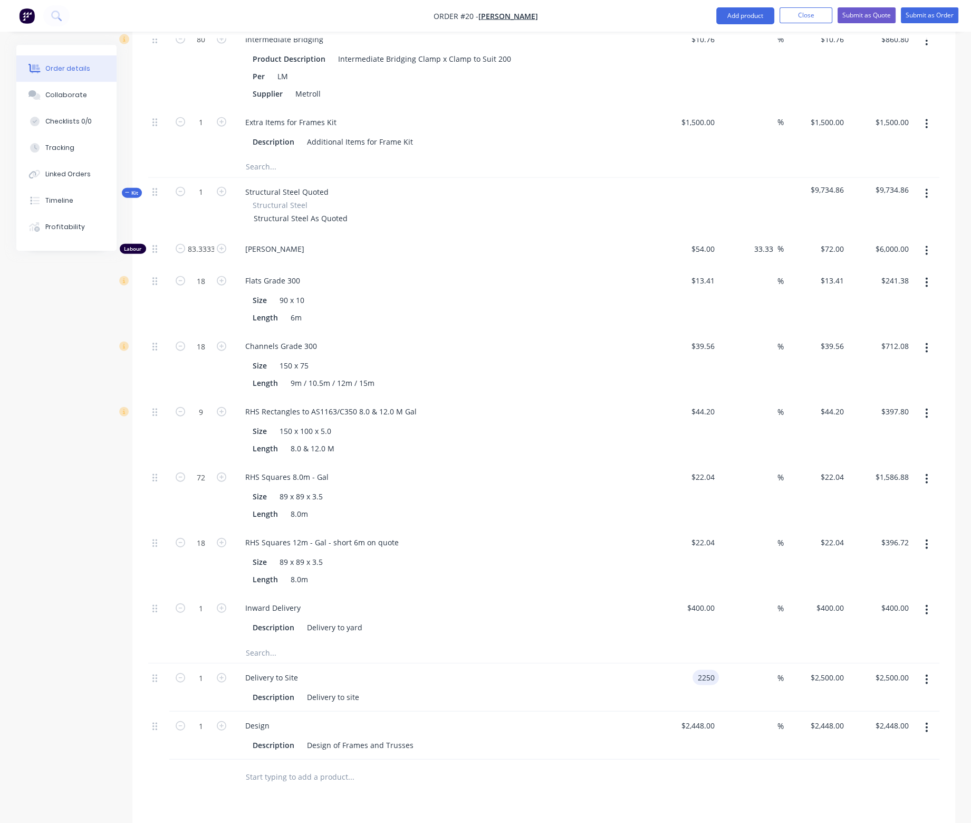
type input "$2,250.00"
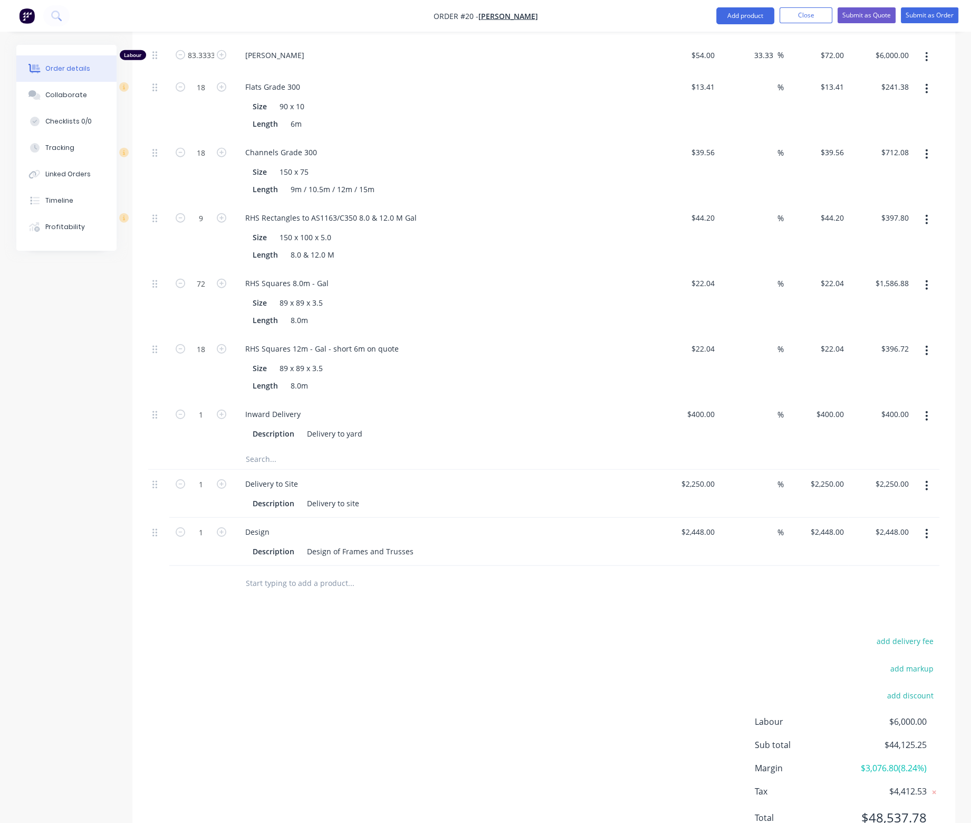
scroll to position [3145, 0]
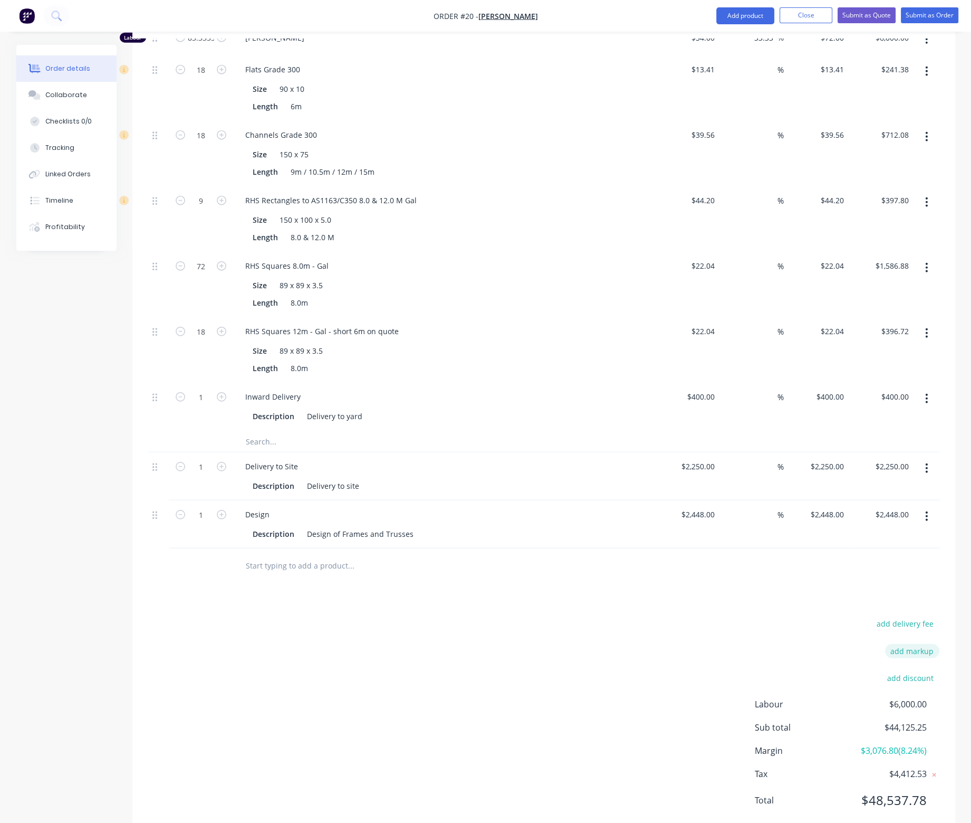
click at [911, 644] on button "add markup" at bounding box center [912, 651] width 54 height 14
click at [903, 646] on input at bounding box center [898, 654] width 47 height 16
click at [836, 646] on input at bounding box center [814, 654] width 96 height 16
type input "MU"
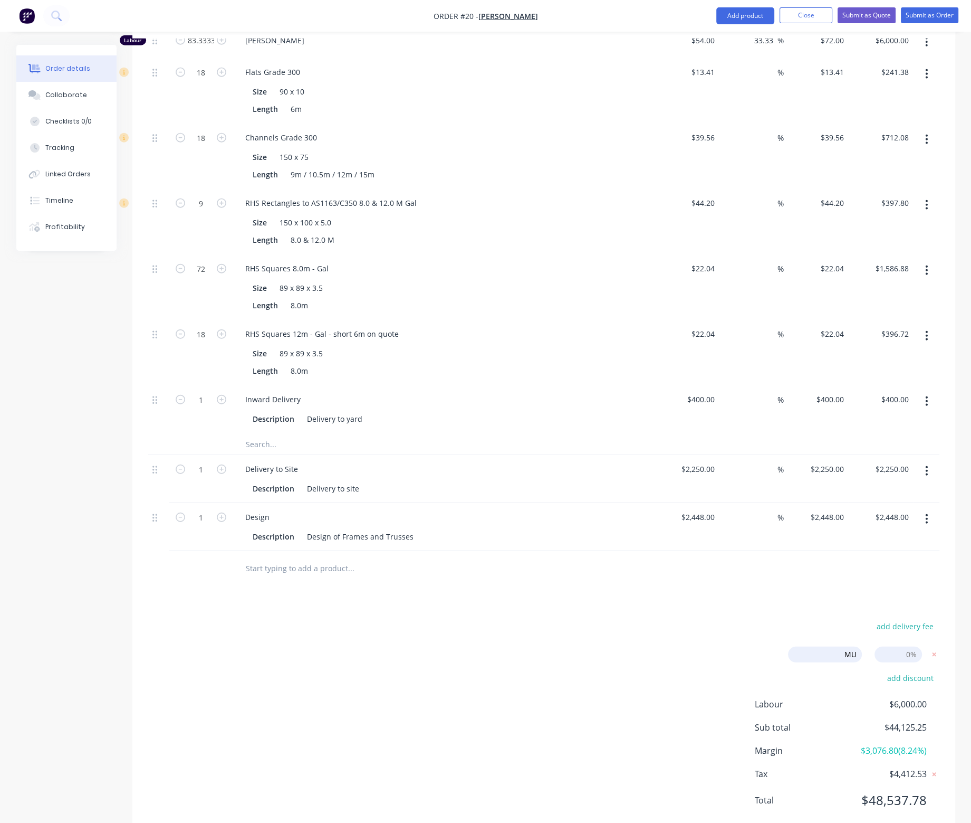
click at [905, 646] on input at bounding box center [898, 654] width 47 height 16
type input "40"
type input "68"
type input "$0.168"
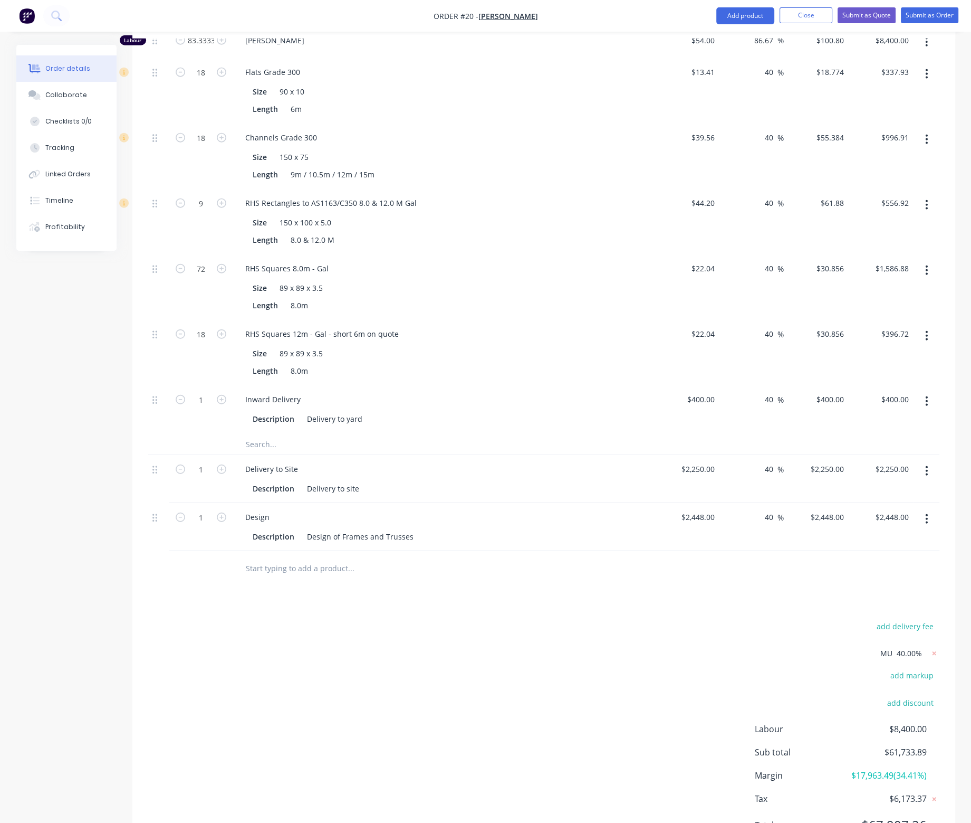
type input "$241.92"
type input "68"
type input "$1.68"
type input "$2,419.20"
type input "68"
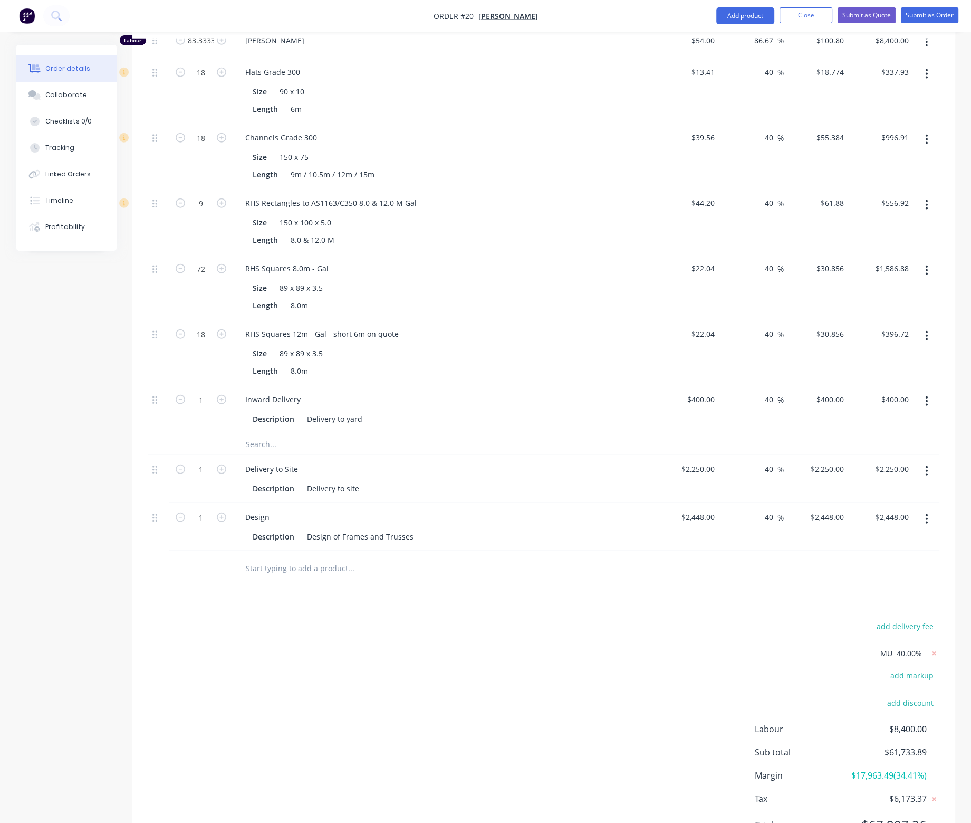
type input "$0.4032"
type input "$580.61"
type input "$3.5112"
type input "$5,056.13"
type input "$4.4352"
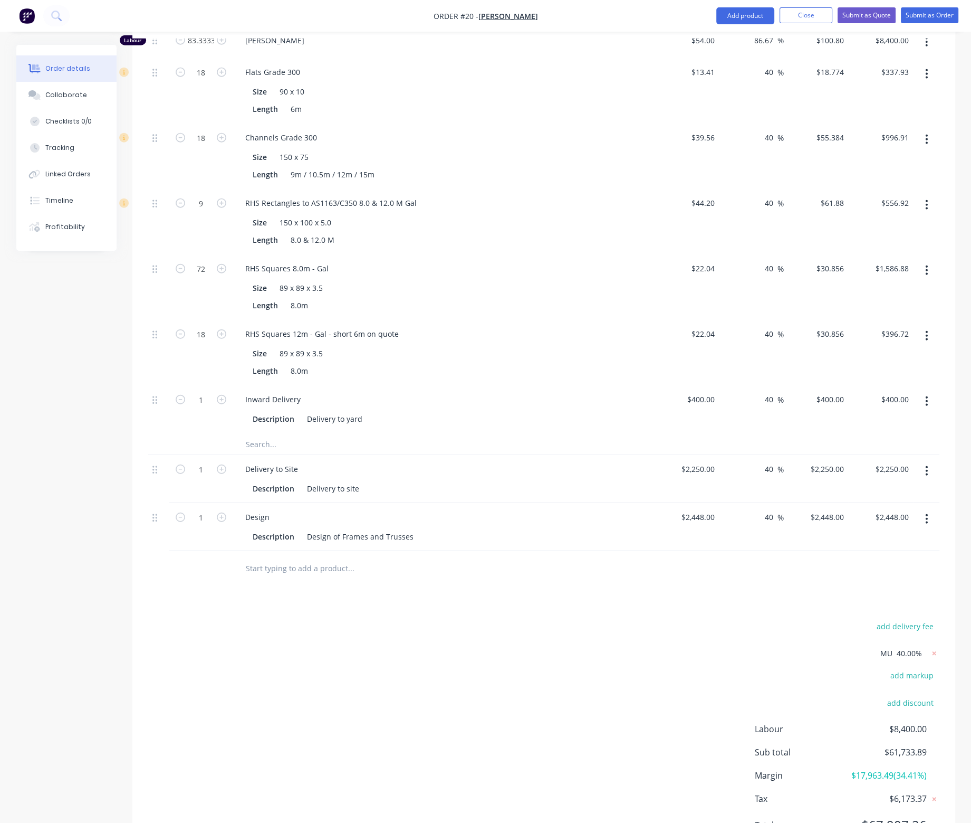
type input "$4,470.68"
type input "68"
type input "$0.1344"
type input "$135.48"
type input "68"
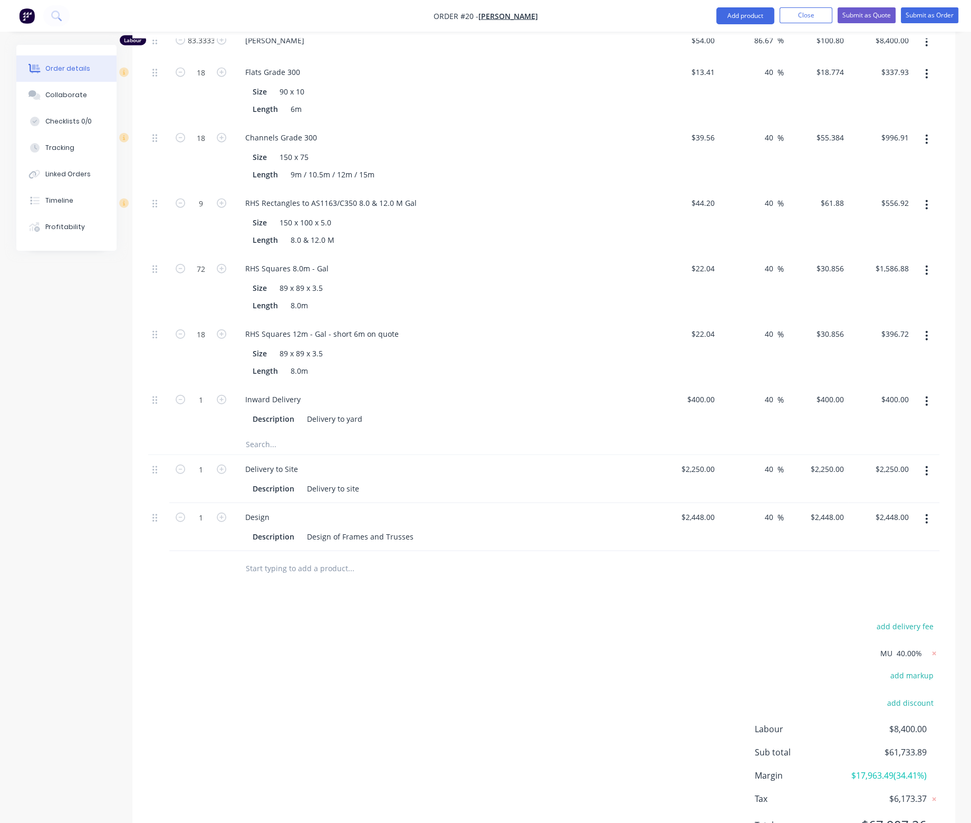
type input "$0.4032"
type input "$406.43"
type input "68"
type input "$0.588"
type input "$592.70"
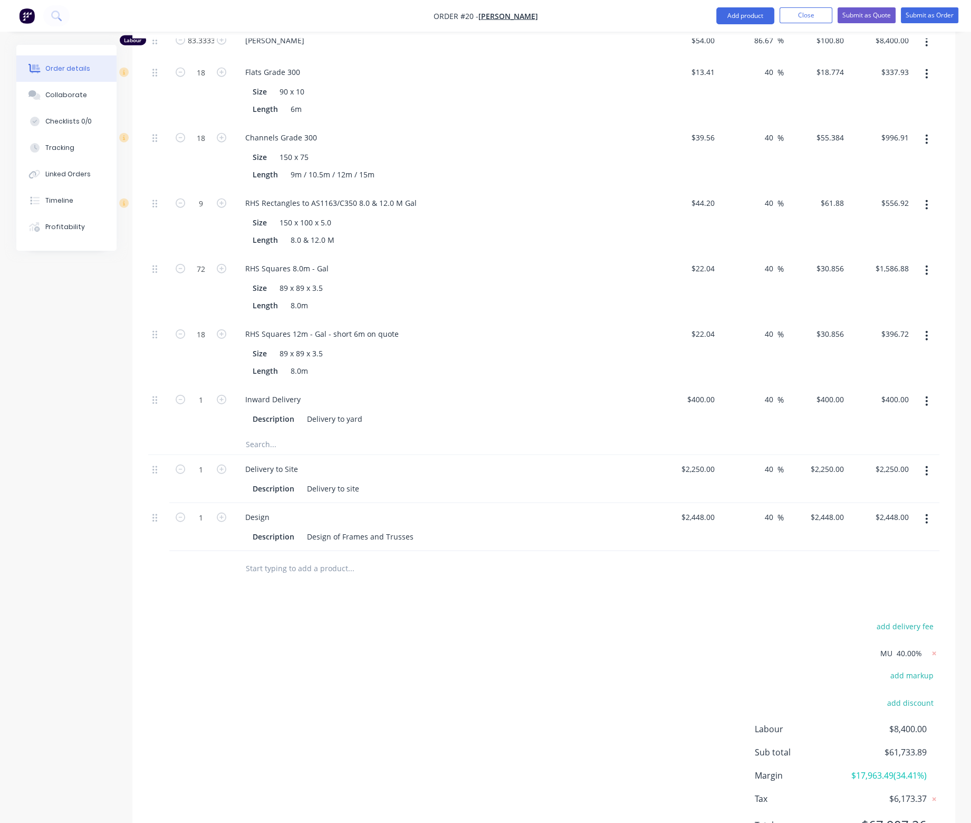
type input "68"
type input "$1.68"
type input "$1,693.44"
type input "68"
type input "$1,260.00"
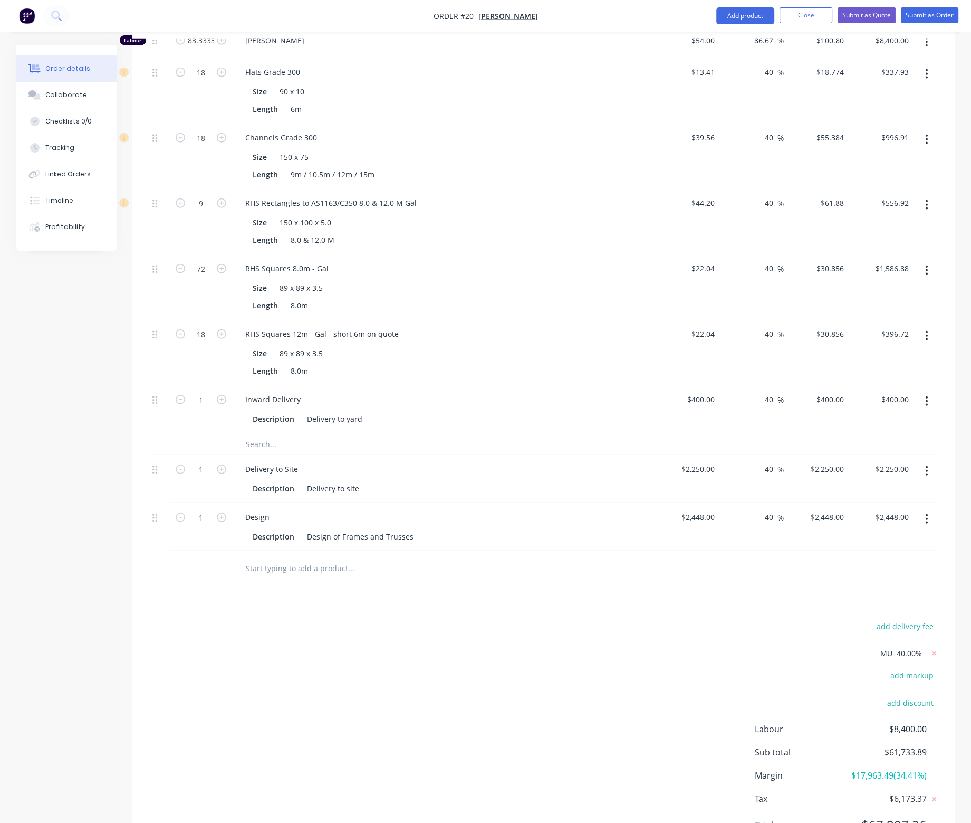
type input "$1,260.00"
type input "68"
type input "$21.00"
type input "$1,533.00"
type input "68"
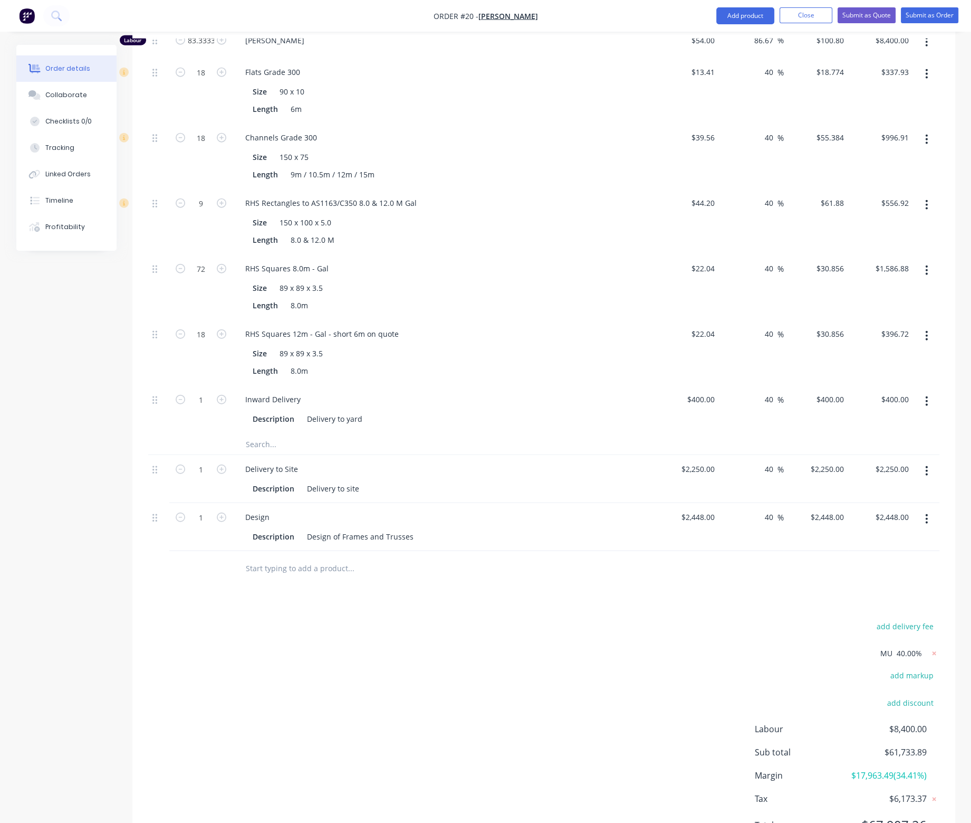
type input "$13.02"
type input "$1,106.70"
type input "40"
type input "$6,790.00"
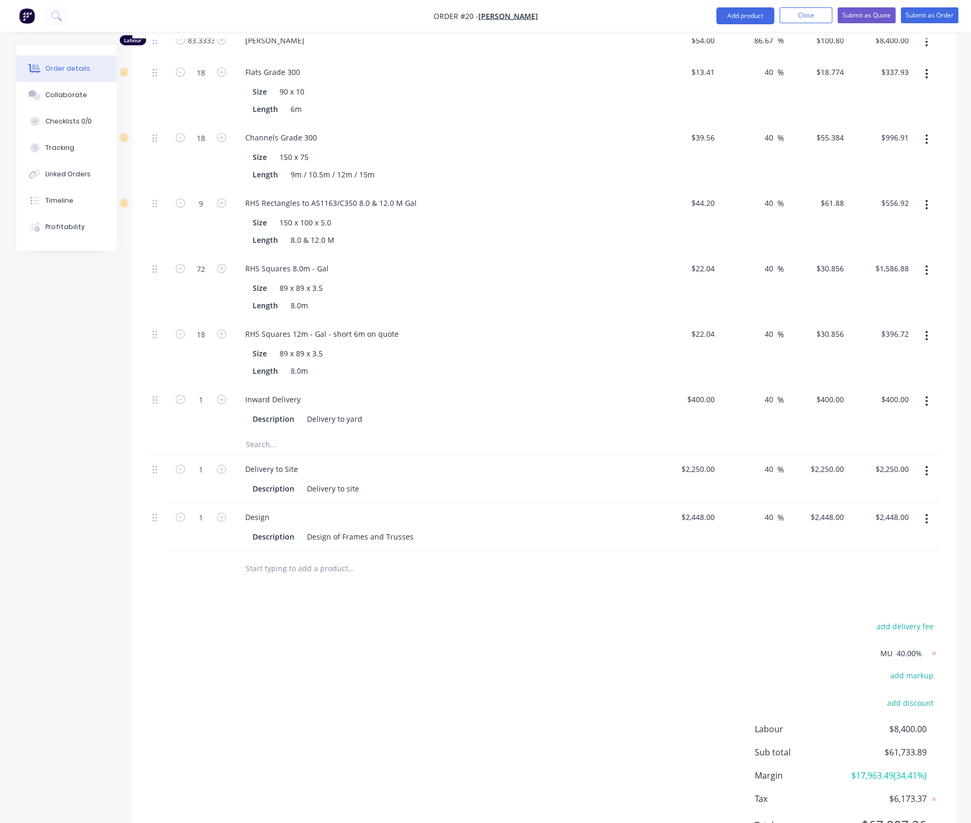
type input "40"
type input "$23.80"
type input "40"
type input "$21.00"
type input "40"
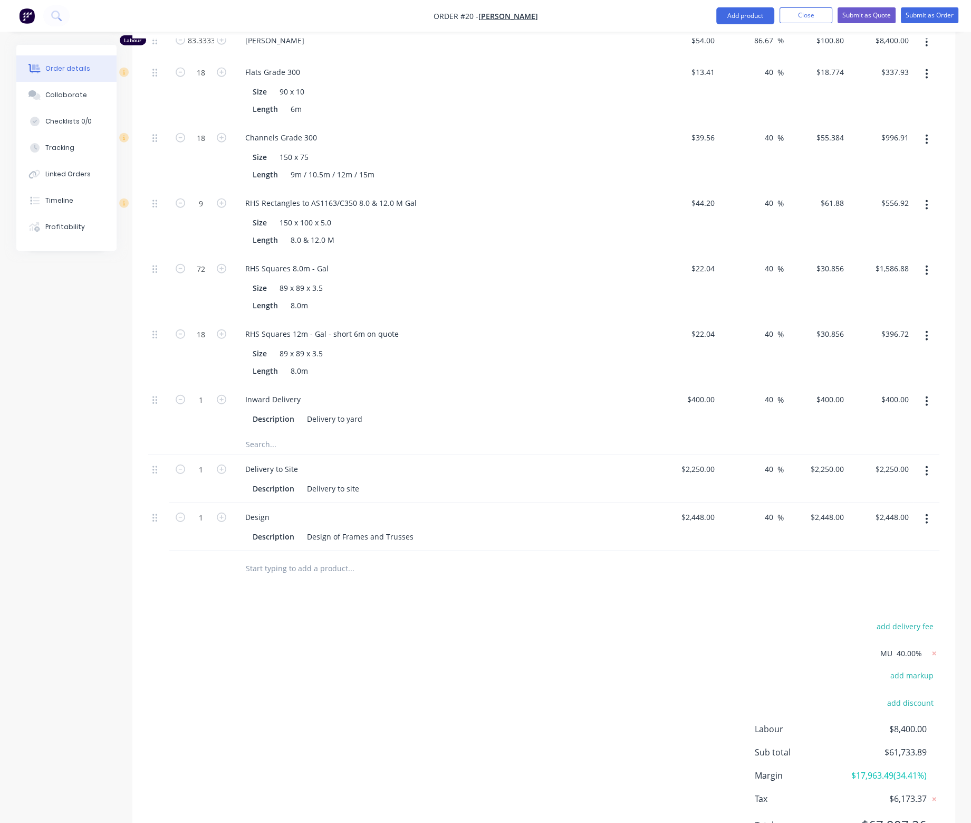
type input "$15.40"
type input "40"
type input "$2.786"
type input "40"
type input "$3.01"
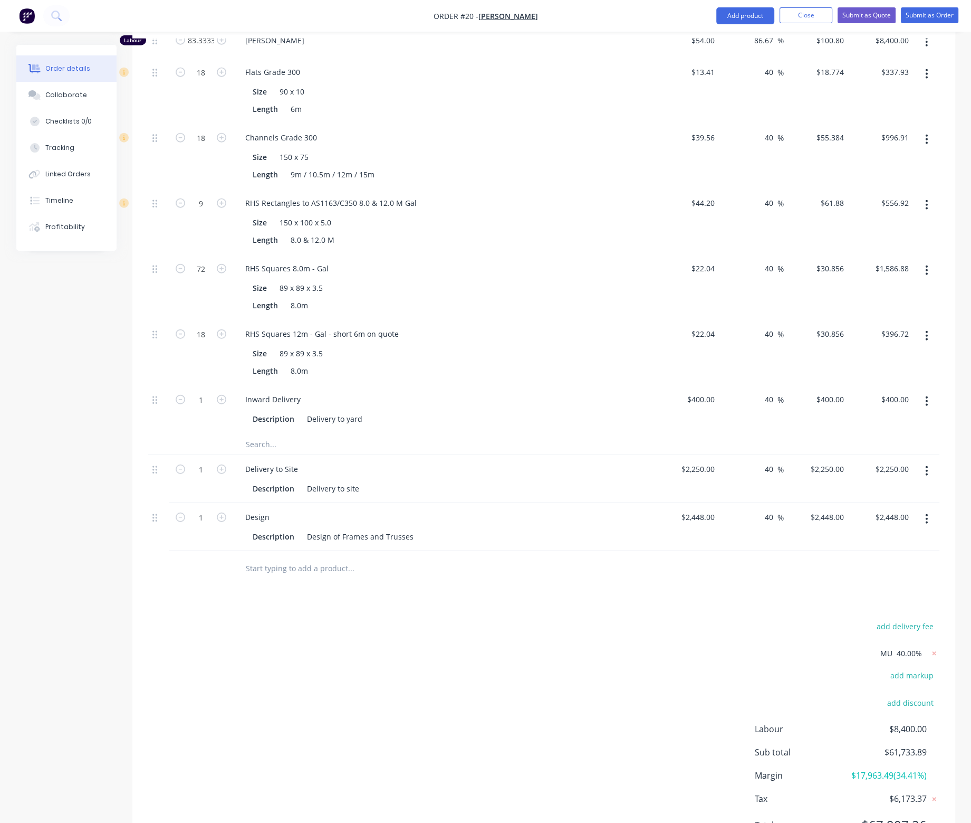
type input "40"
type input "$0.966"
type input "40"
type input "$2.772"
type input "40"
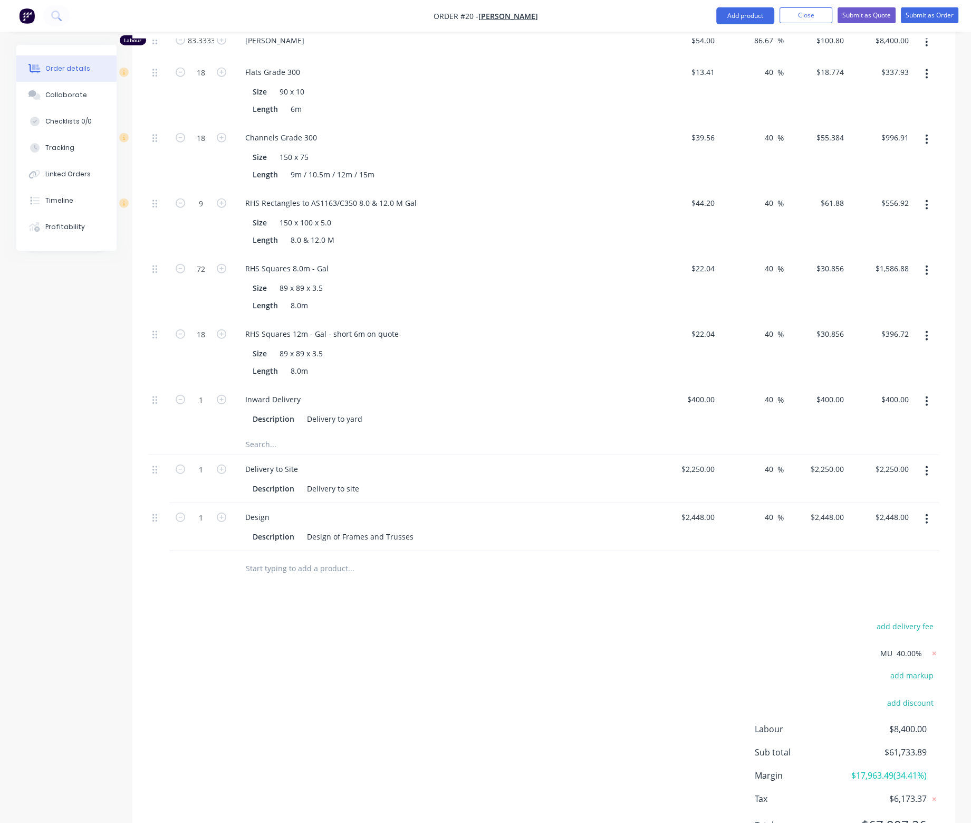
type input "$2.80"
type input "40"
type input "$3.22"
type input "40"
type input "$2,800.00"
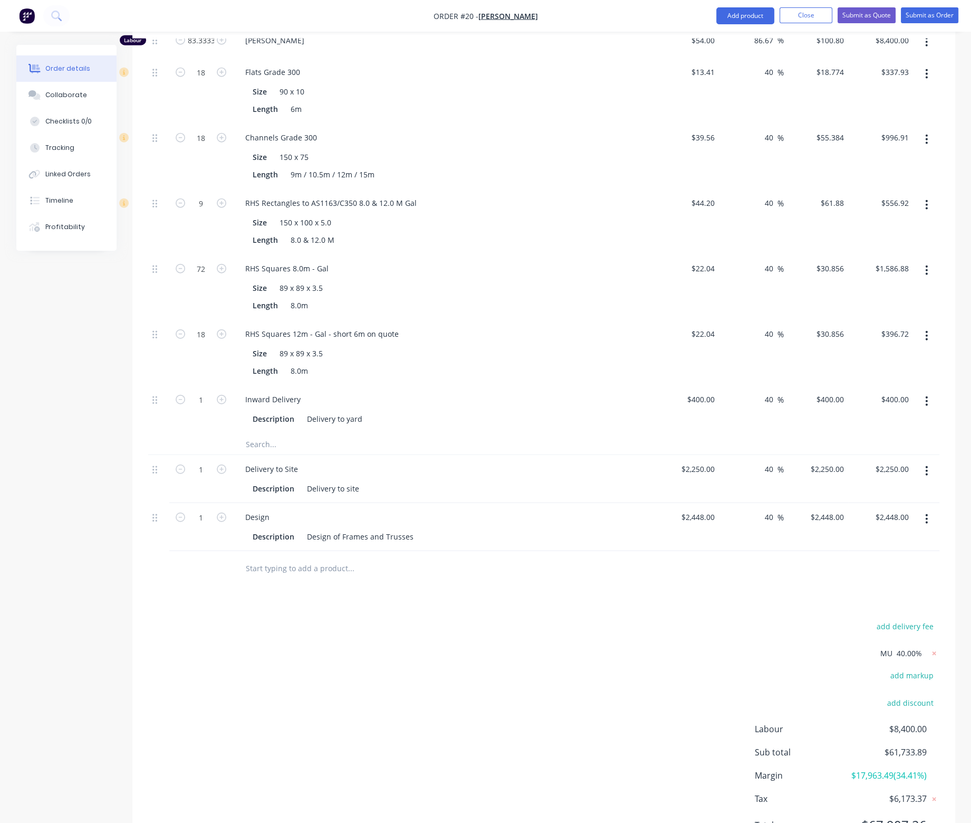
type input "$2,800.00"
type input "50.68"
type input "$15.40"
type input "$1,617.00"
type input "52.73"
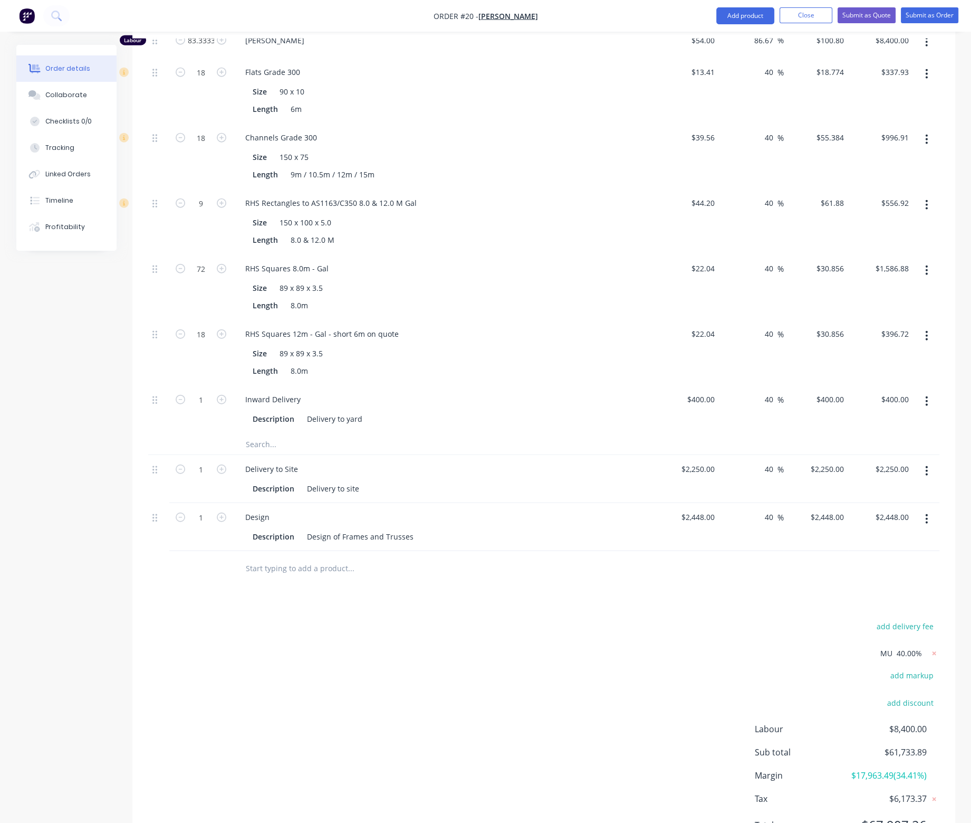
type input "$12.60"
type input "$4,183.20"
type input "48.79"
type input "$15.40"
type input "$985.60"
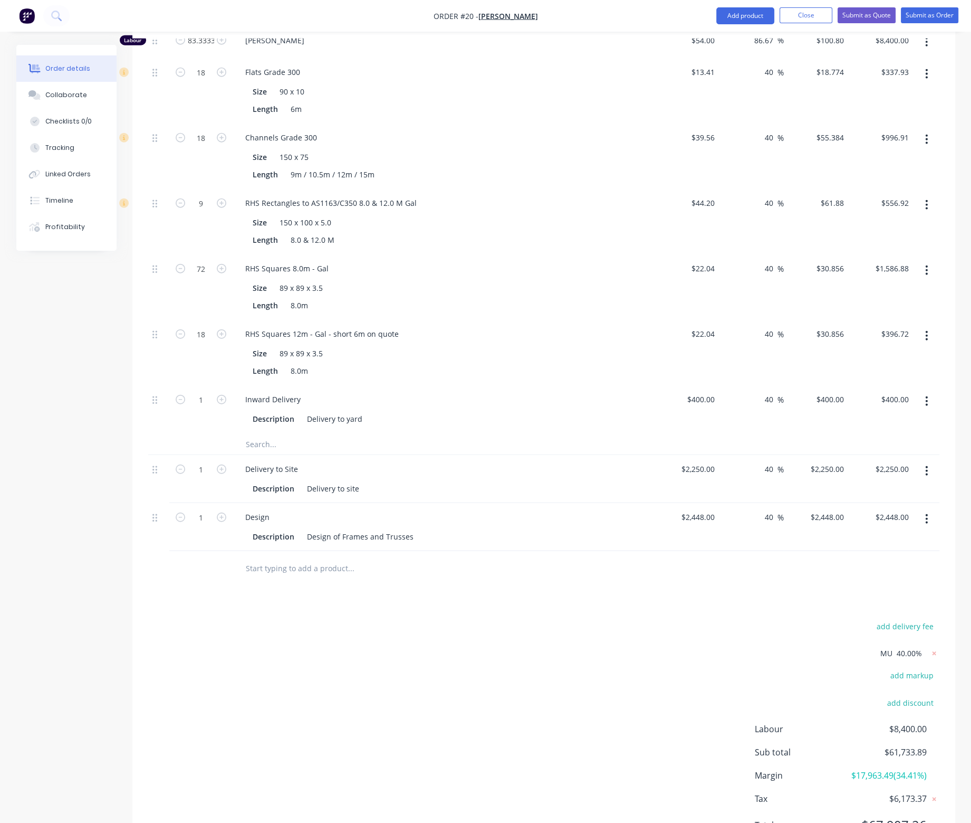
type input "40.11"
type input "$18.20"
type input "$327.60"
type input "40"
type input "$6.048"
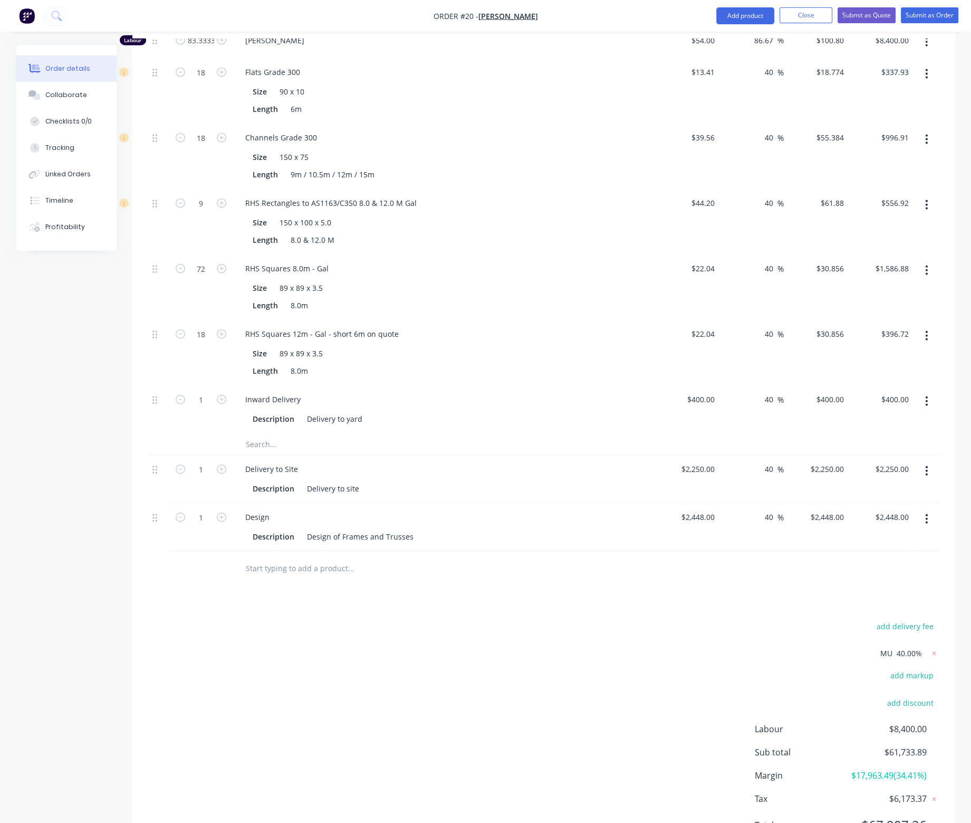
type input "$967.68"
type input "40"
type input "$8.316"
type input "$249.48"
type input "40"
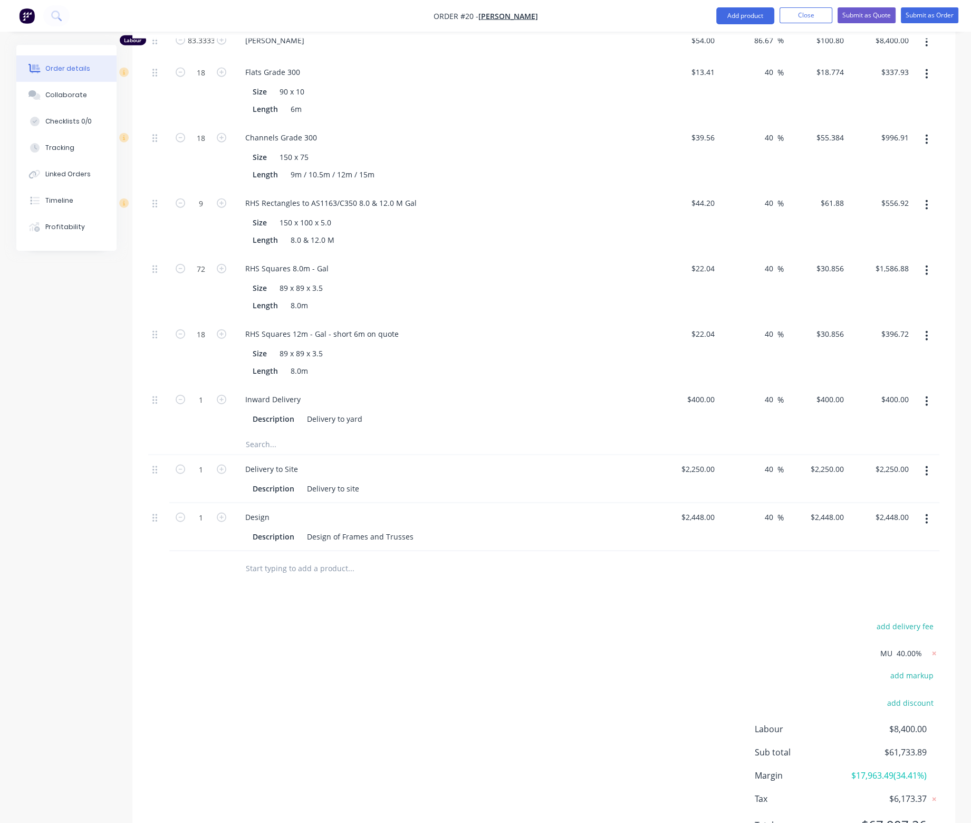
type input "$0.84"
type input "$702.24"
type input "40"
type input "$15.064"
type input "$1,205.12"
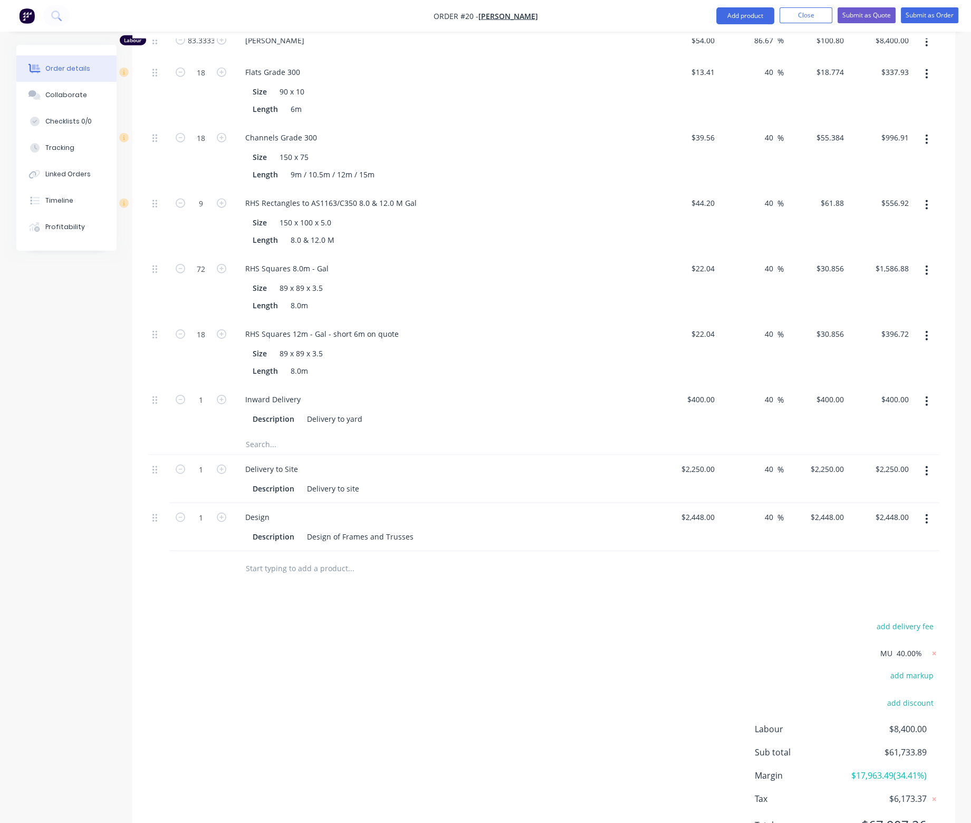
type input "40"
type input "$2,100.00"
type input "86.67"
type input "$100.80"
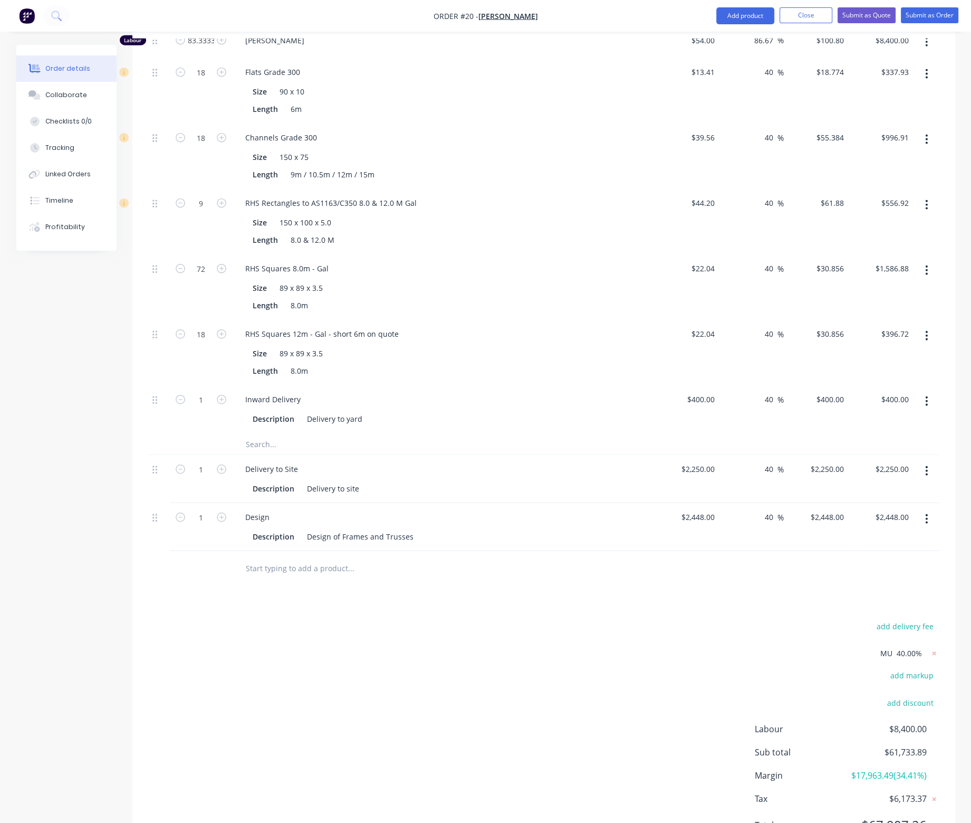
type input "$8,400.00"
type input "40"
type input "$18.774"
type input "$337.93"
type input "40"
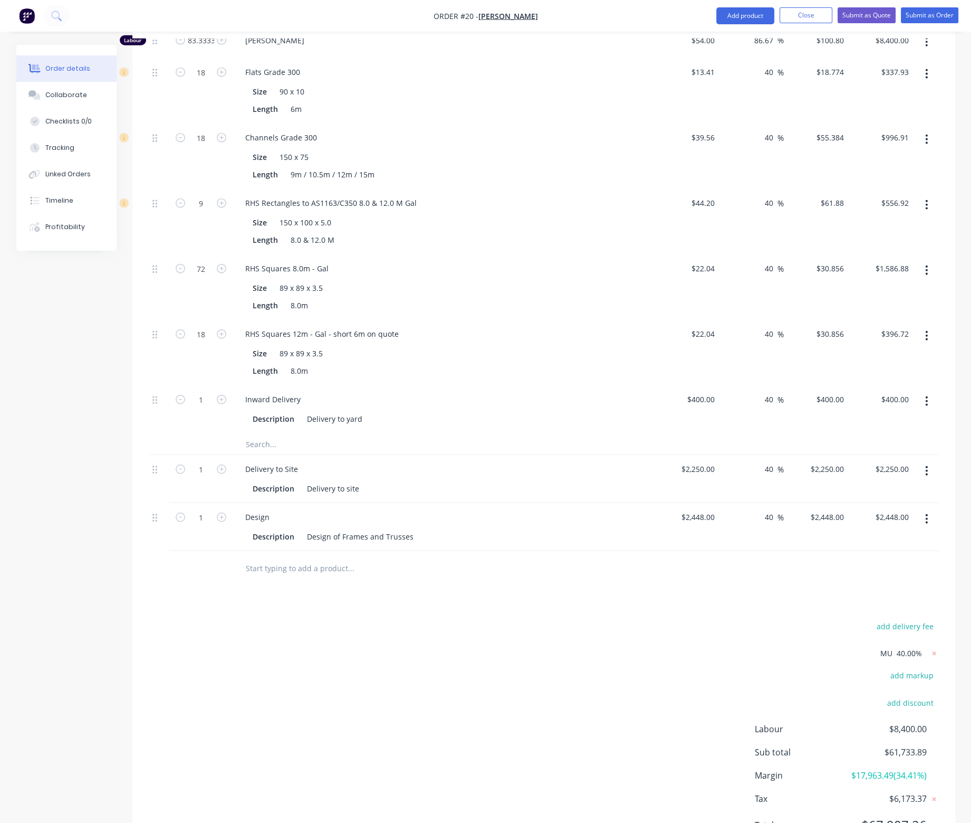
type input "$55.384"
type input "$996.91"
type input "40"
type input "$61.88"
type input "$556.92"
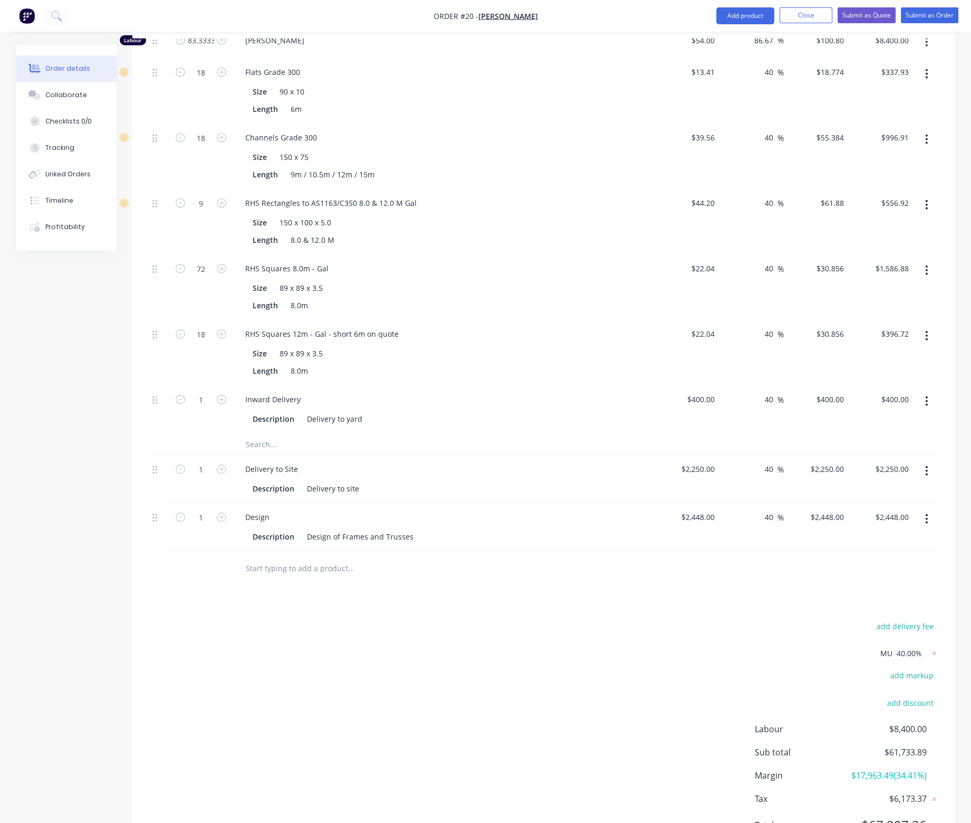
type input "40"
type input "$30.856"
type input "$2,221.63"
type input "40"
type input "$30.856"
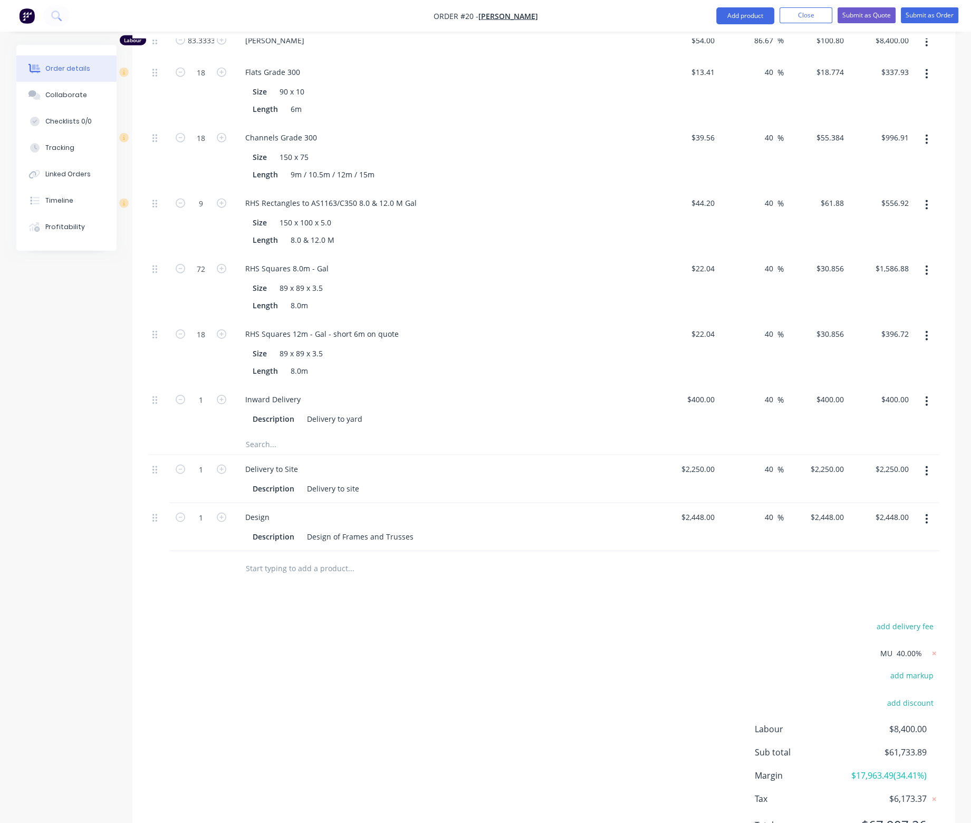
type input "$555.41"
type input "40"
type input "$560.00"
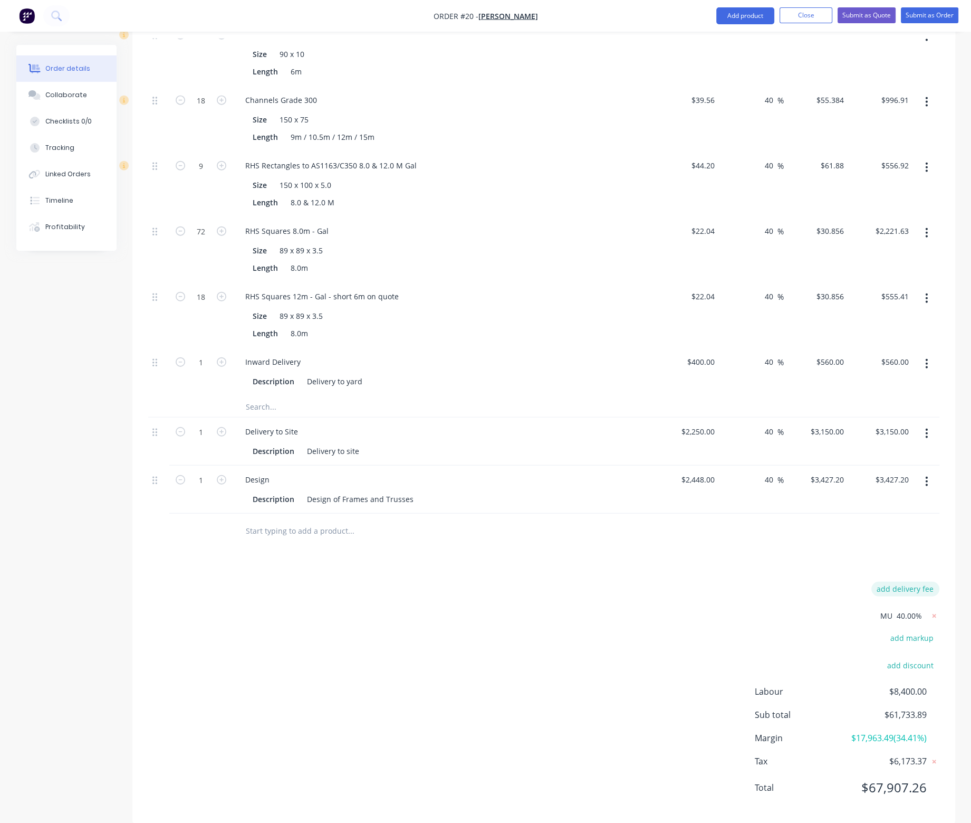
click at [905, 581] on button "add delivery fee" at bounding box center [906, 588] width 68 height 14
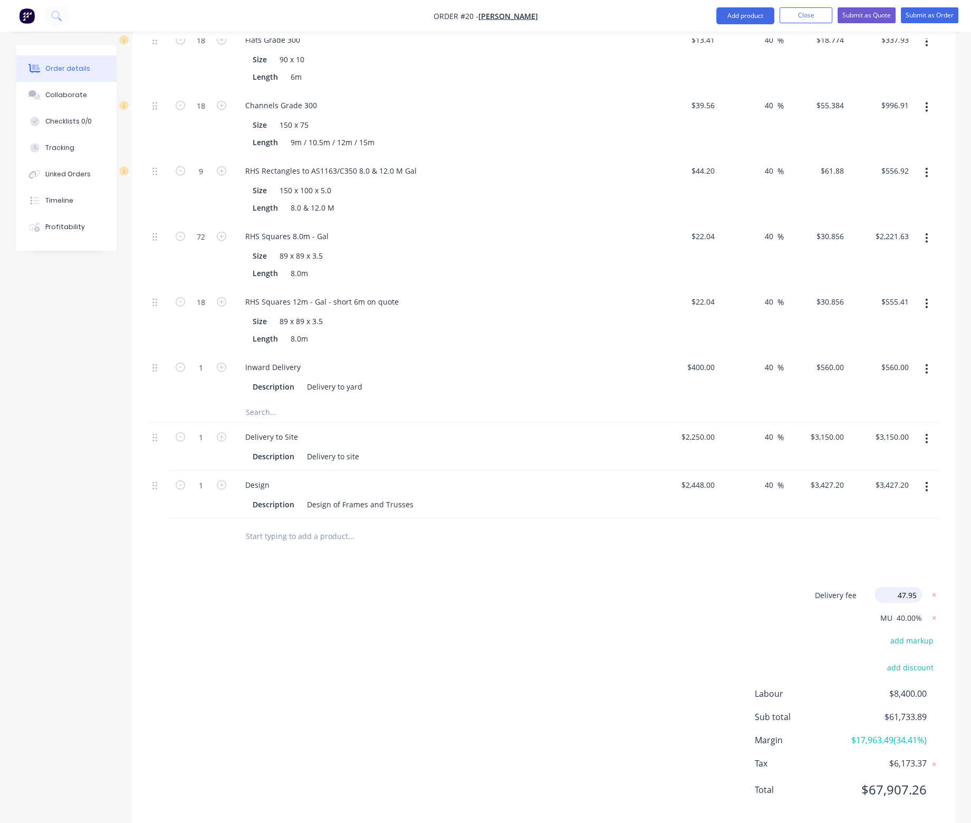
click at [918, 588] on span "$47.95" at bounding box center [910, 593] width 23 height 11
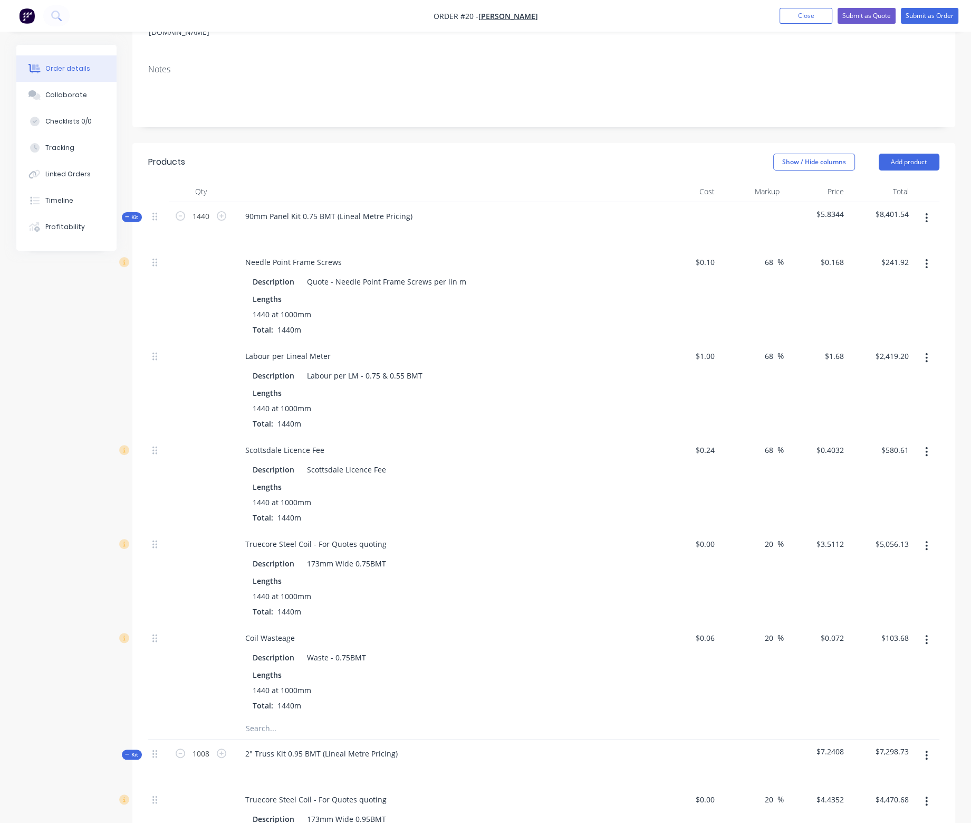
scroll to position [0, 0]
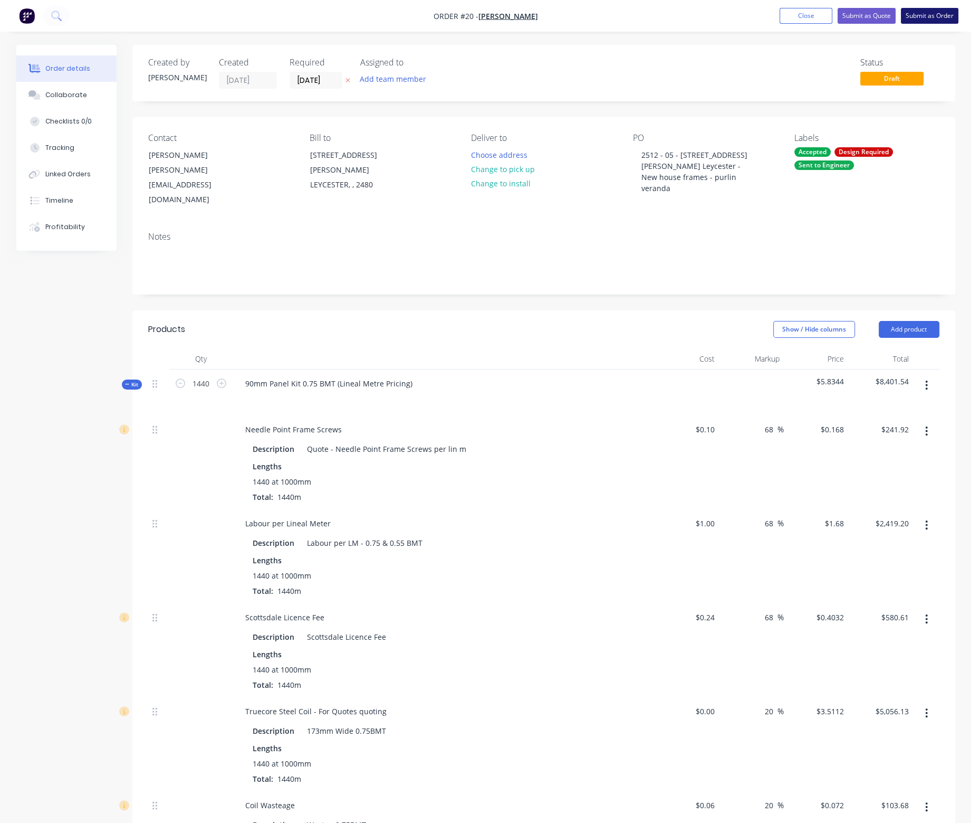
click at [916, 14] on button "Submit as Order" at bounding box center [930, 16] width 58 height 16
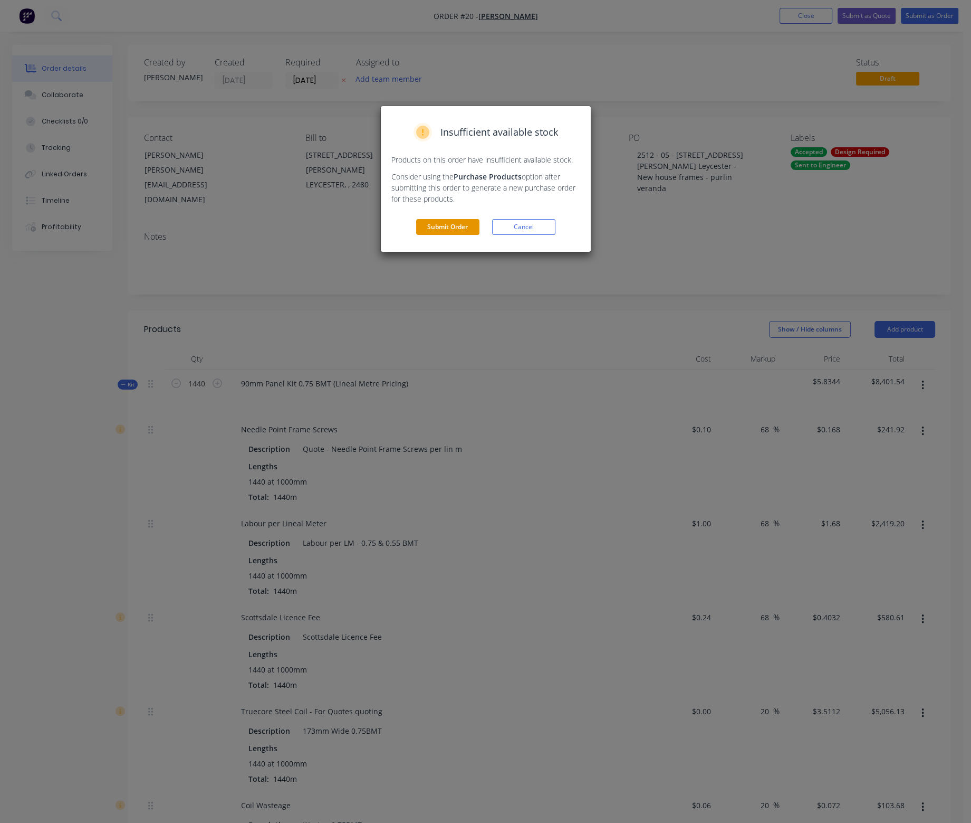
click at [449, 226] on button "Submit Order" at bounding box center [447, 227] width 63 height 16
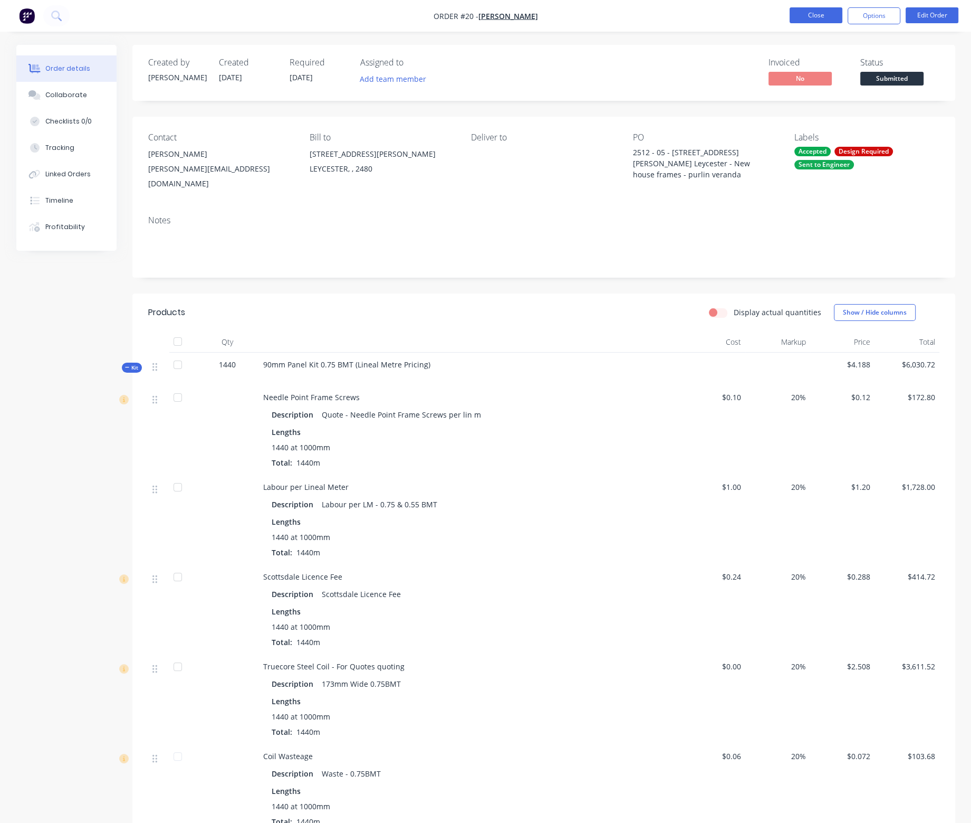
click at [811, 14] on button "Close" at bounding box center [816, 15] width 53 height 16
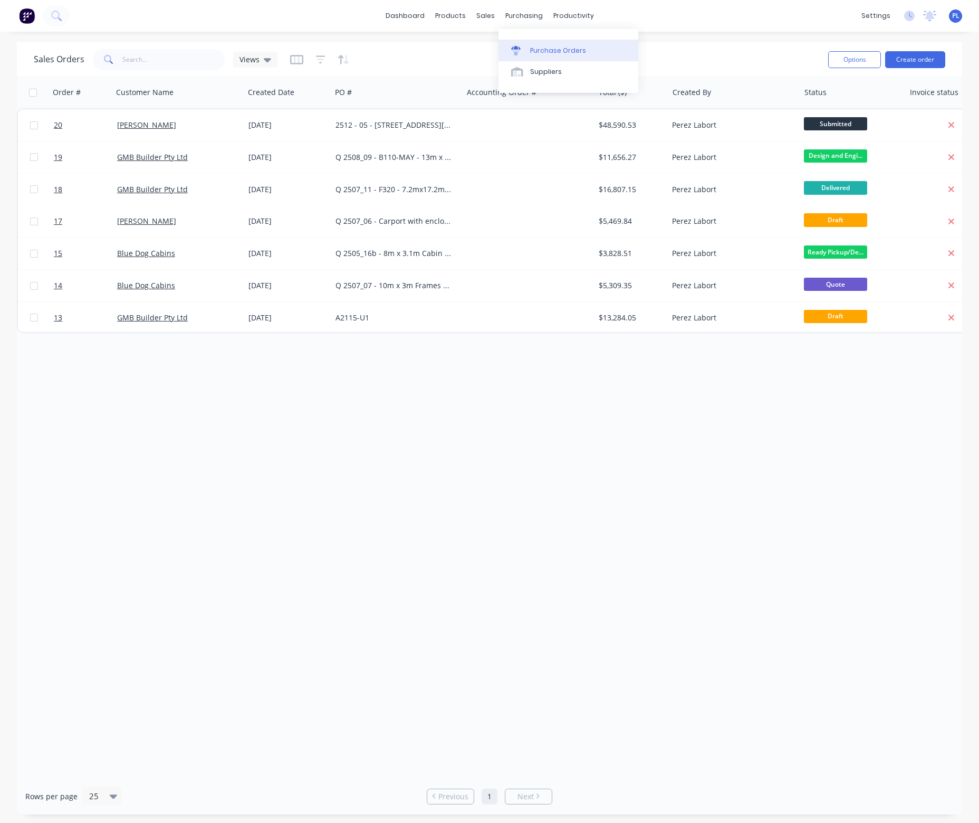
click at [552, 51] on div "Purchase Orders" at bounding box center [558, 50] width 56 height 9
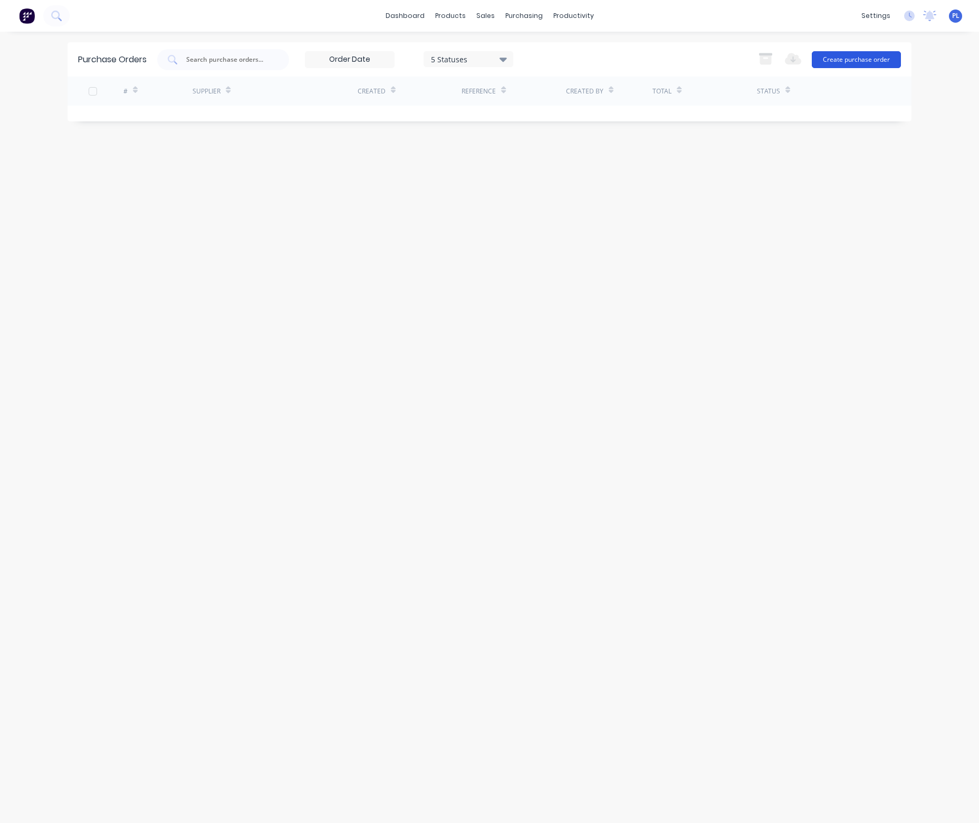
click at [858, 58] on button "Create purchase order" at bounding box center [856, 59] width 89 height 17
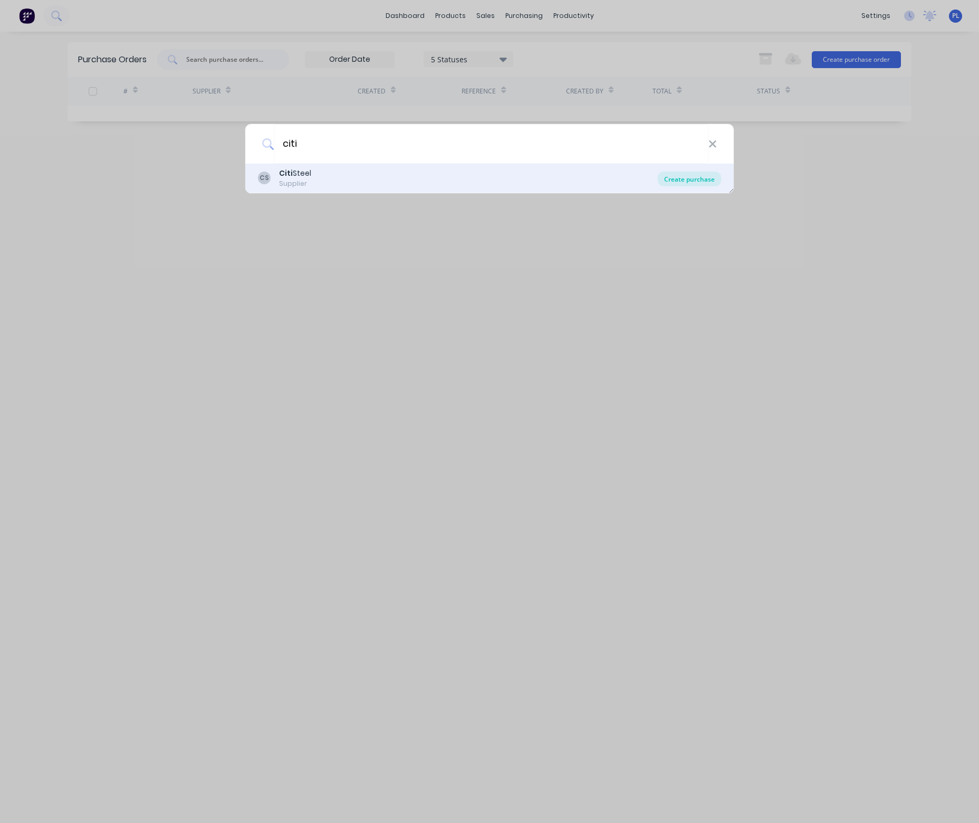
click at [683, 181] on div "Create purchase" at bounding box center [689, 178] width 63 height 15
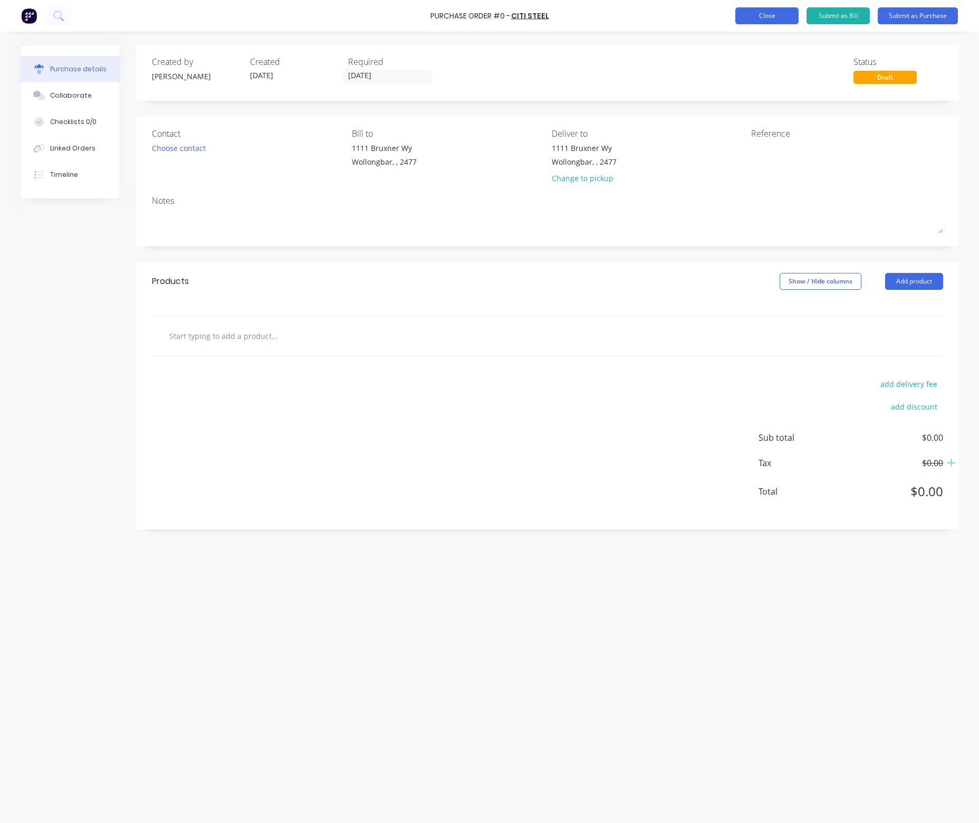
click at [767, 17] on button "Close" at bounding box center [766, 15] width 63 height 17
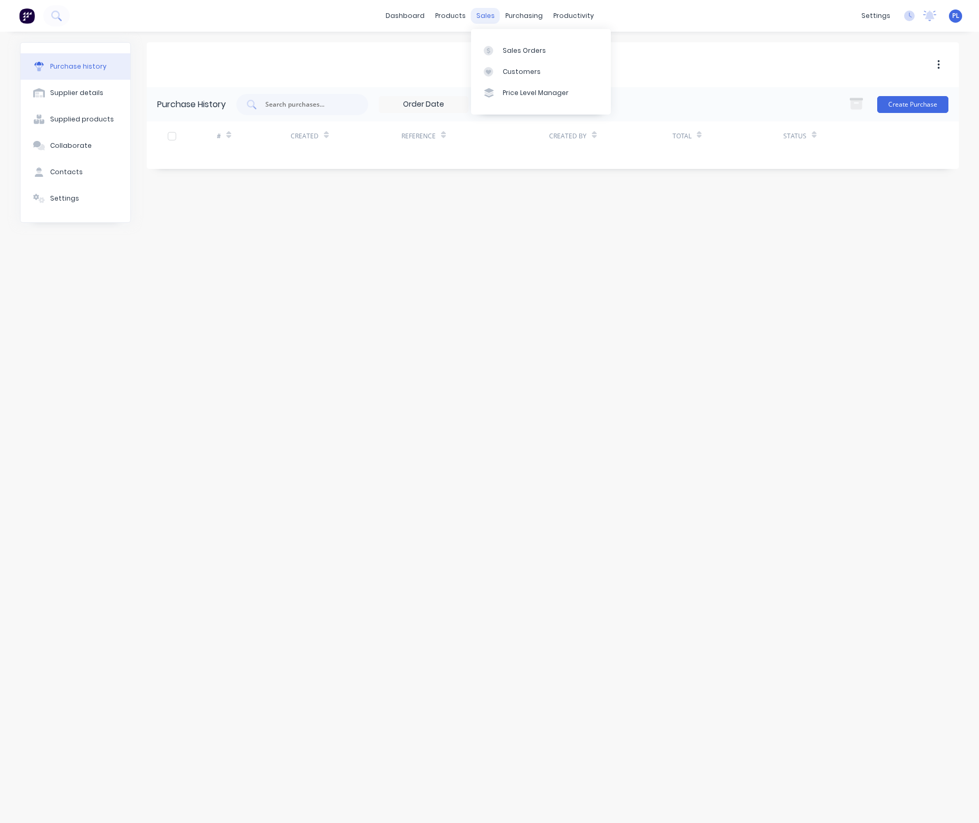
click at [489, 15] on div "sales" at bounding box center [485, 16] width 29 height 16
click at [516, 56] on link "Sales Orders" at bounding box center [541, 50] width 140 height 21
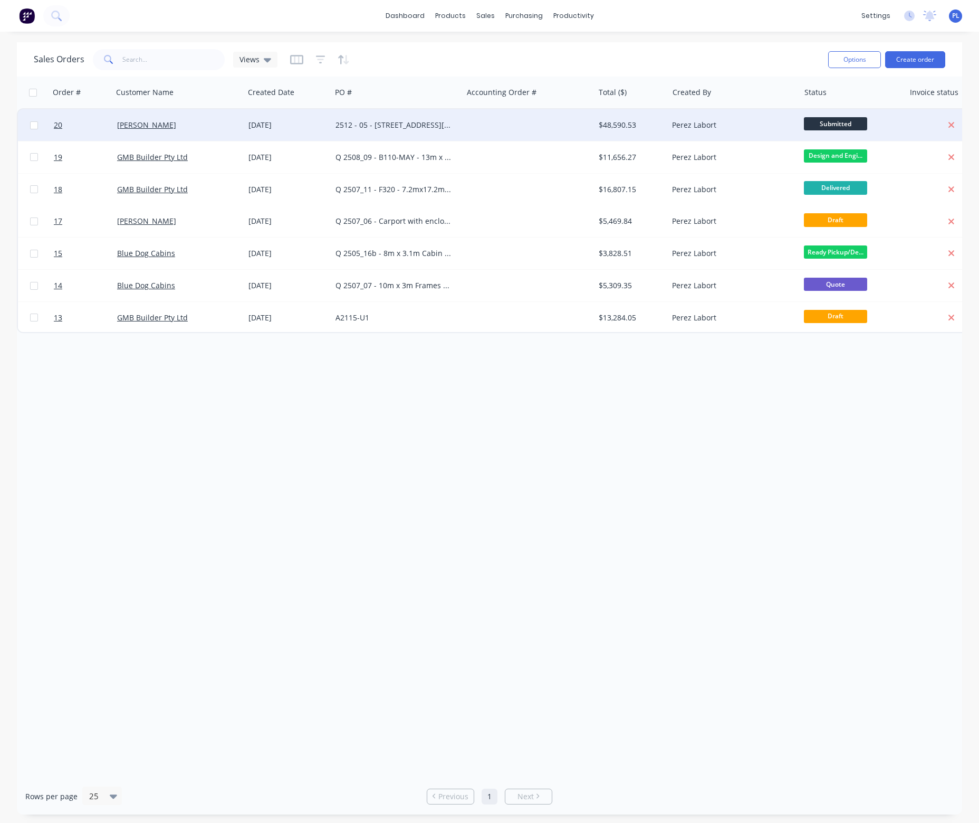
click at [427, 125] on div "2512 - 05 - [STREET_ADDRESS][PERSON_NAME] Leycester - New house frames - purlin…" at bounding box center [394, 125] width 117 height 11
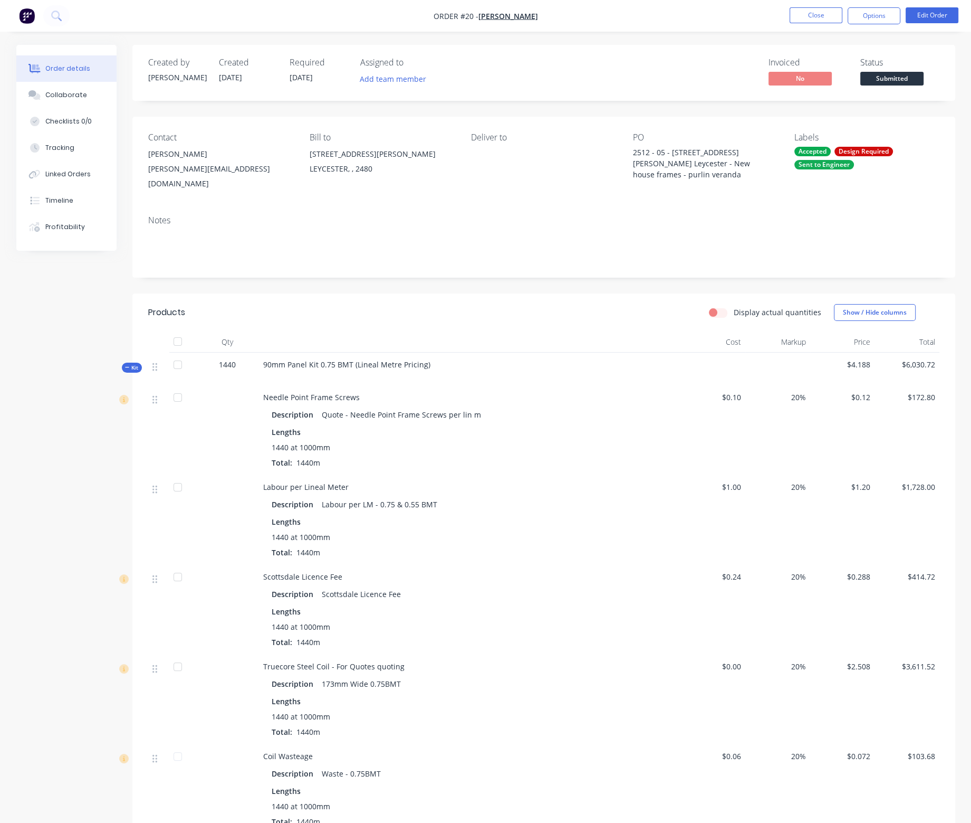
click at [874, 152] on div "Design Required" at bounding box center [864, 151] width 59 height 9
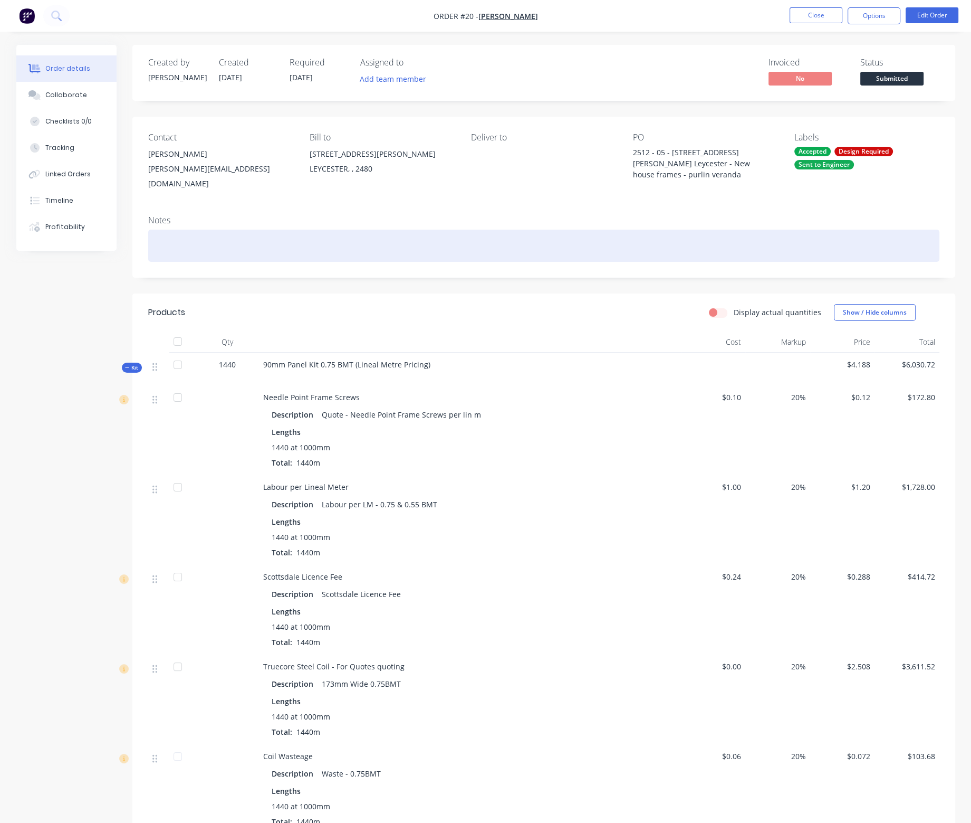
click at [660, 234] on div at bounding box center [543, 246] width 791 height 32
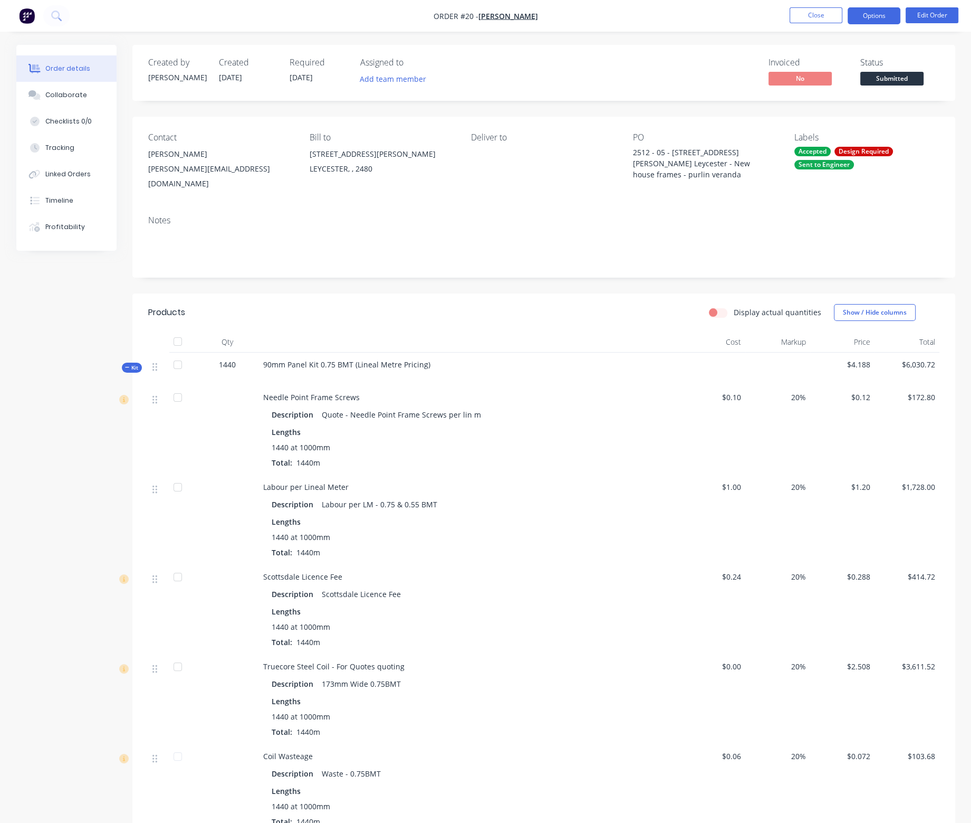
click at [893, 17] on button "Options" at bounding box center [874, 15] width 53 height 17
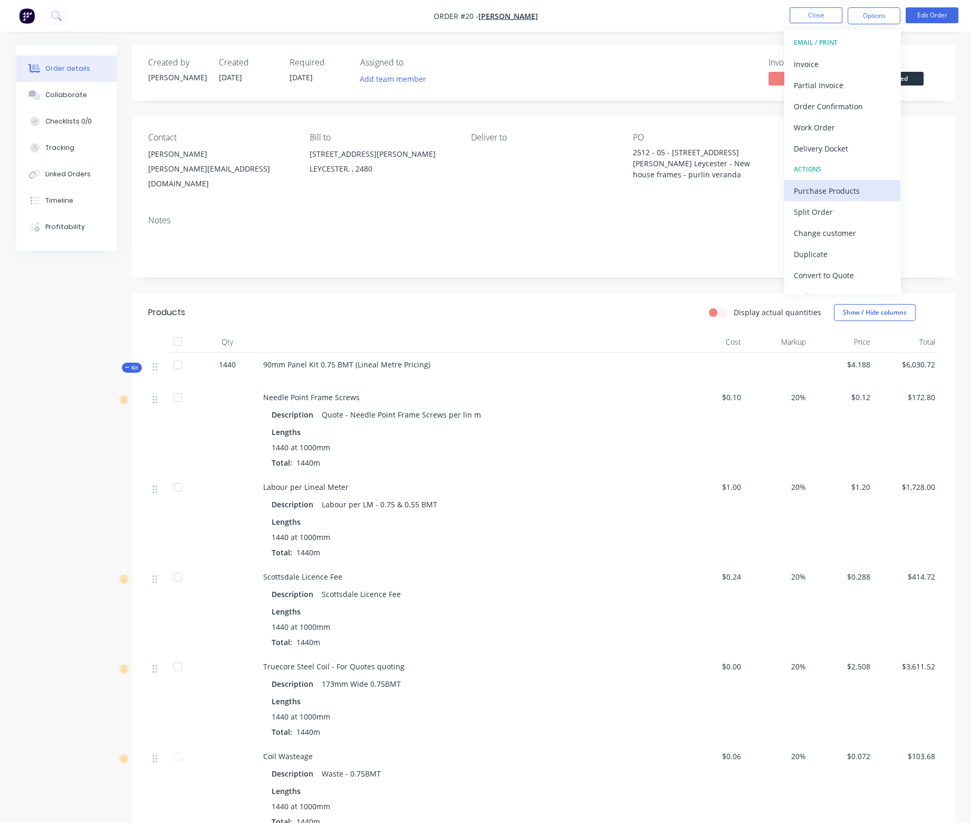
click at [843, 189] on div "Purchase Products" at bounding box center [842, 190] width 97 height 15
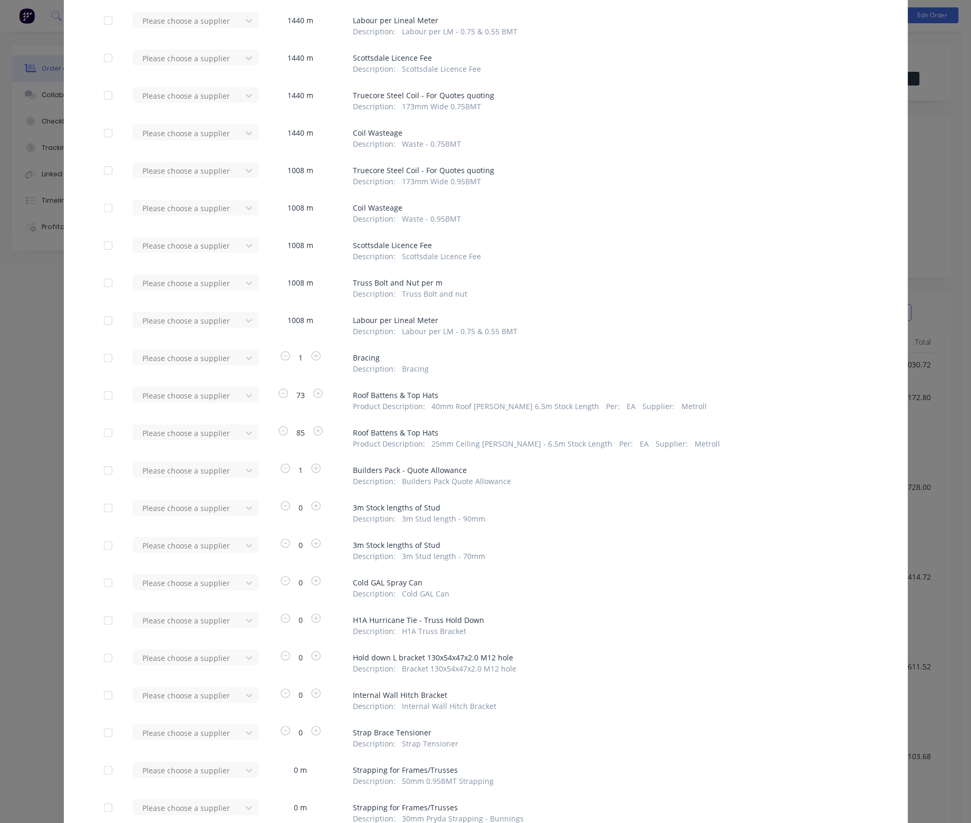
scroll to position [158, 0]
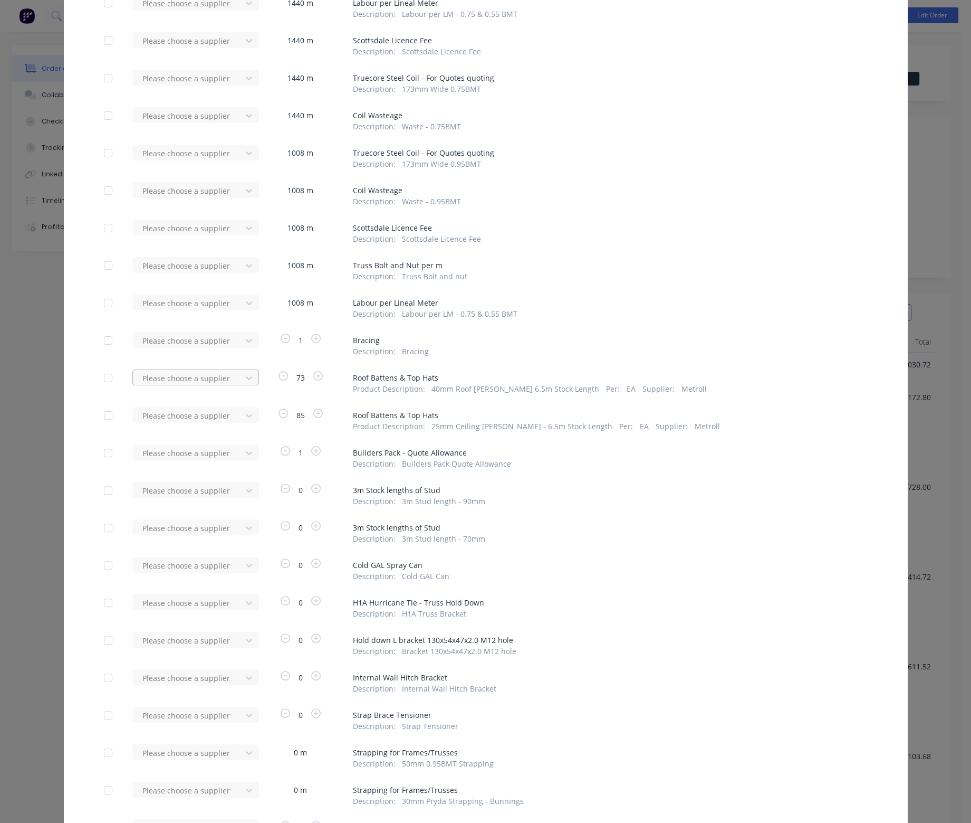
click at [158, 377] on div at bounding box center [188, 377] width 95 height 13
click at [158, 535] on div "Metroll - Lismore" at bounding box center [195, 534] width 127 height 20
click at [169, 414] on div at bounding box center [188, 415] width 95 height 13
click at [164, 572] on div "Metroll - Lismore" at bounding box center [195, 571] width 127 height 20
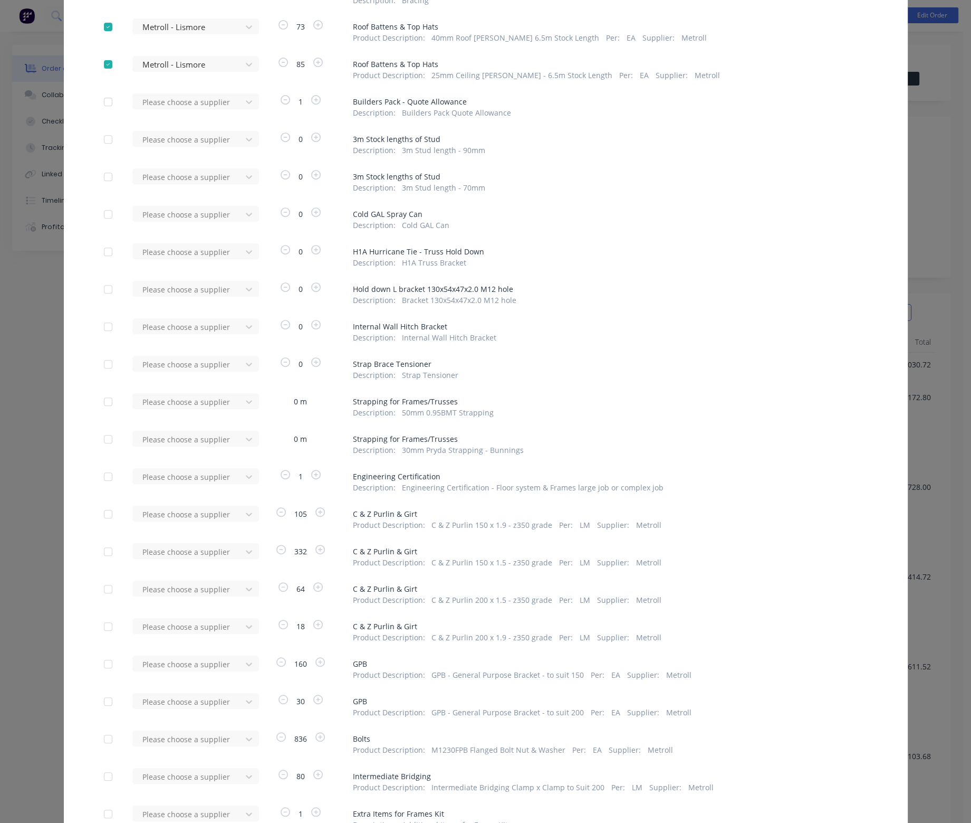
scroll to position [528, 0]
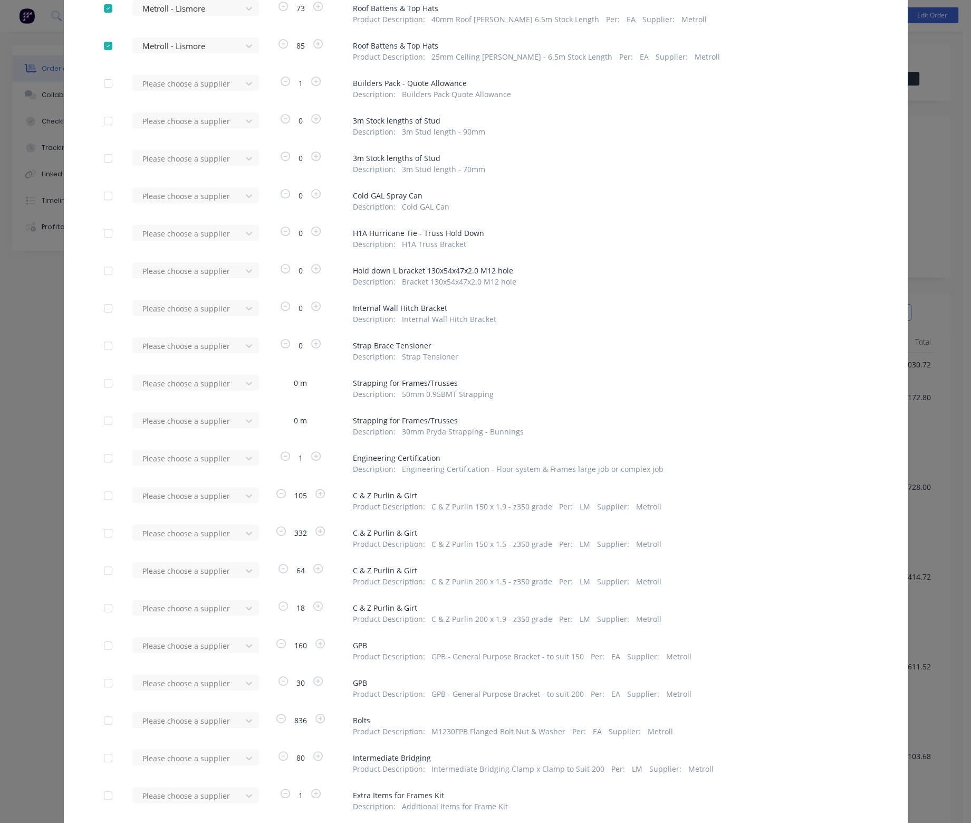
click at [104, 494] on div at bounding box center [108, 495] width 21 height 21
click at [103, 534] on div at bounding box center [108, 532] width 21 height 21
click at [104, 571] on div at bounding box center [108, 570] width 21 height 21
click at [105, 605] on div at bounding box center [108, 607] width 21 height 21
click at [107, 643] on div at bounding box center [108, 645] width 21 height 21
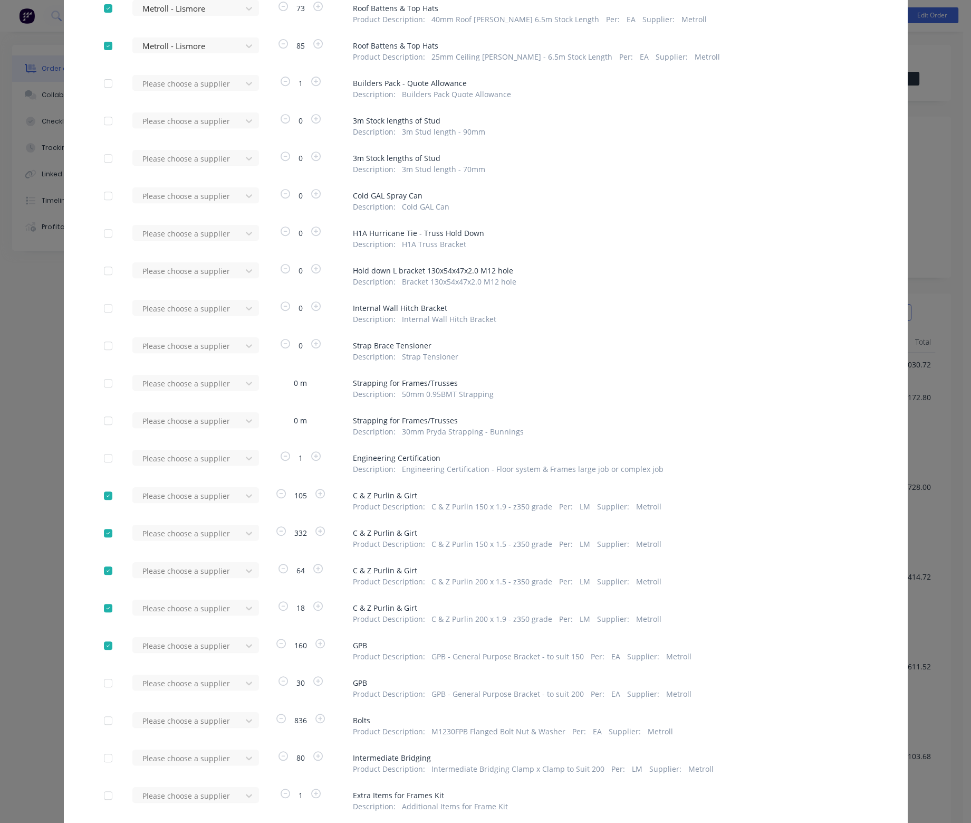
click at [103, 682] on div at bounding box center [108, 682] width 21 height 21
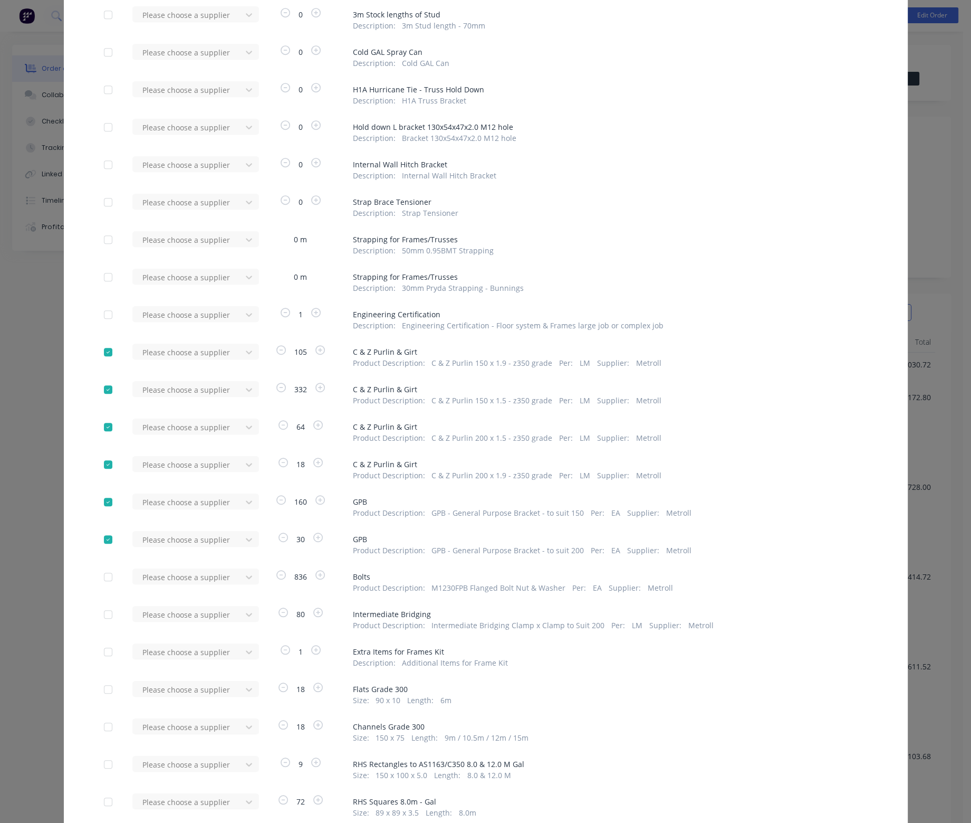
scroll to position [739, 0]
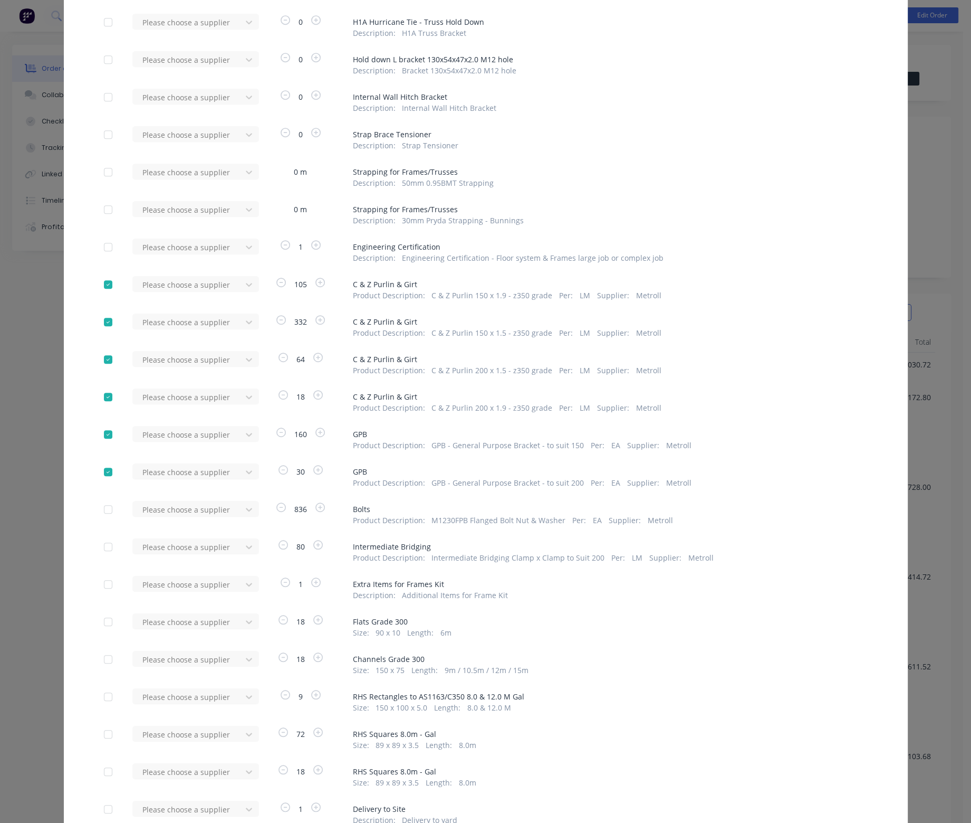
click at [106, 472] on div at bounding box center [108, 471] width 21 height 21
click at [104, 434] on div at bounding box center [108, 434] width 21 height 21
click at [104, 392] on div at bounding box center [108, 396] width 21 height 21
click at [104, 357] on div at bounding box center [108, 359] width 21 height 21
click at [102, 319] on div at bounding box center [108, 321] width 21 height 21
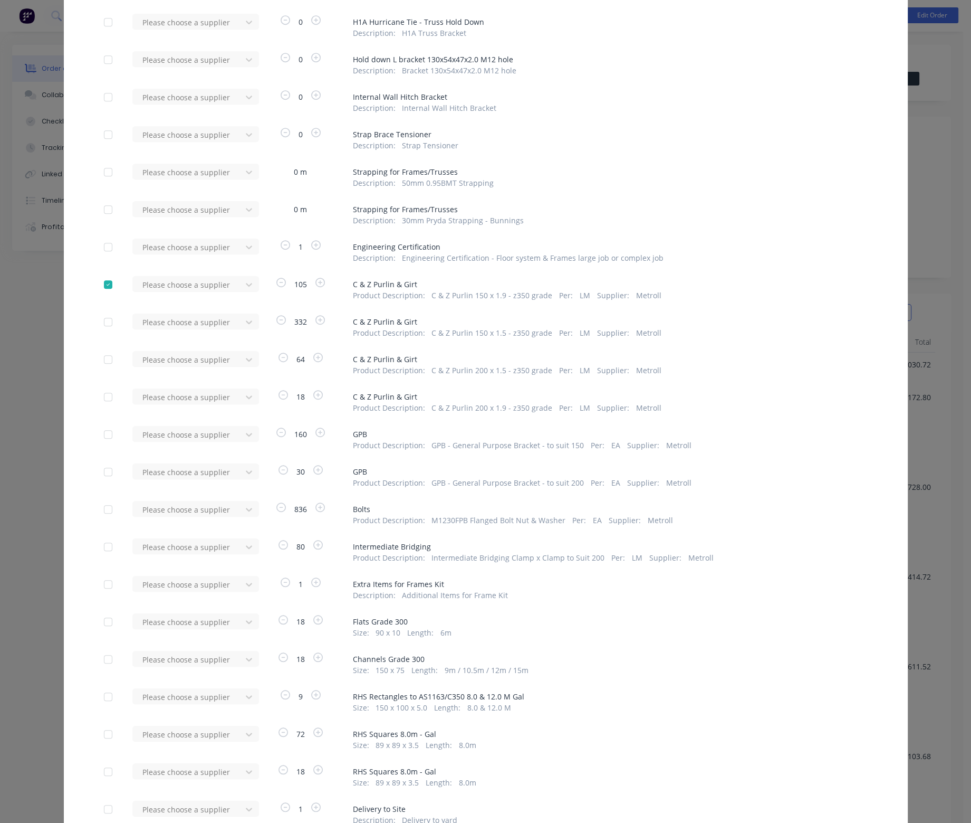
click at [106, 282] on div at bounding box center [108, 284] width 21 height 21
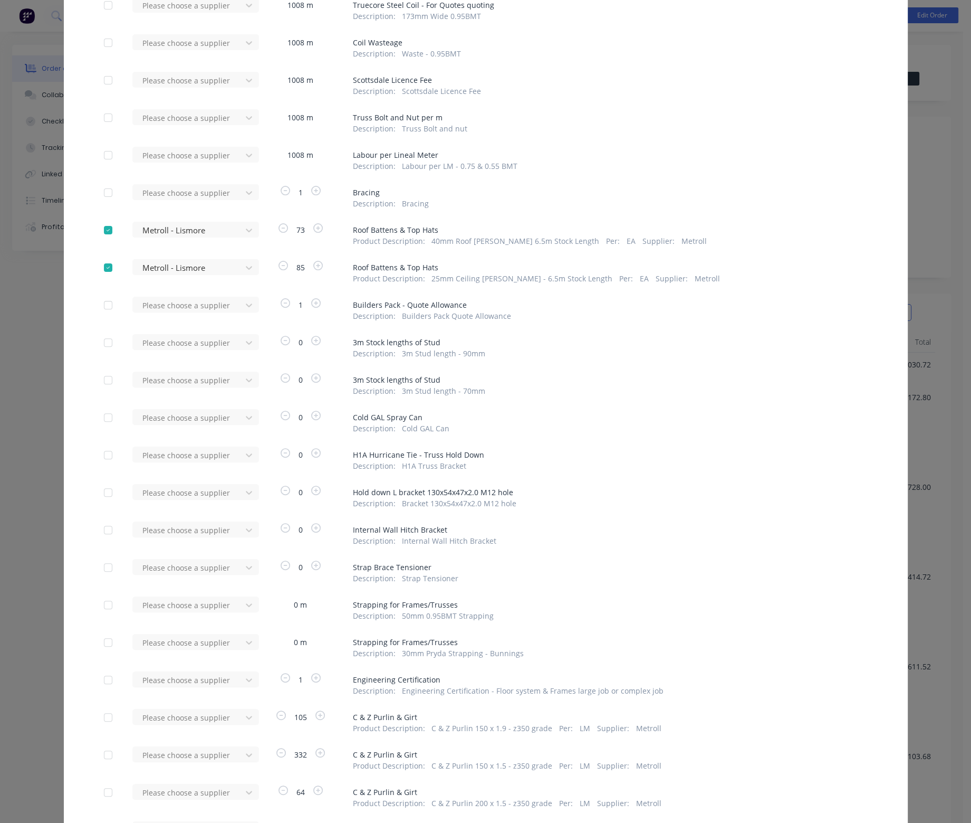
scroll to position [106, 0]
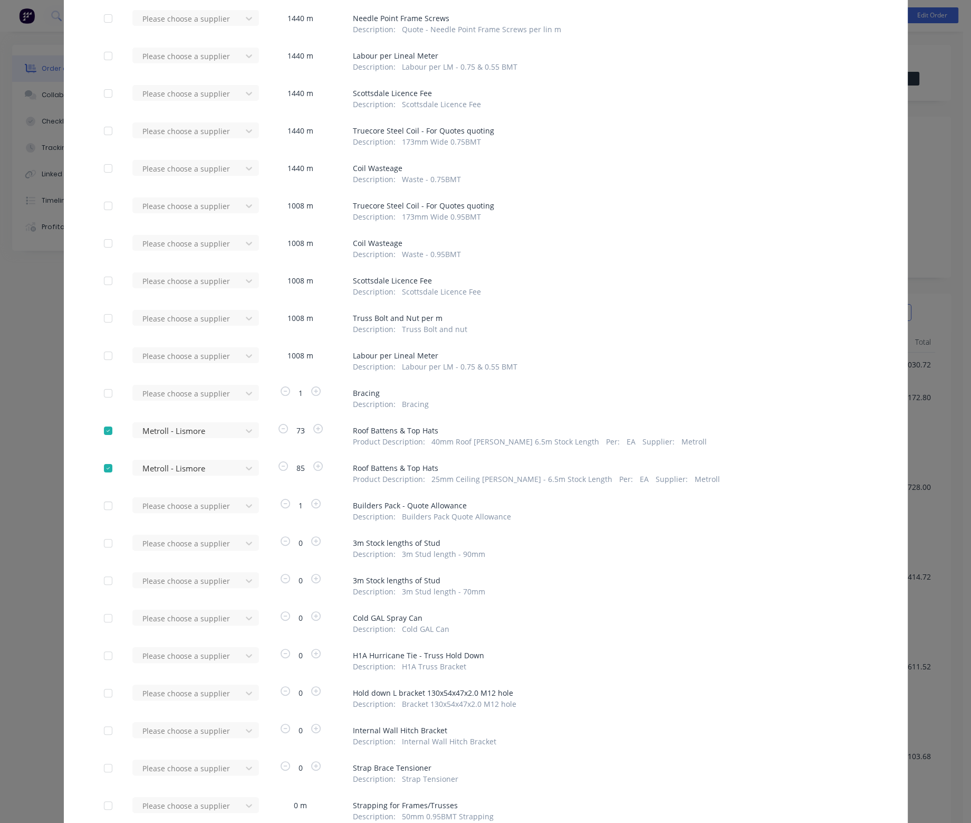
click at [102, 428] on div at bounding box center [108, 430] width 21 height 21
click at [105, 465] on div at bounding box center [108, 467] width 21 height 21
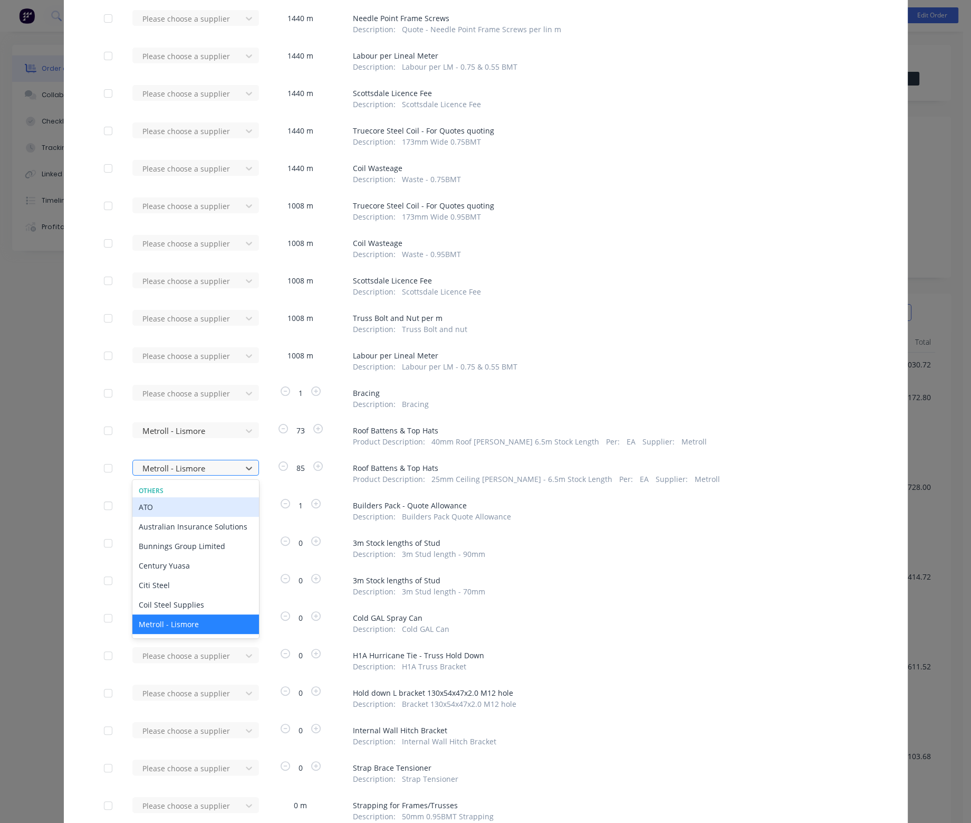
click at [184, 466] on div at bounding box center [188, 468] width 95 height 13
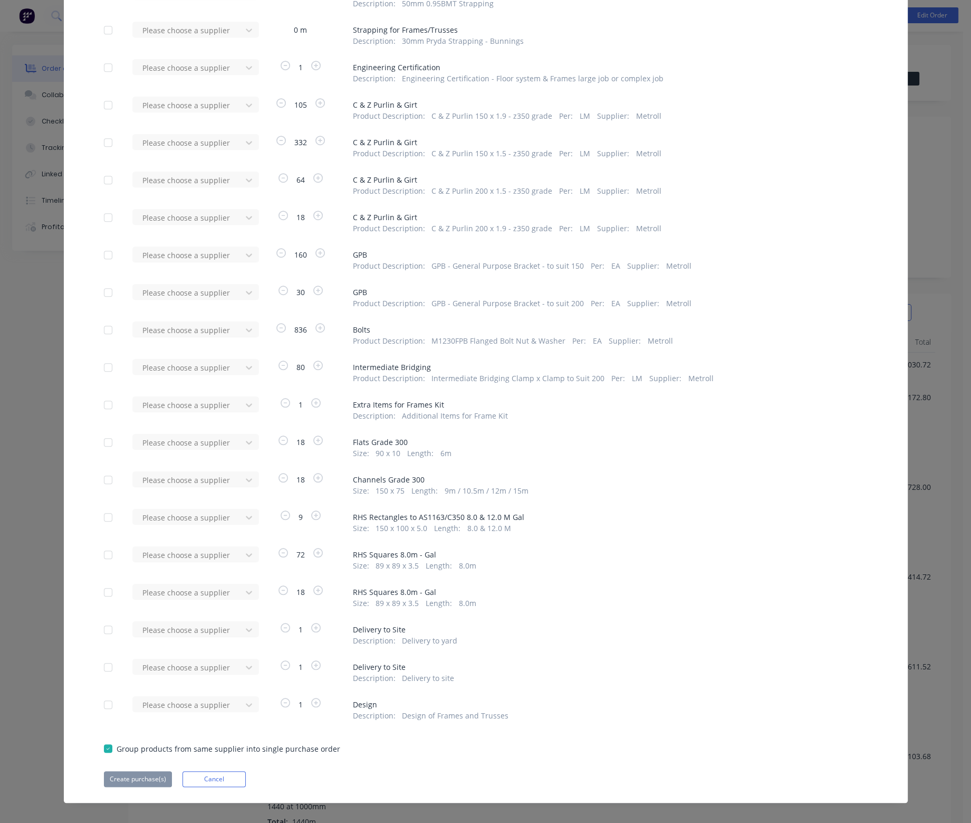
scroll to position [929, 0]
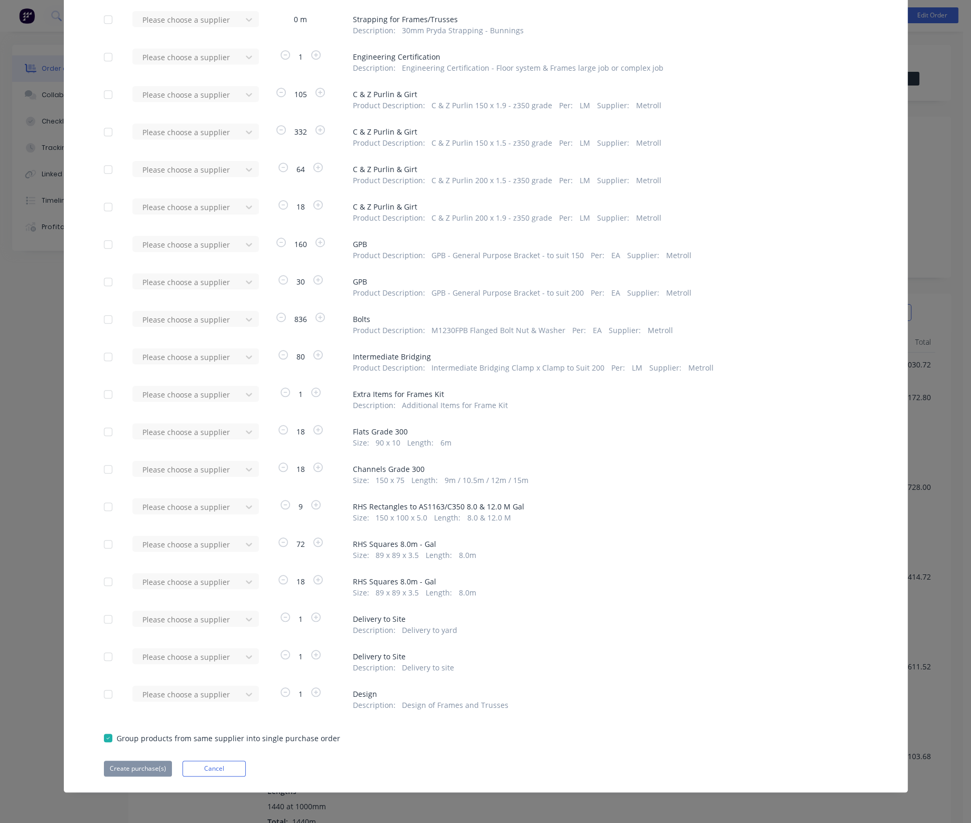
click at [106, 470] on div at bounding box center [108, 468] width 21 height 21
click at [103, 506] on div at bounding box center [108, 506] width 21 height 21
click at [103, 541] on div at bounding box center [108, 543] width 21 height 21
click at [103, 581] on div at bounding box center [108, 581] width 21 height 21
click at [144, 580] on div at bounding box center [188, 581] width 95 height 13
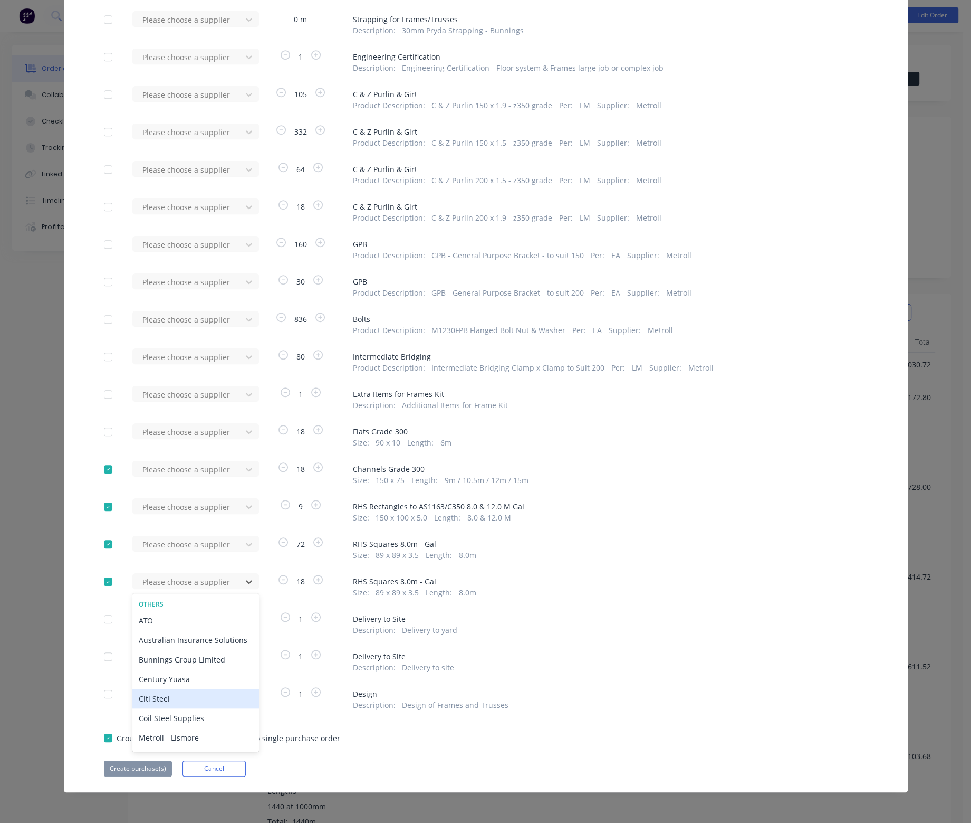
click at [167, 700] on div "Citi Steel" at bounding box center [195, 699] width 127 height 20
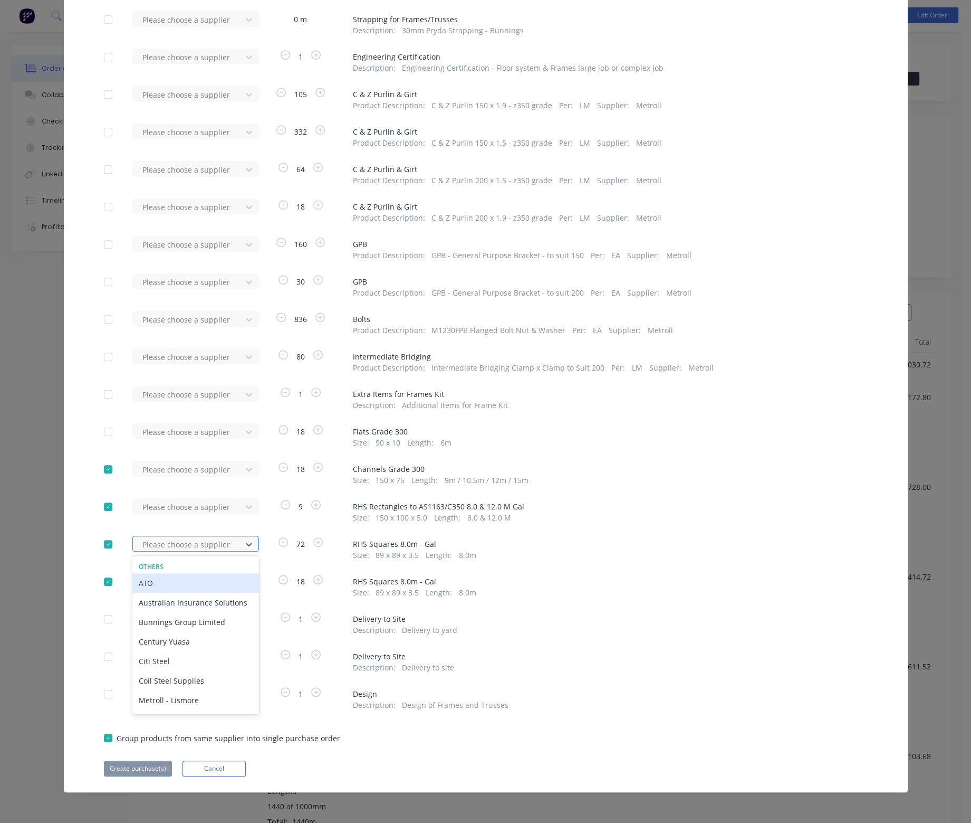
click at [168, 546] on div at bounding box center [188, 544] width 95 height 13
click at [160, 665] on div "Citi Steel" at bounding box center [195, 661] width 127 height 20
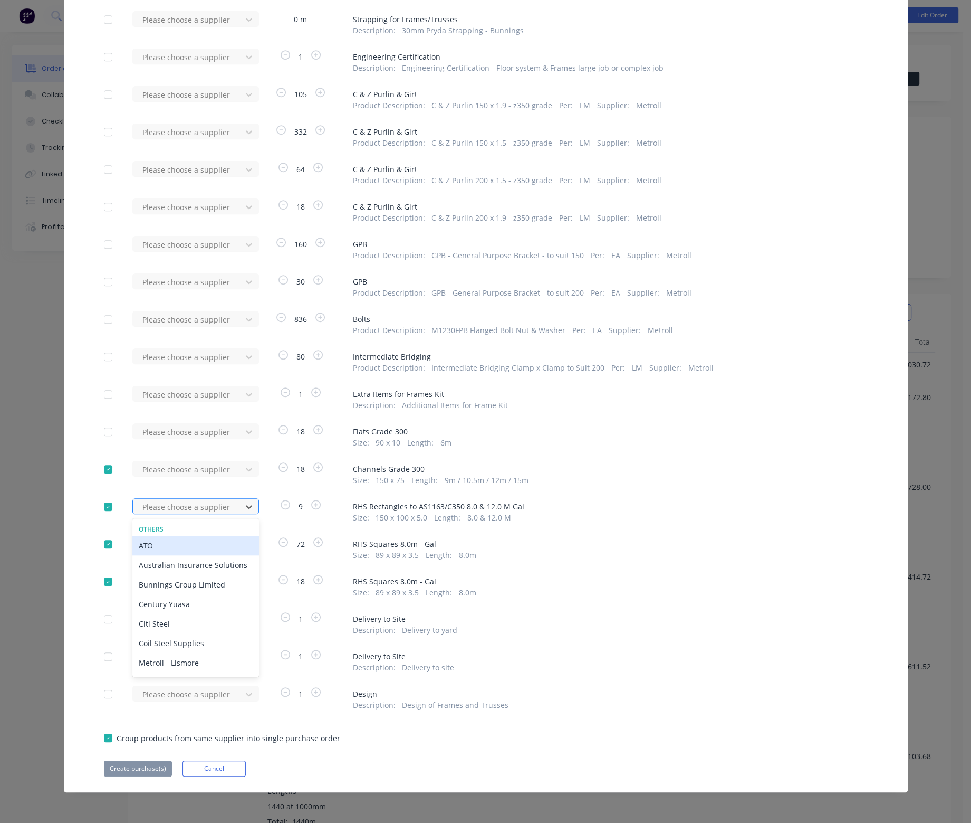
click at [166, 508] on div at bounding box center [188, 506] width 95 height 13
click at [156, 624] on div "Citi Steel" at bounding box center [195, 624] width 127 height 20
click at [157, 468] on div at bounding box center [188, 469] width 95 height 13
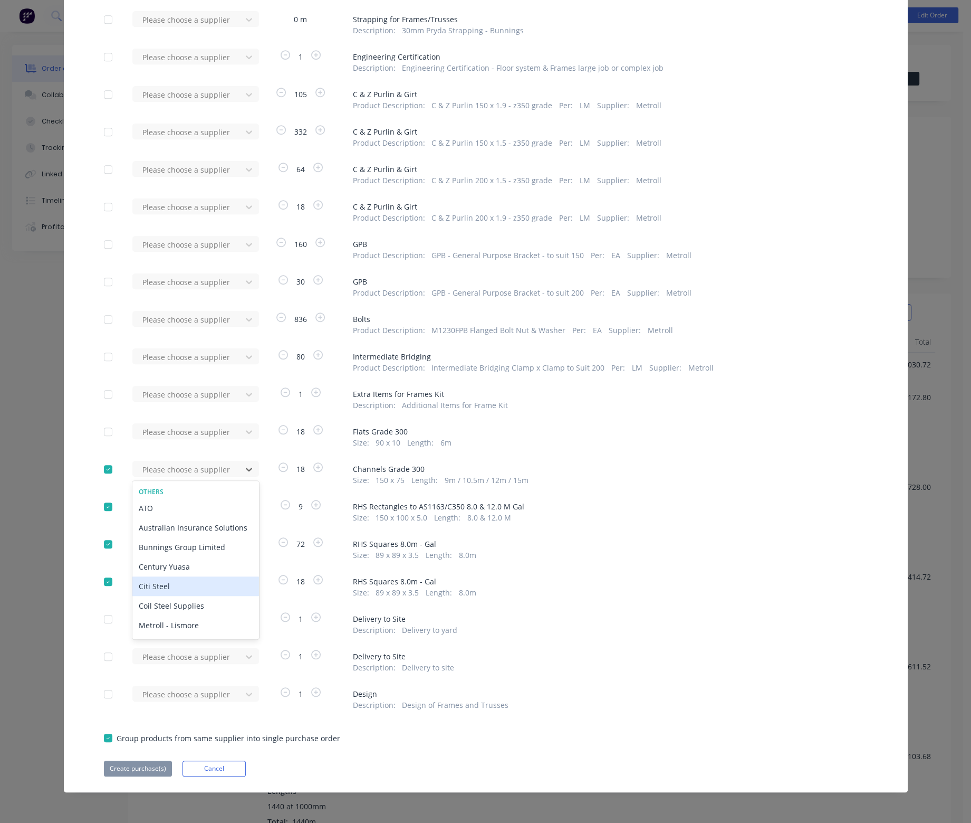
click at [152, 585] on div "Citi Steel" at bounding box center [195, 586] width 127 height 20
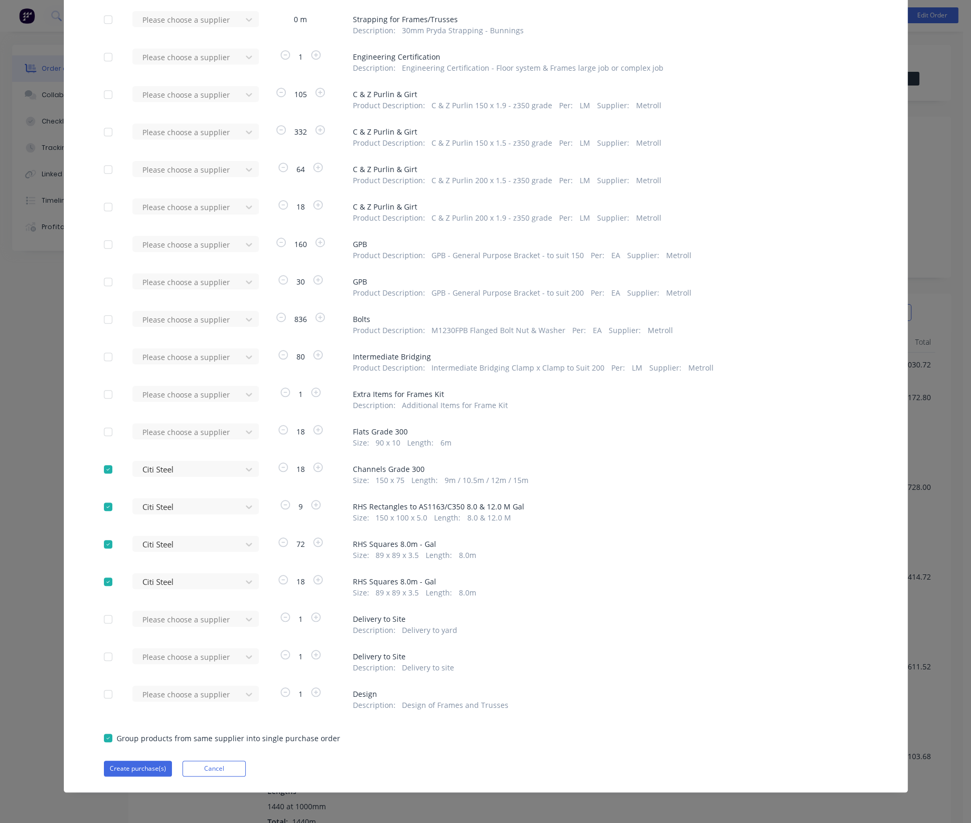
click at [108, 579] on div at bounding box center [108, 581] width 21 height 21
click at [105, 543] on div at bounding box center [108, 543] width 21 height 21
click at [102, 502] on div at bounding box center [108, 506] width 21 height 21
click at [104, 470] on div at bounding box center [108, 468] width 21 height 21
click at [104, 581] on div at bounding box center [108, 581] width 21 height 21
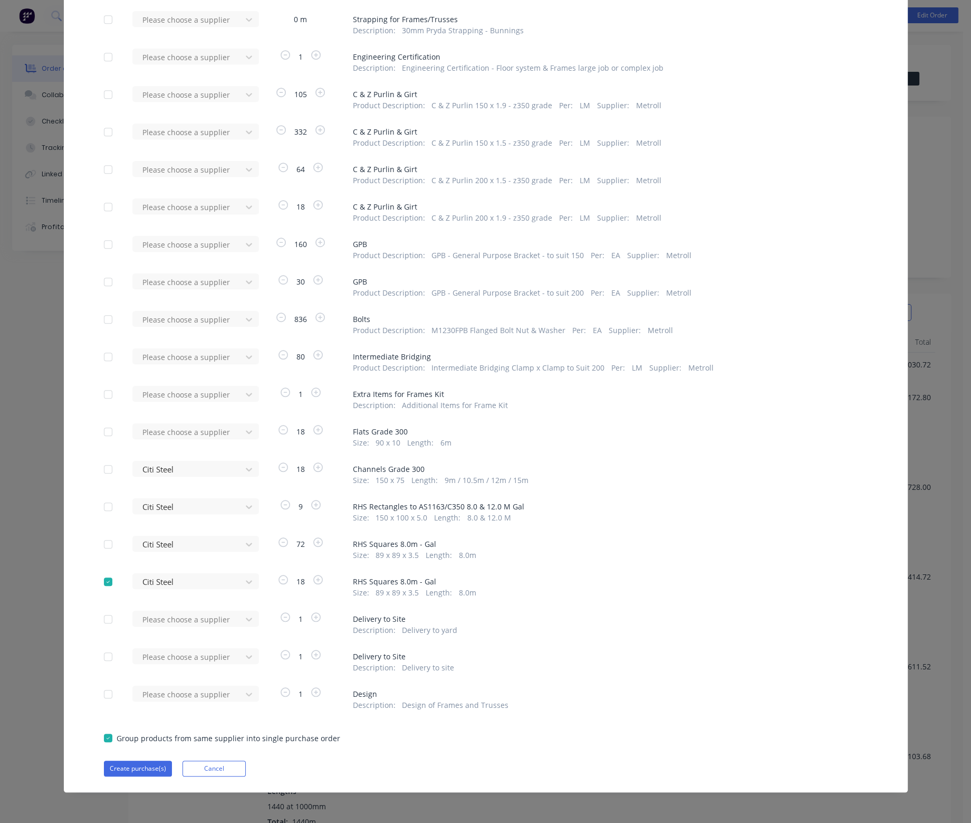
click at [102, 544] on div at bounding box center [108, 543] width 21 height 21
click at [103, 506] on div at bounding box center [108, 506] width 21 height 21
click at [108, 472] on div at bounding box center [108, 468] width 21 height 21
click at [202, 357] on div at bounding box center [188, 356] width 95 height 13
click at [174, 476] on div "Citi Steel" at bounding box center [195, 474] width 127 height 20
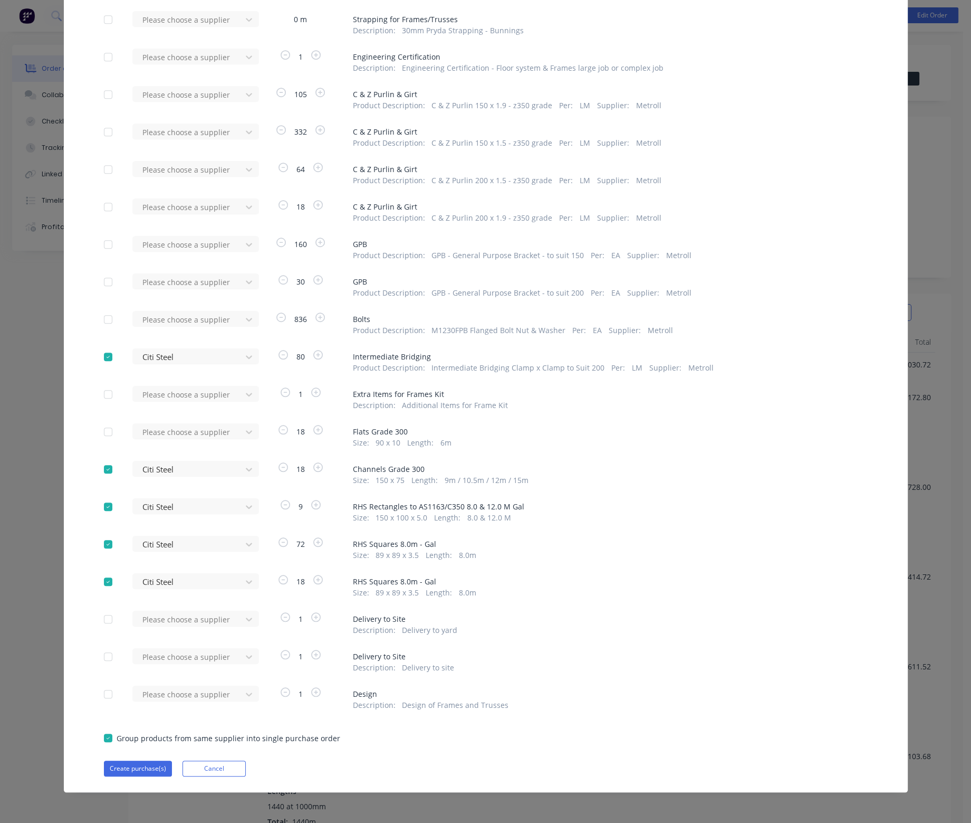
click at [101, 357] on div at bounding box center [108, 356] width 21 height 21
click at [156, 353] on div at bounding box center [188, 356] width 95 height 13
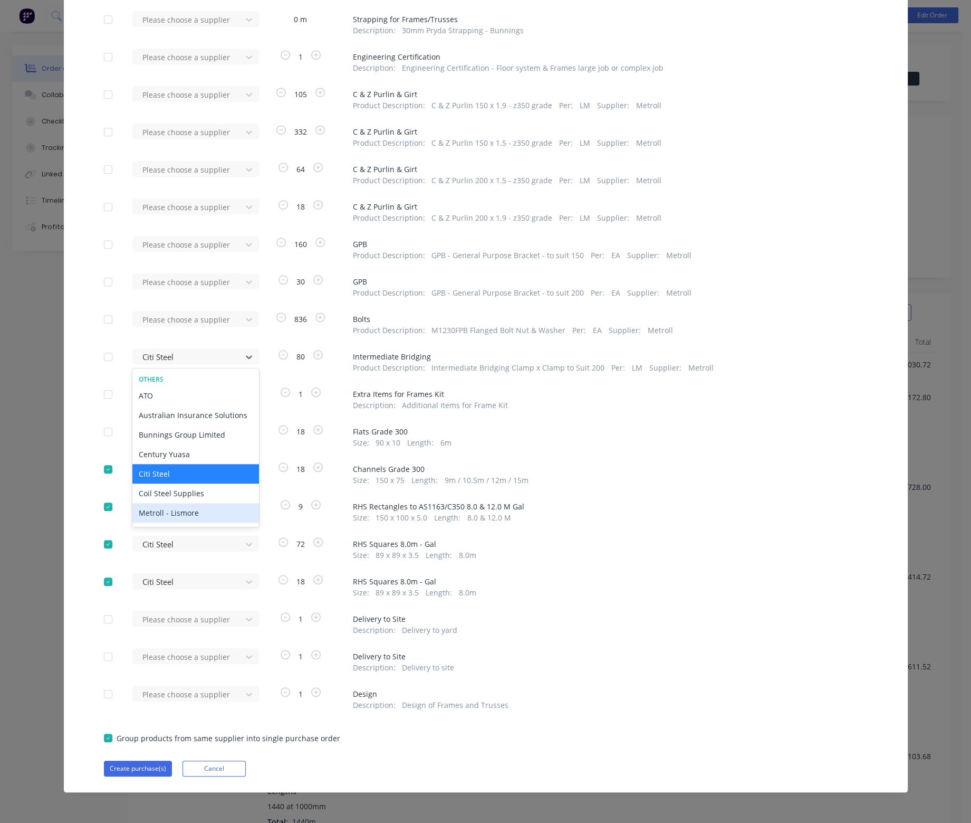
click at [156, 517] on div "Metroll - Lismore" at bounding box center [195, 513] width 127 height 20
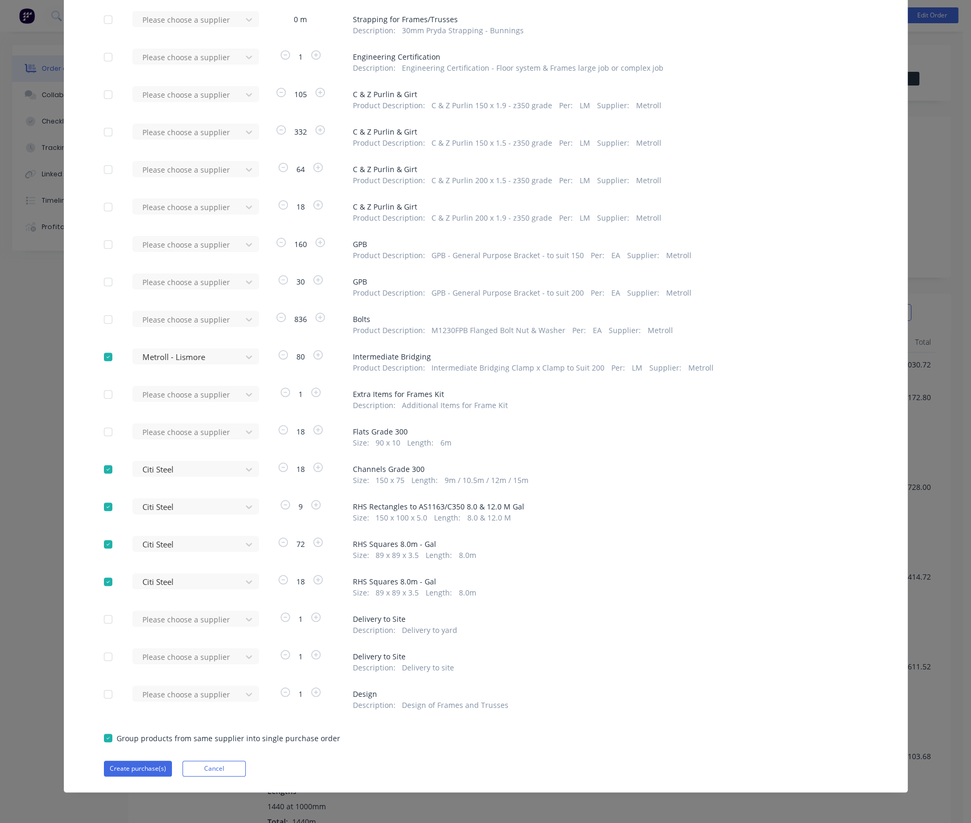
click at [106, 356] on div at bounding box center [108, 356] width 21 height 21
click at [103, 433] on div at bounding box center [108, 431] width 21 height 21
click at [103, 434] on div at bounding box center [108, 431] width 21 height 21
click at [154, 428] on div at bounding box center [188, 431] width 95 height 13
click at [158, 551] on div "Citi Steel" at bounding box center [195, 549] width 127 height 20
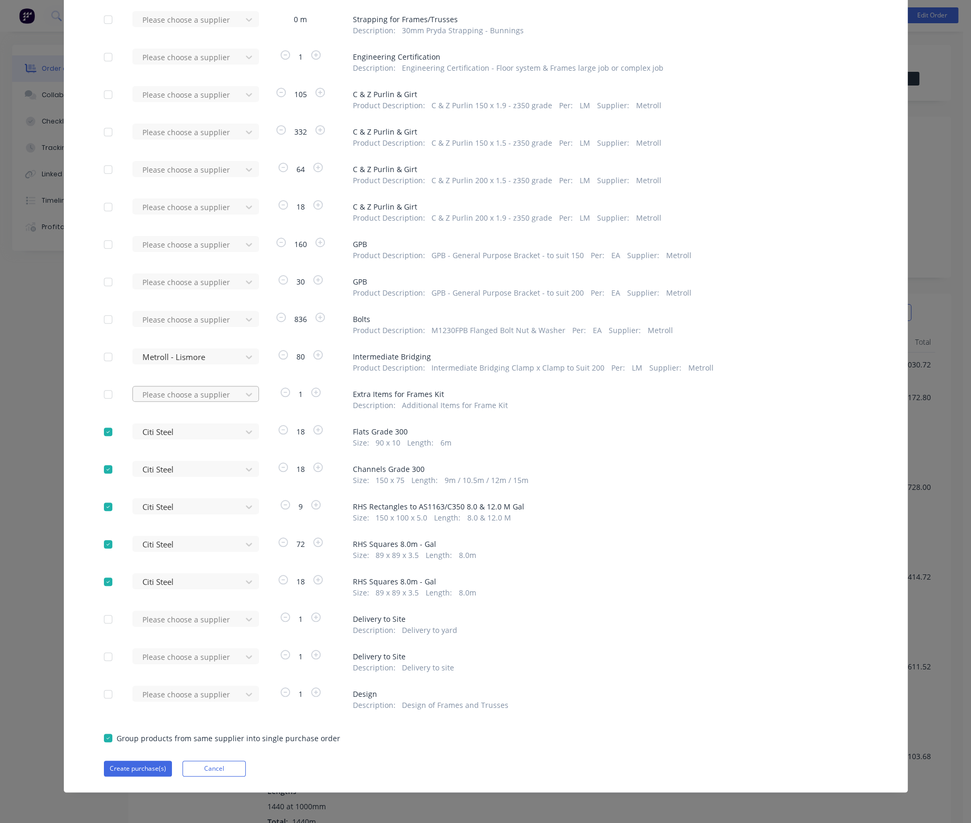
click at [153, 391] on div at bounding box center [188, 394] width 95 height 13
click at [137, 766] on button "Create purchase(s)" at bounding box center [138, 768] width 68 height 16
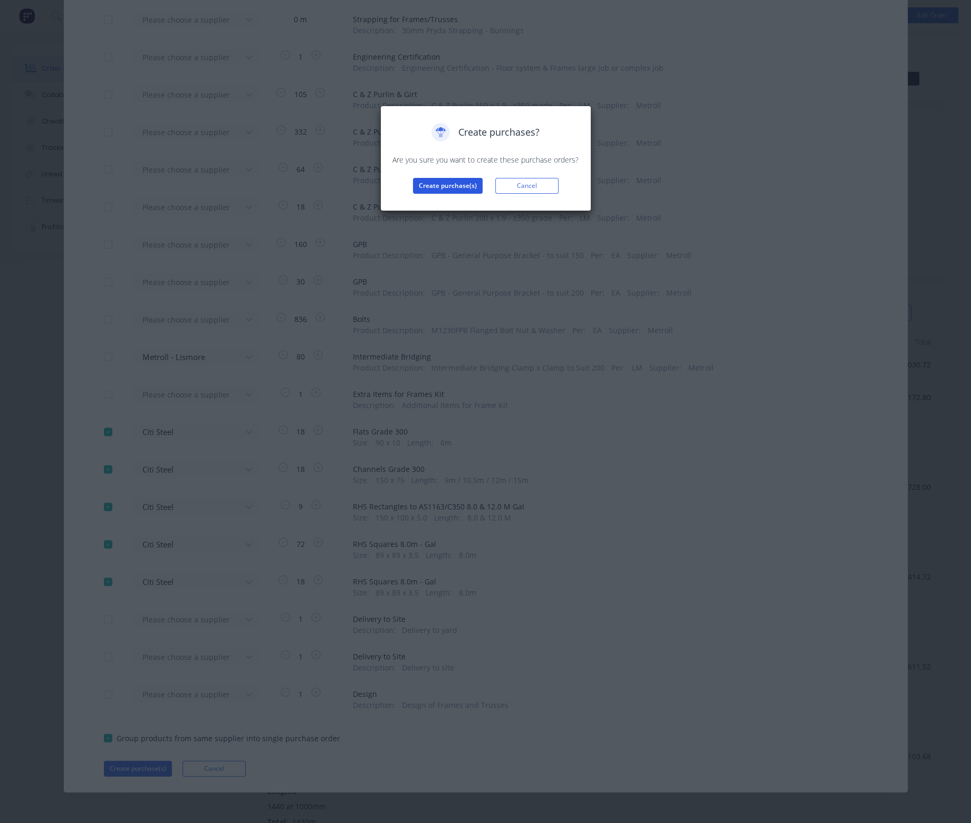
click at [457, 186] on button "Create purchase(s)" at bounding box center [448, 186] width 70 height 16
click at [454, 200] on button "View purchase(s)" at bounding box center [447, 203] width 63 height 16
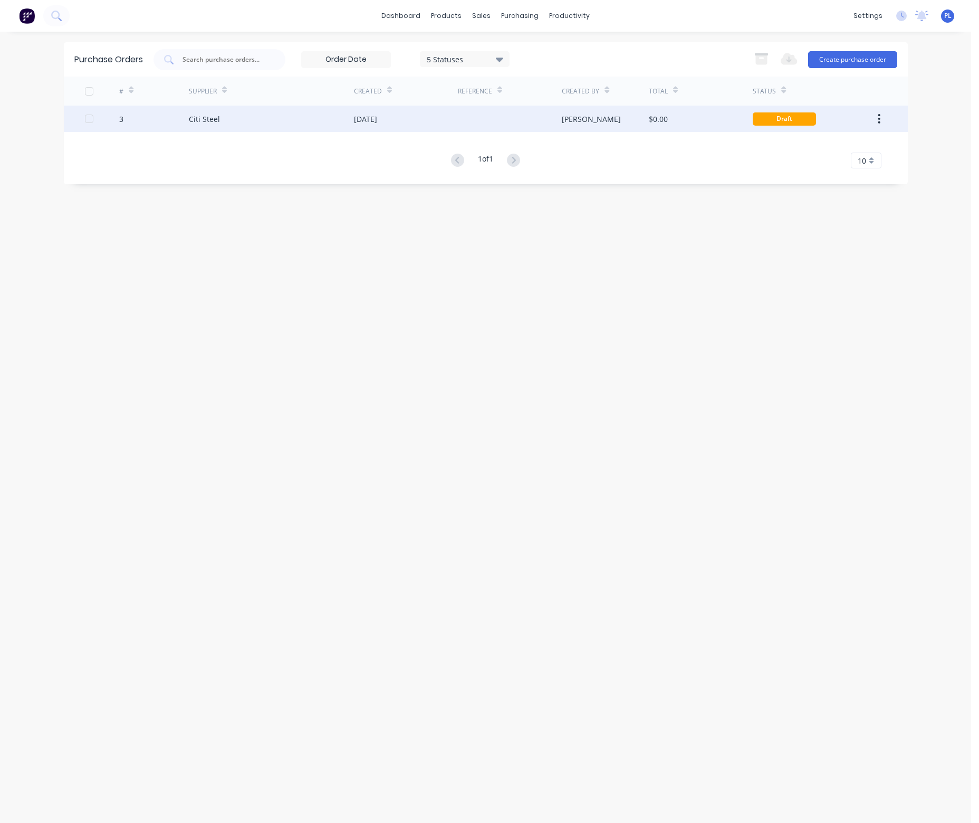
click at [597, 119] on div "[PERSON_NAME]" at bounding box center [605, 119] width 87 height 26
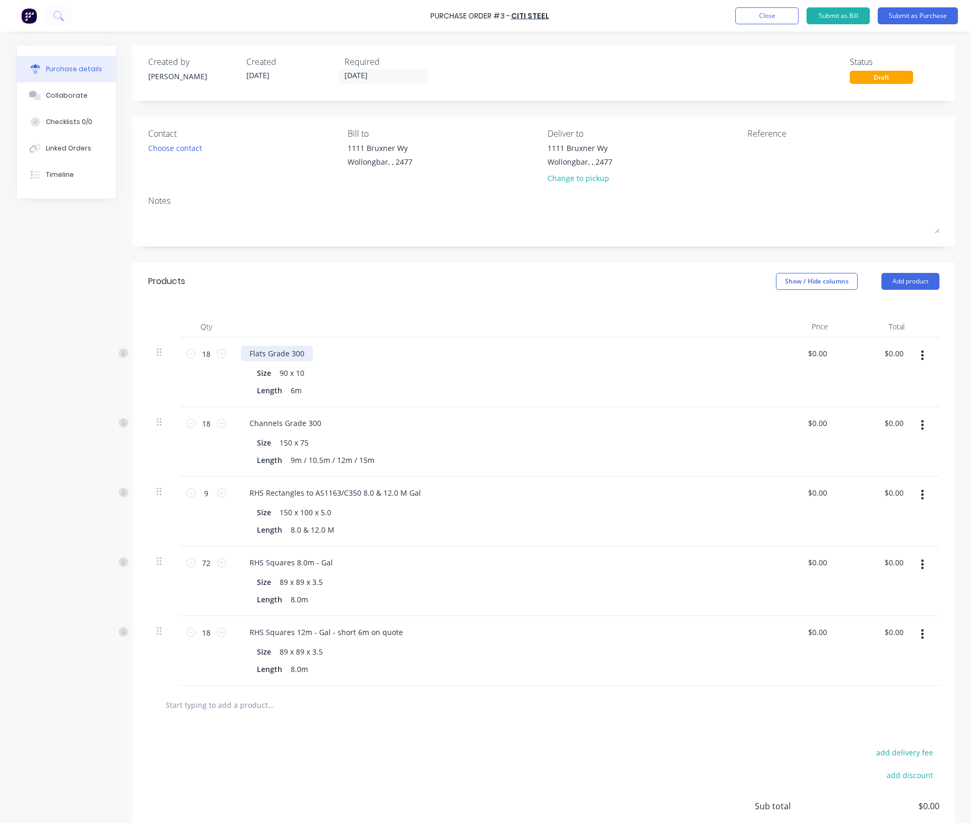
click at [300, 352] on div "Flats Grade 300" at bounding box center [277, 353] width 72 height 15
drag, startPoint x: 205, startPoint y: 355, endPoint x: 199, endPoint y: 355, distance: 5.8
click at [199, 355] on input "18" at bounding box center [206, 354] width 21 height 16
click at [206, 422] on input "18" at bounding box center [206, 423] width 21 height 16
click at [327, 424] on div "Channels Grade 300" at bounding box center [496, 422] width 511 height 15
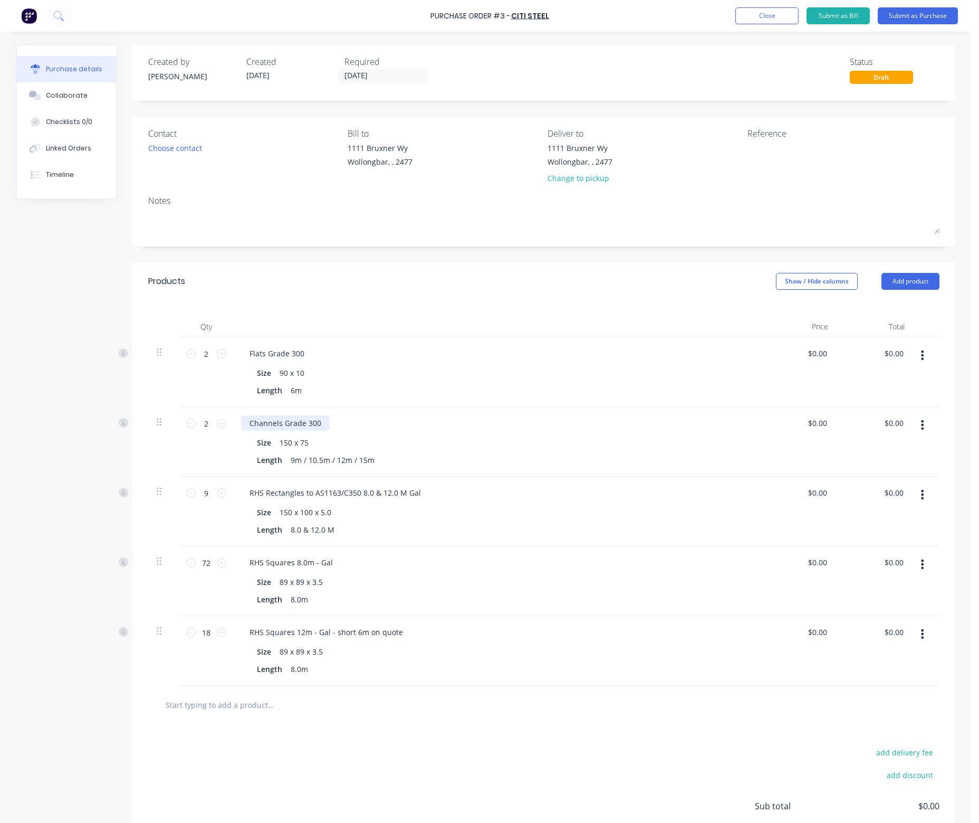
click at [315, 423] on div "Channels Grade 300" at bounding box center [285, 422] width 89 height 15
click at [376, 490] on div "RHS Rectangles to AS1163/C350 8.0 & 12.0 M Gal" at bounding box center [335, 492] width 188 height 15
drag, startPoint x: 371, startPoint y: 493, endPoint x: 390, endPoint y: 492, distance: 19.0
click at [390, 492] on div "RHS Rectangles to AS1163/C350 8.0 & 12.0 M Gal" at bounding box center [335, 492] width 188 height 15
click at [301, 531] on div "8.0 & 12.0 M" at bounding box center [312, 529] width 52 height 15
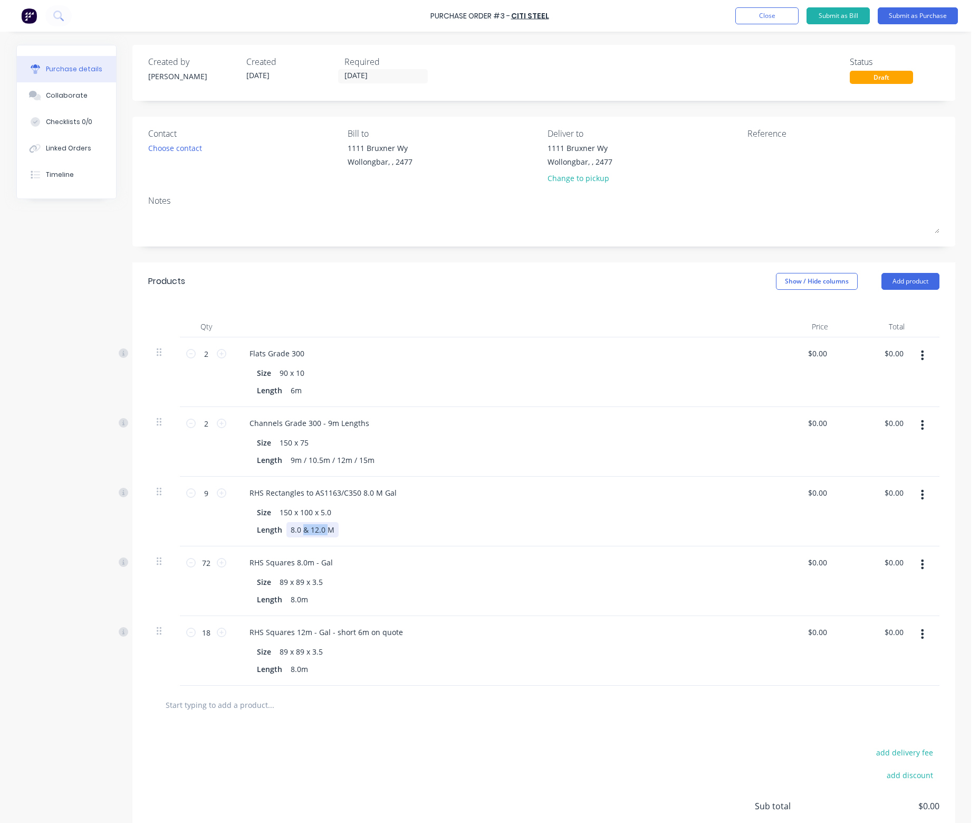
drag, startPoint x: 297, startPoint y: 529, endPoint x: 322, endPoint y: 533, distance: 25.7
click at [322, 533] on div "8.0 & 12.0 M" at bounding box center [312, 529] width 52 height 15
drag, startPoint x: 208, startPoint y: 494, endPoint x: 198, endPoint y: 495, distance: 10.6
click at [198, 495] on input "9" at bounding box center [206, 493] width 21 height 16
drag, startPoint x: 285, startPoint y: 529, endPoint x: 295, endPoint y: 537, distance: 13.2
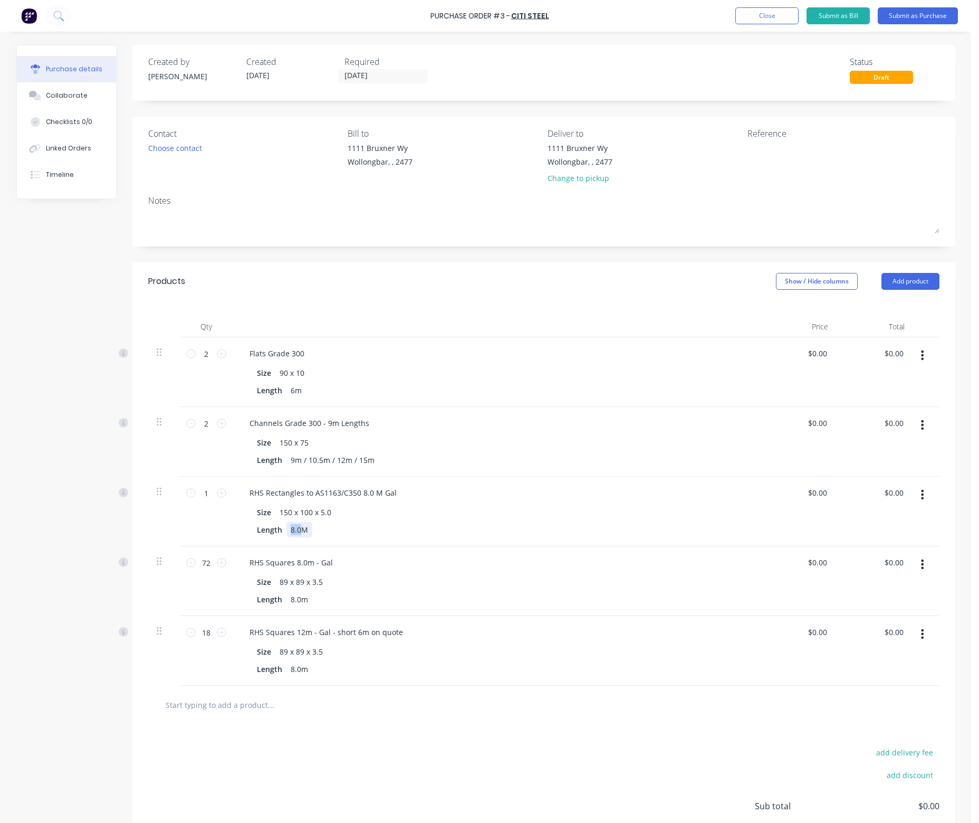
click at [295, 537] on div "8.0M" at bounding box center [299, 529] width 26 height 15
drag, startPoint x: 357, startPoint y: 492, endPoint x: 369, endPoint y: 495, distance: 12.0
click at [369, 495] on div "RHS Rectangles to AS1163/C350 8.0 M Gal" at bounding box center [323, 492] width 164 height 15
click at [364, 604] on div "Length 8.0m" at bounding box center [494, 598] width 483 height 15
drag, startPoint x: 207, startPoint y: 561, endPoint x: 197, endPoint y: 567, distance: 12.0
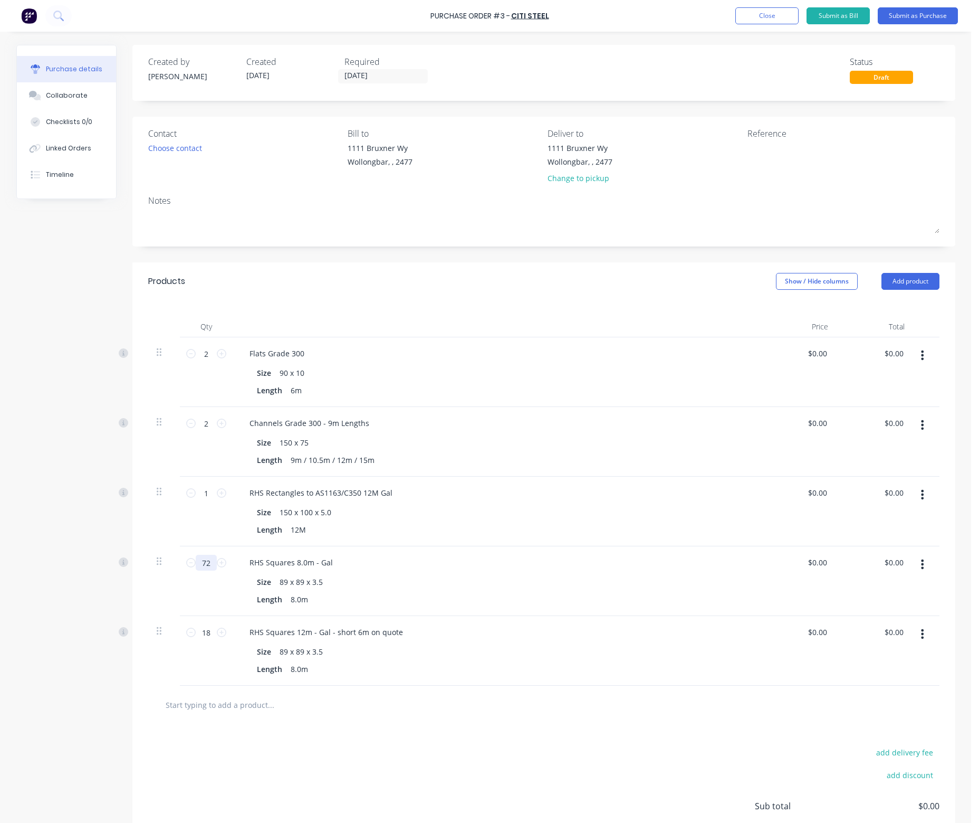
click at [197, 567] on input "72" at bounding box center [206, 563] width 21 height 16
click at [406, 574] on div "Size 89 x 89 x 3.5" at bounding box center [494, 581] width 483 height 15
drag, startPoint x: 208, startPoint y: 631, endPoint x: 195, endPoint y: 632, distance: 13.2
click at [196, 632] on input "18" at bounding box center [206, 632] width 21 height 16
click at [326, 631] on div "RHS Squares 12m - Gal - short 6m on quote" at bounding box center [326, 631] width 170 height 15
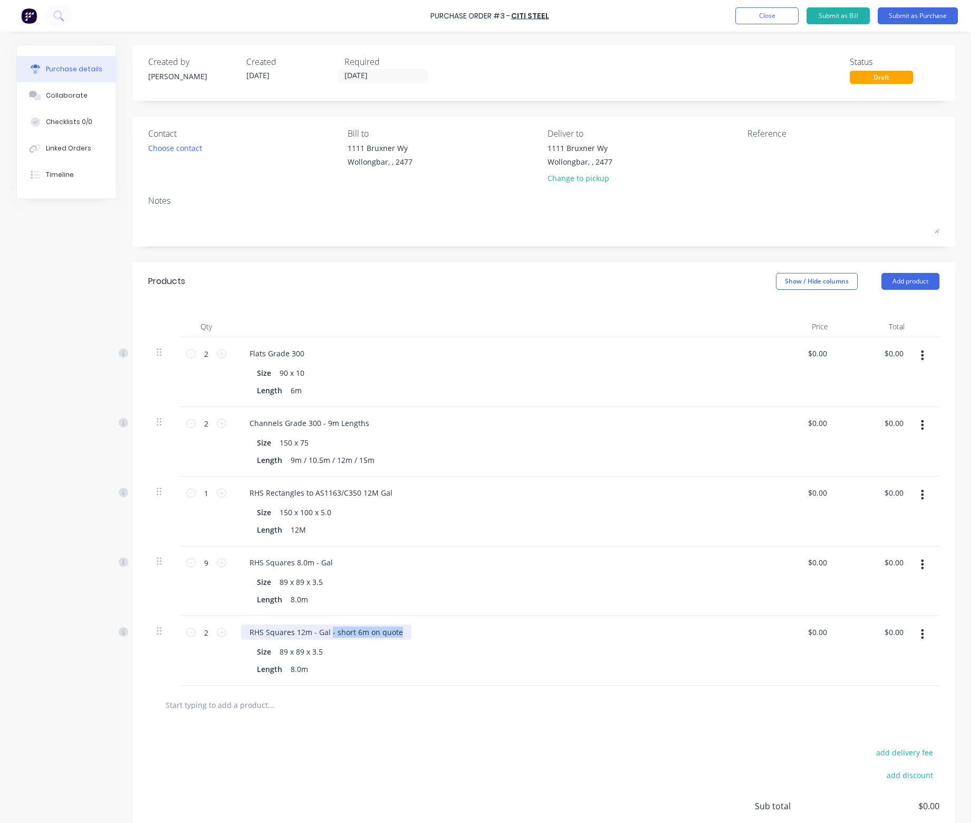
drag, startPoint x: 397, startPoint y: 629, endPoint x: 325, endPoint y: 635, distance: 72.0
click at [325, 635] on div "RHS Squares 12m - Gal - short 6m on quote" at bounding box center [326, 631] width 170 height 15
drag, startPoint x: 297, startPoint y: 668, endPoint x: 284, endPoint y: 668, distance: 12.1
click at [286, 668] on div "8.0m" at bounding box center [299, 668] width 26 height 15
click at [407, 648] on div "Size 89 x 89 x 3.5" at bounding box center [494, 651] width 483 height 15
